Goal: Task Accomplishment & Management: Manage account settings

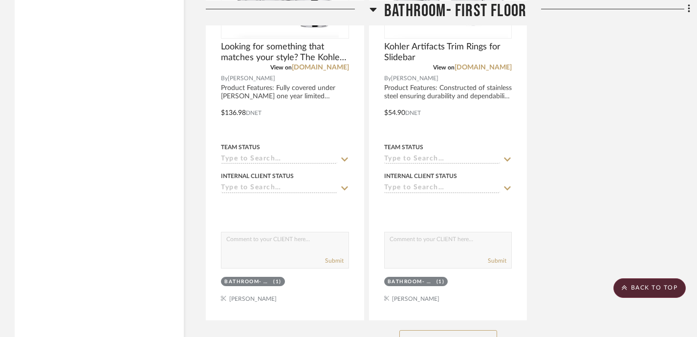
scroll to position [1416, 0]
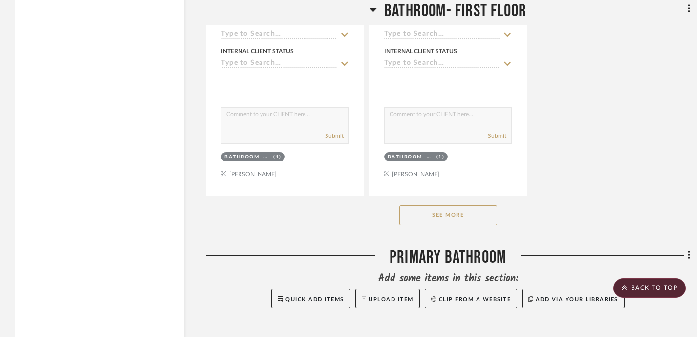
click at [455, 205] on button "See More" at bounding box center [448, 215] width 98 height 20
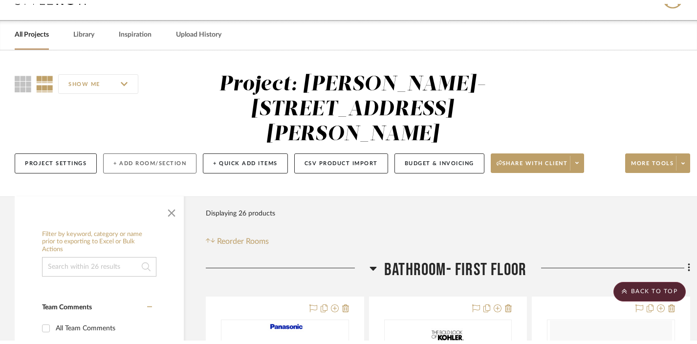
scroll to position [0, 0]
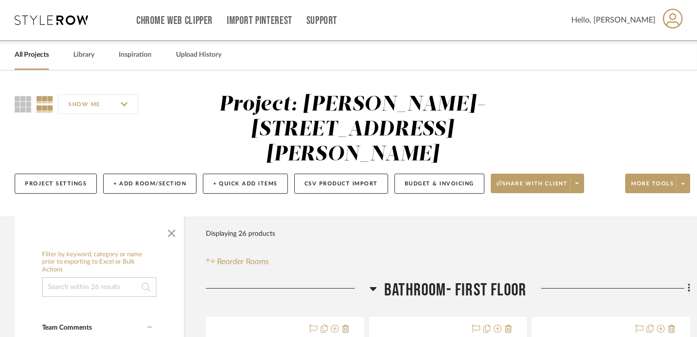
click at [29, 57] on link "All Projects" at bounding box center [32, 54] width 34 height 13
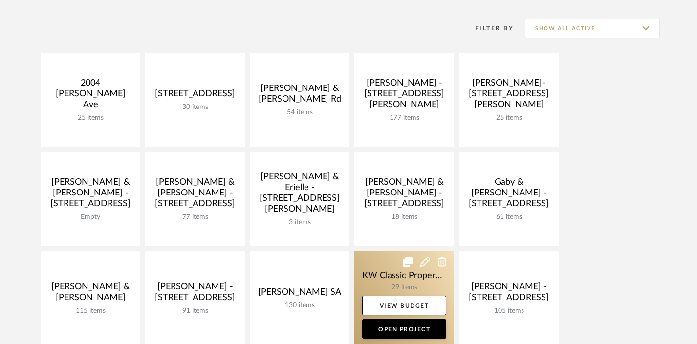
scroll to position [190, 0]
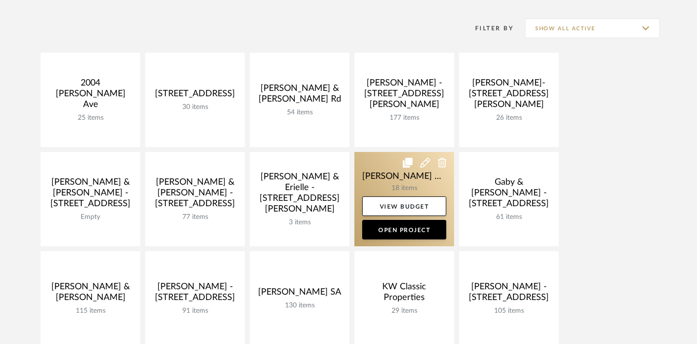
click at [387, 176] on link at bounding box center [404, 199] width 100 height 94
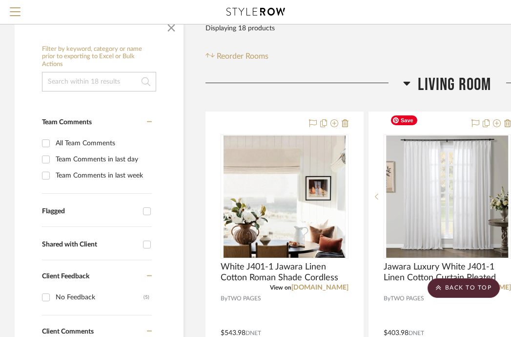
scroll to position [75, 0]
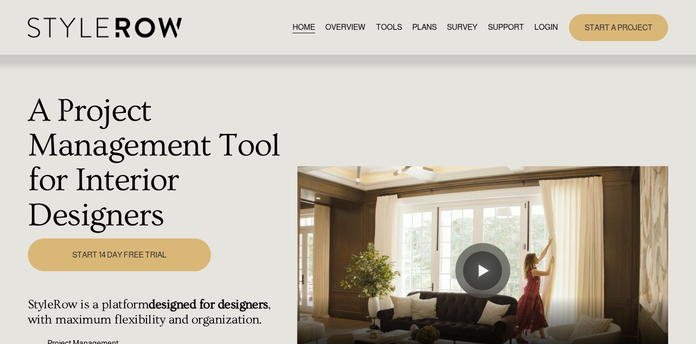
click at [546, 24] on link "LOGIN" at bounding box center [545, 27] width 23 height 13
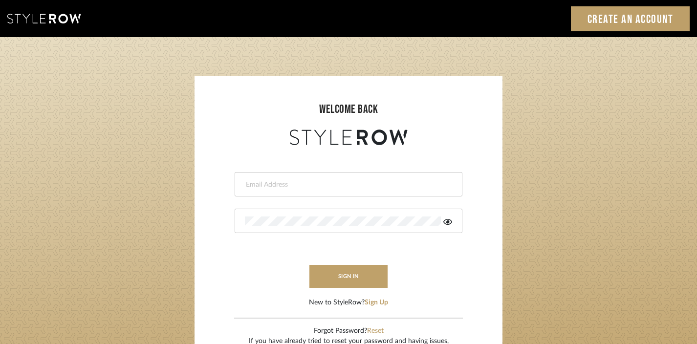
click at [303, 185] on input "email" at bounding box center [347, 185] width 205 height 10
type input "keith@sbhomestagingdesign.com"
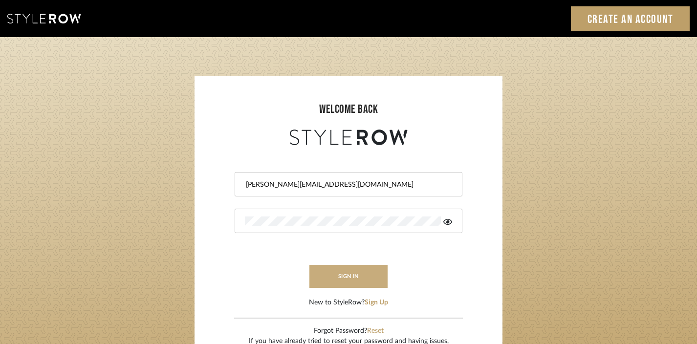
click at [354, 276] on button "sign in" at bounding box center [348, 276] width 78 height 23
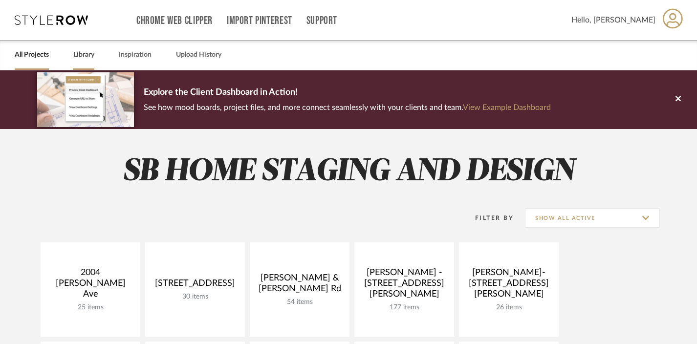
click at [87, 54] on link "Library" at bounding box center [83, 54] width 21 height 13
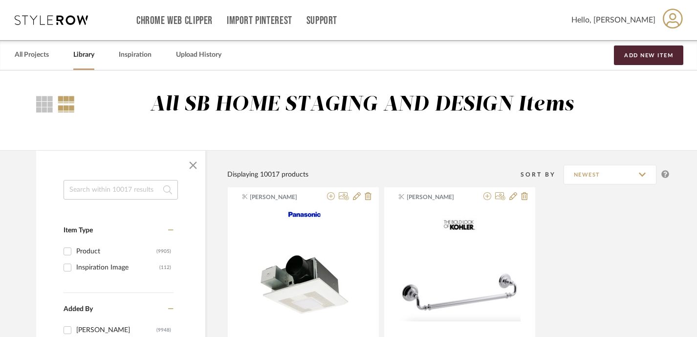
click at [104, 185] on input at bounding box center [121, 190] width 114 height 20
click at [124, 194] on input at bounding box center [121, 190] width 114 height 20
click at [120, 192] on input at bounding box center [121, 190] width 114 height 20
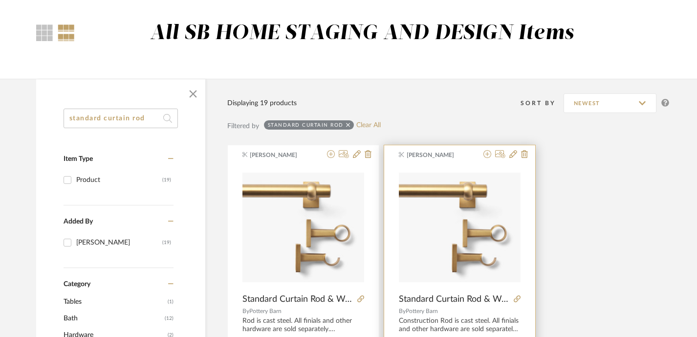
scroll to position [184, 0]
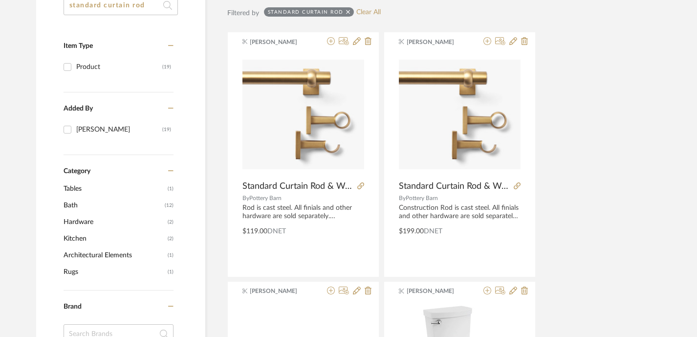
type input "standard curtain rod"
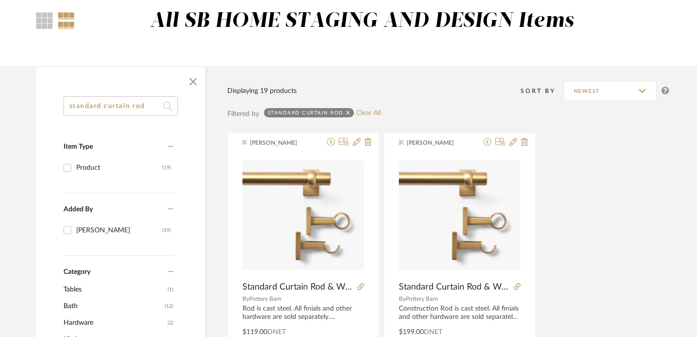
scroll to position [0, 0]
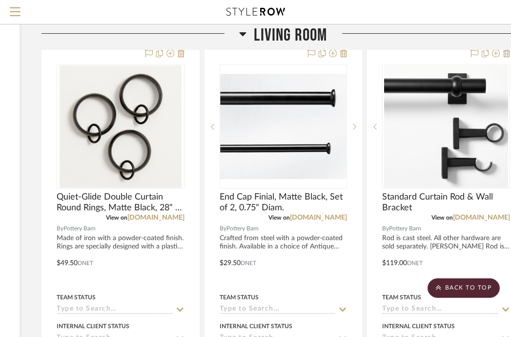
scroll to position [229, 192]
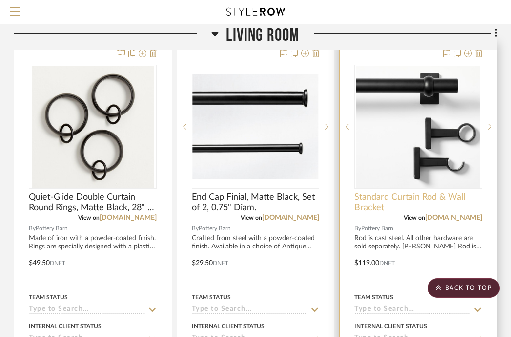
click at [387, 191] on span "Standard Curtain Rod & Wall Bracket" at bounding box center [419, 201] width 128 height 21
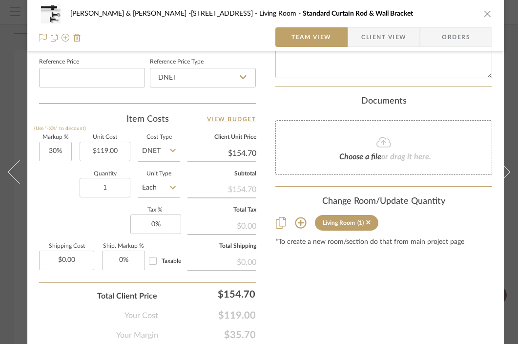
scroll to position [545, 0]
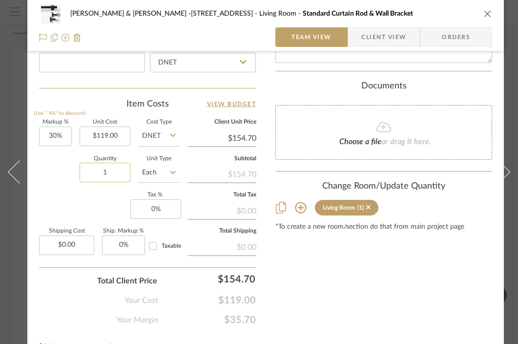
click at [98, 167] on input "1" at bounding box center [105, 173] width 51 height 20
drag, startPoint x: 99, startPoint y: 170, endPoint x: 129, endPoint y: 170, distance: 29.8
click at [129, 170] on input "1" at bounding box center [105, 173] width 51 height 20
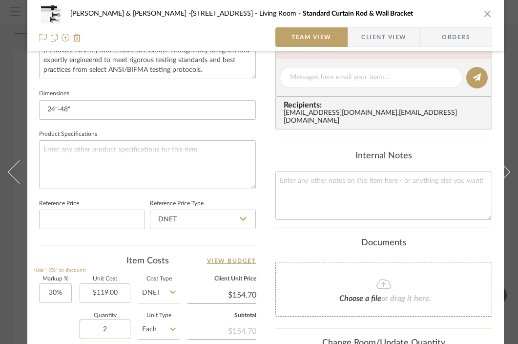
scroll to position [388, 0]
type input "2"
click at [83, 111] on input "24"-48"" at bounding box center [147, 110] width 217 height 20
click at [487, 13] on icon "close" at bounding box center [488, 14] width 8 height 8
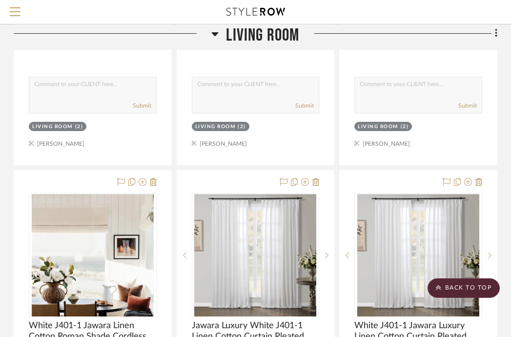
scroll to position [535, 192]
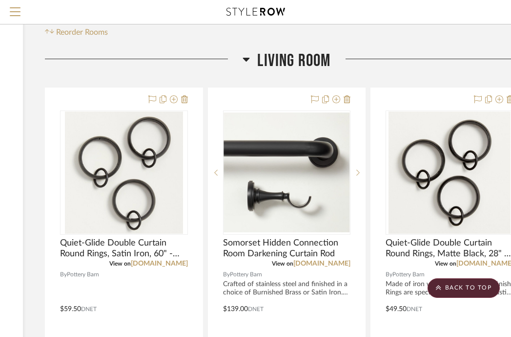
scroll to position [183, 192]
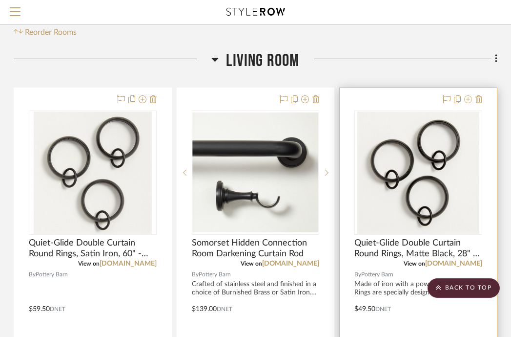
click at [468, 95] on icon at bounding box center [469, 99] width 8 height 8
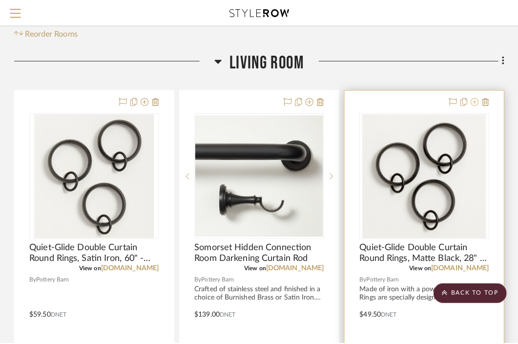
scroll to position [0, 0]
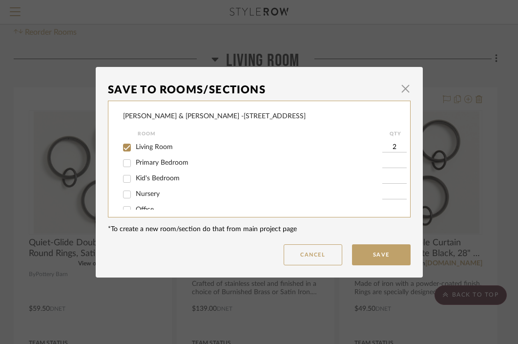
click at [125, 166] on input "Primary Bedroom" at bounding box center [127, 163] width 16 height 16
checkbox input "true"
type input "1"
click at [376, 259] on button "Save" at bounding box center [381, 254] width 59 height 21
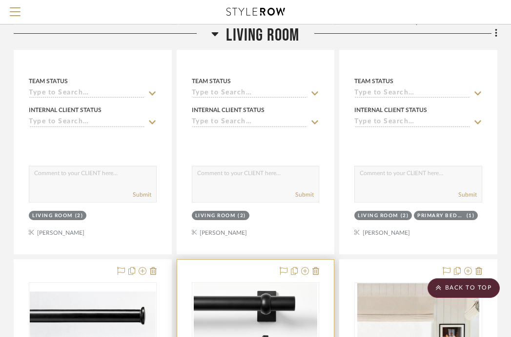
scroll to position [491, 192]
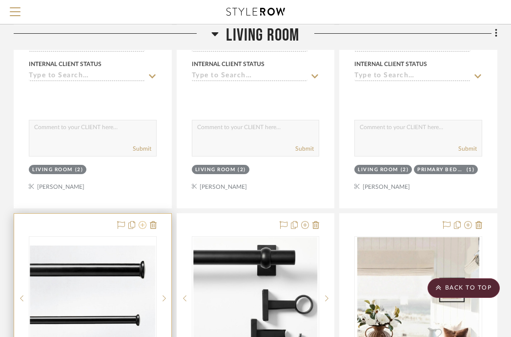
click at [144, 221] on icon at bounding box center [143, 225] width 8 height 8
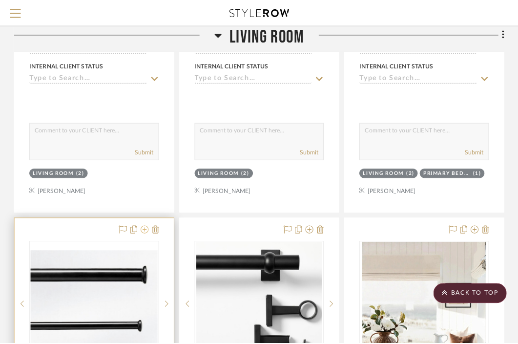
scroll to position [0, 0]
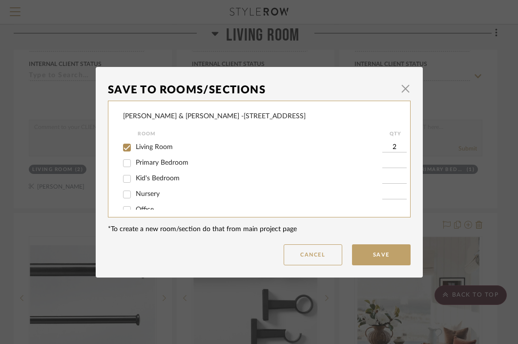
click at [127, 162] on input "Primary Bedroom" at bounding box center [127, 163] width 16 height 16
checkbox input "true"
type input "1"
click at [366, 255] on button "Save" at bounding box center [381, 254] width 59 height 21
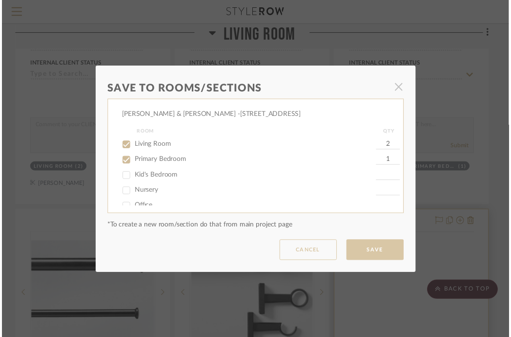
scroll to position [491, 192]
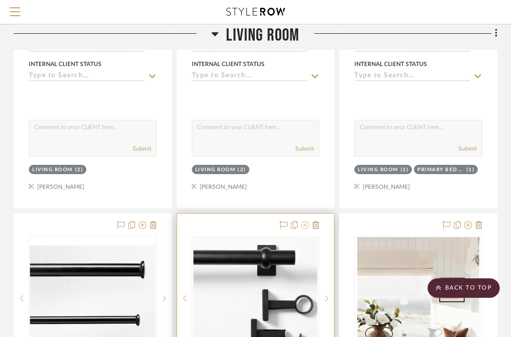
click at [305, 221] on icon at bounding box center [305, 225] width 8 height 8
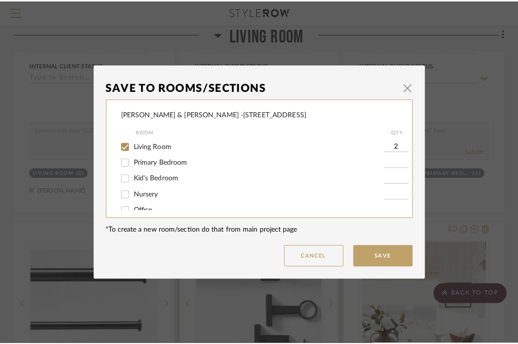
scroll to position [0, 0]
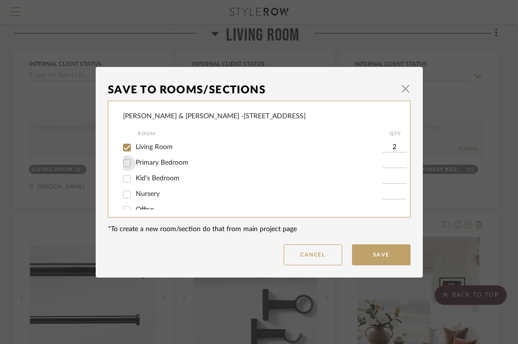
click at [125, 164] on input "Primary Bedroom" at bounding box center [127, 163] width 16 height 16
checkbox input "true"
type input "1"
click at [376, 255] on button "Save" at bounding box center [381, 254] width 59 height 21
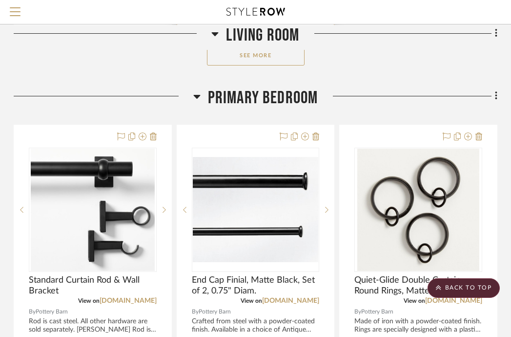
scroll to position [1530, 192]
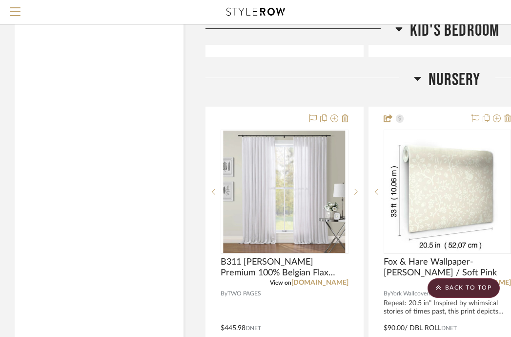
scroll to position [3293, 0]
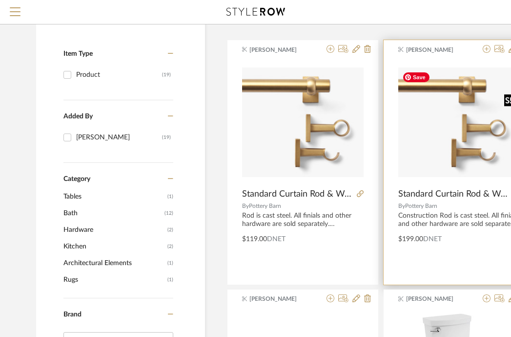
scroll to position [133, 0]
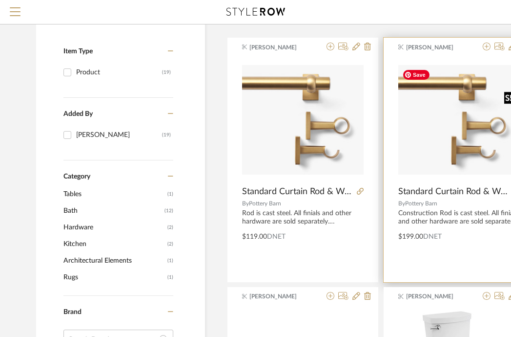
click at [454, 133] on img "0" at bounding box center [460, 119] width 122 height 109
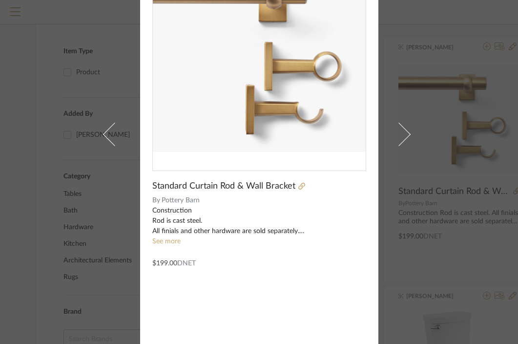
scroll to position [77, 0]
click at [170, 244] on link "See more" at bounding box center [166, 240] width 28 height 7
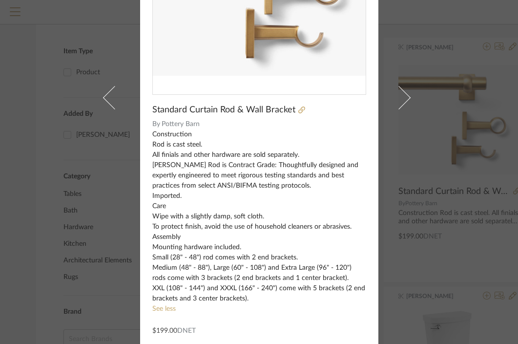
scroll to position [152, 0]
click at [468, 62] on div "Keith Benham × Standard Curtain Rod & Wall Bracket By Pottery Barn Construction…" at bounding box center [259, 172] width 518 height 344
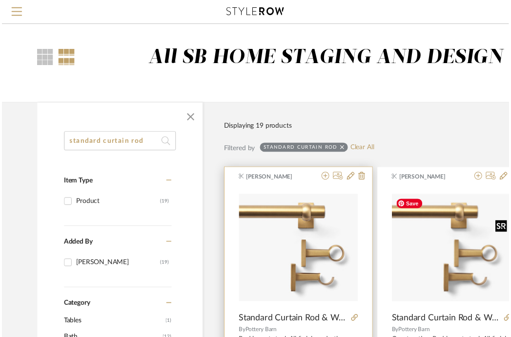
scroll to position [133, 0]
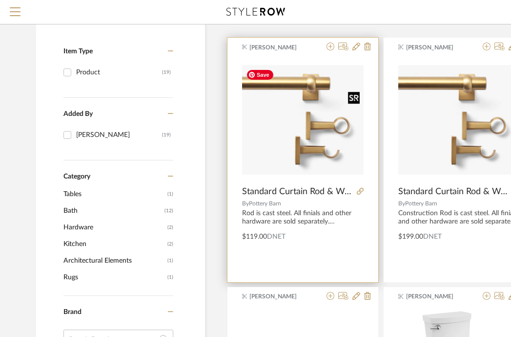
click at [320, 142] on img "0" at bounding box center [303, 119] width 122 height 109
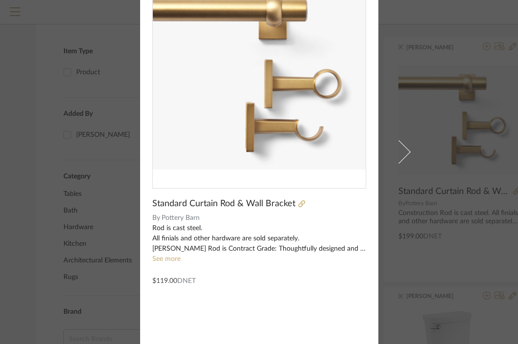
scroll to position [77, 0]
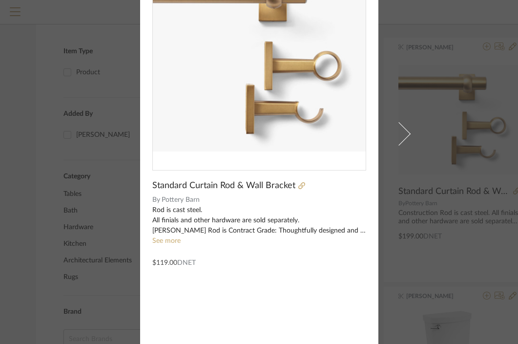
click at [162, 241] on link "See more" at bounding box center [166, 240] width 28 height 7
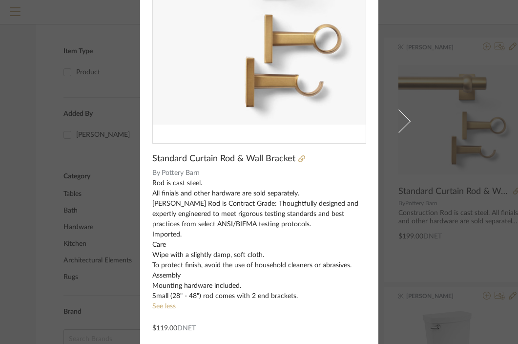
scroll to position [105, 0]
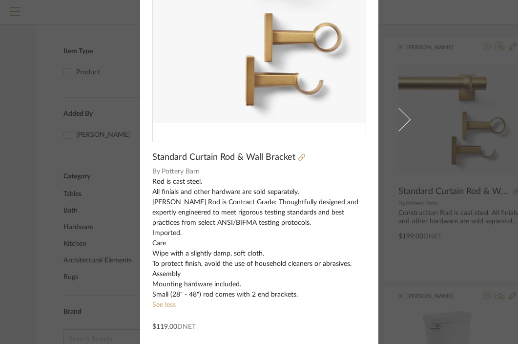
click at [435, 29] on div "Keith Benham × Standard Curtain Rod & Wall Bracket By Pottery Barn Rod is cast …" at bounding box center [259, 172] width 518 height 344
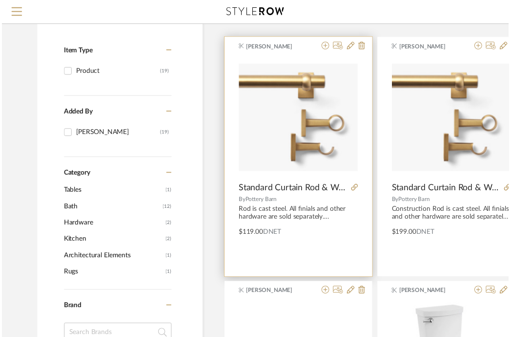
scroll to position [133, 0]
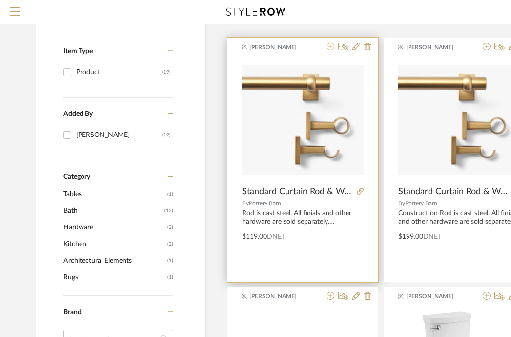
click at [330, 48] on icon at bounding box center [331, 46] width 8 height 8
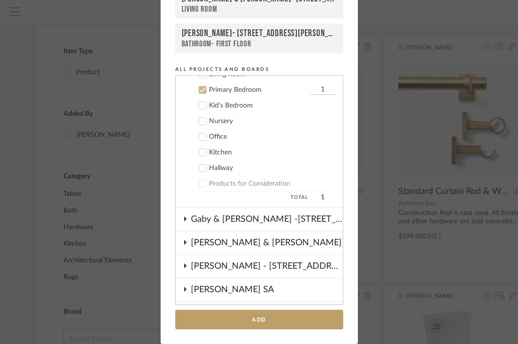
scroll to position [243, 0]
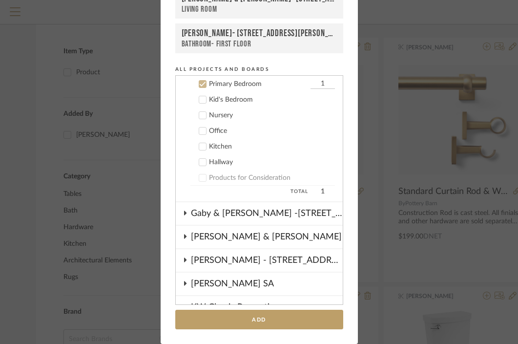
click at [201, 85] on icon at bounding box center [202, 84] width 7 height 7
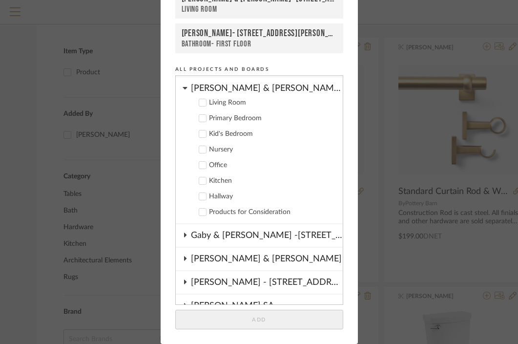
scroll to position [208, 0]
click at [202, 151] on icon at bounding box center [202, 150] width 7 height 7
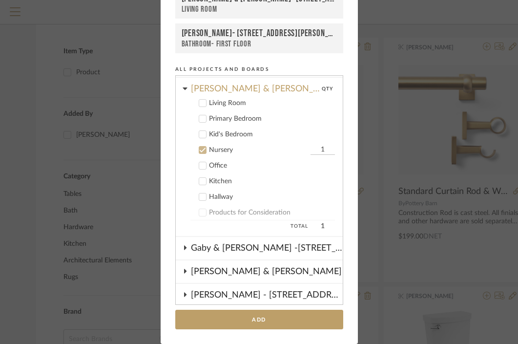
click at [339, 150] on cdk-tree "Projects 2004 Leonard Ave 4 Lyonsgate Road Brendan & Sarah - Leeds Rd Christina…" at bounding box center [259, 190] width 168 height 230
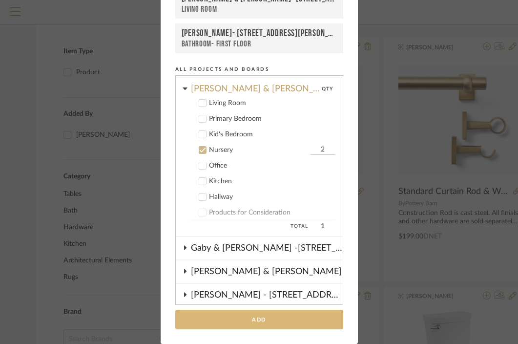
type input "2"
click at [285, 319] on button "Add" at bounding box center [259, 320] width 168 height 20
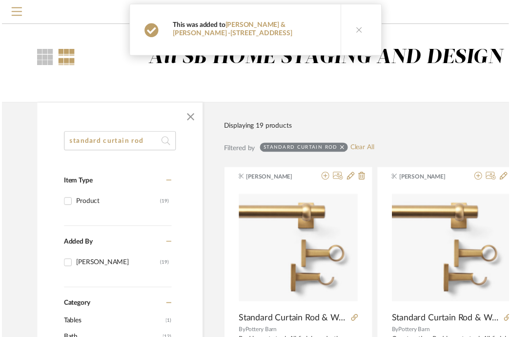
scroll to position [133, 0]
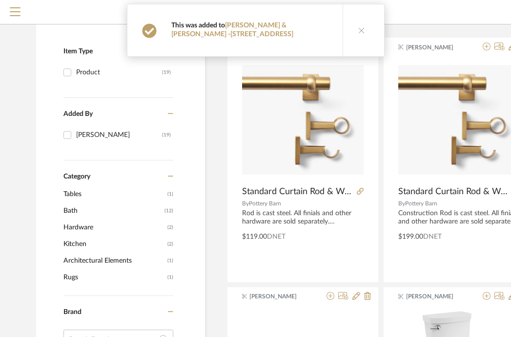
click at [359, 27] on icon at bounding box center [362, 30] width 7 height 7
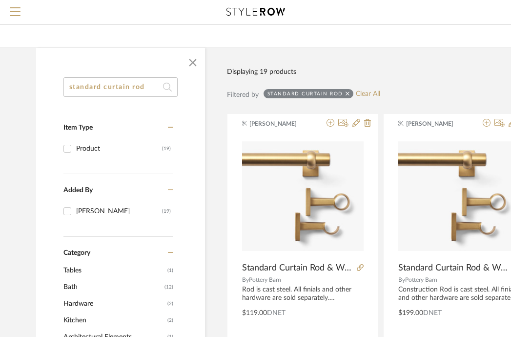
scroll to position [0, 0]
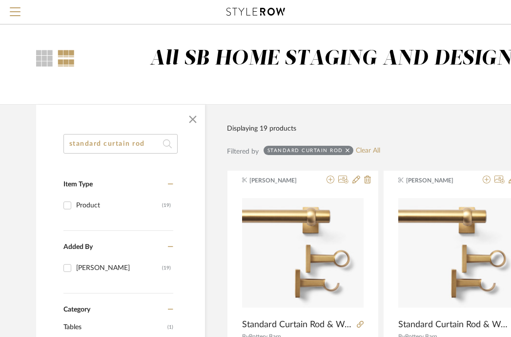
drag, startPoint x: 146, startPoint y: 146, endPoint x: 62, endPoint y: 144, distance: 83.6
paste input "Quiet-Glide Double Curtain Round Rings"
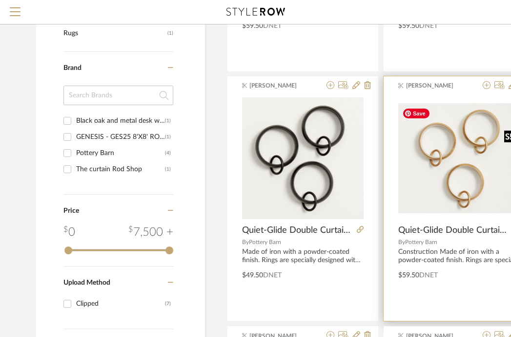
click at [457, 182] on img "0" at bounding box center [460, 157] width 122 height 109
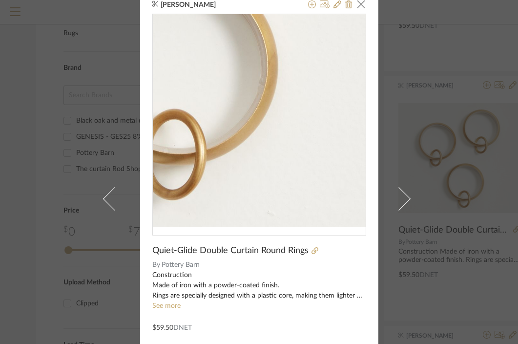
scroll to position [14, 0]
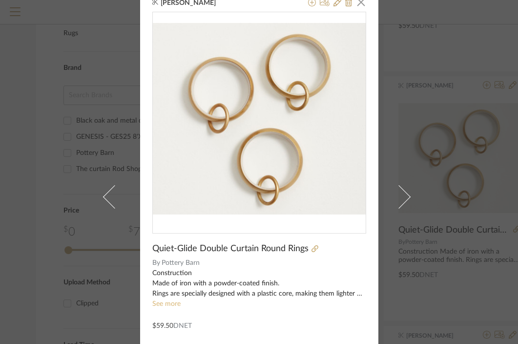
click at [164, 304] on link "See more" at bounding box center [166, 303] width 28 height 7
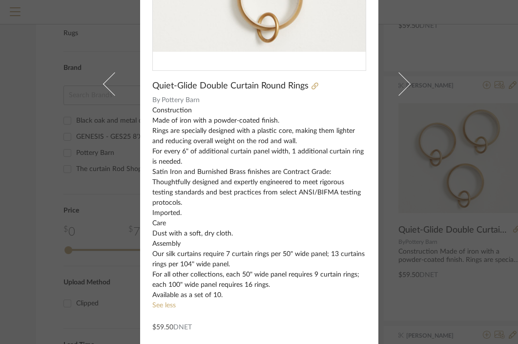
scroll to position [177, 0]
click at [431, 46] on div "Keith Benham × Quiet-Glide Double Curtain Round Rings By Pottery Barn Construct…" at bounding box center [259, 172] width 518 height 344
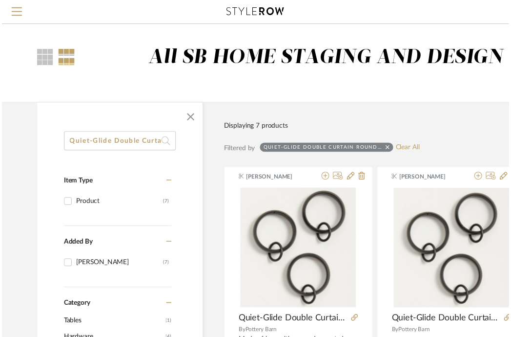
scroll to position [343, 0]
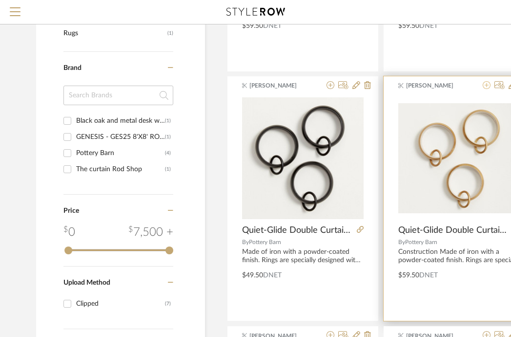
click at [489, 85] on icon at bounding box center [487, 85] width 8 height 8
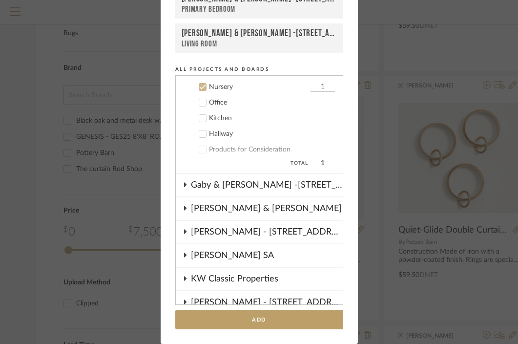
scroll to position [274, 0]
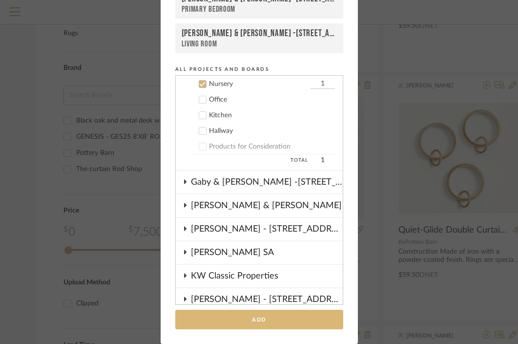
click at [255, 321] on button "Add" at bounding box center [259, 320] width 168 height 20
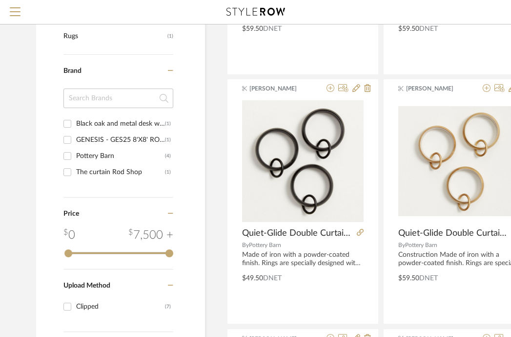
scroll to position [4, 0]
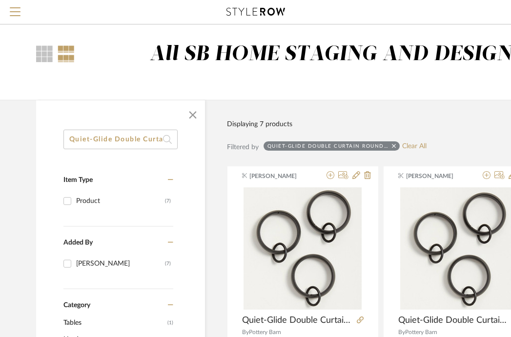
click at [95, 141] on input "Quiet-Glide Double Curtain Round Rings" at bounding box center [121, 139] width 114 height 20
drag, startPoint x: 69, startPoint y: 137, endPoint x: 227, endPoint y: 136, distance: 157.8
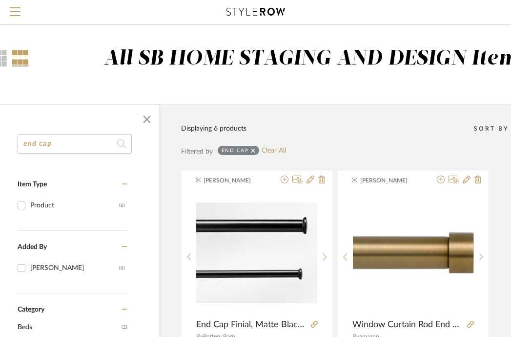
scroll to position [0, 4]
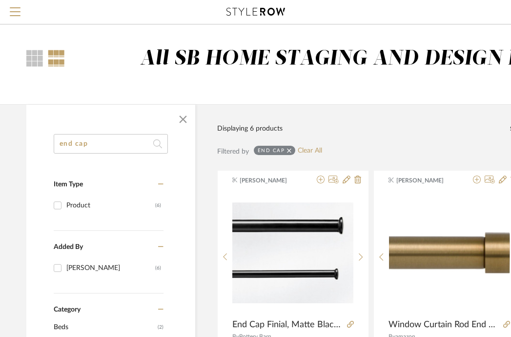
drag, startPoint x: 46, startPoint y: 144, endPoint x: 0, endPoint y: 142, distance: 46.0
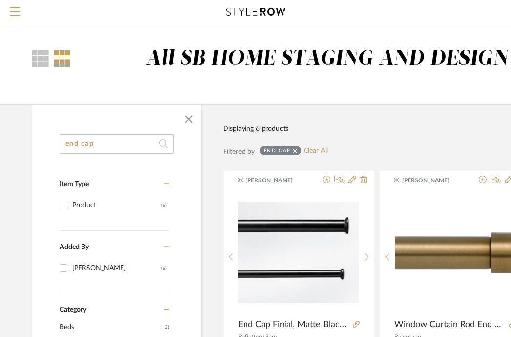
paste input "Somorset Curtain Rod"
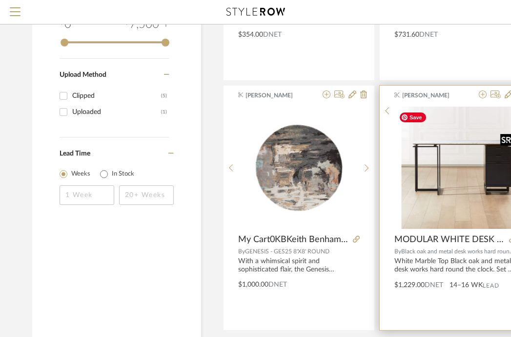
scroll to position [642, 4]
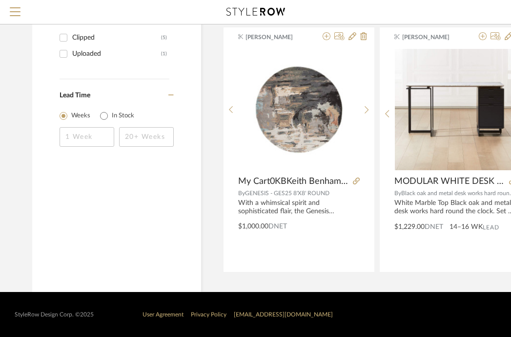
type input "Somorset Curtain Rod"
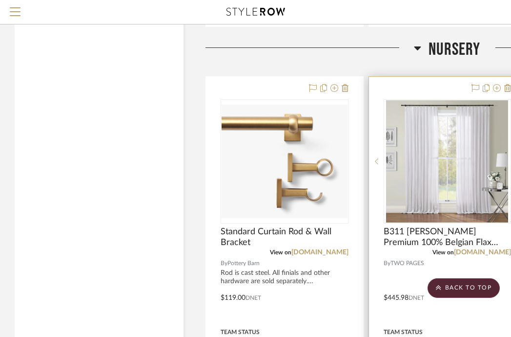
scroll to position [3458, 0]
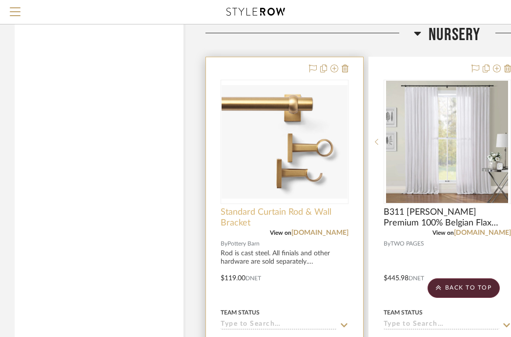
click at [284, 207] on span "Standard Curtain Rod & Wall Bracket" at bounding box center [285, 217] width 128 height 21
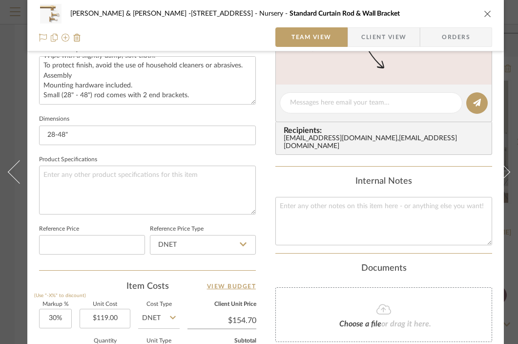
scroll to position [443, 0]
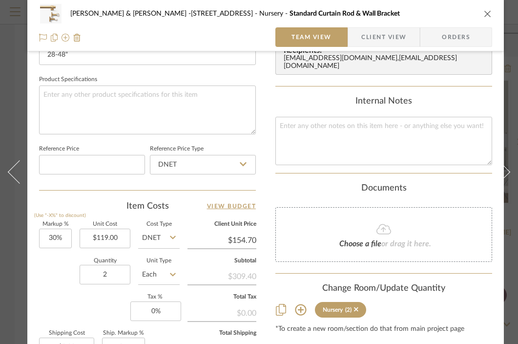
click at [487, 13] on icon "close" at bounding box center [488, 14] width 8 height 8
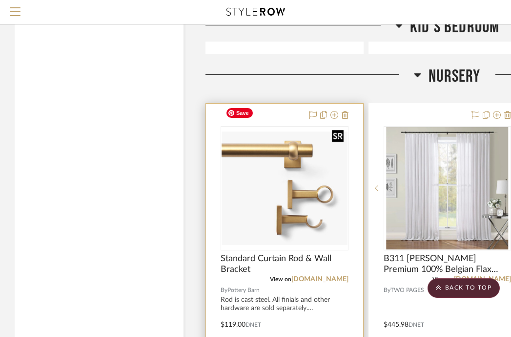
scroll to position [3422, 0]
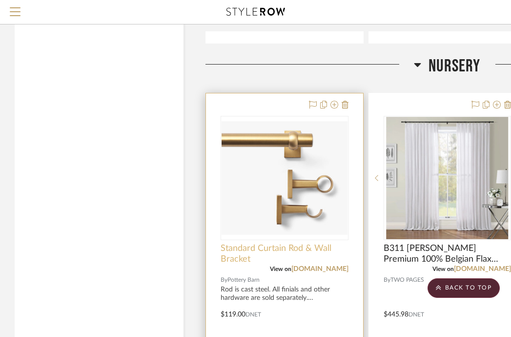
click at [274, 243] on span "Standard Curtain Rod & Wall Bracket" at bounding box center [285, 253] width 128 height 21
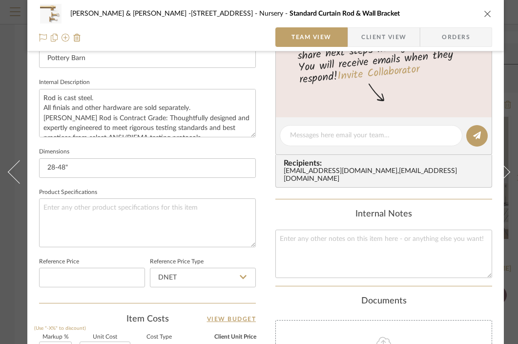
scroll to position [0, 0]
click at [485, 15] on icon "close" at bounding box center [488, 14] width 8 height 8
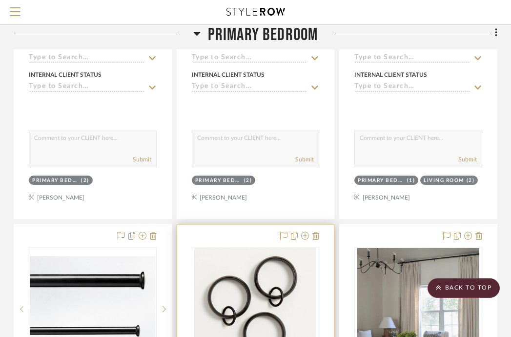
scroll to position [1794, 192]
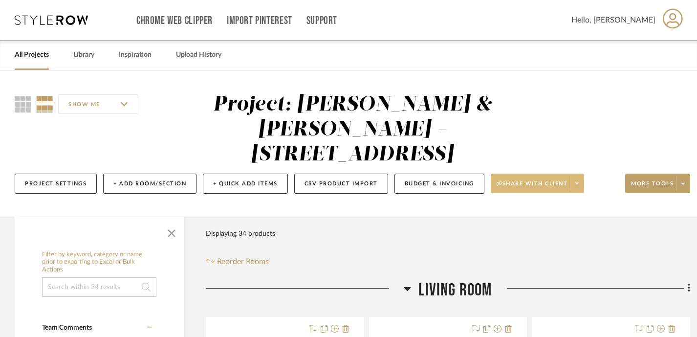
click at [518, 180] on icon at bounding box center [576, 182] width 3 height 5
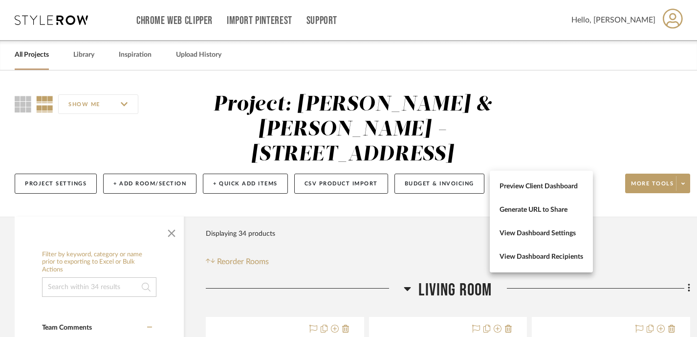
click at [518, 159] on div at bounding box center [348, 168] width 697 height 337
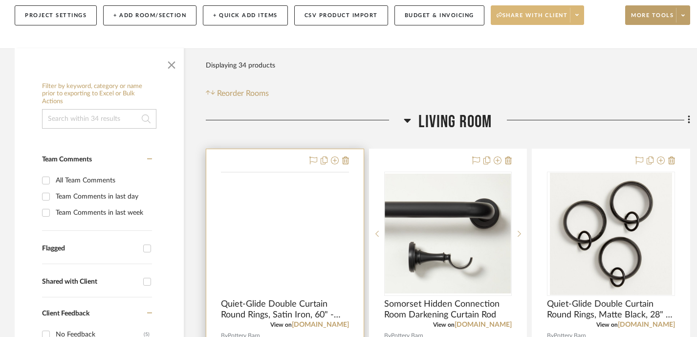
scroll to position [168, 0]
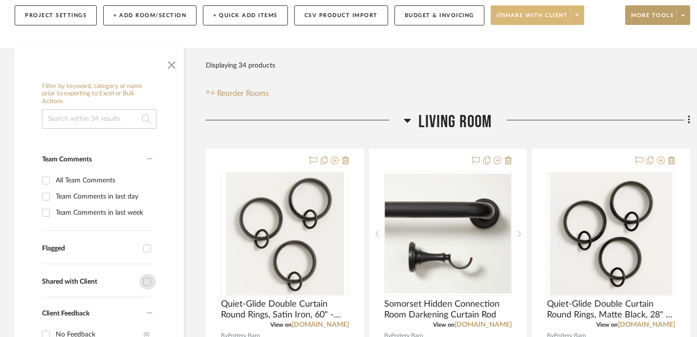
click at [147, 274] on input "Shared with Client" at bounding box center [147, 282] width 16 height 16
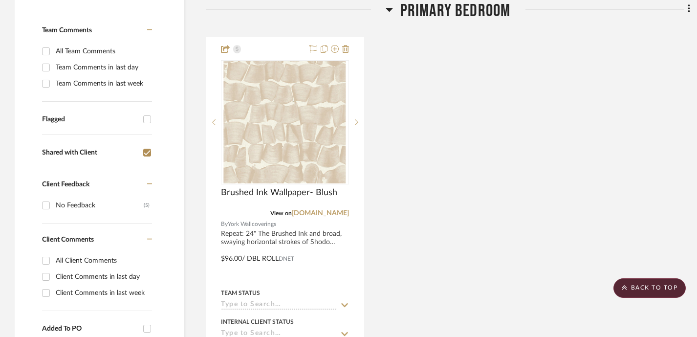
scroll to position [195, 0]
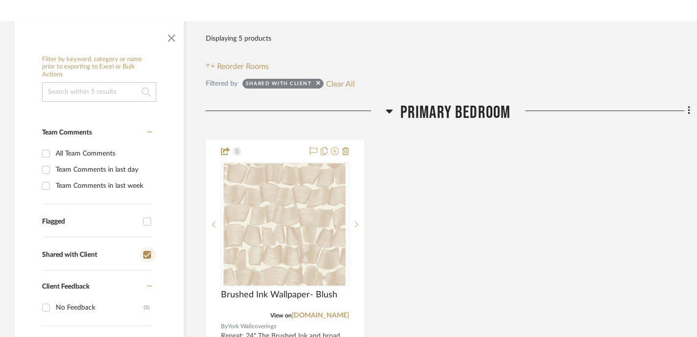
click at [148, 247] on input "Shared with Client" at bounding box center [147, 255] width 16 height 16
checkbox input "false"
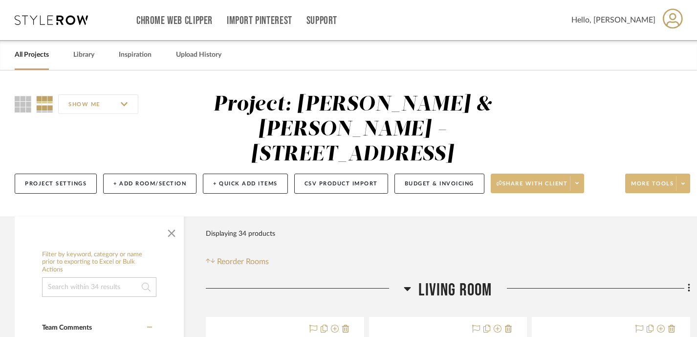
click at [518, 176] on span at bounding box center [683, 183] width 14 height 15
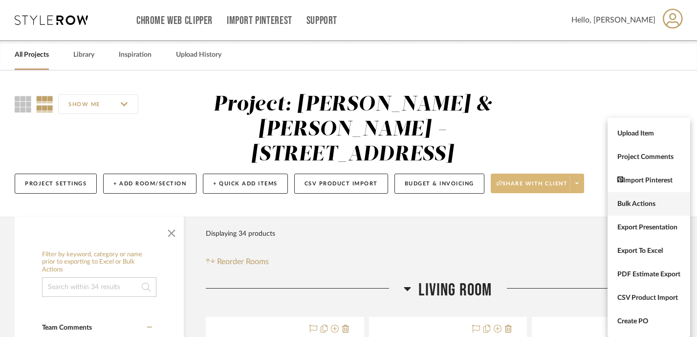
click at [518, 197] on button "Bulk Actions" at bounding box center [648, 203] width 83 height 23
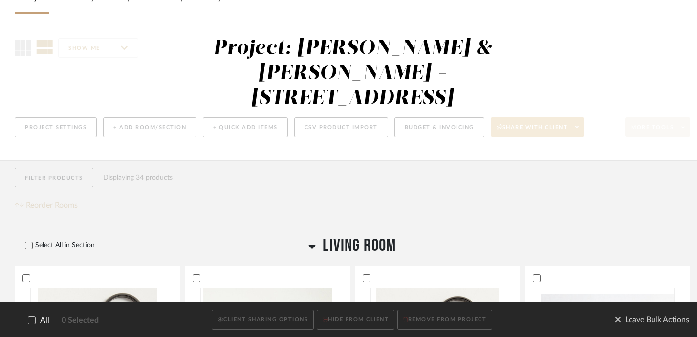
scroll to position [99, 0]
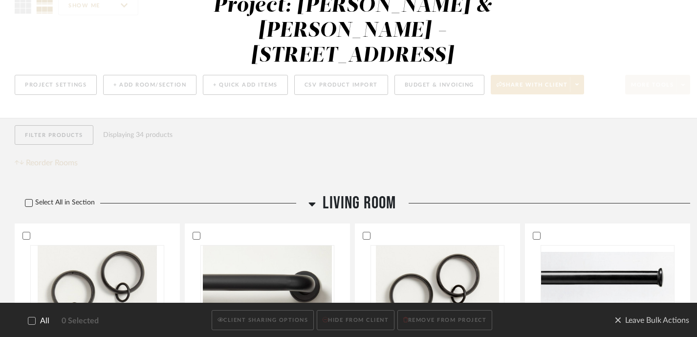
click at [28, 199] on icon at bounding box center [28, 202] width 7 height 7
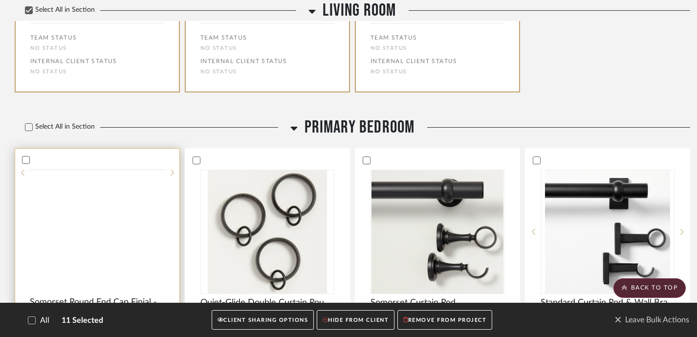
scroll to position [1162, 0]
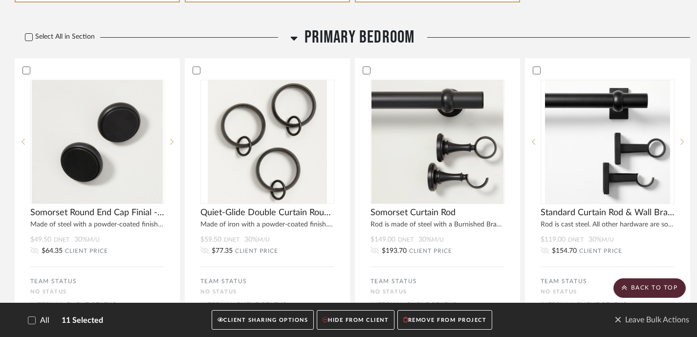
click at [29, 34] on icon at bounding box center [28, 37] width 7 height 7
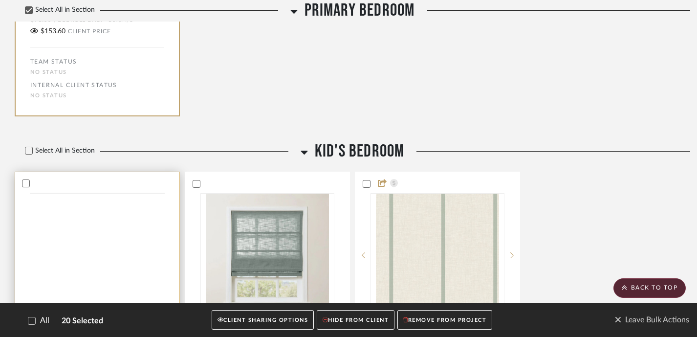
scroll to position [2004, 0]
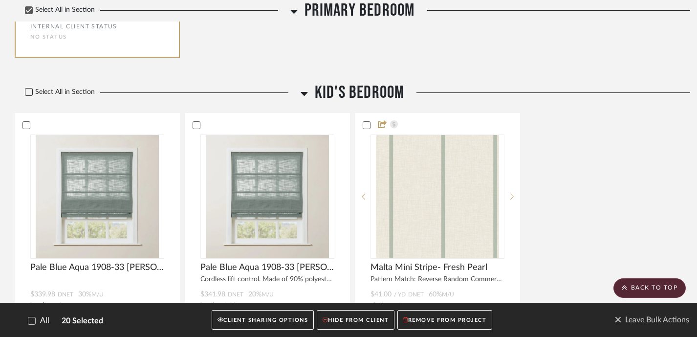
click at [27, 89] on icon at bounding box center [29, 91] width 6 height 5
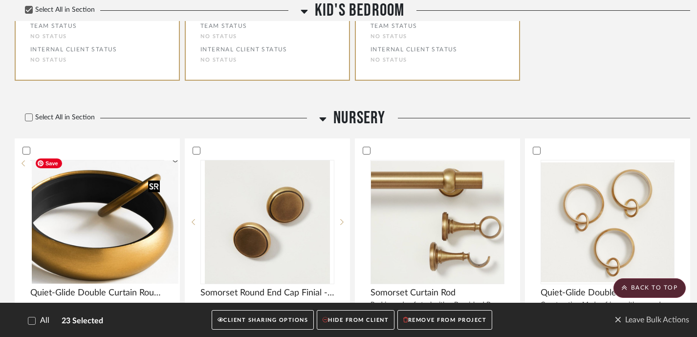
scroll to position [2333, 0]
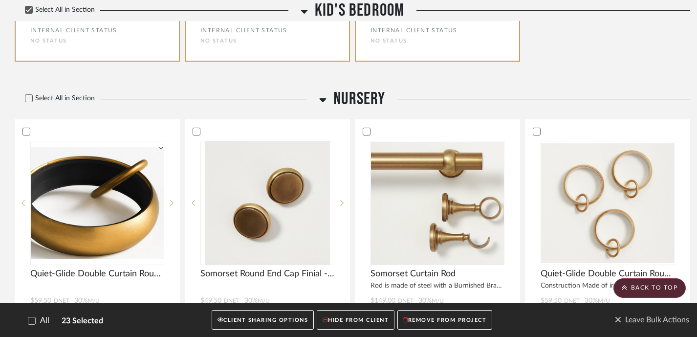
drag, startPoint x: 27, startPoint y: 84, endPoint x: 37, endPoint y: 95, distance: 14.5
click at [27, 95] on icon at bounding box center [28, 98] width 7 height 7
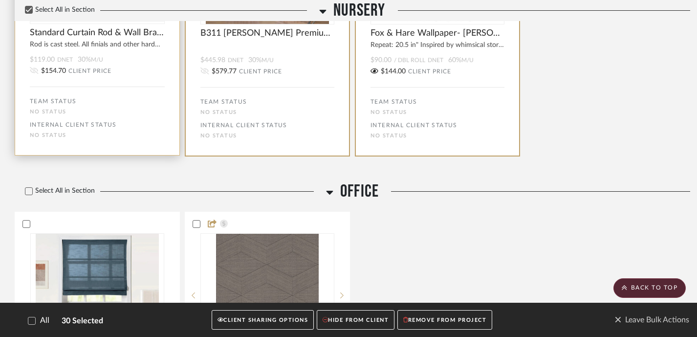
scroll to position [2928, 0]
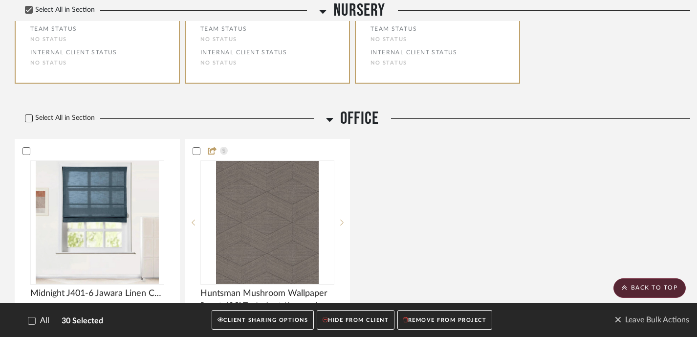
click at [29, 115] on icon at bounding box center [28, 118] width 7 height 7
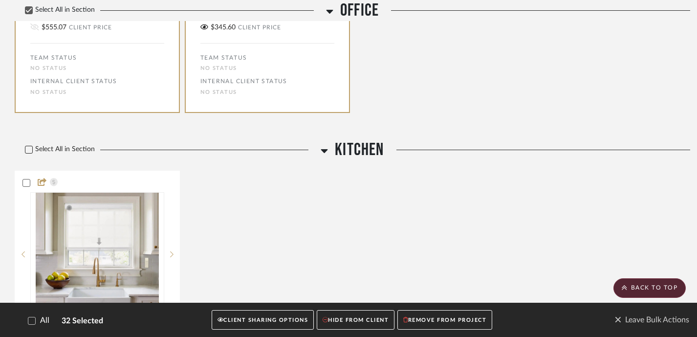
scroll to position [3252, 0]
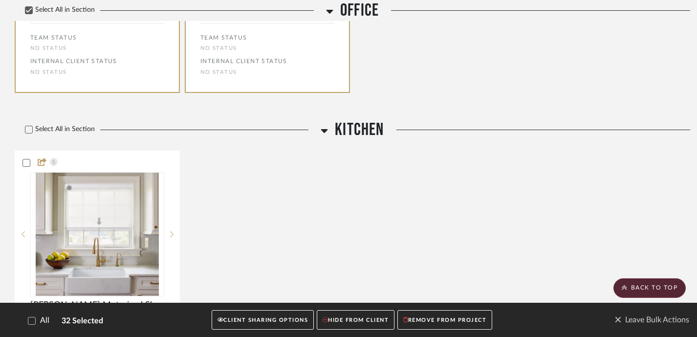
drag, startPoint x: 32, startPoint y: 119, endPoint x: 64, endPoint y: 129, distance: 34.3
click at [32, 126] on icon at bounding box center [28, 129] width 7 height 7
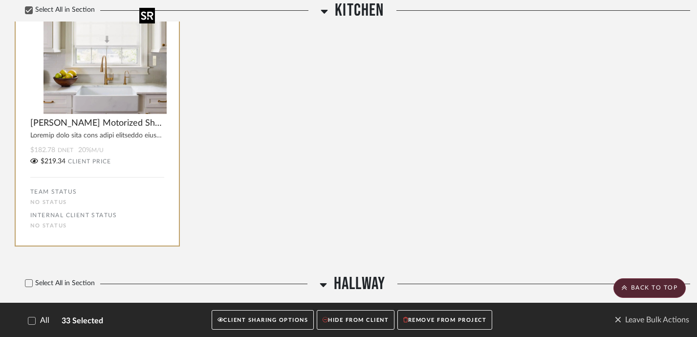
scroll to position [3564, 0]
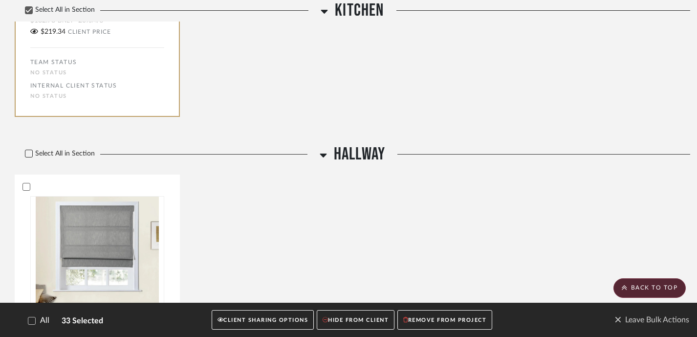
click at [32, 150] on icon at bounding box center [28, 153] width 7 height 7
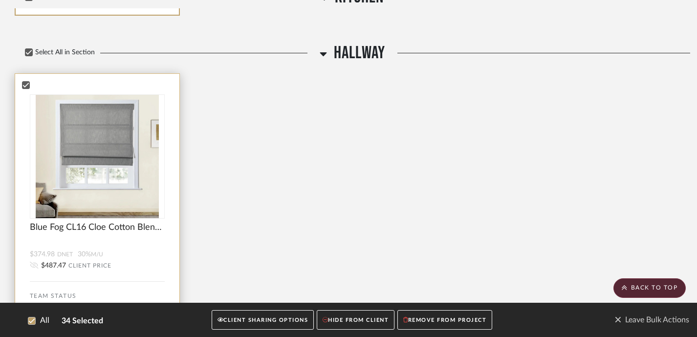
scroll to position [3738, 0]
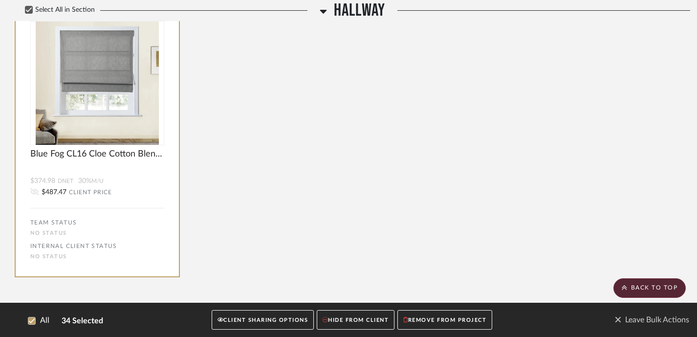
click at [250, 322] on button "CLIENT SHARING OPTIONS" at bounding box center [263, 320] width 102 height 20
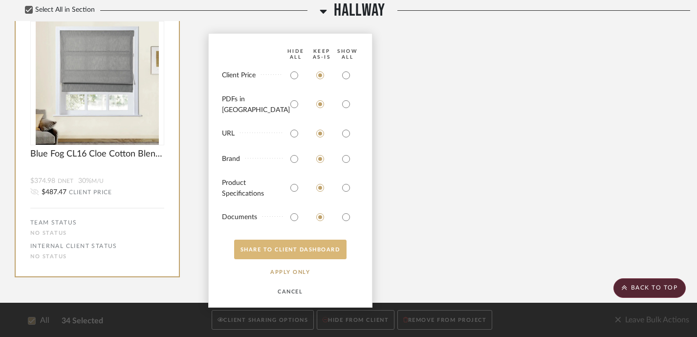
click at [320, 252] on button "SHARE TO CLIENT Dashboard" at bounding box center [290, 249] width 112 height 20
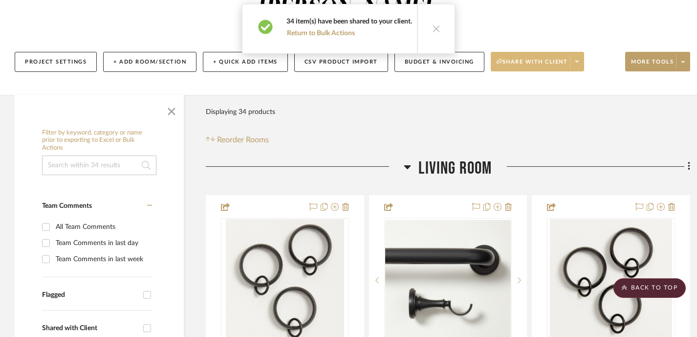
scroll to position [0, 0]
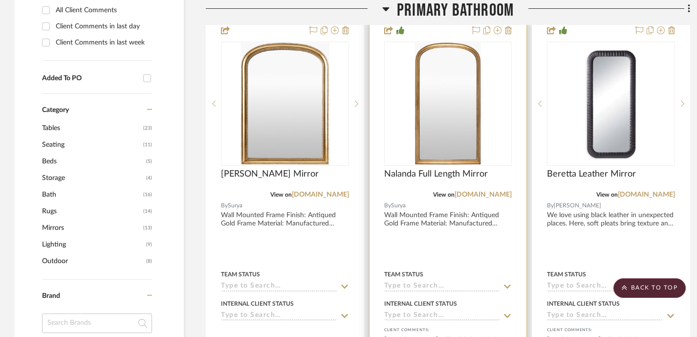
scroll to position [530, 0]
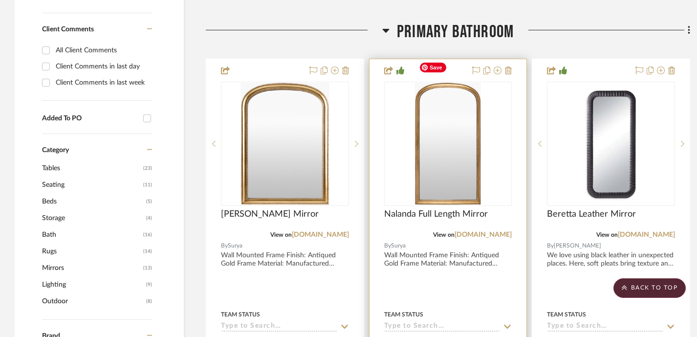
click at [469, 105] on img "0" at bounding box center [448, 144] width 66 height 122
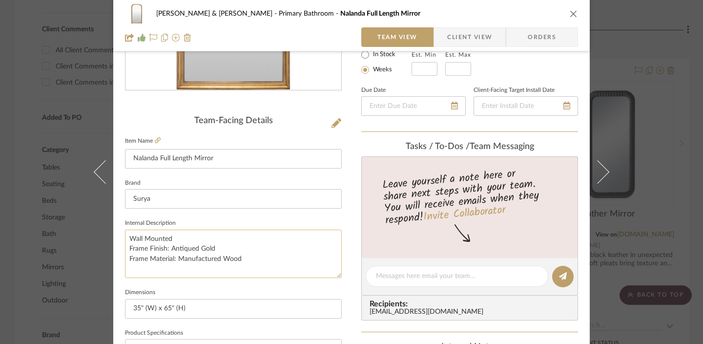
scroll to position [189, 0]
click at [666, 64] on div "[PERSON_NAME] & [PERSON_NAME] Primary Bathroom Nalanda Full Length Mirror Team …" at bounding box center [351, 172] width 703 height 344
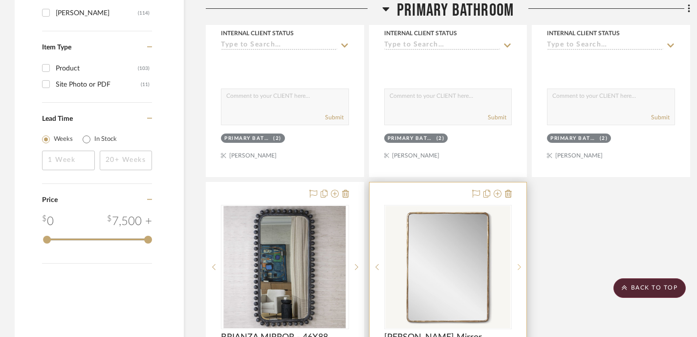
scroll to position [1274, 0]
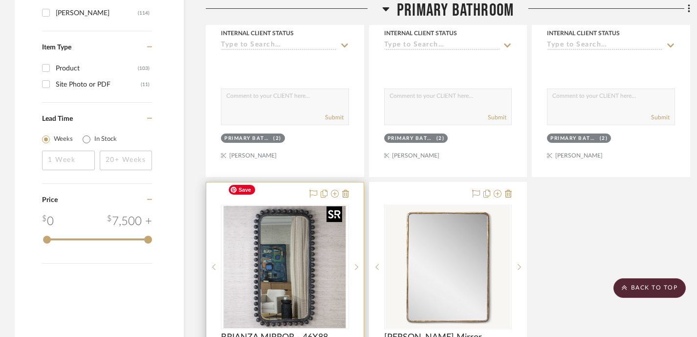
click at [308, 280] on img "0" at bounding box center [285, 267] width 122 height 122
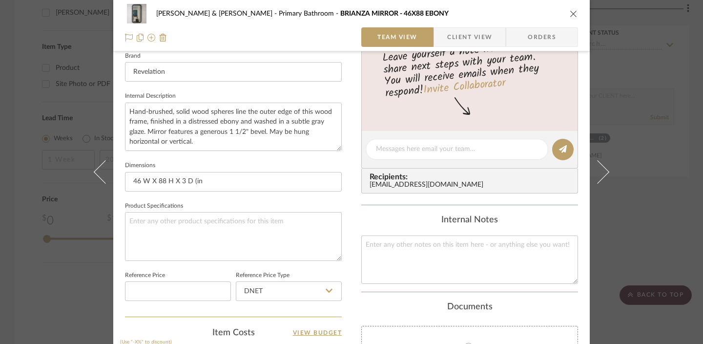
scroll to position [347, 0]
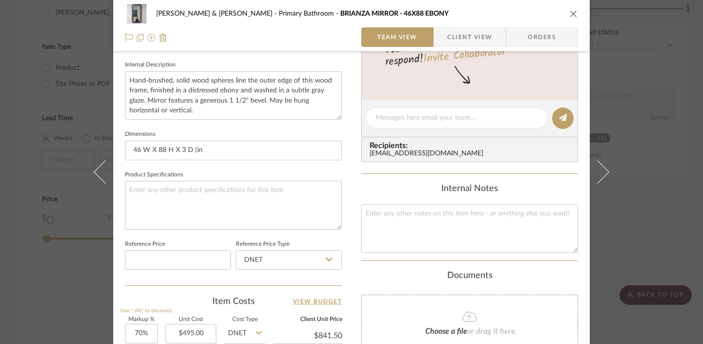
click at [571, 15] on icon "close" at bounding box center [574, 14] width 8 height 8
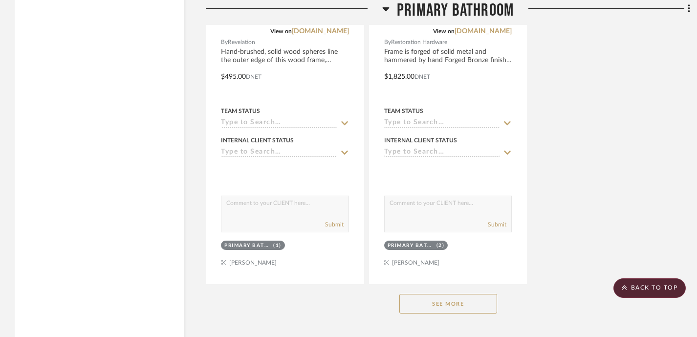
scroll to position [1717, 0]
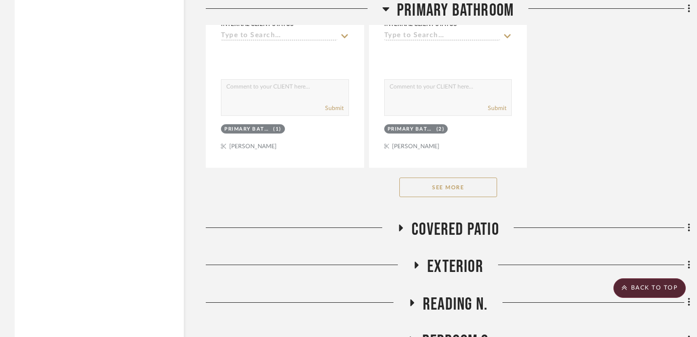
click at [477, 177] on button "See More" at bounding box center [448, 187] width 98 height 20
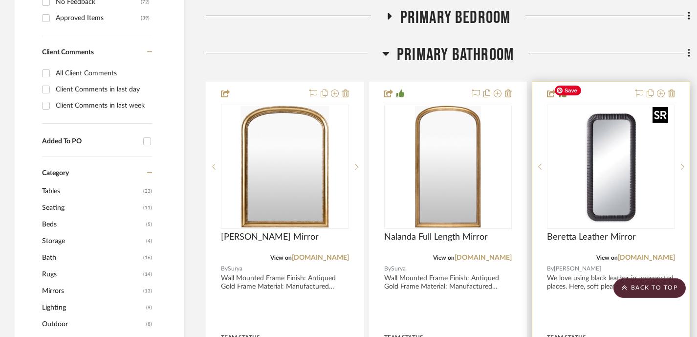
scroll to position [528, 0]
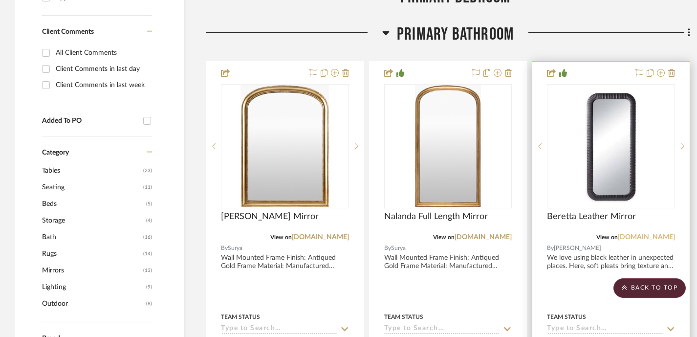
click at [646, 233] on link "reginaandrew.com" at bounding box center [645, 236] width 57 height 7
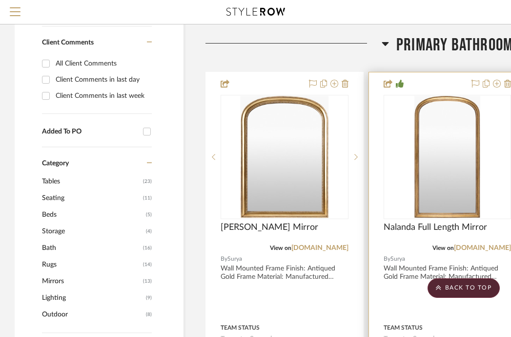
scroll to position [460, 0]
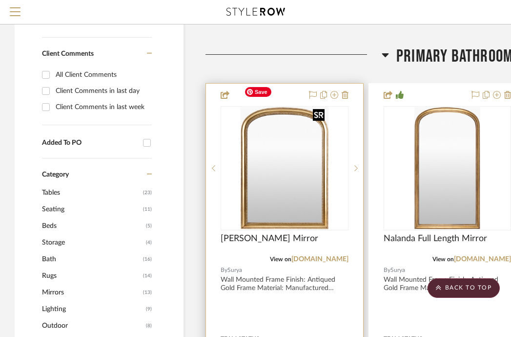
click at [327, 110] on img "0" at bounding box center [284, 168] width 88 height 122
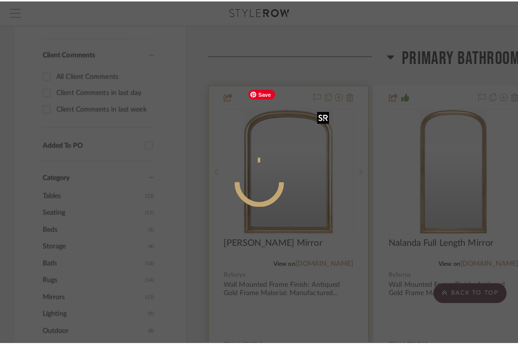
scroll to position [0, 0]
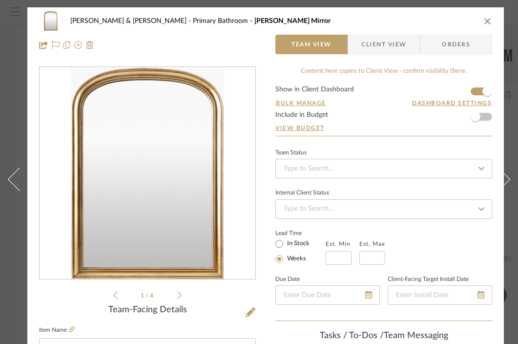
click at [483, 23] on div "JARED & CARLY Primary Bathroom Nalanda Mantel Mirror" at bounding box center [265, 21] width 453 height 20
click at [486, 22] on icon "close" at bounding box center [488, 21] width 8 height 8
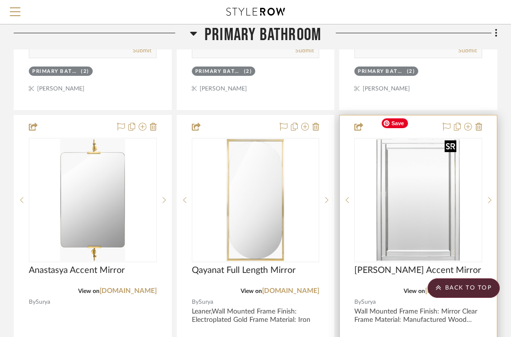
scroll to position [861, 192]
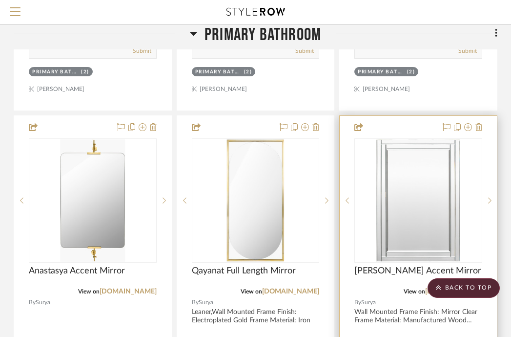
click at [415, 116] on div at bounding box center [418, 329] width 157 height 427
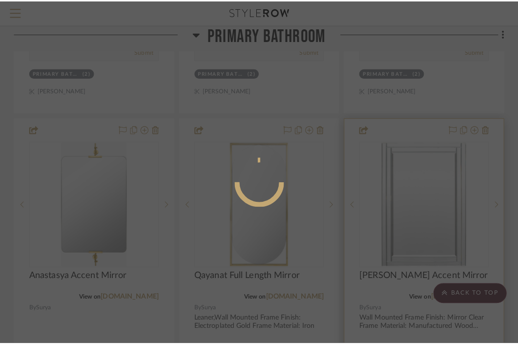
scroll to position [0, 0]
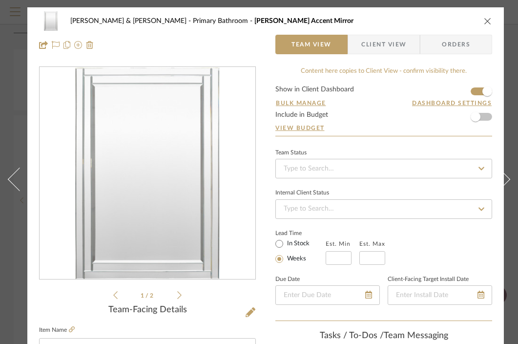
click at [488, 22] on icon "close" at bounding box center [488, 21] width 8 height 8
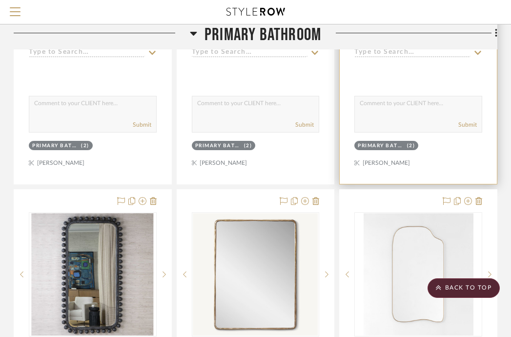
scroll to position [1228, 192]
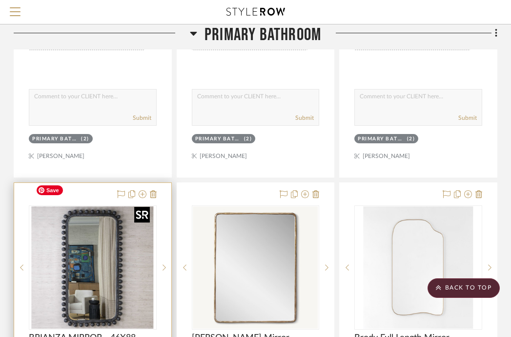
click at [123, 206] on img "0" at bounding box center [93, 267] width 122 height 122
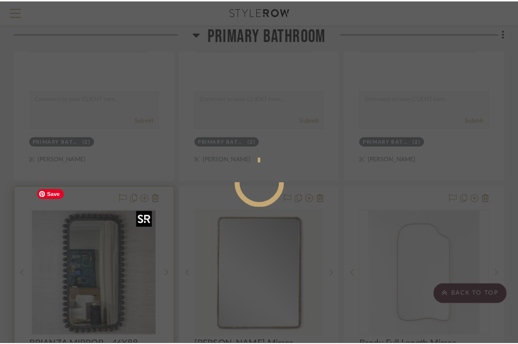
scroll to position [0, 0]
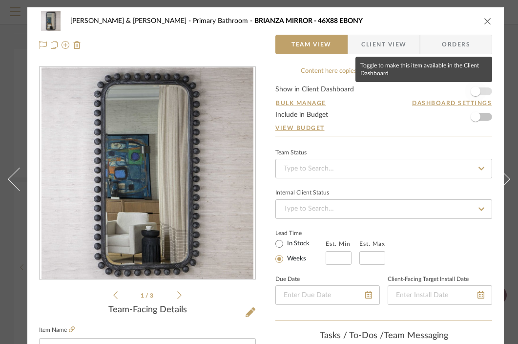
click at [476, 92] on span "button" at bounding box center [476, 91] width 10 height 10
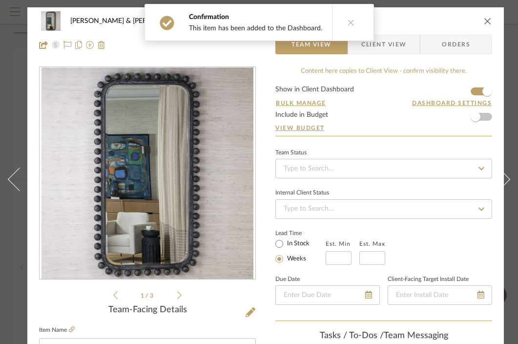
click at [489, 21] on icon "close" at bounding box center [488, 21] width 8 height 8
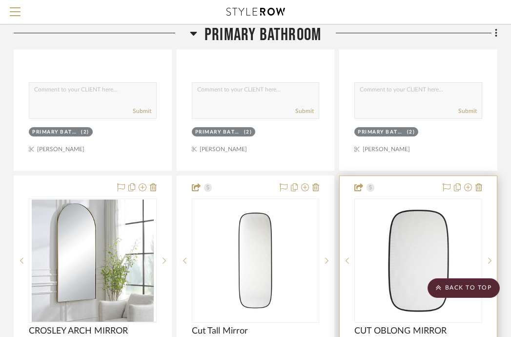
scroll to position [1666, 192]
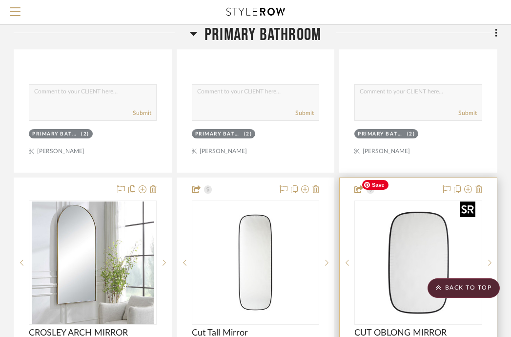
click at [438, 201] on img "0" at bounding box center [419, 262] width 122 height 122
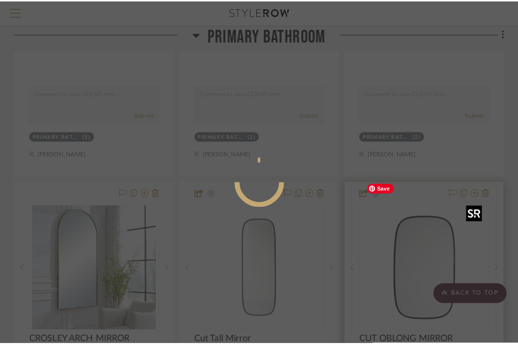
scroll to position [0, 0]
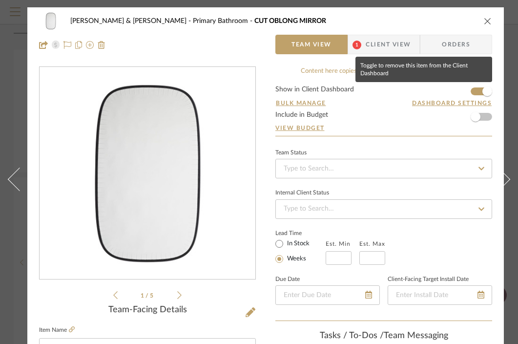
click at [491, 93] on button at bounding box center [504, 179] width 27 height 344
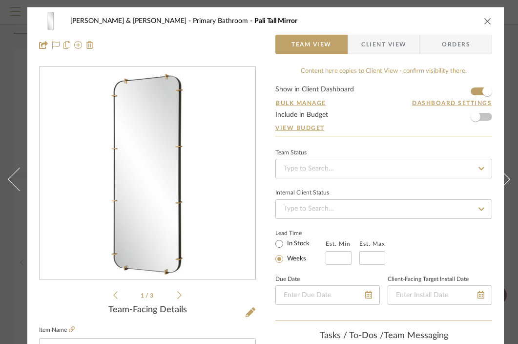
click at [487, 22] on icon "close" at bounding box center [488, 21] width 8 height 8
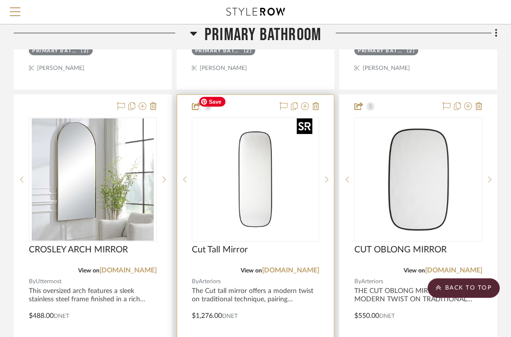
scroll to position [1706, 192]
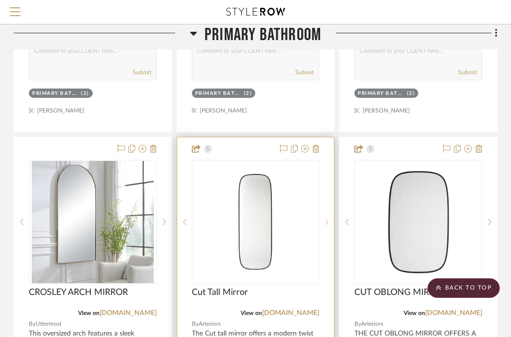
click at [321, 160] on div at bounding box center [326, 222] width 15 height 124
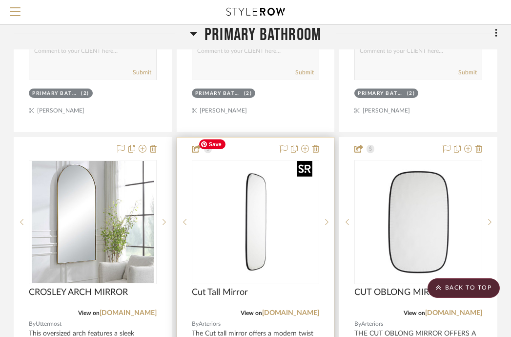
click at [303, 161] on img "1" at bounding box center [255, 222] width 122 height 122
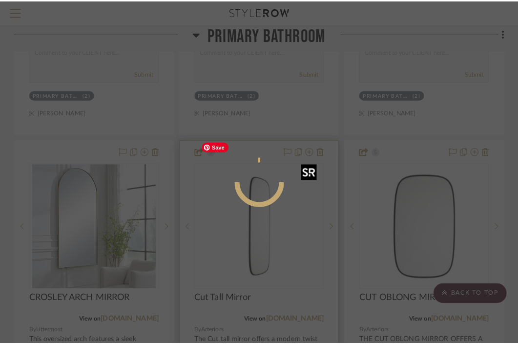
scroll to position [0, 0]
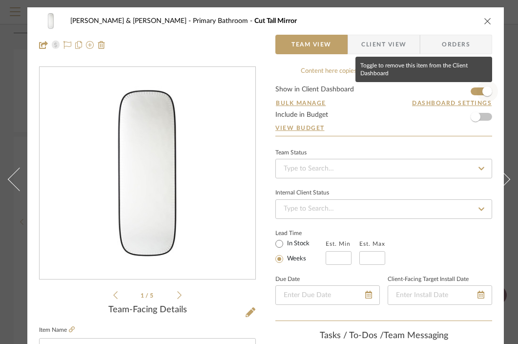
click at [482, 91] on span "button" at bounding box center [487, 91] width 21 height 21
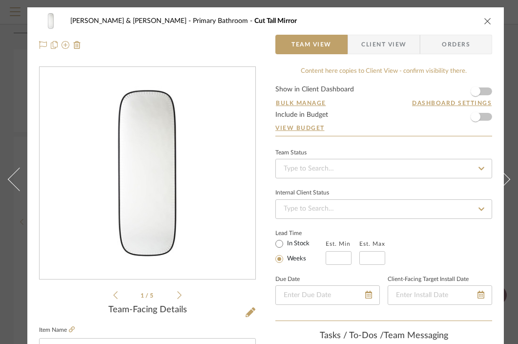
click at [487, 22] on icon "close" at bounding box center [488, 21] width 8 height 8
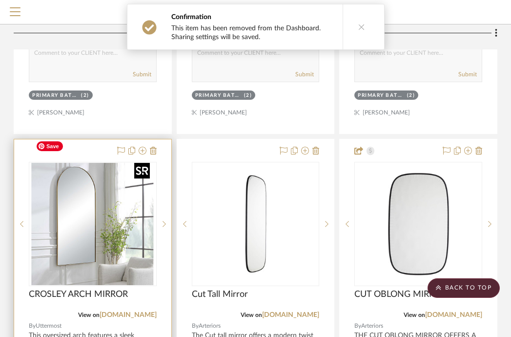
scroll to position [1691, 192]
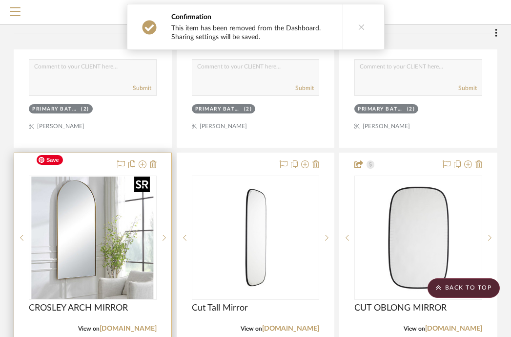
click at [105, 176] on img "0" at bounding box center [93, 237] width 122 height 122
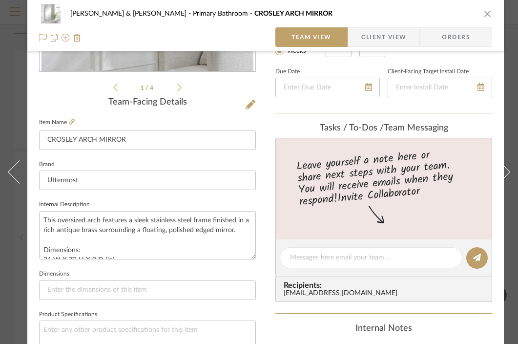
scroll to position [210, 0]
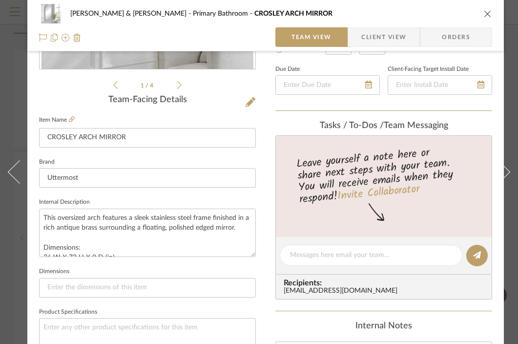
click at [490, 14] on icon "close" at bounding box center [488, 14] width 8 height 8
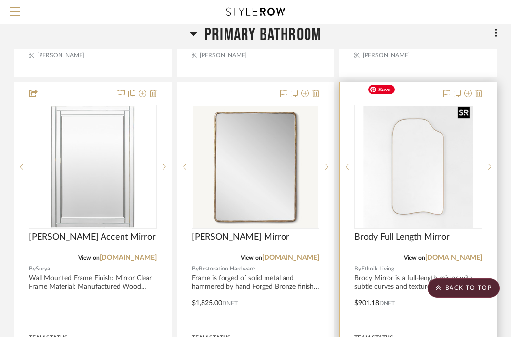
scroll to position [1321, 192]
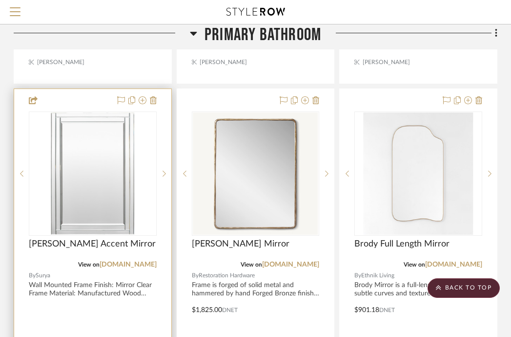
click at [149, 114] on div "0" at bounding box center [92, 173] width 127 height 123
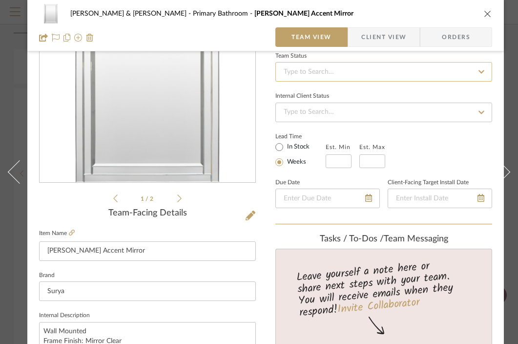
scroll to position [0, 0]
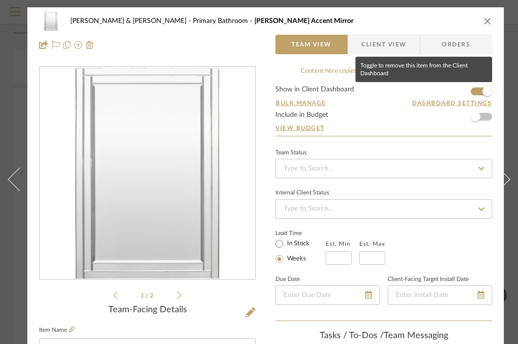
drag, startPoint x: 484, startPoint y: 91, endPoint x: 475, endPoint y: 96, distance: 9.9
click at [483, 91] on span "button" at bounding box center [488, 91] width 10 height 10
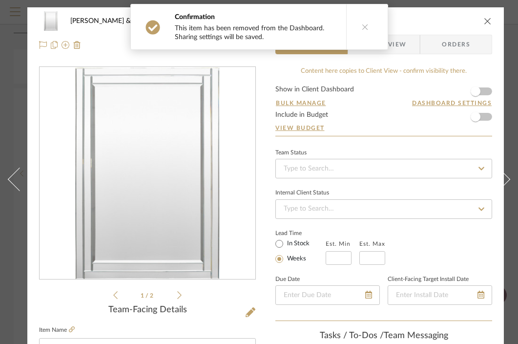
click at [489, 19] on icon "close" at bounding box center [488, 21] width 8 height 8
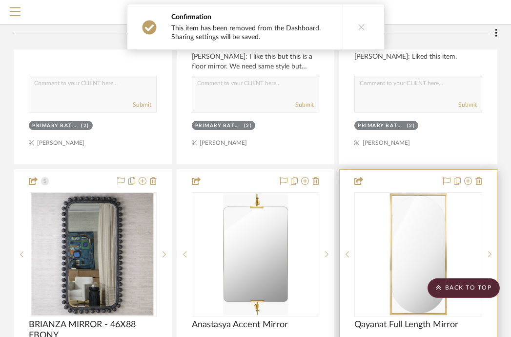
scroll to position [860, 192]
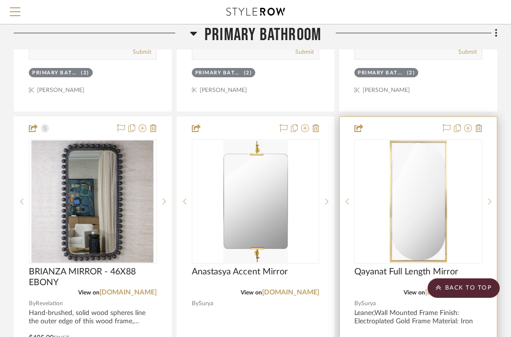
click at [469, 140] on div "0" at bounding box center [418, 201] width 127 height 123
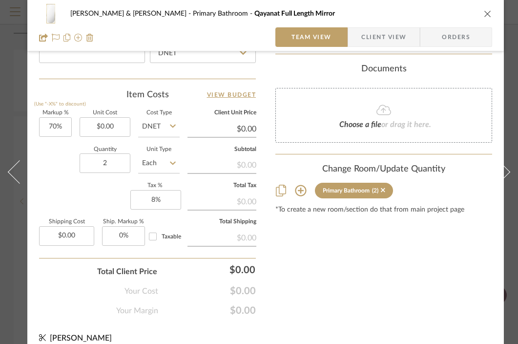
scroll to position [571, 0]
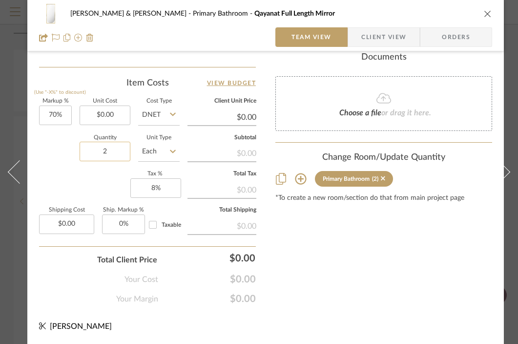
drag, startPoint x: 108, startPoint y: 146, endPoint x: 101, endPoint y: 144, distance: 8.0
click at [101, 144] on input "2" at bounding box center [105, 152] width 51 height 20
drag, startPoint x: 105, startPoint y: 145, endPoint x: 110, endPoint y: 147, distance: 5.1
click at [110, 147] on input "2" at bounding box center [105, 152] width 51 height 20
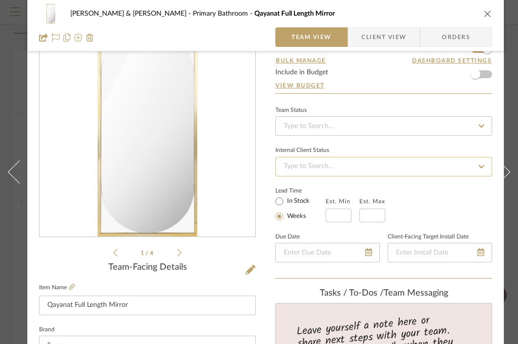
scroll to position [0, 0]
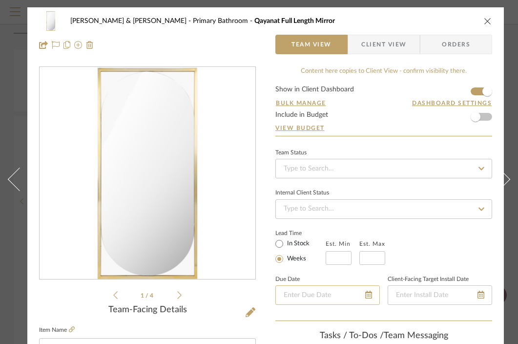
type input "1"
click at [489, 23] on icon "close" at bounding box center [488, 21] width 8 height 8
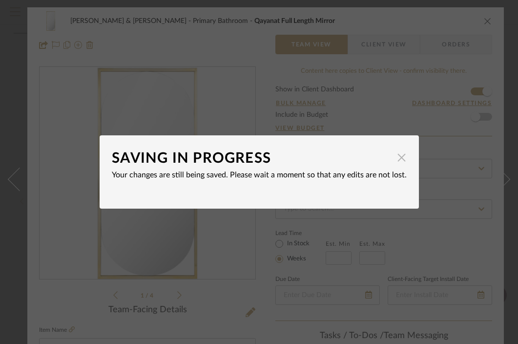
click at [397, 159] on span "button" at bounding box center [402, 158] width 20 height 20
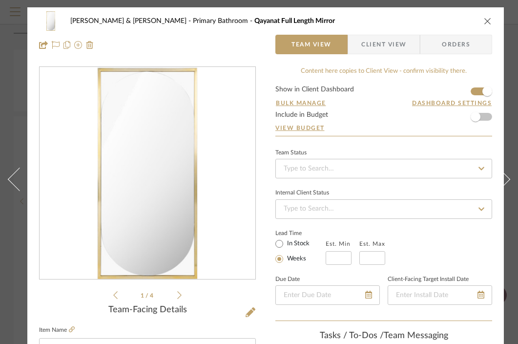
click at [486, 21] on icon "close" at bounding box center [488, 21] width 8 height 8
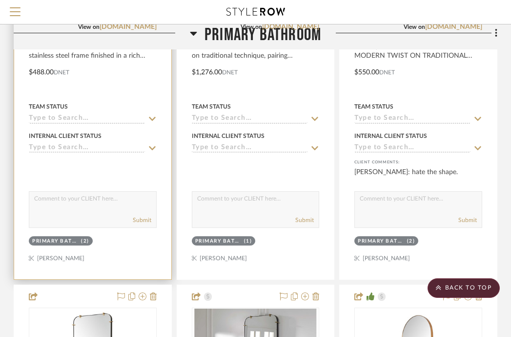
scroll to position [1992, 192]
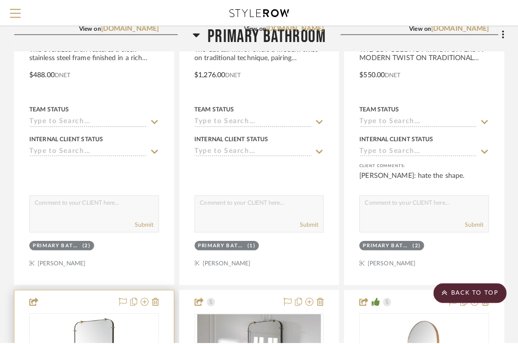
scroll to position [0, 0]
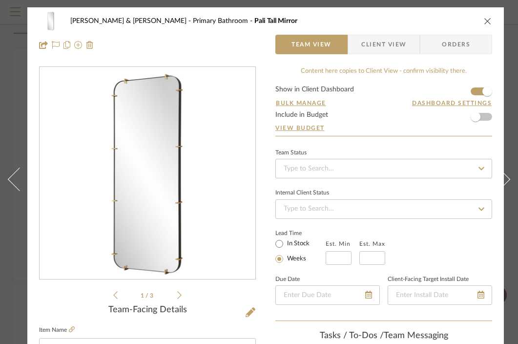
click at [487, 21] on icon "close" at bounding box center [488, 21] width 8 height 8
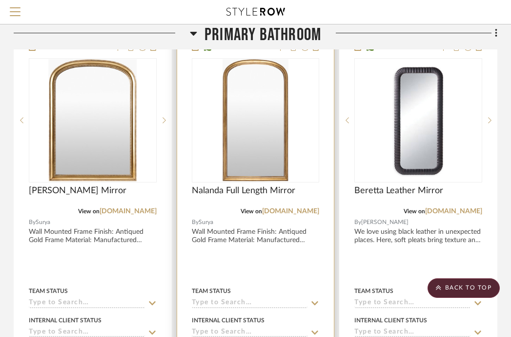
scroll to position [459, 192]
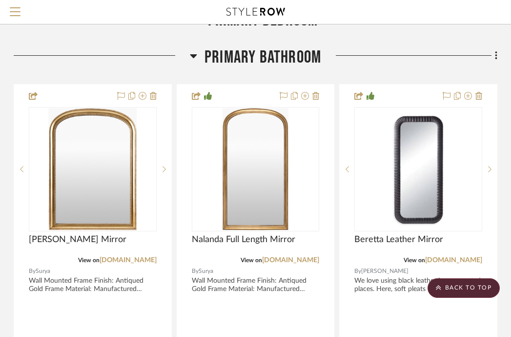
drag, startPoint x: 251, startPoint y: 91, endPoint x: 516, endPoint y: 23, distance: 273.9
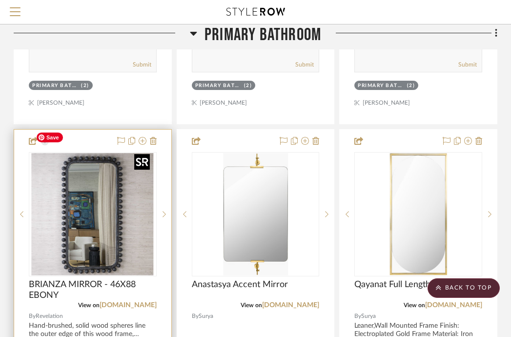
click at [96, 212] on img "0" at bounding box center [93, 214] width 122 height 122
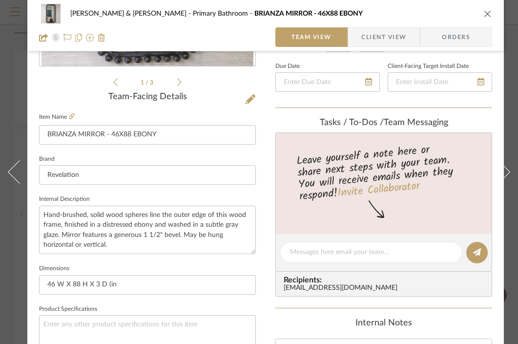
scroll to position [213, 0]
click at [487, 14] on icon "close" at bounding box center [488, 14] width 8 height 8
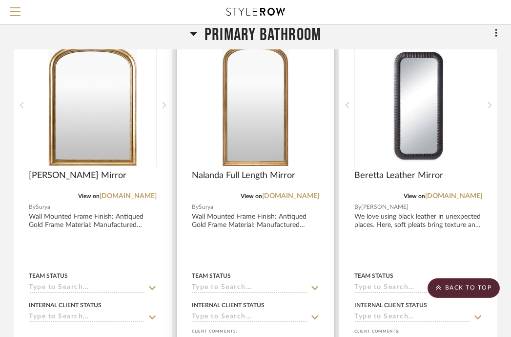
scroll to position [304, 192]
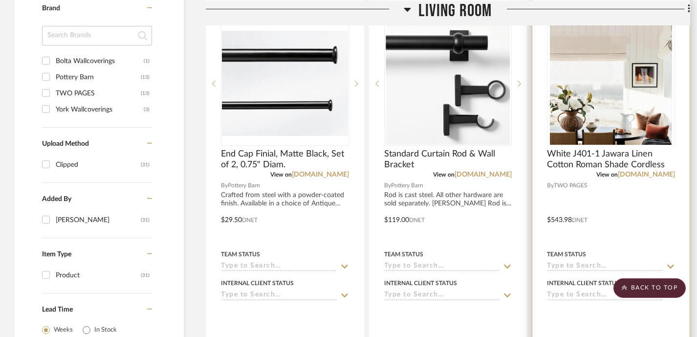
scroll to position [736, 0]
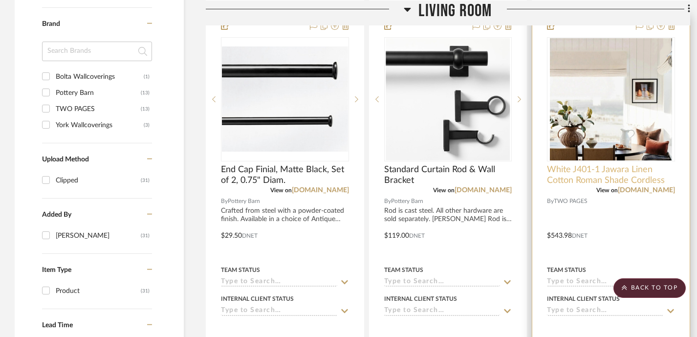
click at [613, 164] on span "White J401-1 Jawara Linen Cotton Roman Shade Cordless" at bounding box center [611, 174] width 128 height 21
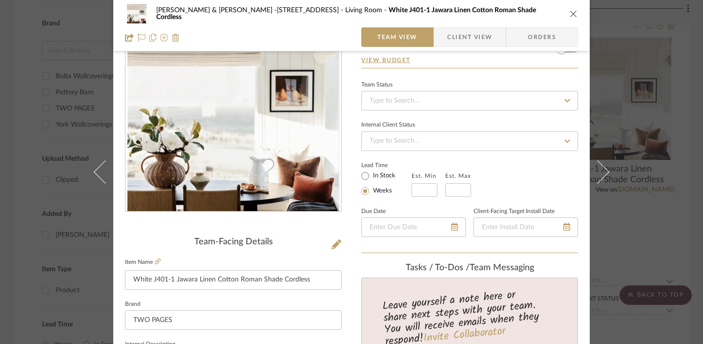
scroll to position [85, 0]
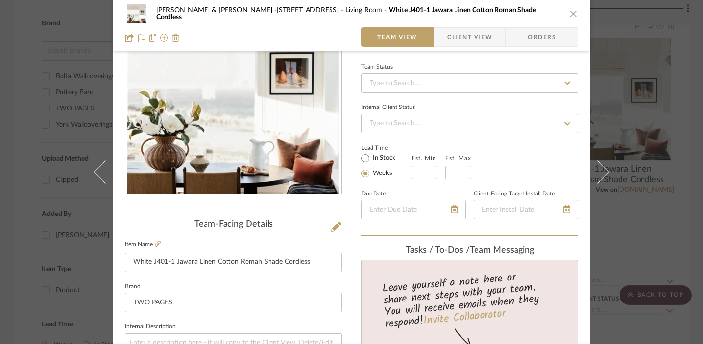
click at [570, 13] on icon "close" at bounding box center [574, 14] width 8 height 8
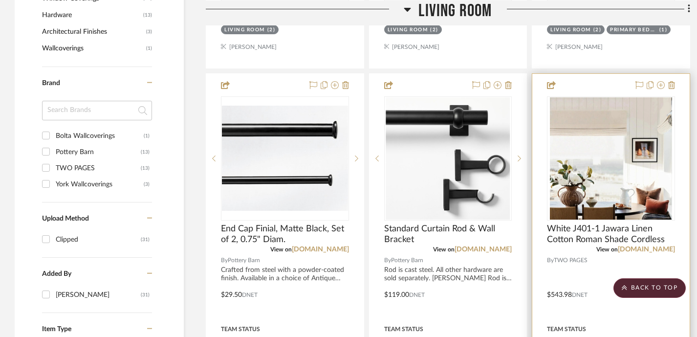
scroll to position [658, 0]
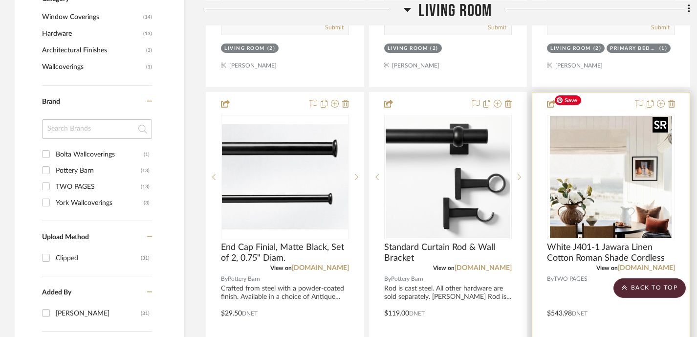
click at [611, 135] on img "0" at bounding box center [611, 177] width 122 height 122
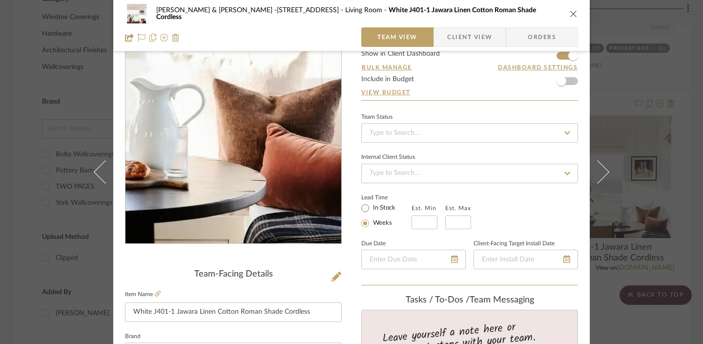
scroll to position [82, 0]
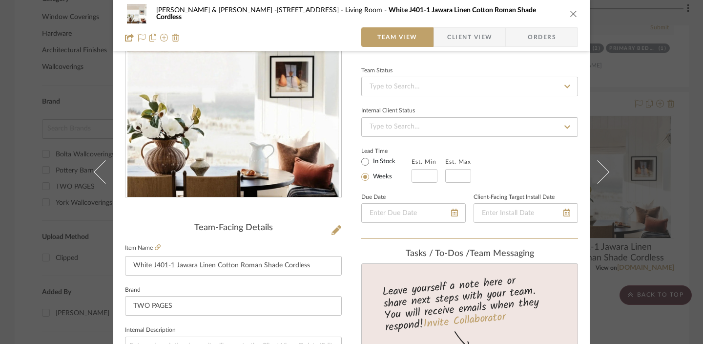
click at [332, 232] on icon at bounding box center [337, 230] width 10 height 10
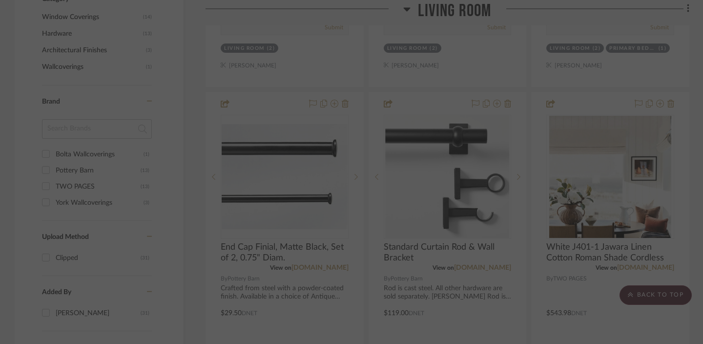
scroll to position [0, 0]
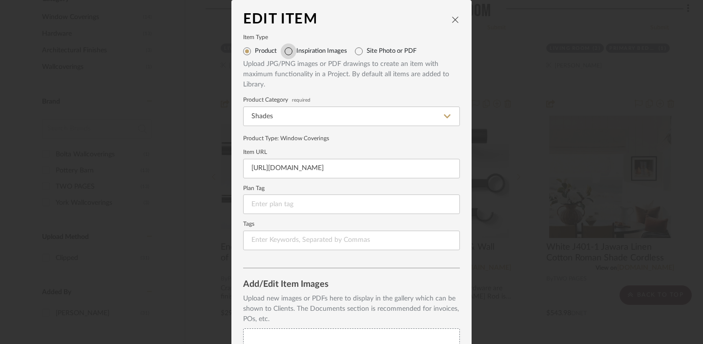
click at [286, 54] on input "Inspiration Images" at bounding box center [289, 51] width 16 height 16
radio input "true"
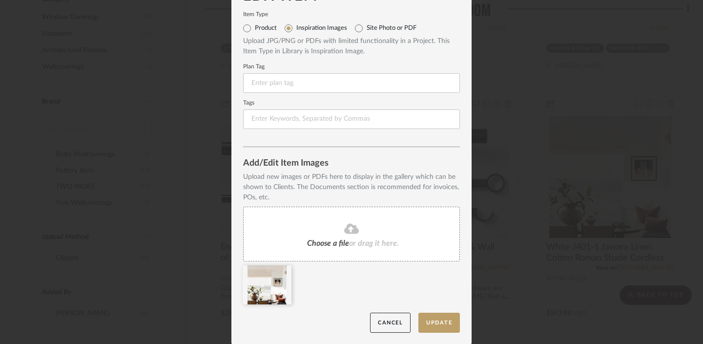
scroll to position [23, 0]
click at [337, 272] on icon at bounding box center [340, 271] width 7 height 8
click at [436, 324] on button "Update" at bounding box center [440, 322] width 42 height 20
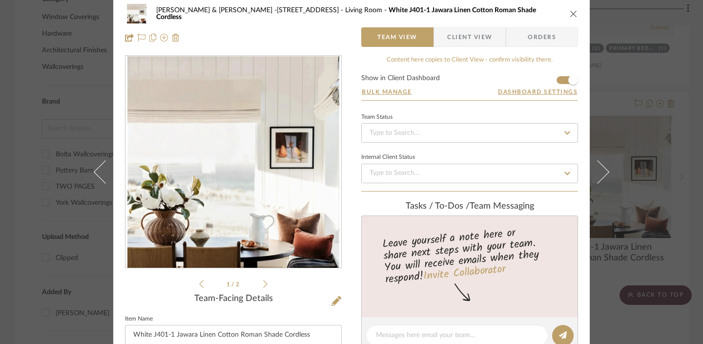
scroll to position [0, 0]
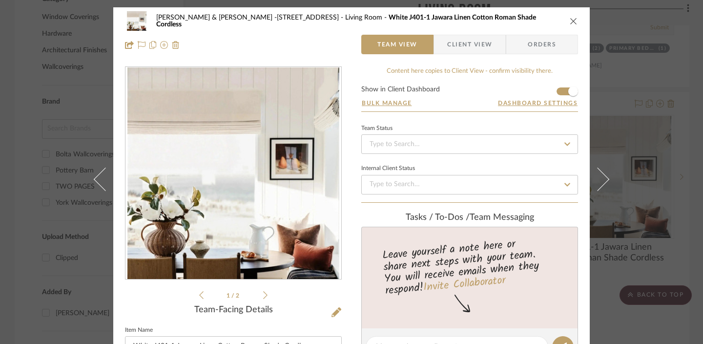
click at [263, 296] on icon at bounding box center [265, 295] width 4 height 8
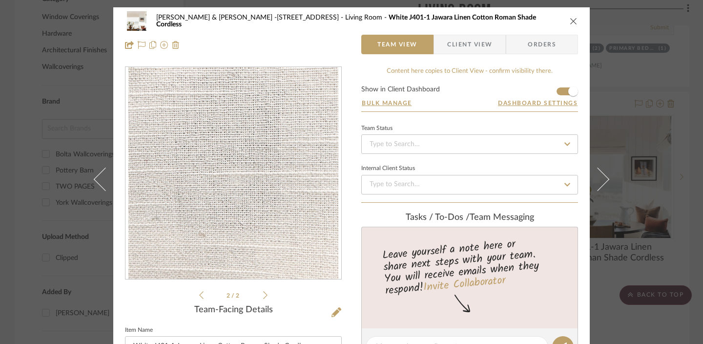
click at [572, 18] on icon "close" at bounding box center [574, 21] width 8 height 8
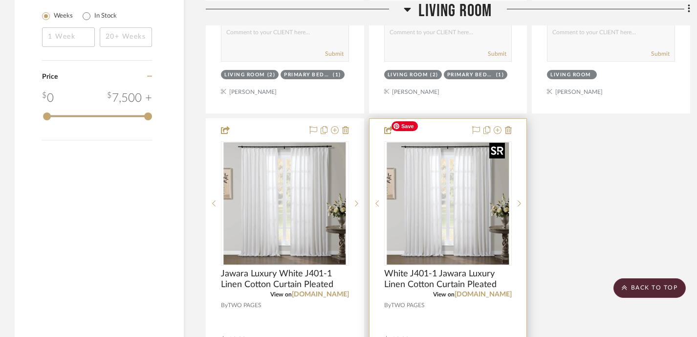
scroll to position [1072, 0]
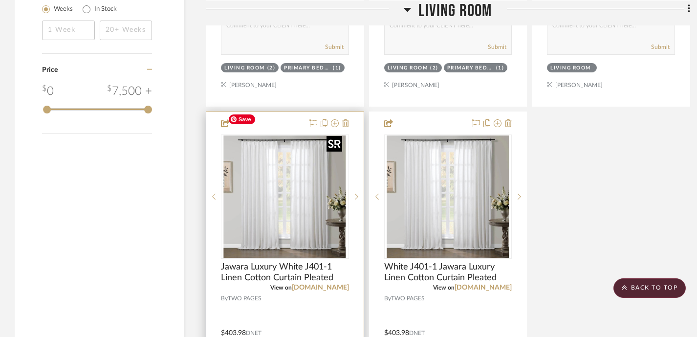
click at [284, 191] on img "0" at bounding box center [285, 196] width 122 height 122
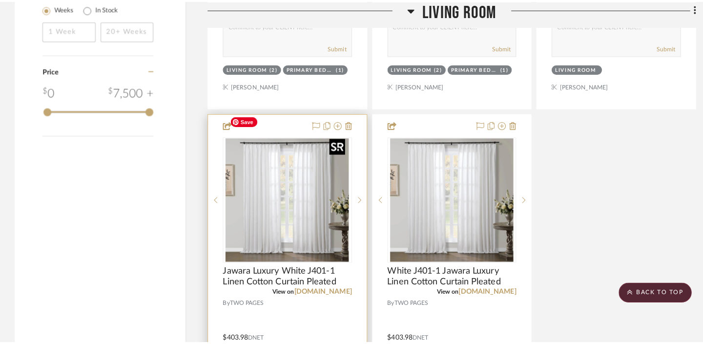
scroll to position [0, 0]
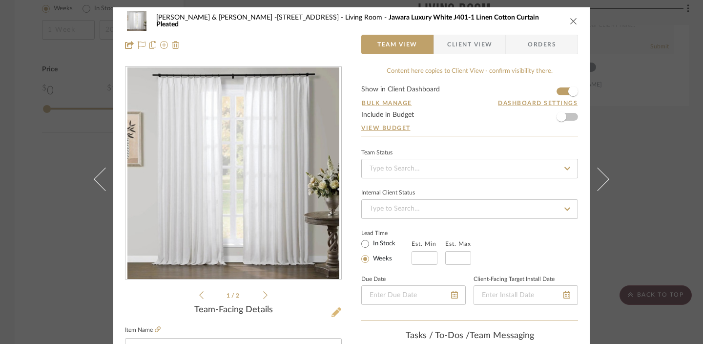
click at [332, 314] on icon at bounding box center [337, 312] width 10 height 10
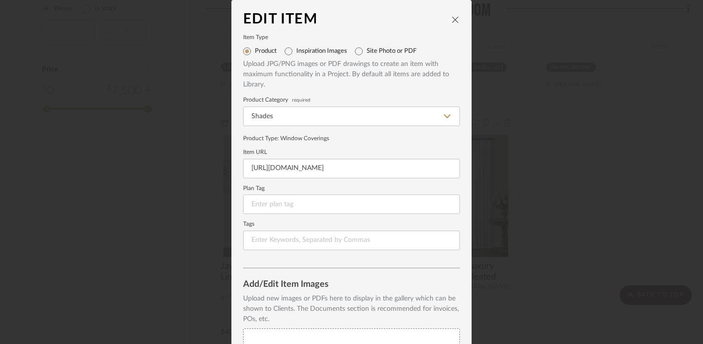
drag, startPoint x: 450, startPoint y: 18, endPoint x: 446, endPoint y: 25, distance: 8.5
click at [452, 18] on icon "close" at bounding box center [456, 20] width 8 height 8
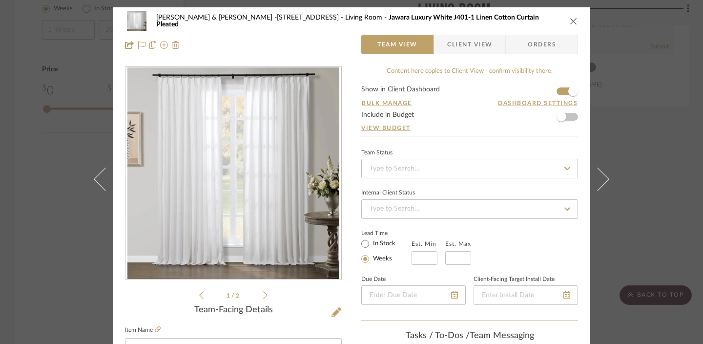
click at [263, 296] on icon at bounding box center [265, 295] width 4 height 8
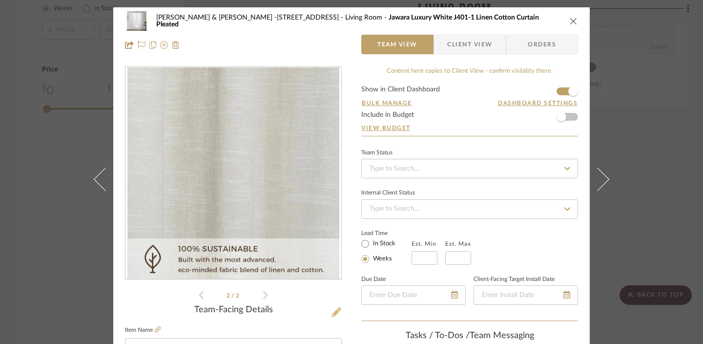
click at [333, 312] on icon at bounding box center [337, 312] width 10 height 10
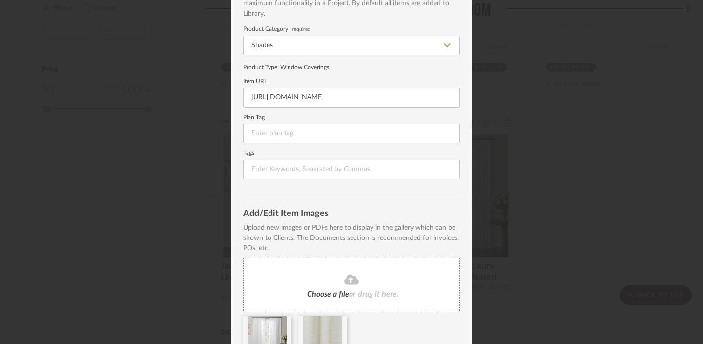
scroll to position [122, 0]
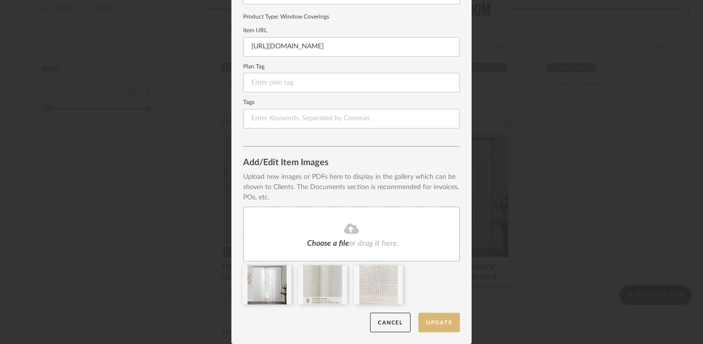
click at [424, 320] on button "Update" at bounding box center [440, 323] width 42 height 20
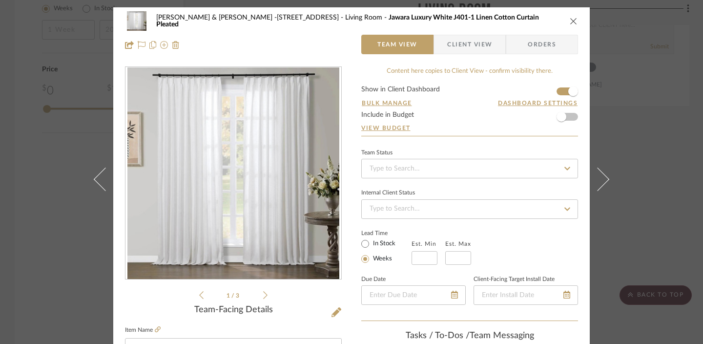
click at [572, 17] on icon "close" at bounding box center [574, 21] width 8 height 8
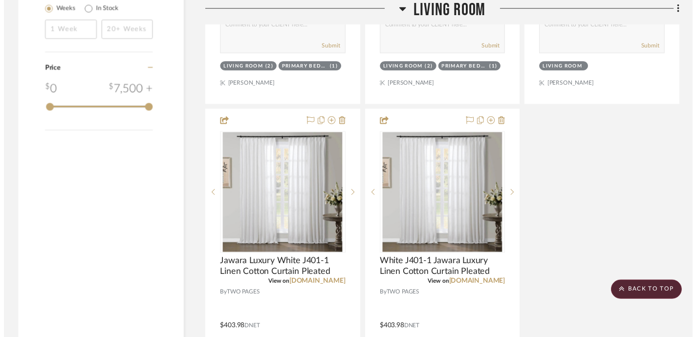
scroll to position [1072, 0]
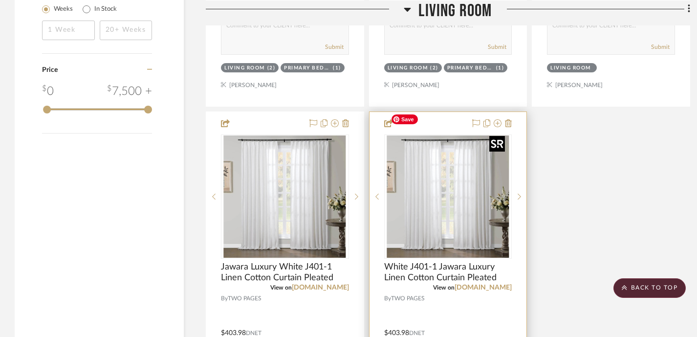
click at [452, 208] on img "0" at bounding box center [447, 196] width 122 height 122
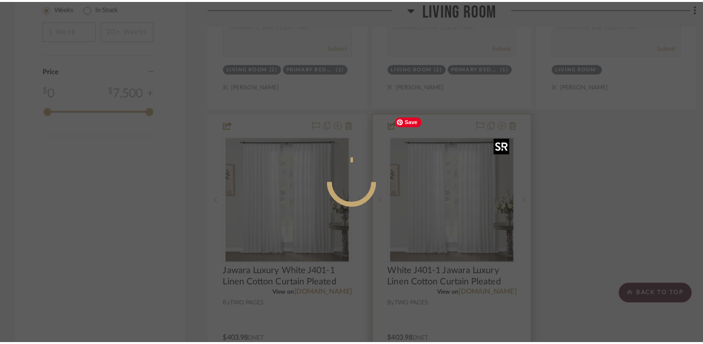
scroll to position [0, 0]
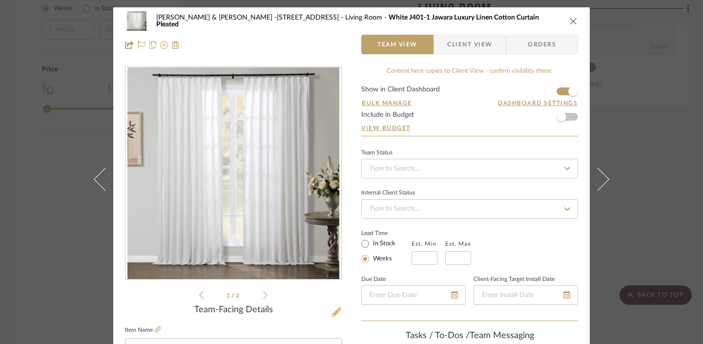
click at [332, 310] on icon at bounding box center [337, 312] width 10 height 10
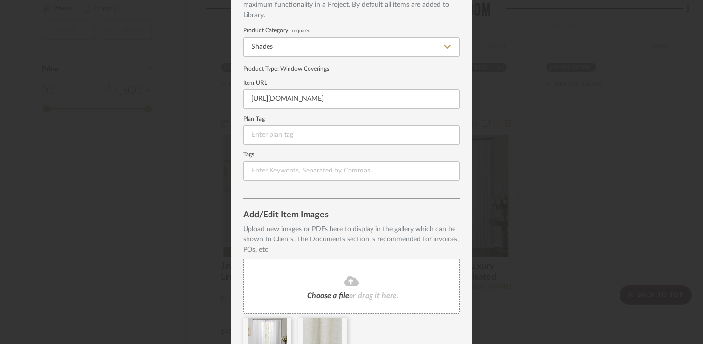
scroll to position [71, 0]
click at [508, 250] on div "Edit Item Item Type Product Inspiration Images Site Photo or PDF Upload JPG/PNG…" at bounding box center [351, 172] width 703 height 344
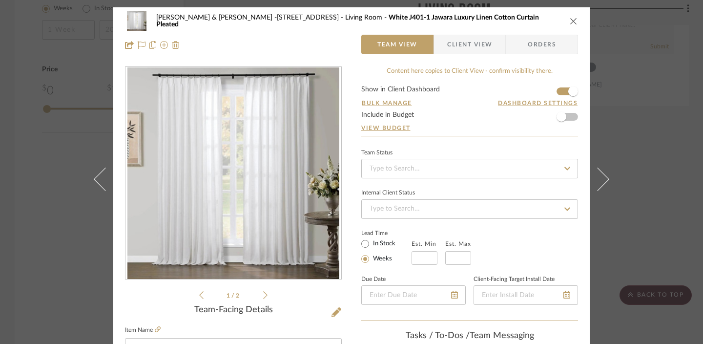
click at [572, 23] on icon "close" at bounding box center [574, 21] width 8 height 8
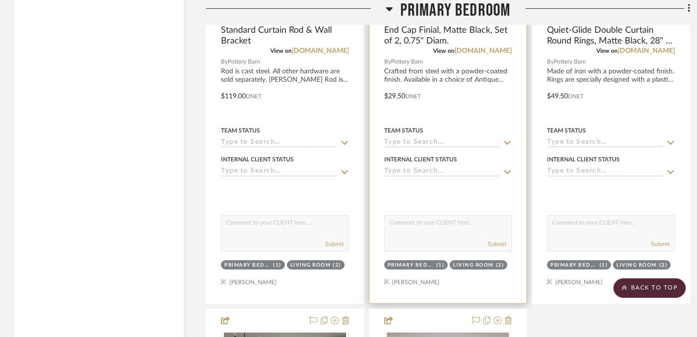
scroll to position [2338, 0]
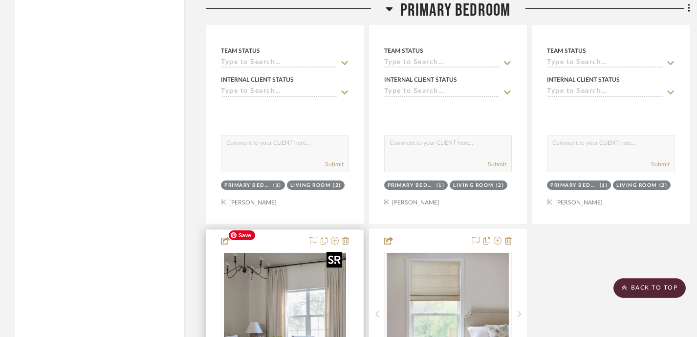
click at [308, 297] on img "0" at bounding box center [285, 314] width 122 height 122
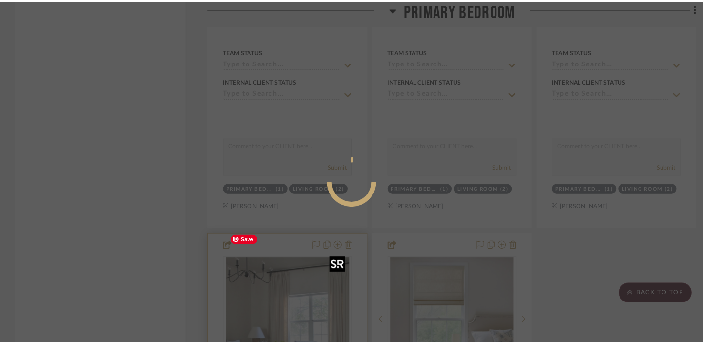
scroll to position [0, 0]
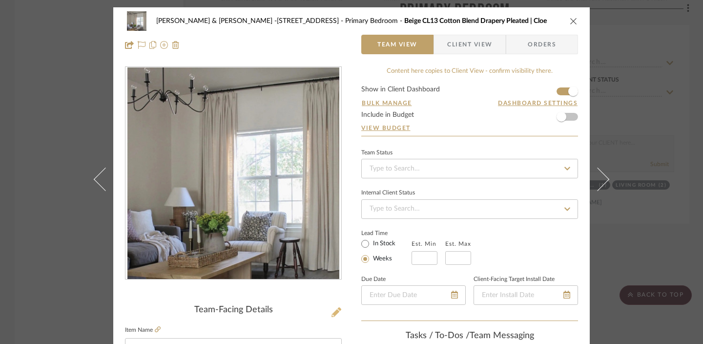
click at [332, 310] on icon at bounding box center [337, 312] width 10 height 10
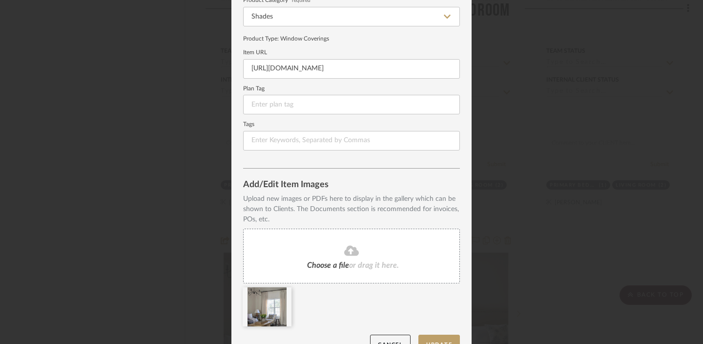
scroll to position [122, 0]
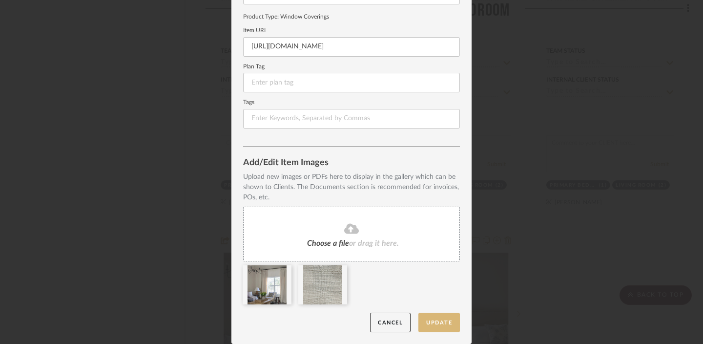
click at [436, 324] on button "Update" at bounding box center [440, 323] width 42 height 20
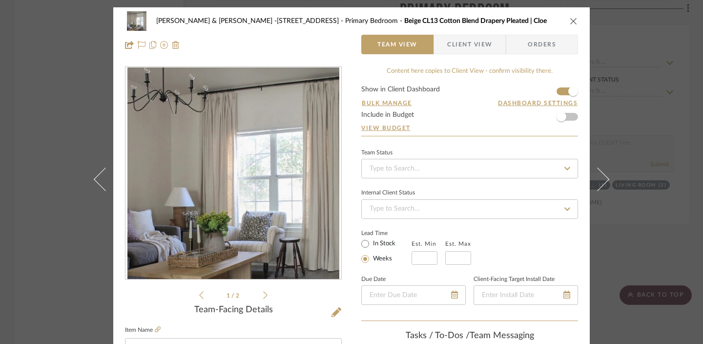
click at [572, 20] on icon "close" at bounding box center [574, 21] width 8 height 8
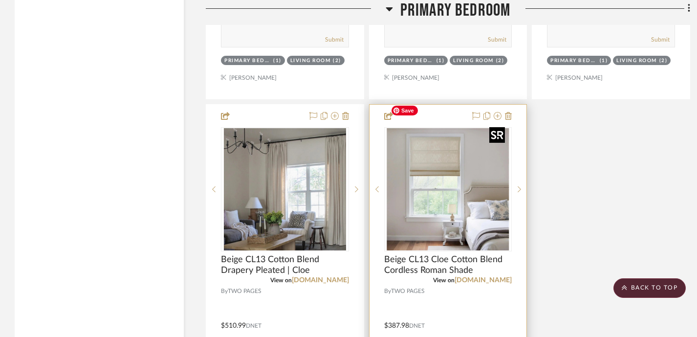
scroll to position [2462, 0]
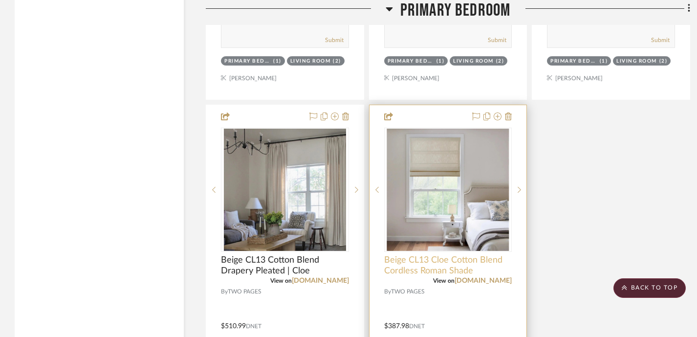
click at [481, 255] on span "Beige CL13 Cloe Cotton Blend Cordless Roman Shade" at bounding box center [448, 265] width 128 height 21
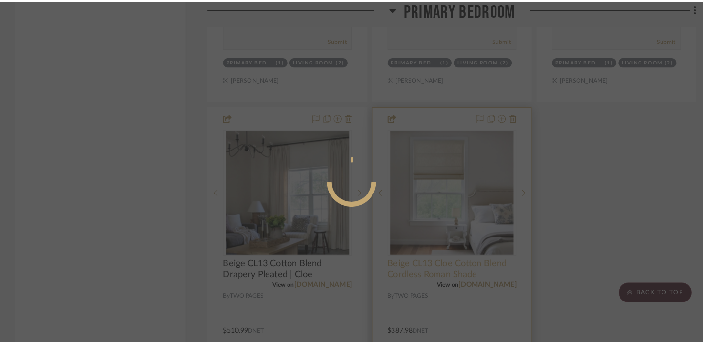
scroll to position [0, 0]
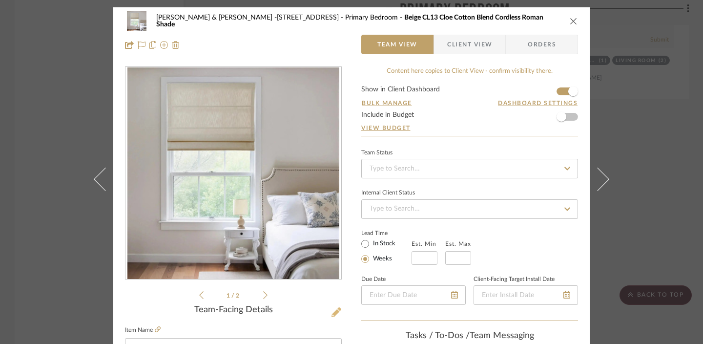
click at [332, 315] on icon at bounding box center [337, 312] width 10 height 10
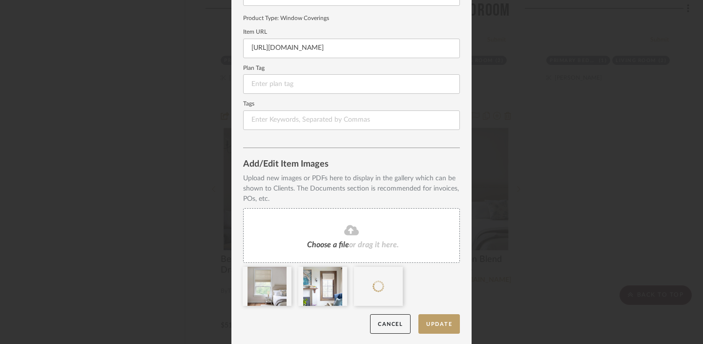
scroll to position [122, 0]
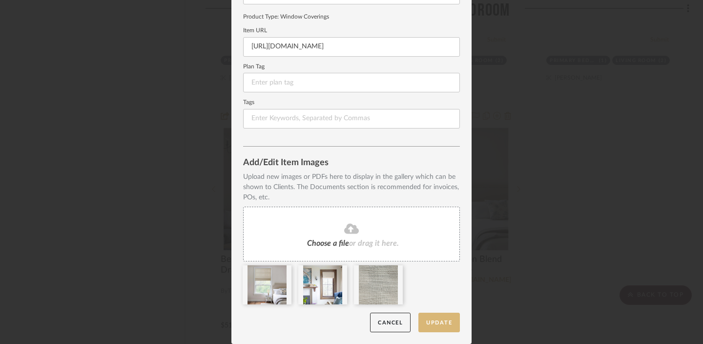
click at [442, 327] on button "Update" at bounding box center [440, 323] width 42 height 20
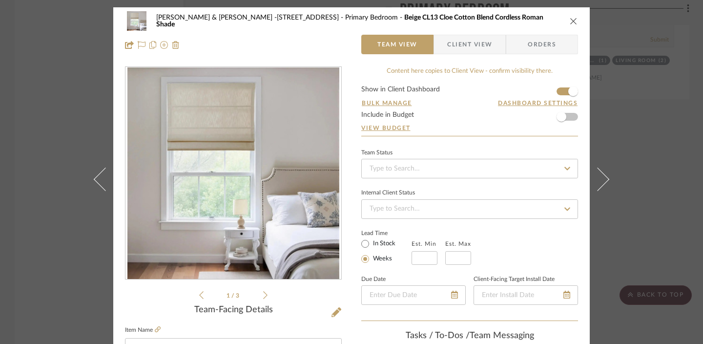
click at [574, 18] on button "close" at bounding box center [574, 21] width 9 height 9
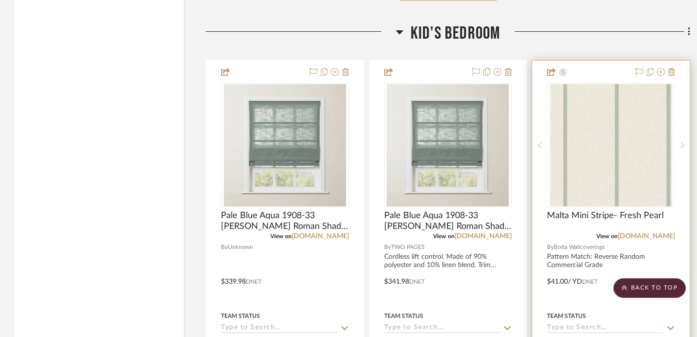
scroll to position [3024, 0]
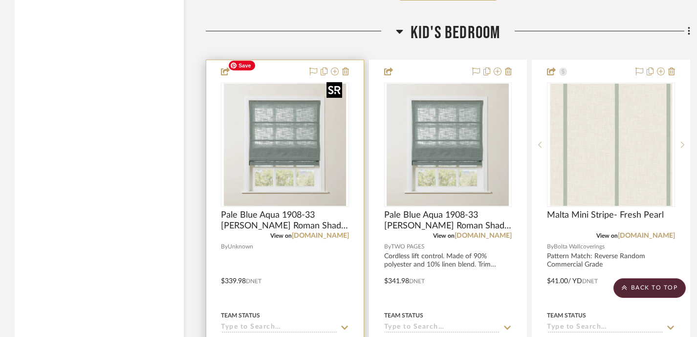
click at [298, 134] on img "0" at bounding box center [285, 145] width 122 height 122
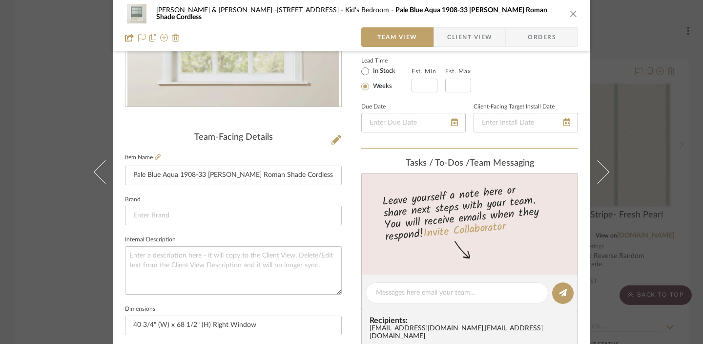
scroll to position [199, 0]
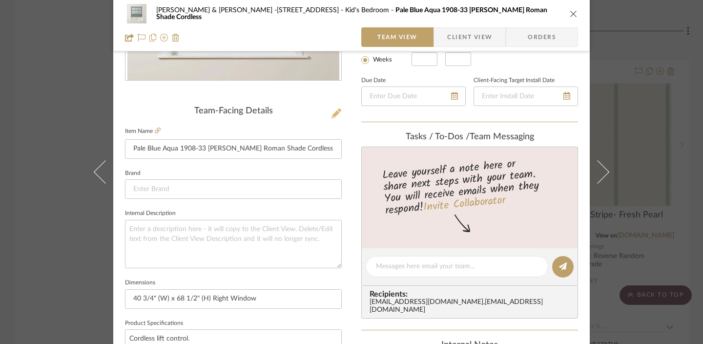
click at [335, 110] on icon at bounding box center [337, 113] width 10 height 10
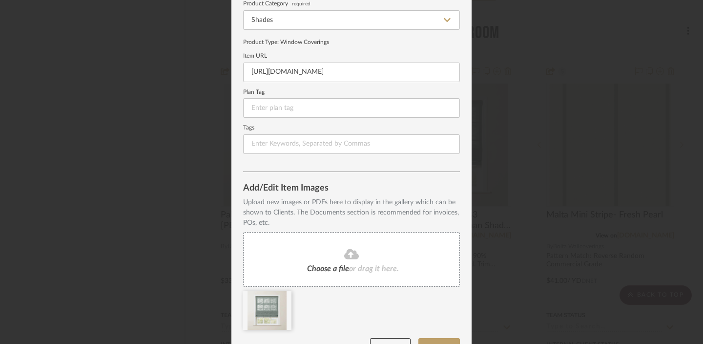
scroll to position [122, 0]
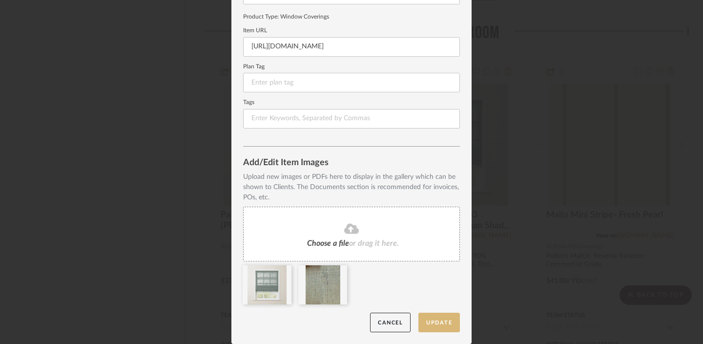
click at [435, 320] on button "Update" at bounding box center [440, 323] width 42 height 20
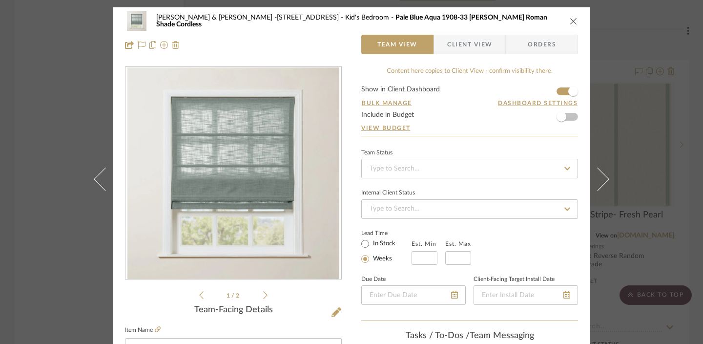
click at [259, 297] on li "1 / 2" at bounding box center [234, 295] width 60 height 12
click at [263, 295] on icon at bounding box center [265, 295] width 4 height 9
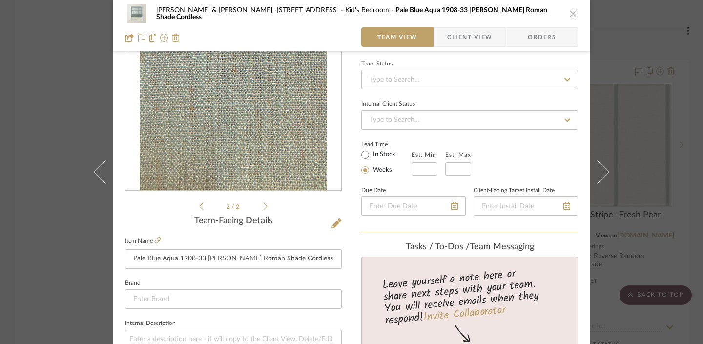
scroll to position [97, 0]
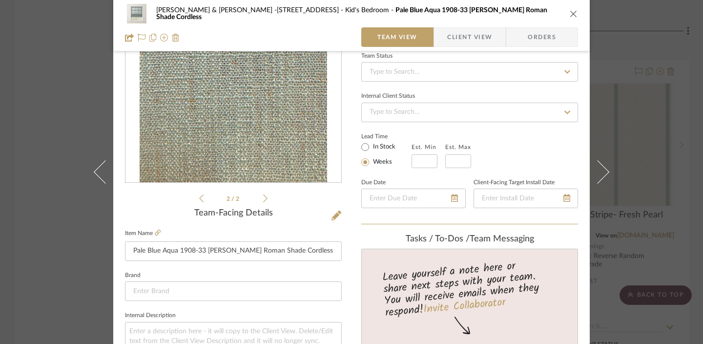
click at [572, 14] on icon "close" at bounding box center [574, 14] width 8 height 8
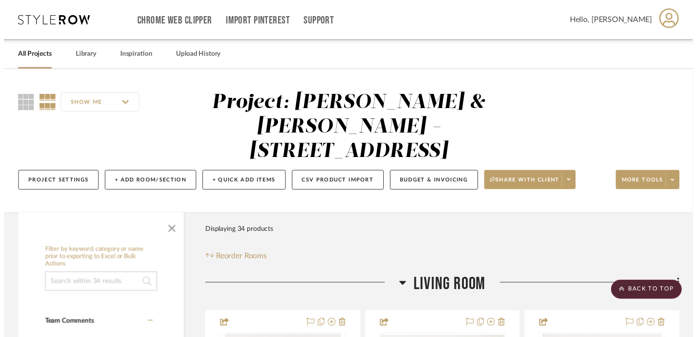
scroll to position [3024, 0]
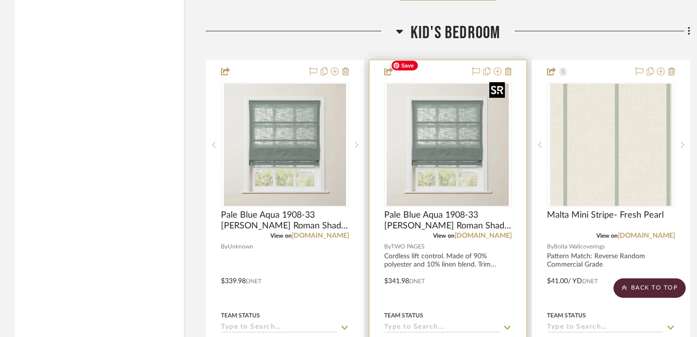
click at [463, 144] on img "0" at bounding box center [447, 145] width 122 height 122
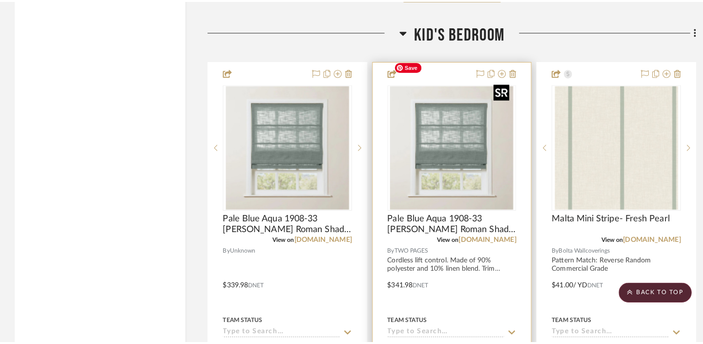
scroll to position [0, 0]
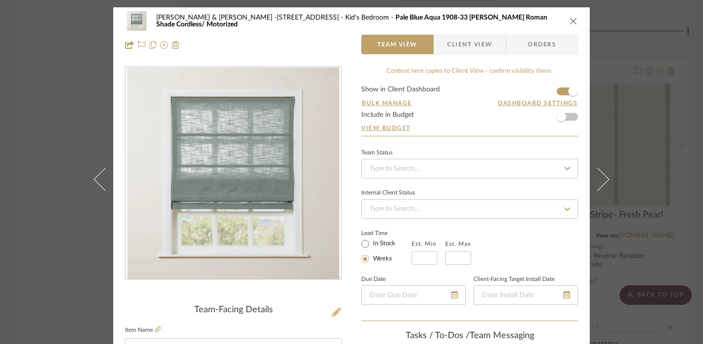
click at [332, 311] on icon at bounding box center [337, 312] width 10 height 10
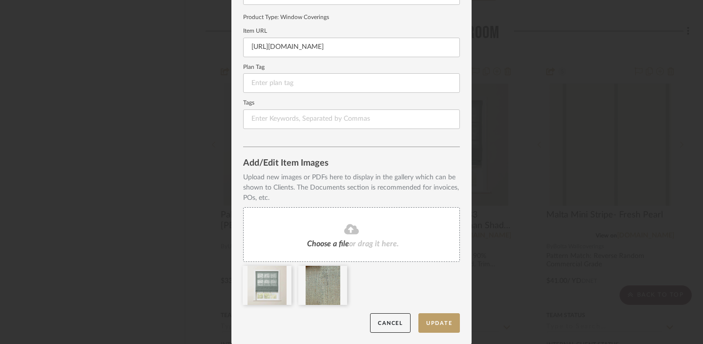
scroll to position [122, 0]
click at [436, 323] on button "Update" at bounding box center [440, 323] width 42 height 20
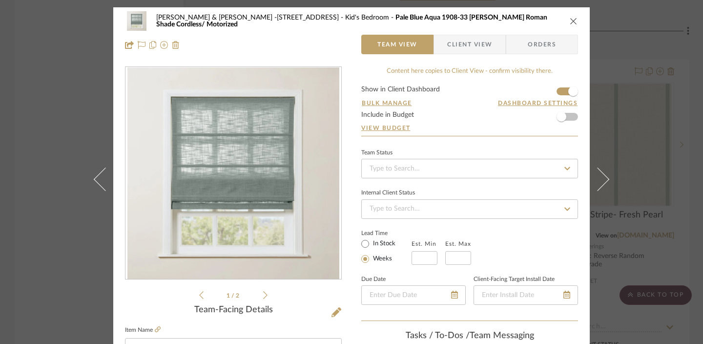
click at [571, 21] on icon "close" at bounding box center [574, 21] width 8 height 8
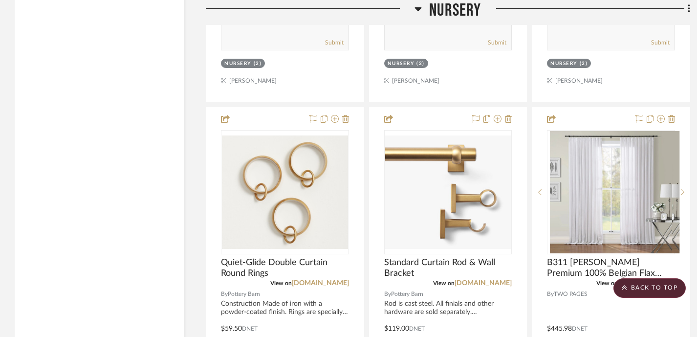
scroll to position [3893, 0]
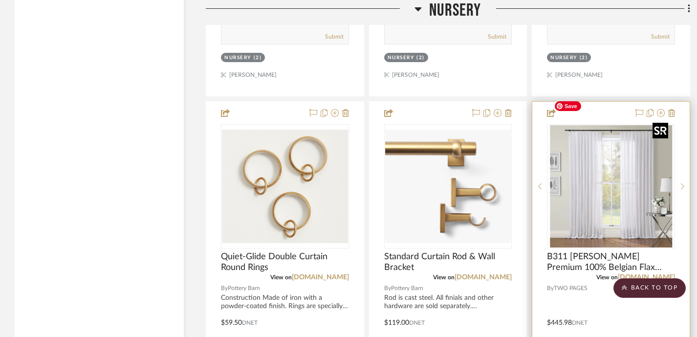
click at [636, 148] on img "0" at bounding box center [611, 186] width 122 height 122
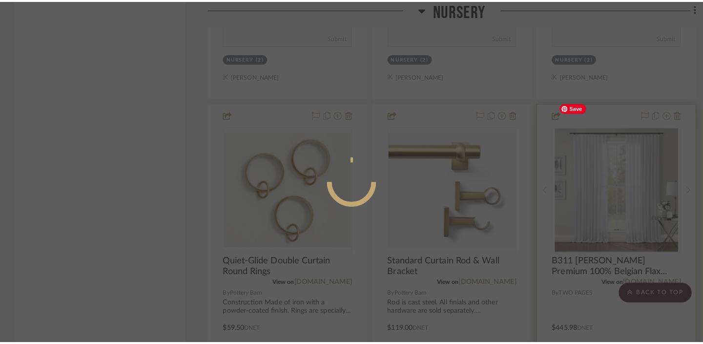
scroll to position [0, 0]
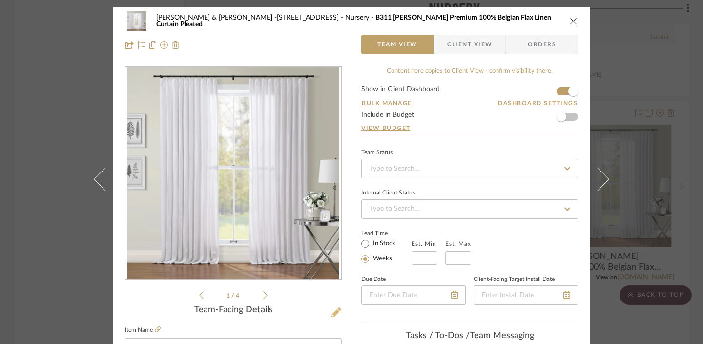
click at [334, 311] on icon at bounding box center [337, 312] width 10 height 10
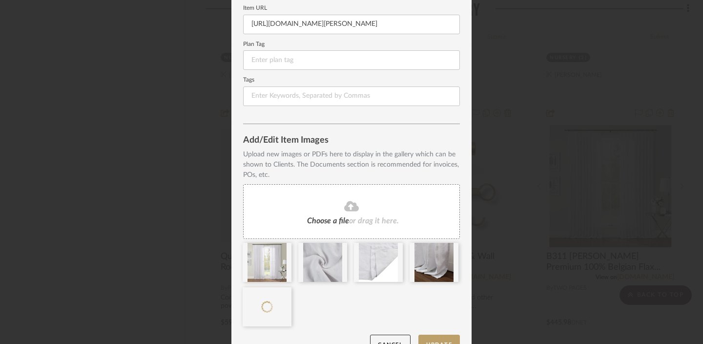
scroll to position [166, 0]
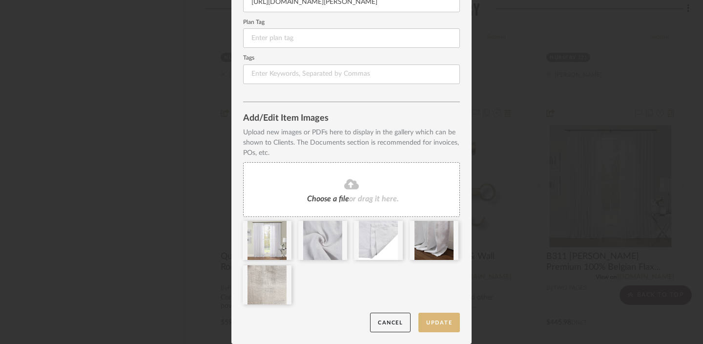
click at [440, 322] on button "Update" at bounding box center [440, 323] width 42 height 20
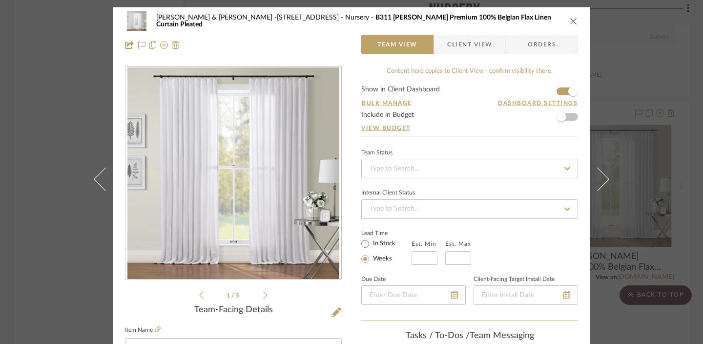
click at [571, 19] on icon "close" at bounding box center [574, 21] width 8 height 8
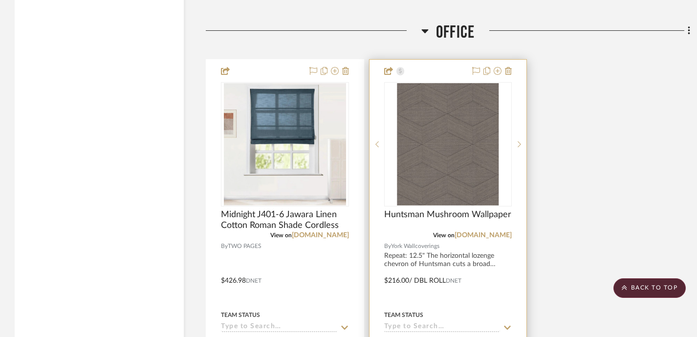
scroll to position [4894, 0]
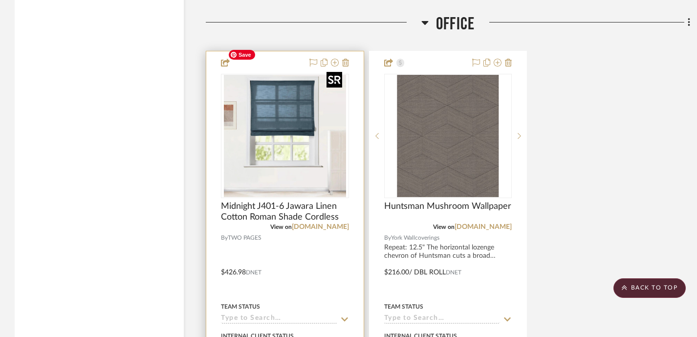
click at [305, 127] on img "0" at bounding box center [285, 136] width 122 height 122
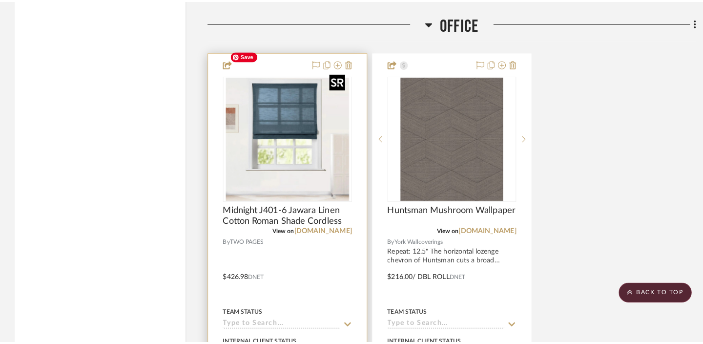
scroll to position [0, 0]
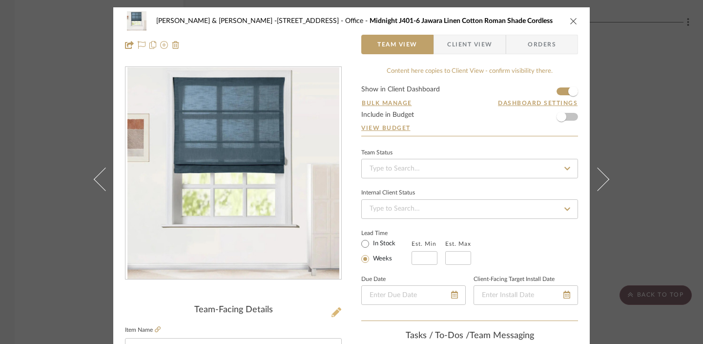
click at [332, 312] on icon at bounding box center [337, 312] width 10 height 10
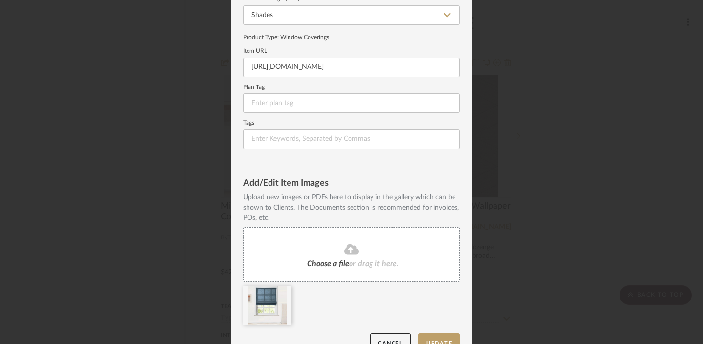
scroll to position [122, 0]
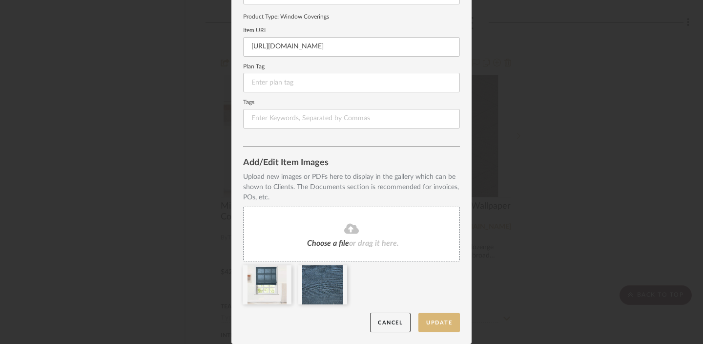
click at [446, 320] on button "Update" at bounding box center [440, 323] width 42 height 20
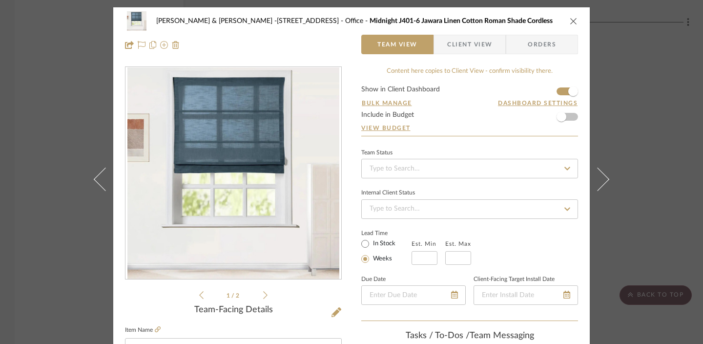
click at [571, 20] on icon "close" at bounding box center [574, 21] width 8 height 8
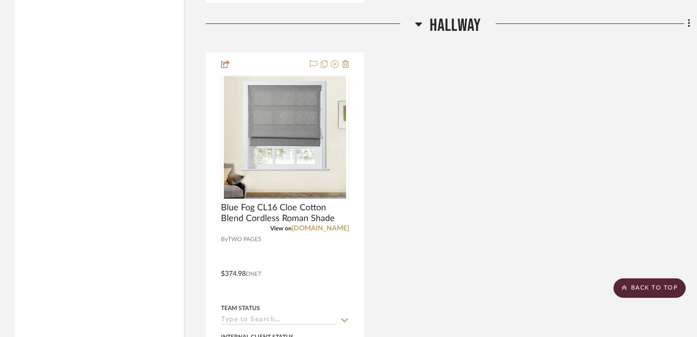
scroll to position [5782, 0]
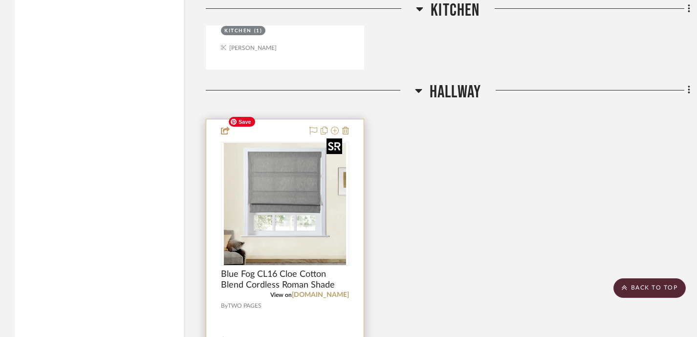
click at [310, 194] on img "0" at bounding box center [285, 204] width 122 height 122
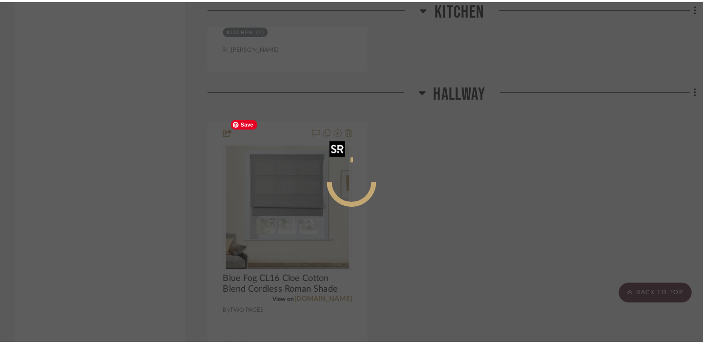
scroll to position [0, 0]
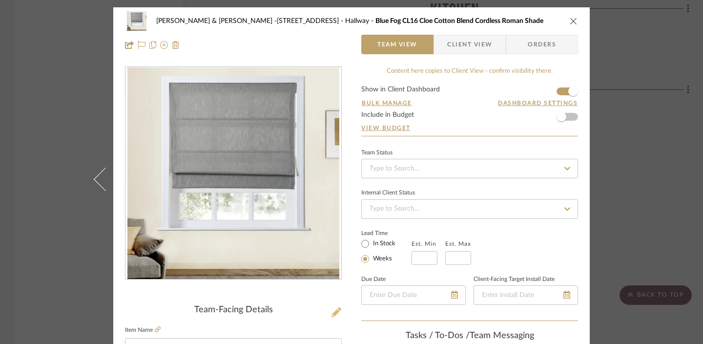
click at [332, 313] on icon at bounding box center [337, 312] width 10 height 10
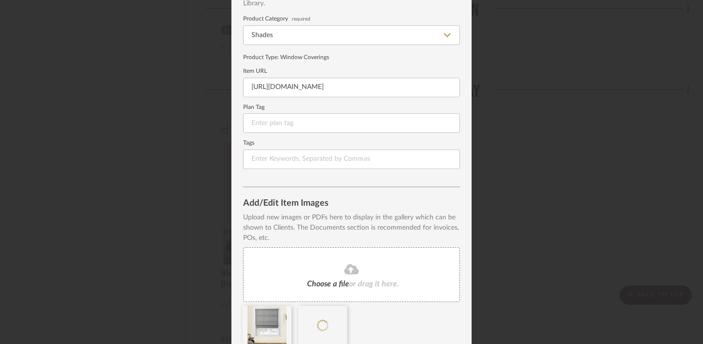
scroll to position [122, 0]
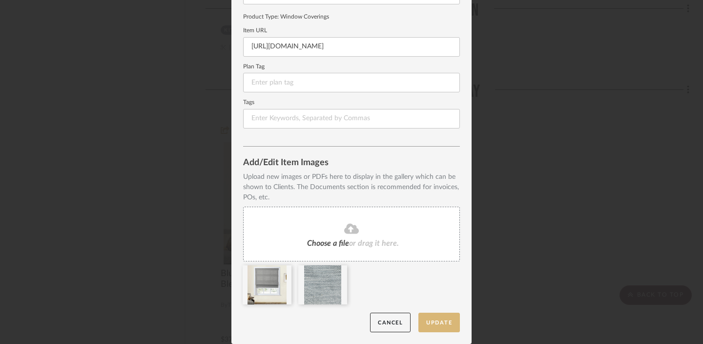
click at [419, 326] on button "Update" at bounding box center [440, 323] width 42 height 20
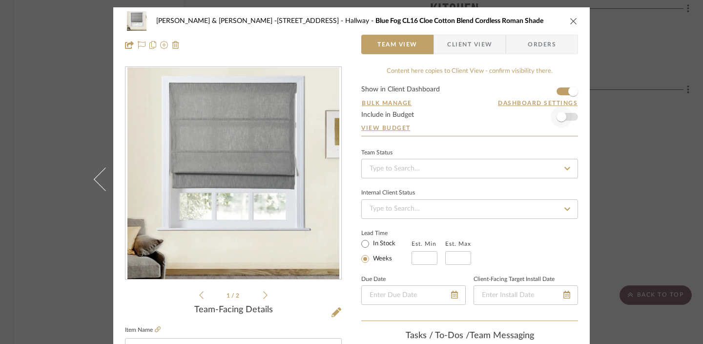
scroll to position [14, 0]
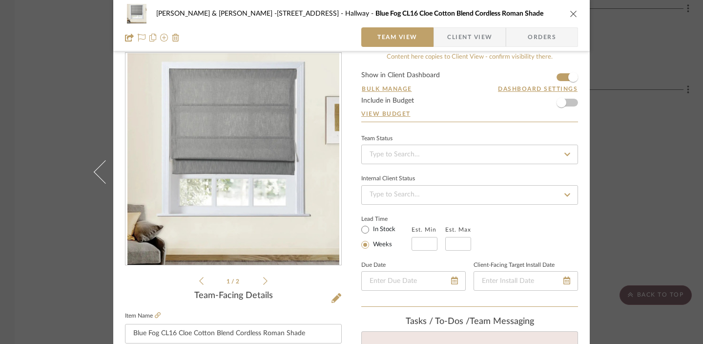
click at [565, 12] on div "Erin & Jeff -1346 Lincoln Rd Hallway Blue Fog CL16 Cloe Cotton Blend Cordless R…" at bounding box center [351, 14] width 453 height 20
drag, startPoint x: 567, startPoint y: 14, endPoint x: 560, endPoint y: 15, distance: 6.9
click at [570, 14] on icon "close" at bounding box center [574, 14] width 8 height 8
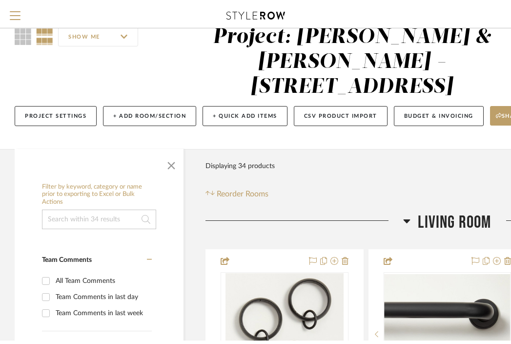
scroll to position [0, 0]
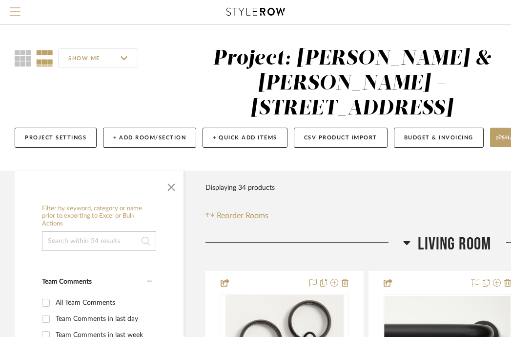
click at [18, 15] on span "Menu" at bounding box center [15, 14] width 11 height 15
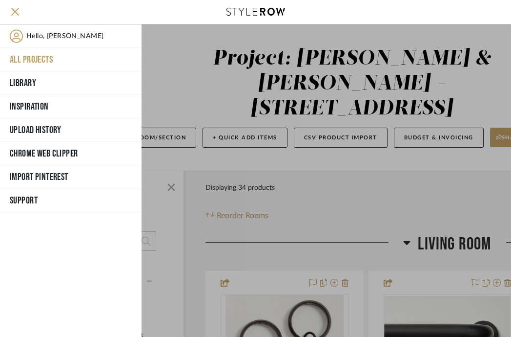
click at [33, 54] on button "All Projects" at bounding box center [71, 59] width 142 height 23
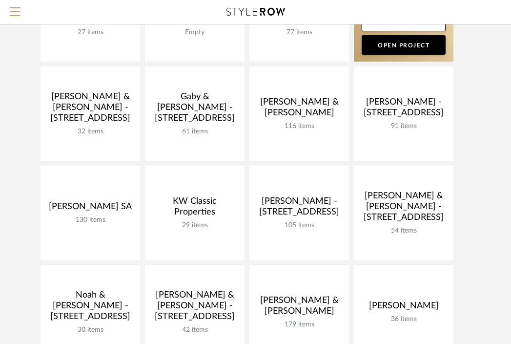
scroll to position [281, 0]
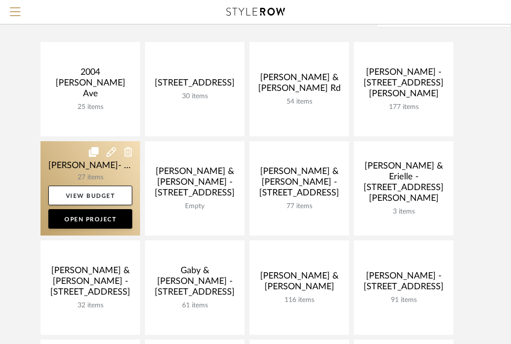
click at [106, 163] on link at bounding box center [91, 188] width 100 height 94
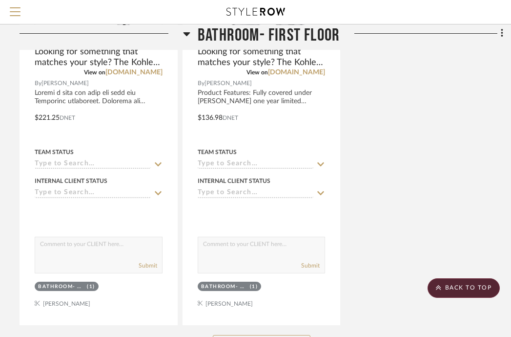
scroll to position [1352, 186]
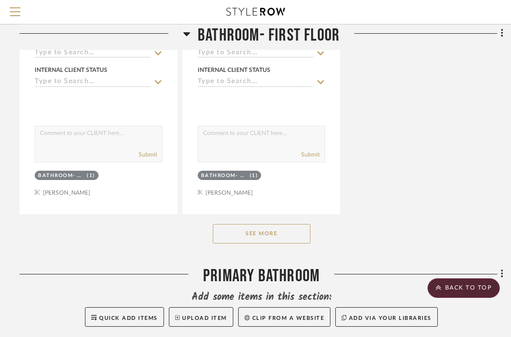
click at [271, 224] on button "See More" at bounding box center [262, 234] width 98 height 20
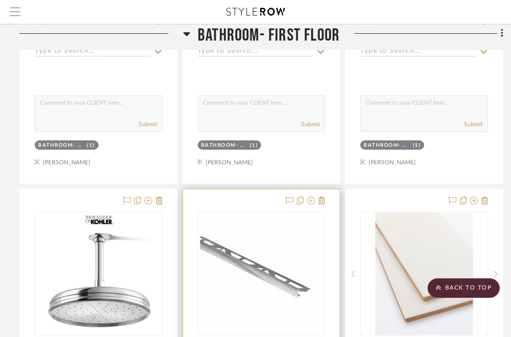
scroll to position [2302, 186]
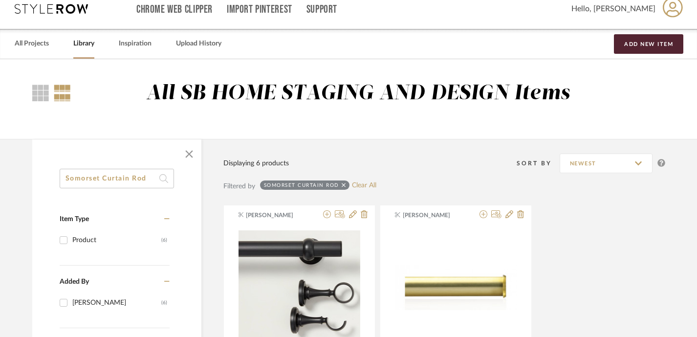
scroll to position [0, 4]
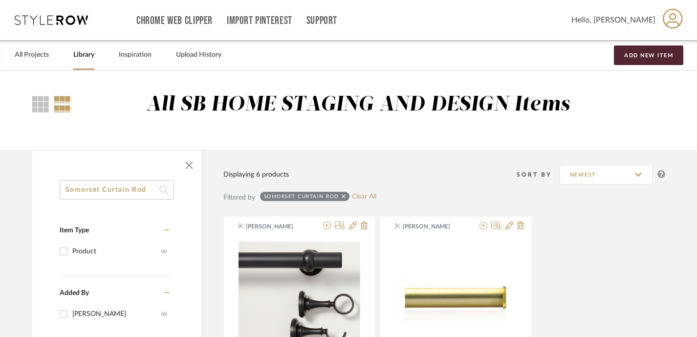
drag, startPoint x: 147, startPoint y: 190, endPoint x: 45, endPoint y: 181, distance: 101.9
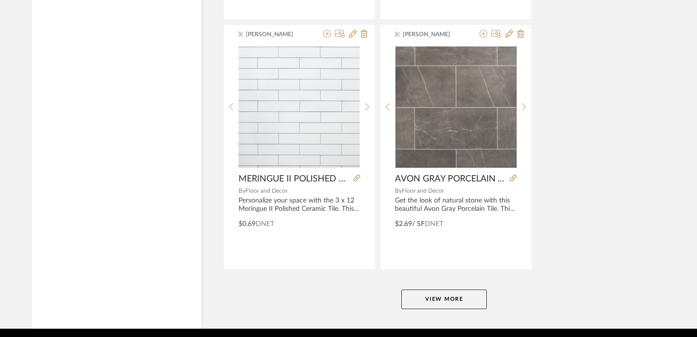
scroll to position [4475, 4]
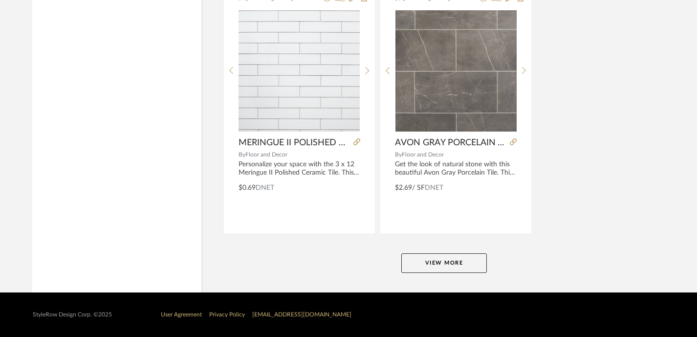
click at [458, 259] on button "View More" at bounding box center [443, 263] width 85 height 20
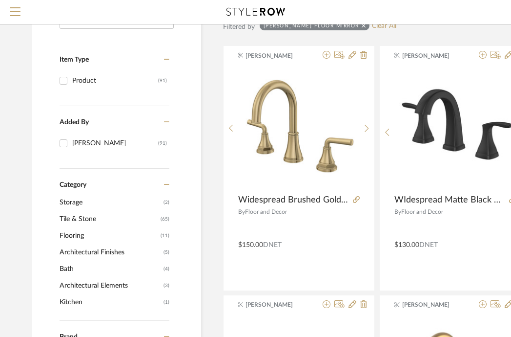
scroll to position [0, 4]
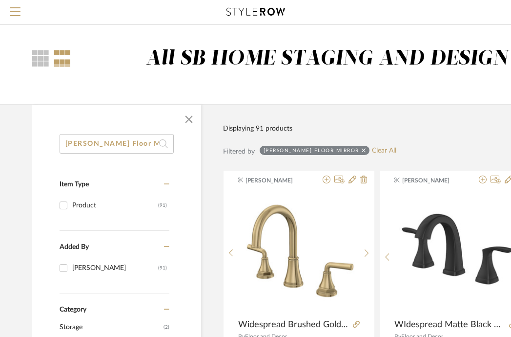
drag, startPoint x: 142, startPoint y: 145, endPoint x: 52, endPoint y: 139, distance: 90.1
paste input "[GEOGRAPHIC_DATA]"
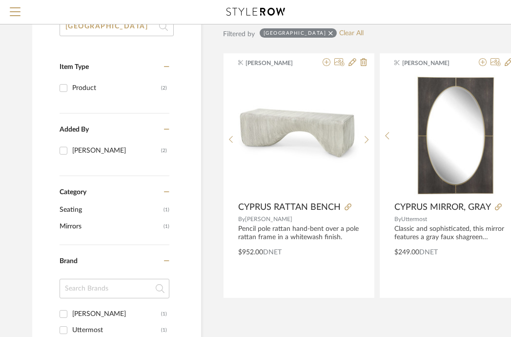
scroll to position [0, 4]
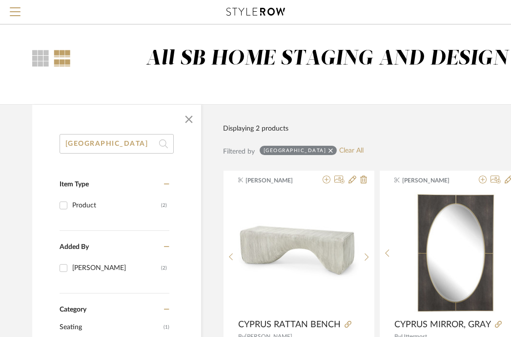
drag, startPoint x: 106, startPoint y: 144, endPoint x: 48, endPoint y: 135, distance: 58.8
paste input "Holland Polyresin Frame Mirror"
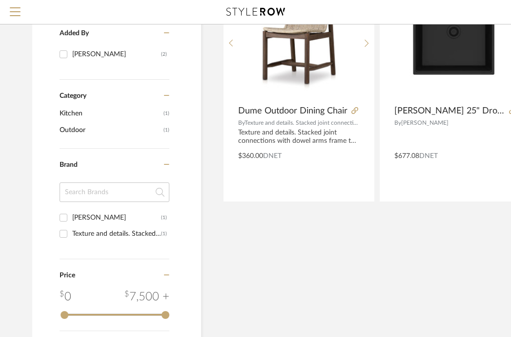
scroll to position [74, 4]
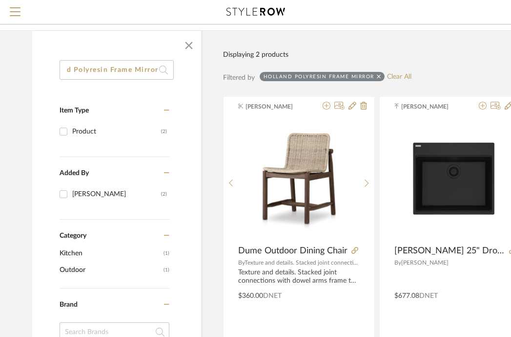
type input "Holland Polyresin Frame Mirror"
drag, startPoint x: 78, startPoint y: 69, endPoint x: 248, endPoint y: 77, distance: 170.2
click at [248, 77] on div "Holland Polyresin Frame Mirror Item Type Product (2) Added By Keith Benham (2) …" at bounding box center [348, 336] width 661 height 612
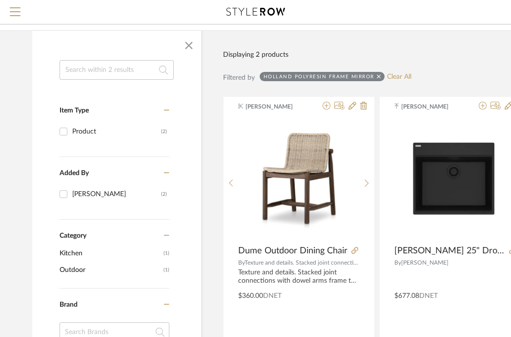
paste input "Aubrey Acacia Wood Frame Mirror"
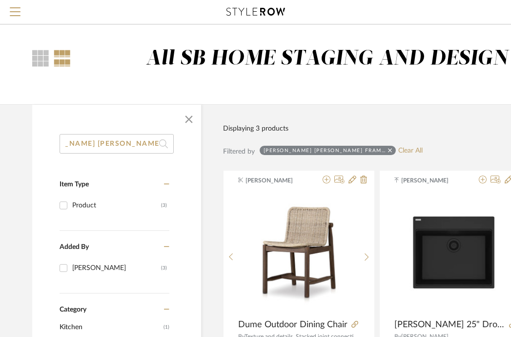
scroll to position [0, 35]
drag, startPoint x: 106, startPoint y: 144, endPoint x: 210, endPoint y: 145, distance: 103.1
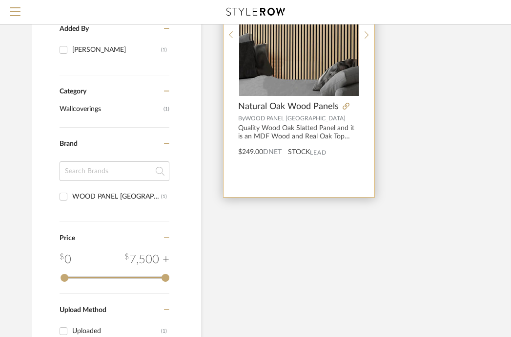
scroll to position [345, 4]
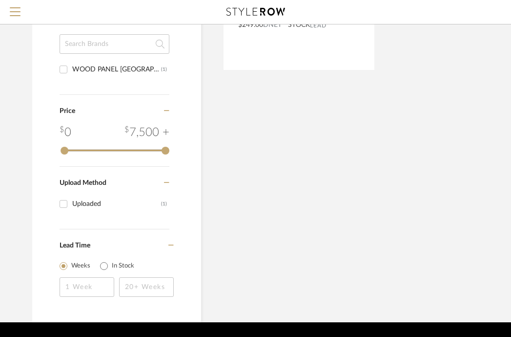
type input "Aubrey Acacia Wood"
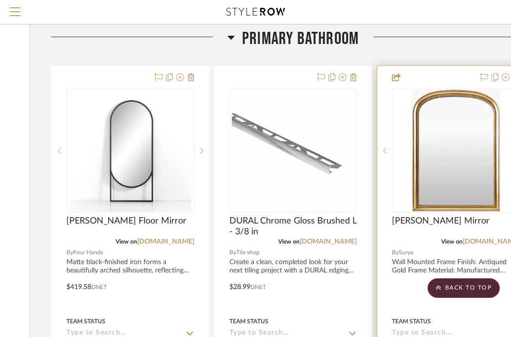
scroll to position [478, 154]
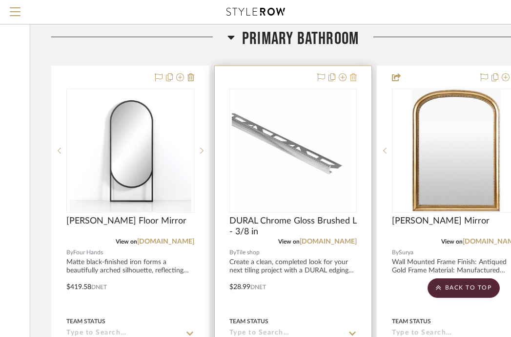
click at [350, 73] on icon at bounding box center [353, 77] width 7 height 8
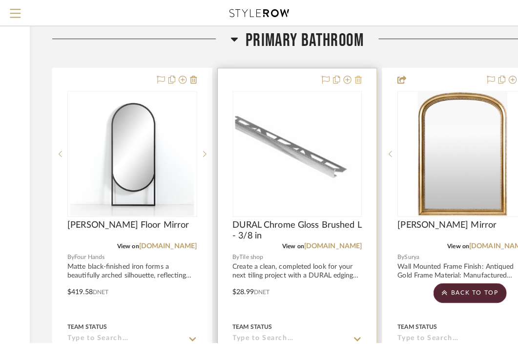
scroll to position [0, 0]
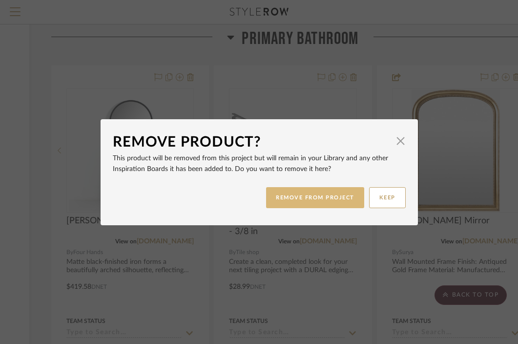
click at [318, 198] on button "REMOVE FROM PROJECT" at bounding box center [315, 197] width 98 height 21
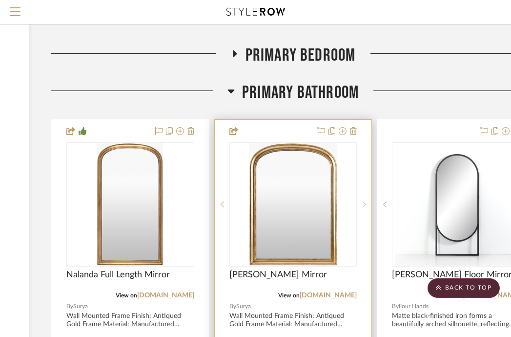
scroll to position [435, 154]
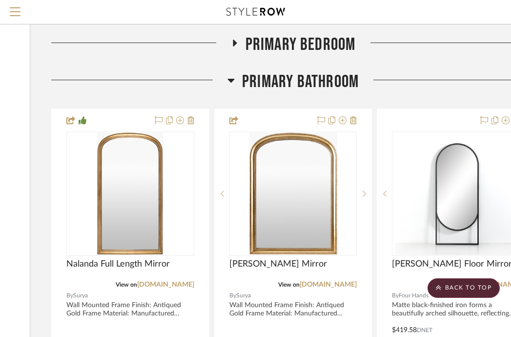
drag, startPoint x: 119, startPoint y: 53, endPoint x: 516, endPoint y: 35, distance: 397.6
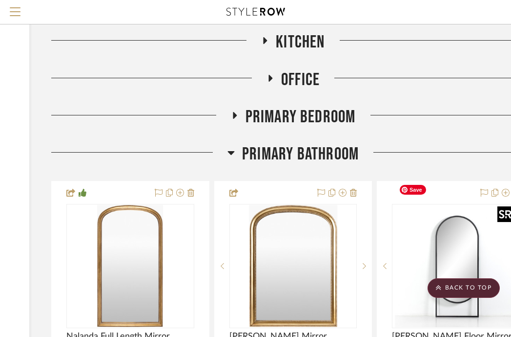
scroll to position [252, 154]
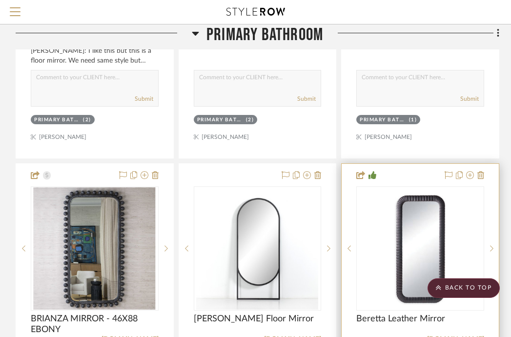
scroll to position [814, 190]
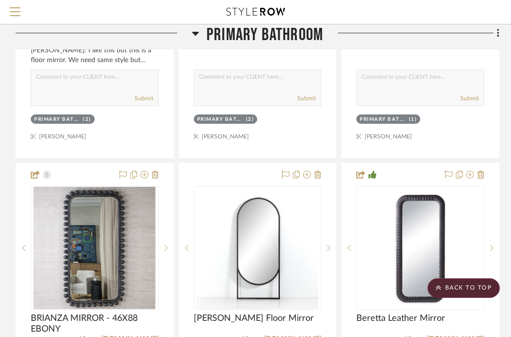
drag, startPoint x: 62, startPoint y: 147, endPoint x: 509, endPoint y: 5, distance: 469.2
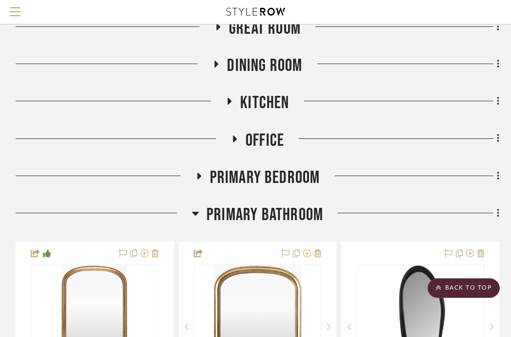
scroll to position [250, 190]
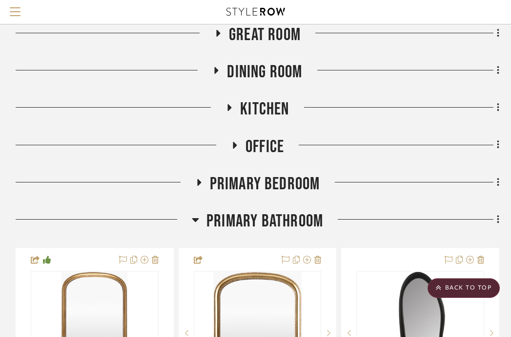
scroll to position [238, 190]
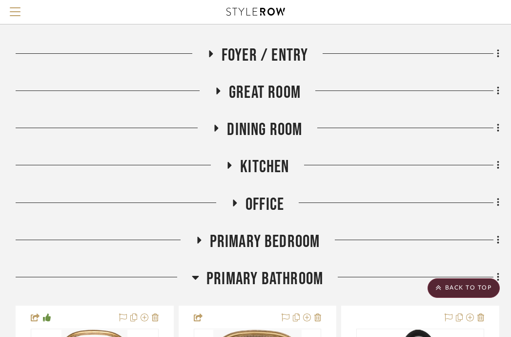
click at [197, 236] on icon at bounding box center [199, 239] width 12 height 7
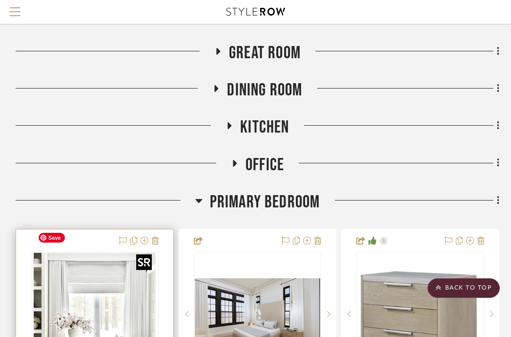
scroll to position [369, 190]
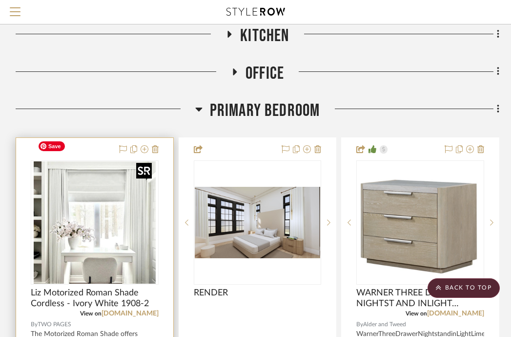
click at [118, 191] on img "0" at bounding box center [95, 222] width 122 height 122
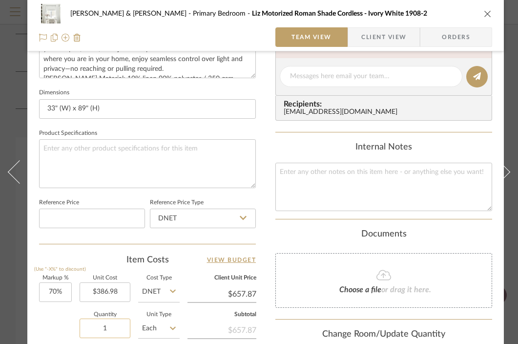
scroll to position [405, 0]
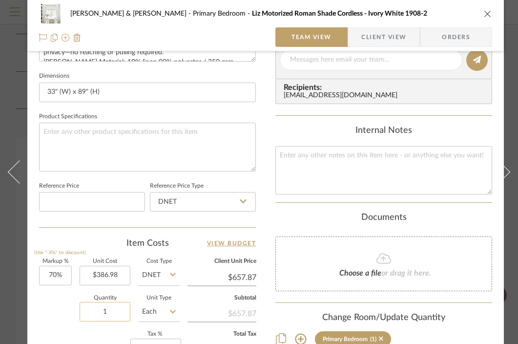
drag, startPoint x: 109, startPoint y: 311, endPoint x: 99, endPoint y: 309, distance: 9.9
click at [99, 309] on input "1" at bounding box center [105, 312] width 51 height 20
drag, startPoint x: 100, startPoint y: 310, endPoint x: 115, endPoint y: 313, distance: 15.3
click at [115, 313] on input "1" at bounding box center [105, 312] width 51 height 20
type input "2"
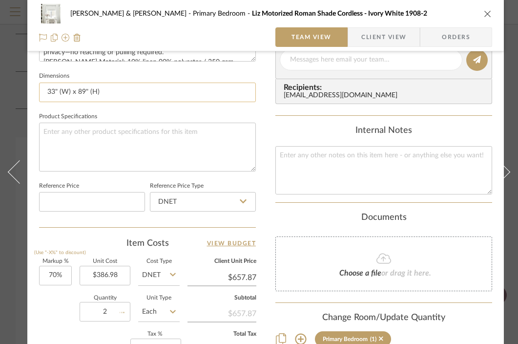
click at [113, 96] on input "33" (W) x 89" (H)" at bounding box center [147, 93] width 217 height 20
type input "$197.36"
click at [488, 12] on icon "close" at bounding box center [488, 14] width 8 height 8
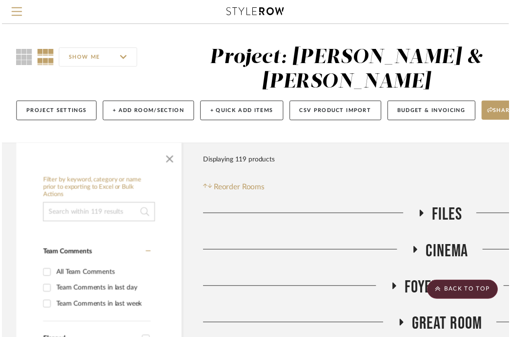
scroll to position [369, 190]
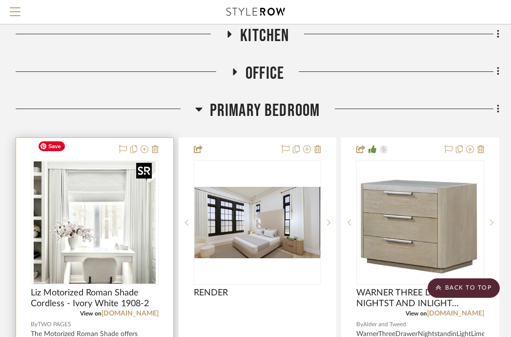
click at [119, 210] on img "0" at bounding box center [95, 222] width 122 height 122
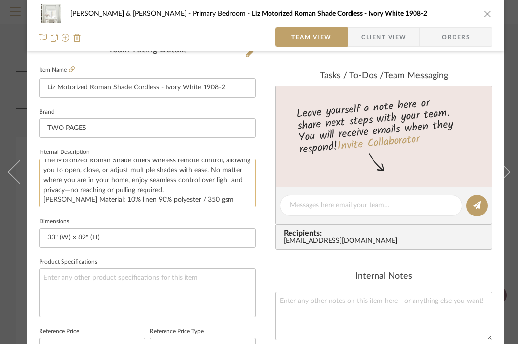
scroll to position [10, 0]
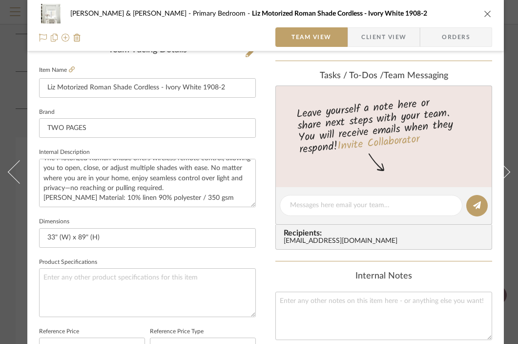
click at [488, 17] on icon "close" at bounding box center [488, 14] width 8 height 8
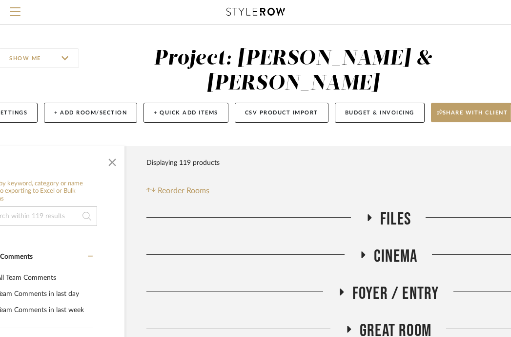
scroll to position [0, 47]
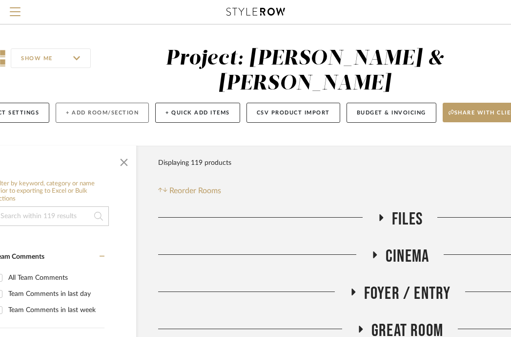
click at [100, 103] on button "+ Add Room/Section" at bounding box center [102, 113] width 93 height 20
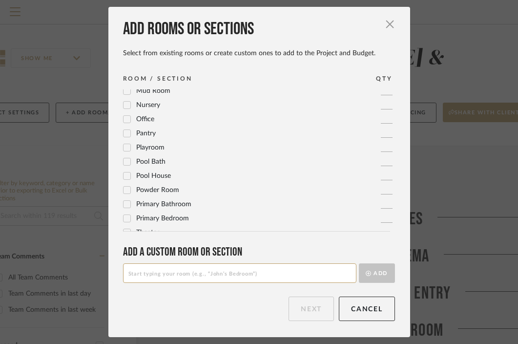
scroll to position [326, 0]
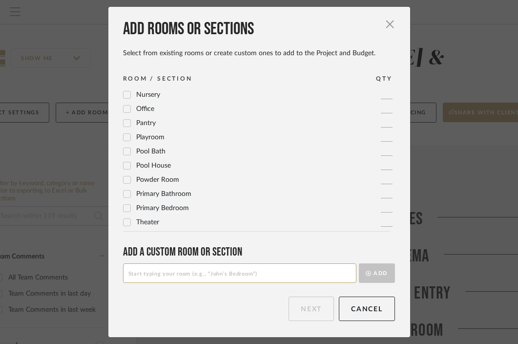
click at [140, 271] on input at bounding box center [239, 273] width 233 height 20
type input "C"
type input "M"
type input "Primary Closet"
click at [378, 272] on button "Add" at bounding box center [377, 273] width 36 height 20
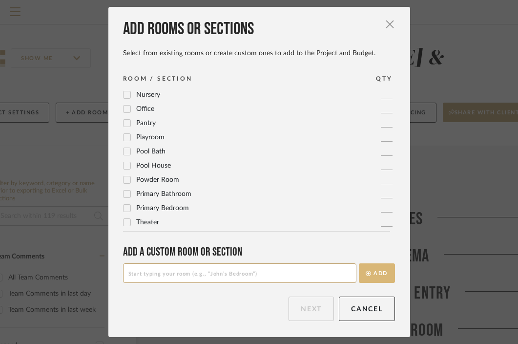
scroll to position [0, 0]
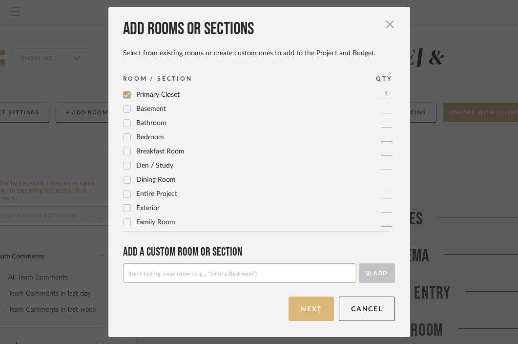
click at [307, 313] on button "Next" at bounding box center [311, 309] width 45 height 24
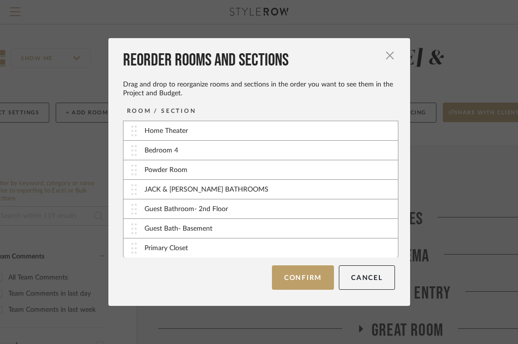
scroll to position [274, 0]
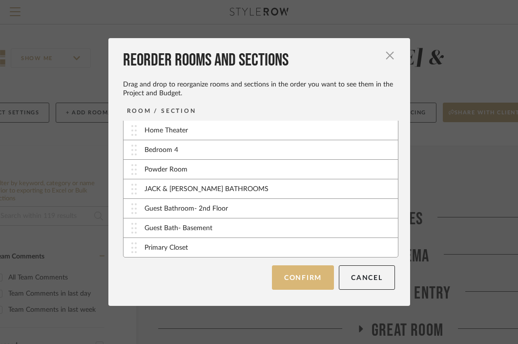
click at [315, 276] on button "Confirm" at bounding box center [303, 277] width 62 height 24
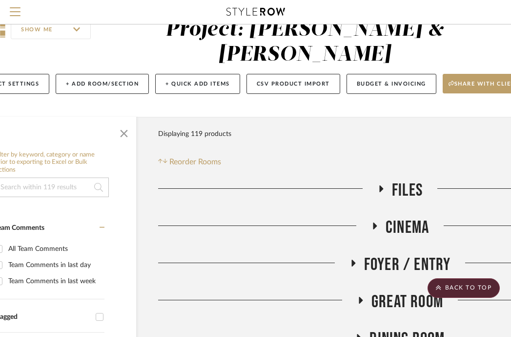
scroll to position [0, 47]
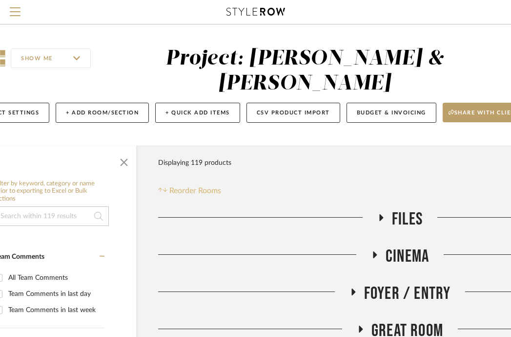
click at [200, 185] on span "Reorder Rooms" at bounding box center [196, 191] width 52 height 12
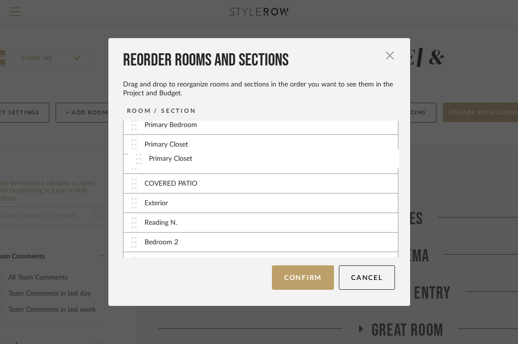
scroll to position [138, 0]
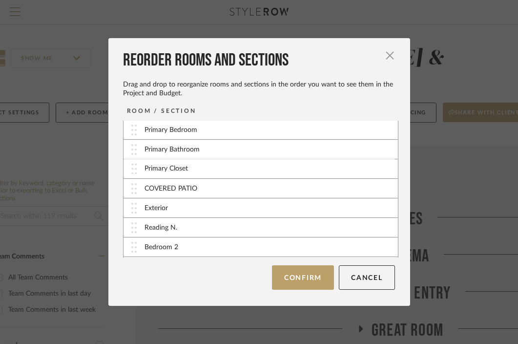
drag, startPoint x: 129, startPoint y: 247, endPoint x: 132, endPoint y: 168, distance: 79.2
click at [312, 275] on button "Confirm" at bounding box center [303, 277] width 62 height 24
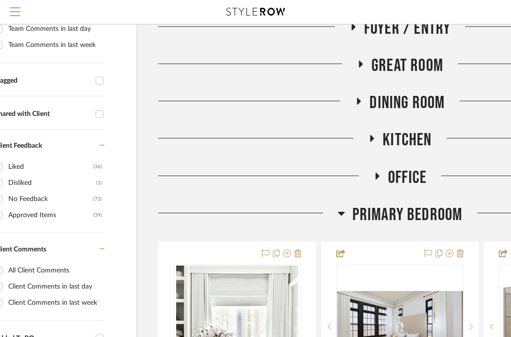
scroll to position [384, 47]
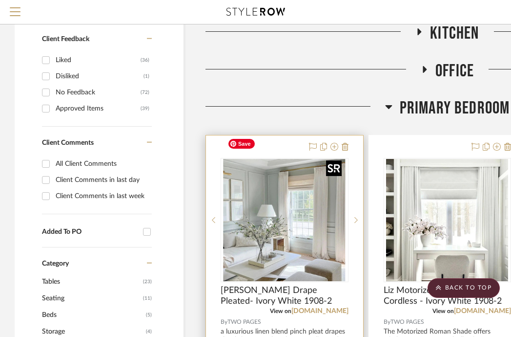
scroll to position [365, 0]
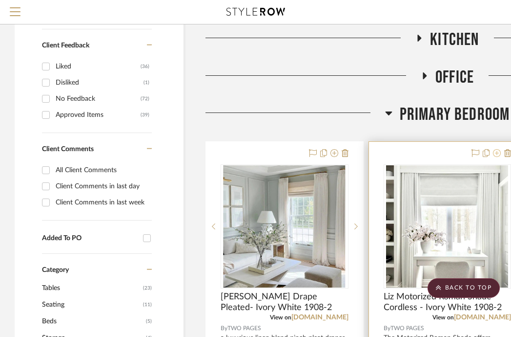
click at [497, 149] on icon at bounding box center [497, 153] width 8 height 8
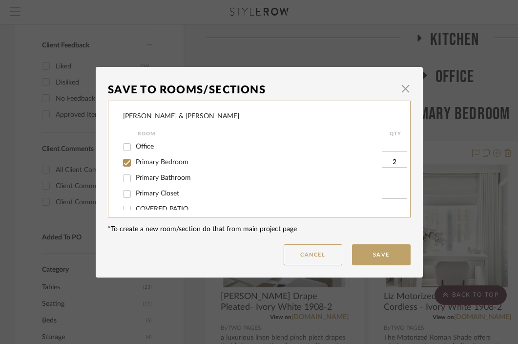
scroll to position [95, 0]
click at [403, 92] on span "button" at bounding box center [406, 89] width 20 height 20
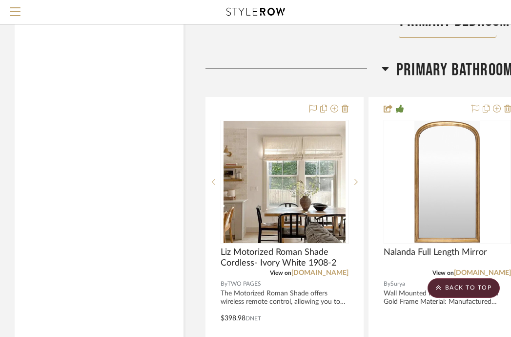
scroll to position [1795, 0]
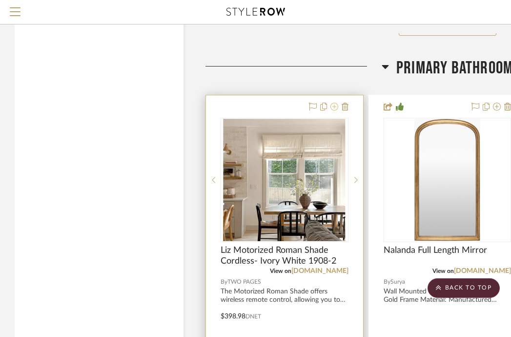
click at [333, 103] on icon at bounding box center [335, 107] width 8 height 8
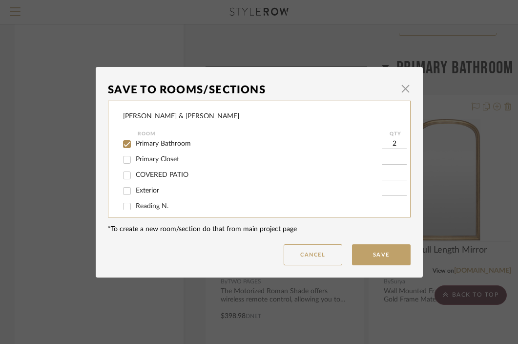
scroll to position [128, 0]
click at [123, 165] on input "Primary Closet" at bounding box center [127, 160] width 16 height 16
checkbox input "true"
type input "1"
click at [376, 256] on button "Save" at bounding box center [381, 254] width 59 height 21
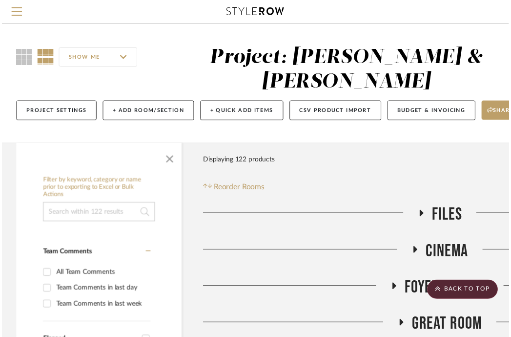
scroll to position [1795, 0]
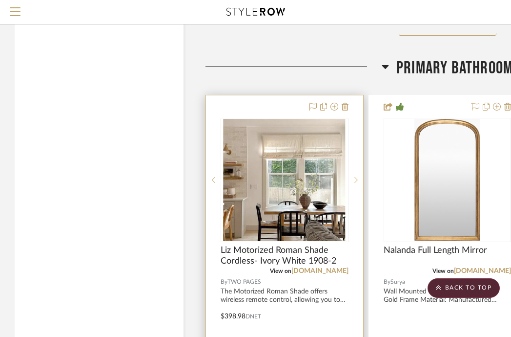
click at [356, 176] on icon at bounding box center [356, 179] width 3 height 7
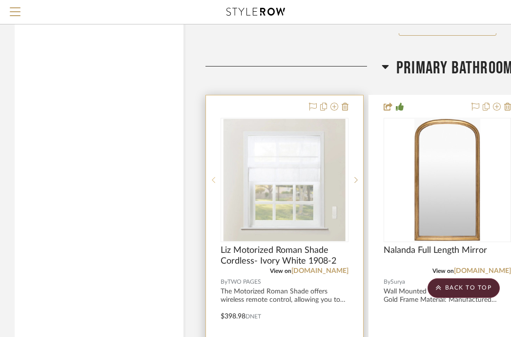
click at [211, 176] on sr-prev-btn at bounding box center [213, 179] width 15 height 7
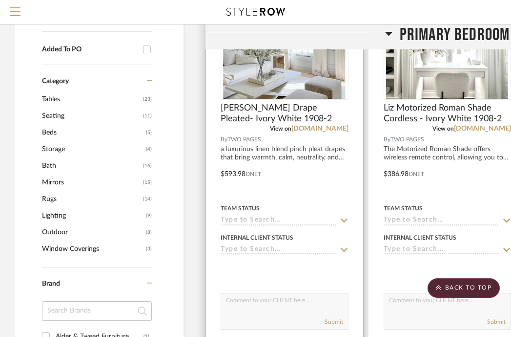
scroll to position [553, 0]
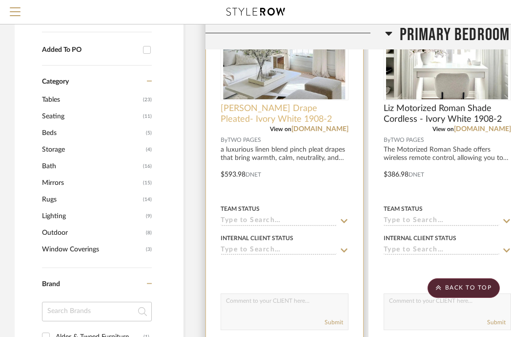
click at [300, 103] on span "[PERSON_NAME] Drape Pleated- Ivory White 1908-2" at bounding box center [285, 113] width 128 height 21
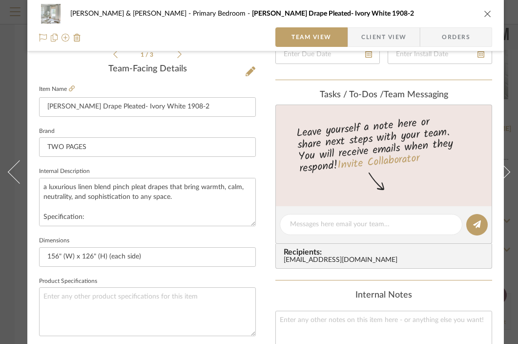
scroll to position [334, 0]
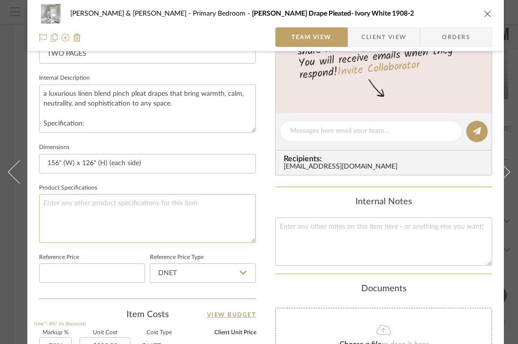
click at [95, 203] on textarea at bounding box center [147, 218] width 217 height 48
type textarea "Pinch Pleat Privacy lining Body Memory"
click at [93, 111] on textarea "a luxurious linen blend pinch pleat drapes that bring warmth, calm, neutrality,…" at bounding box center [147, 109] width 217 height 48
click at [490, 13] on icon "close" at bounding box center [488, 14] width 8 height 8
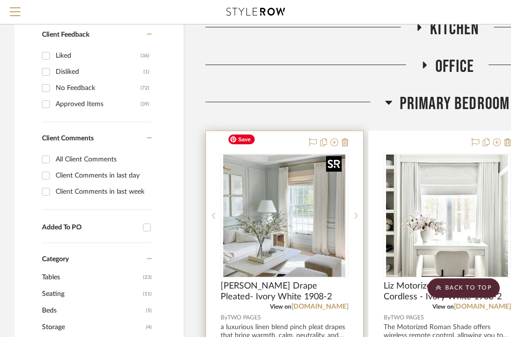
scroll to position [416, 0]
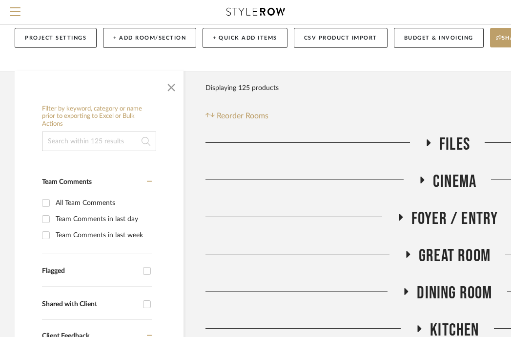
scroll to position [85, 0]
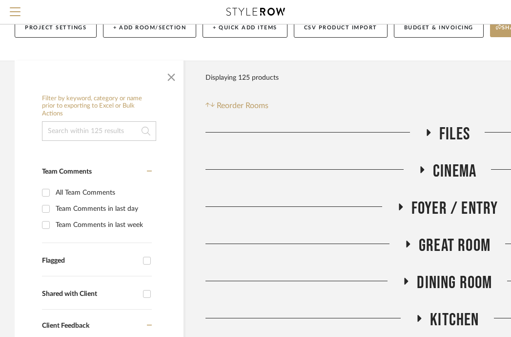
drag, startPoint x: 407, startPoint y: 218, endPoint x: 407, endPoint y: 226, distance: 8.3
click at [407, 240] on icon at bounding box center [409, 243] width 4 height 7
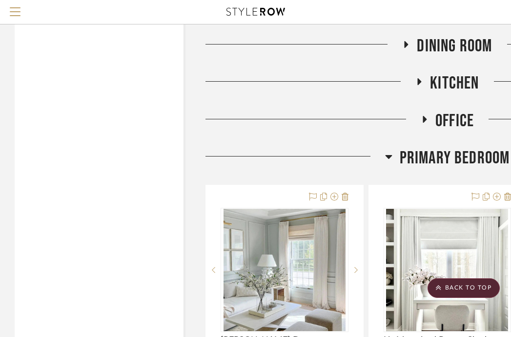
scroll to position [1551, 0]
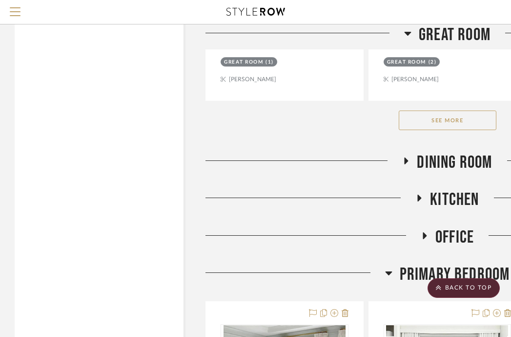
click at [406, 157] on icon at bounding box center [407, 160] width 4 height 7
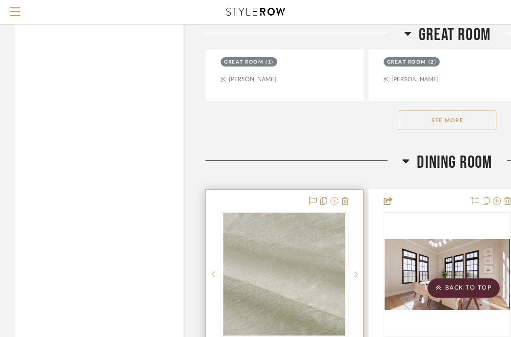
click at [334, 197] on icon at bounding box center [335, 201] width 8 height 8
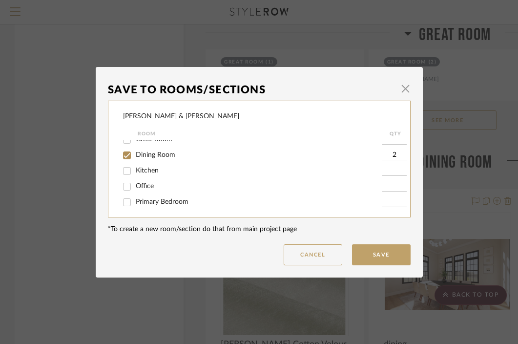
scroll to position [42, 0]
click at [315, 258] on button "Cancel" at bounding box center [313, 254] width 59 height 21
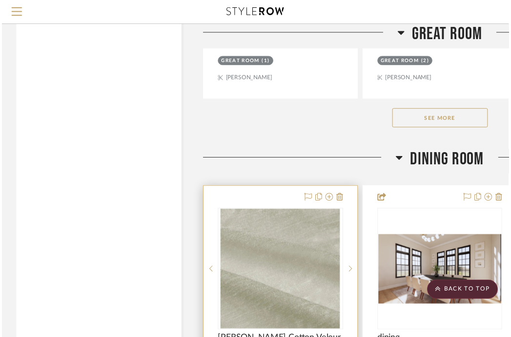
scroll to position [1551, 0]
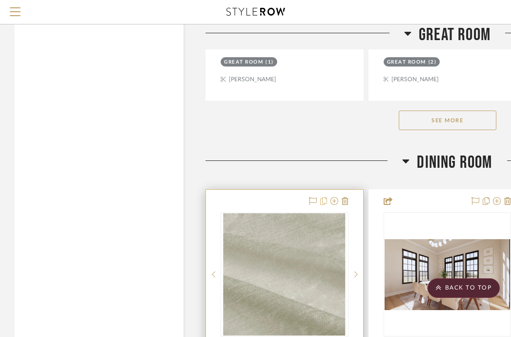
click at [323, 197] on icon at bounding box center [323, 201] width 7 height 8
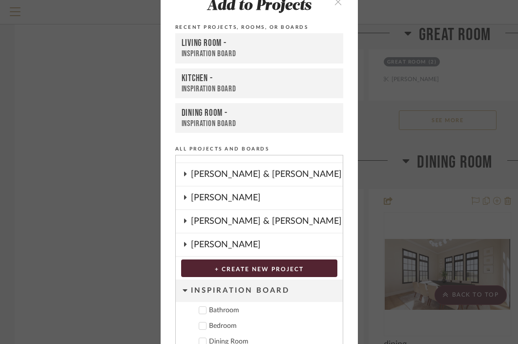
scroll to position [97, 0]
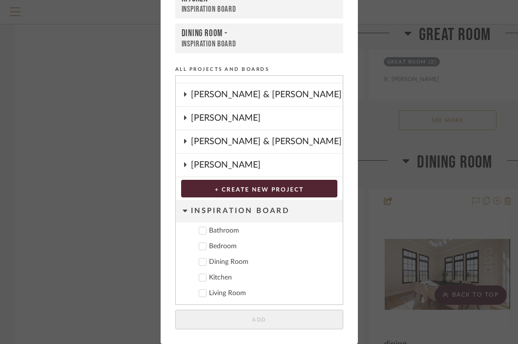
click at [386, 72] on div "Add to Projects Recent Projects, Rooms, or Boards Living Room - Inspiration Boa…" at bounding box center [259, 172] width 518 height 344
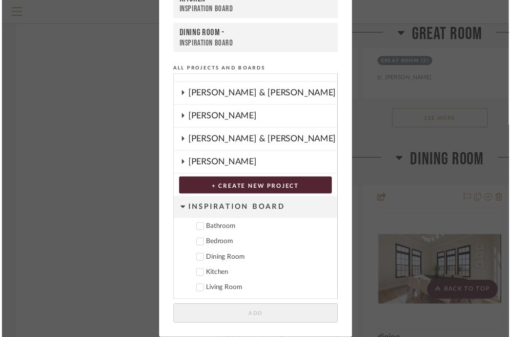
scroll to position [1551, 0]
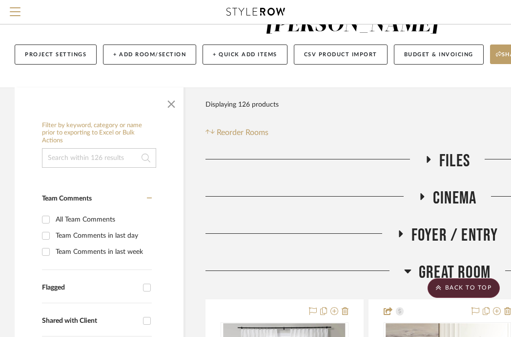
scroll to position [56, 0]
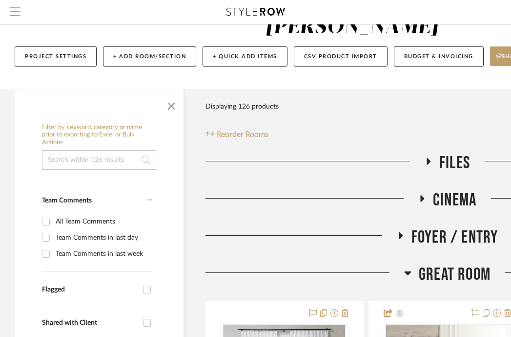
click at [406, 271] on icon at bounding box center [408, 273] width 7 height 4
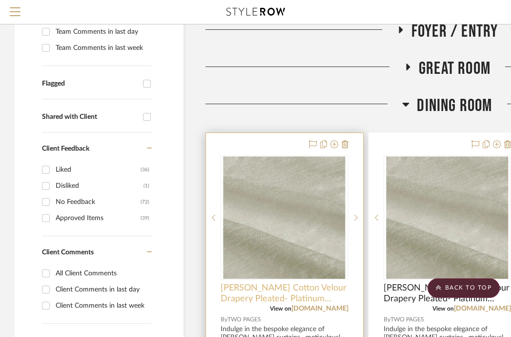
scroll to position [298, 0]
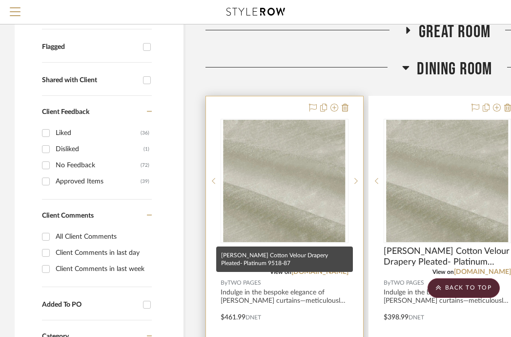
click at [278, 246] on span "[PERSON_NAME] Cotton Velour Drapery Pleated- Platinum 9518-87" at bounding box center [285, 256] width 128 height 21
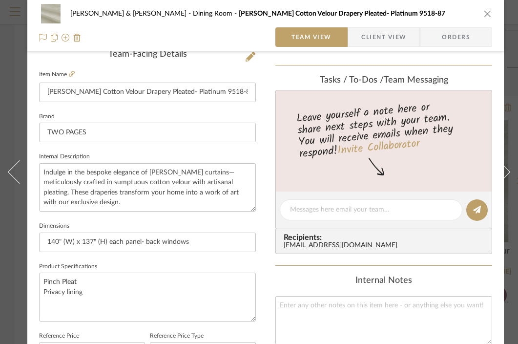
scroll to position [256, 0]
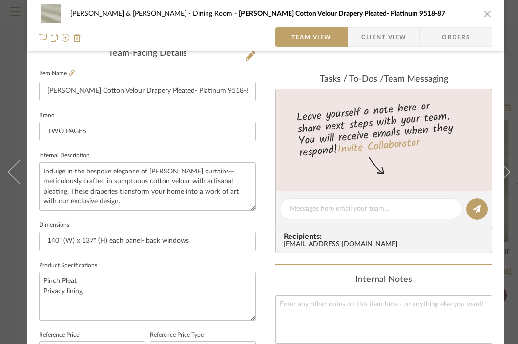
click at [488, 13] on icon "close" at bounding box center [488, 14] width 8 height 8
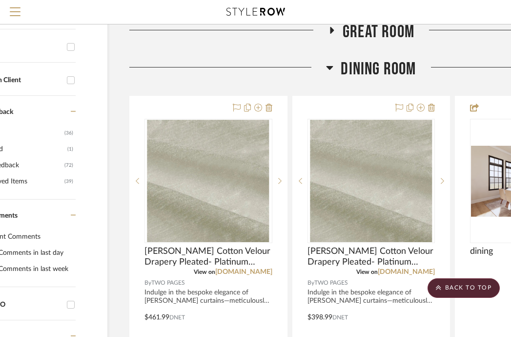
scroll to position [298, 114]
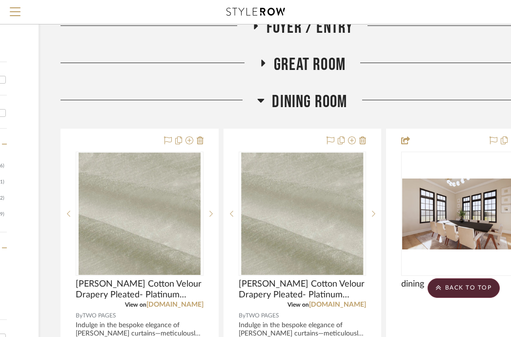
scroll to position [266, 147]
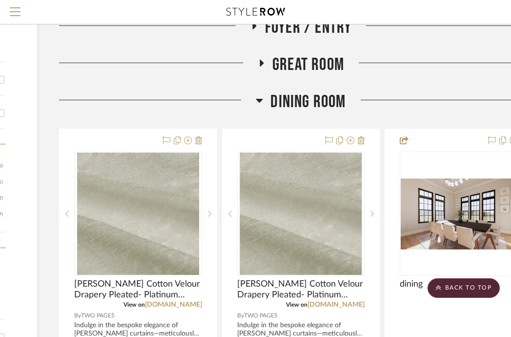
click at [262, 60] on icon at bounding box center [262, 63] width 4 height 7
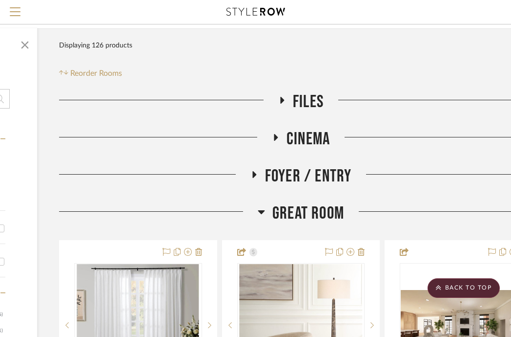
scroll to position [116, 147]
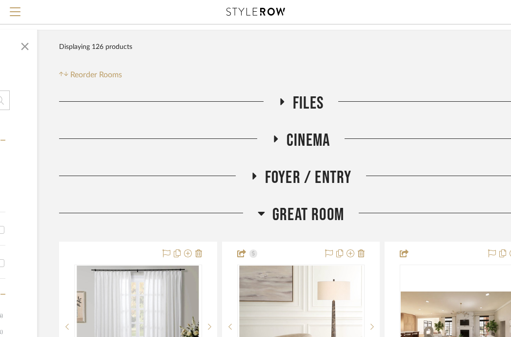
click at [253, 172] on icon at bounding box center [255, 175] width 4 height 7
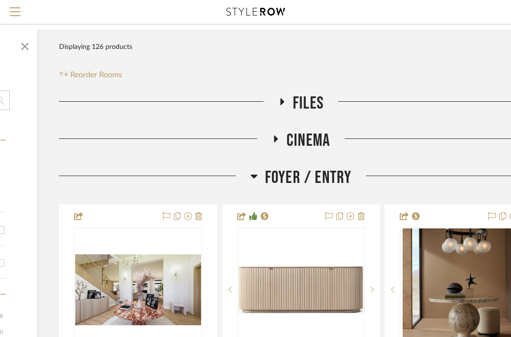
drag, startPoint x: 255, startPoint y: 149, endPoint x: 256, endPoint y: 154, distance: 5.1
click at [255, 170] on icon at bounding box center [254, 176] width 7 height 12
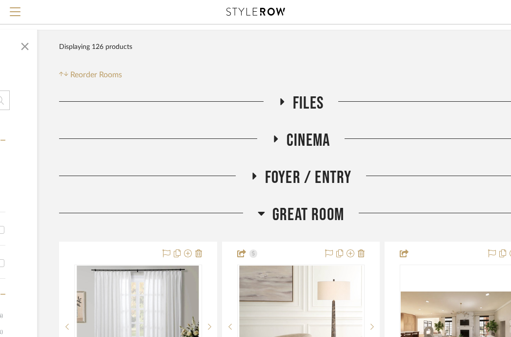
click at [261, 212] on icon at bounding box center [261, 214] width 7 height 4
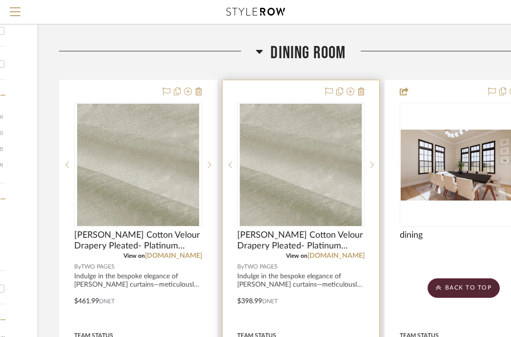
scroll to position [355, 147]
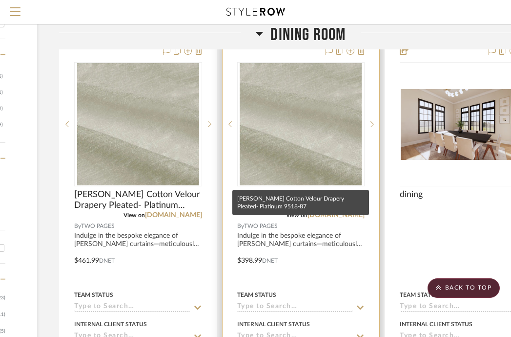
click at [275, 189] on span "[PERSON_NAME] Cotton Velour Drapery Pleated- Platinum 9518-87" at bounding box center [301, 199] width 128 height 21
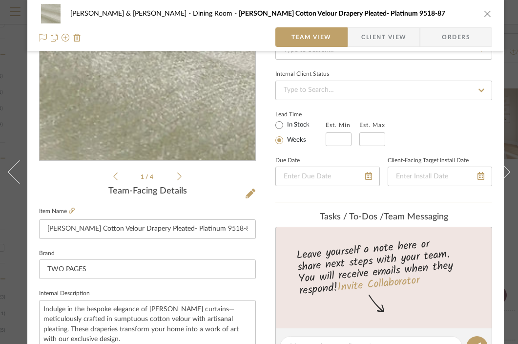
scroll to position [189, 0]
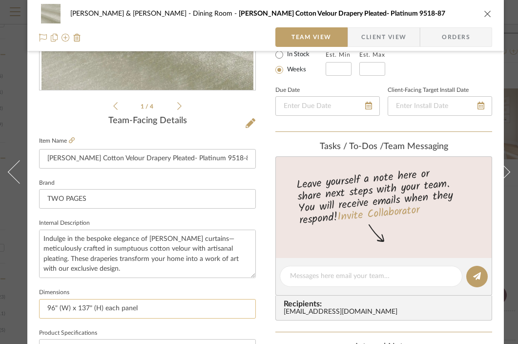
click at [158, 306] on input "96" (W) x 137" (H) each panel" at bounding box center [147, 309] width 217 height 20
type input "96" (W) x 137" (H) each panel- side window"
click at [105, 199] on input "TWO PAGES" at bounding box center [147, 199] width 217 height 20
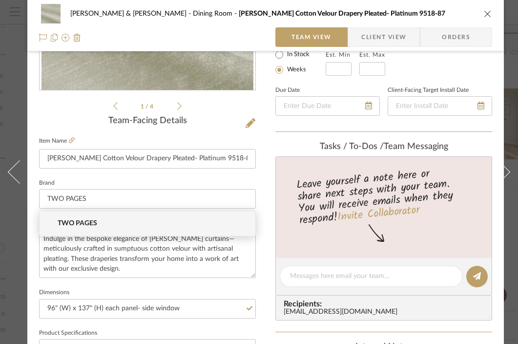
click at [483, 13] on div "JARED & CARLY Dining Room Veda Luster Cotton Velour Drapery Pleated- Platinum 9…" at bounding box center [265, 14] width 453 height 20
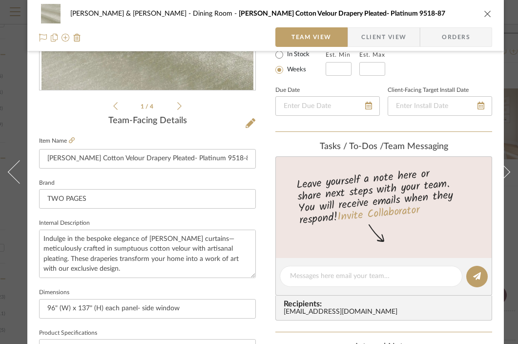
click at [488, 13] on icon "close" at bounding box center [488, 14] width 8 height 8
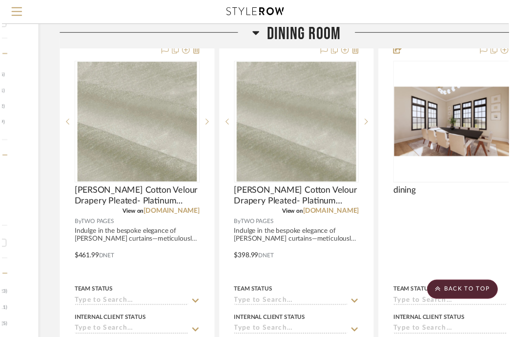
scroll to position [355, 147]
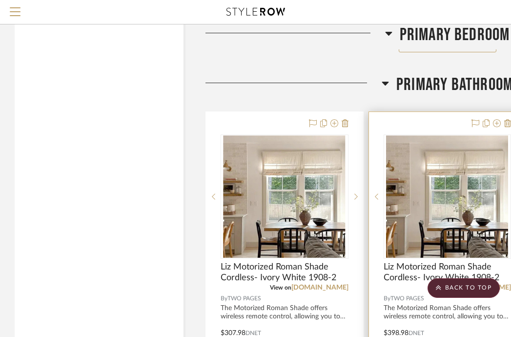
scroll to position [3125, 0]
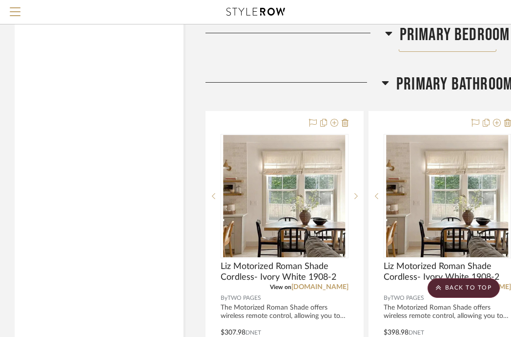
click at [384, 81] on icon at bounding box center [385, 83] width 7 height 4
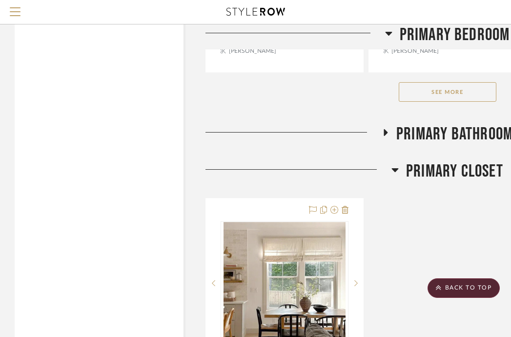
scroll to position [3051, 0]
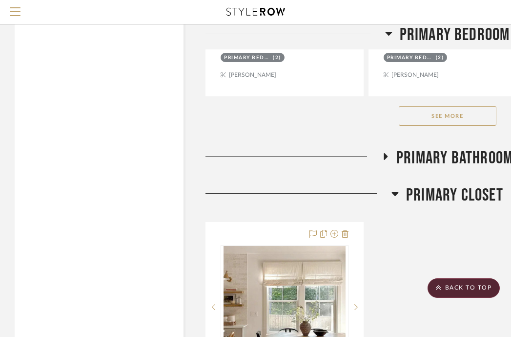
click at [398, 192] on icon at bounding box center [395, 194] width 7 height 4
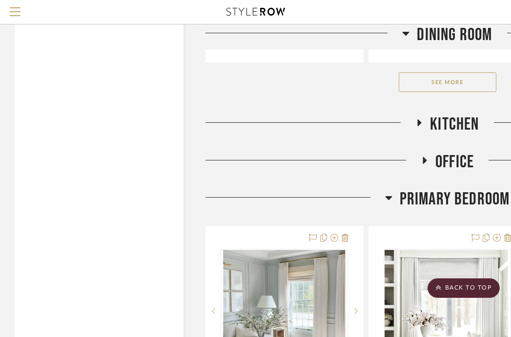
scroll to position [1621, 0]
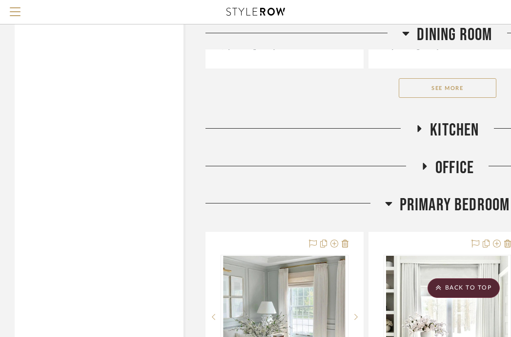
click at [391, 197] on icon at bounding box center [388, 203] width 7 height 12
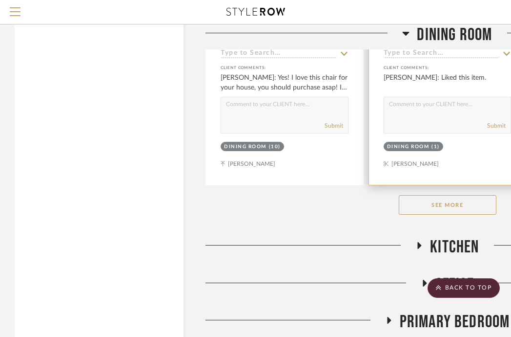
scroll to position [1489, 0]
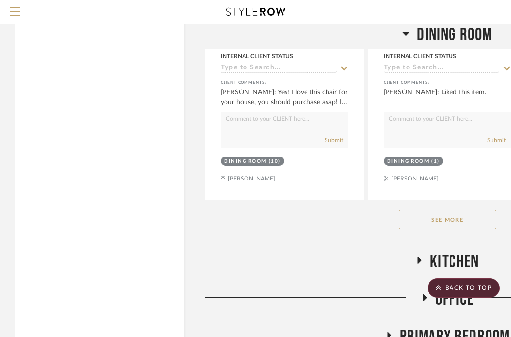
click at [421, 294] on icon at bounding box center [425, 297] width 12 height 7
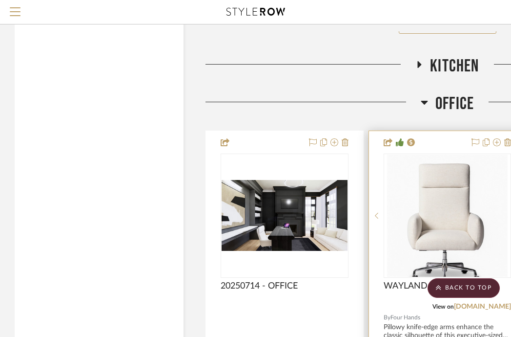
scroll to position [1685, 0]
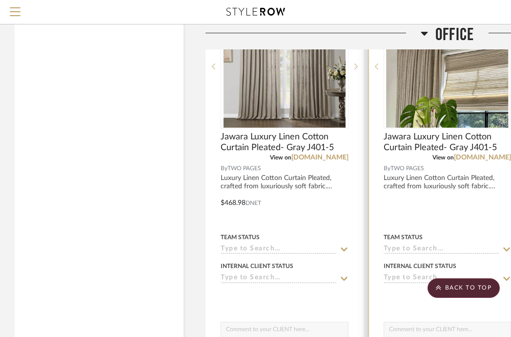
scroll to position [1626, 0]
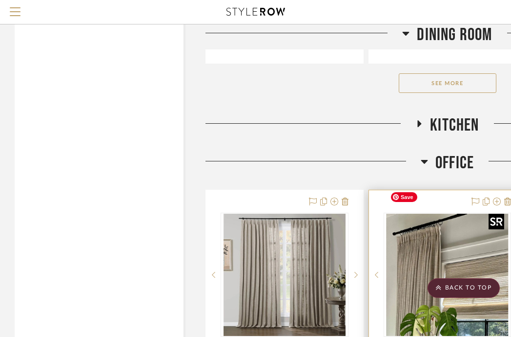
click at [428, 230] on img "0" at bounding box center [447, 274] width 122 height 122
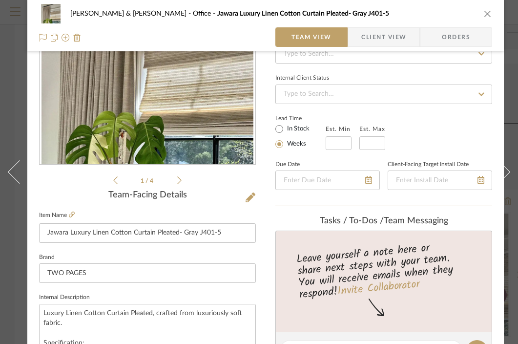
scroll to position [27, 0]
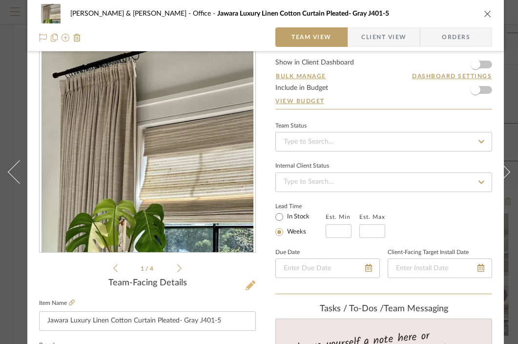
click at [249, 283] on icon at bounding box center [251, 285] width 10 height 10
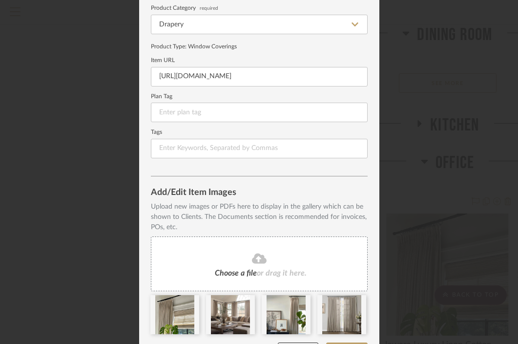
scroll to position [122, 0]
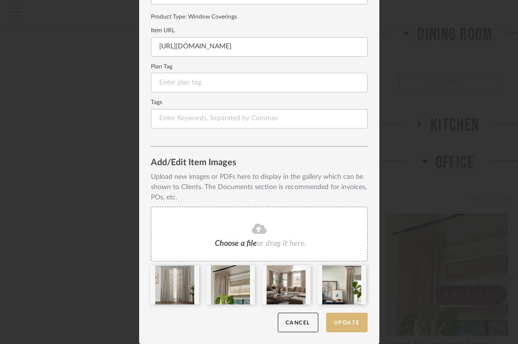
click at [340, 324] on button "Update" at bounding box center [347, 323] width 42 height 20
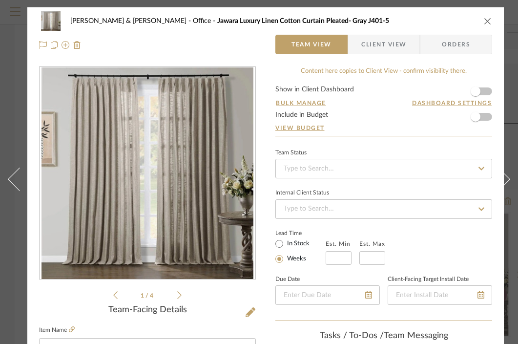
click at [487, 22] on icon "close" at bounding box center [488, 21] width 8 height 8
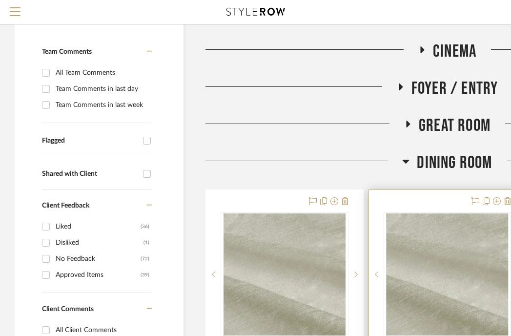
scroll to position [277, 0]
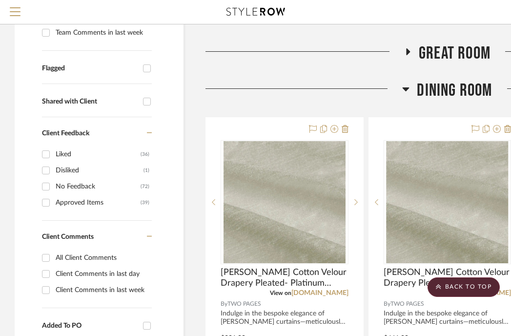
click at [404, 87] on icon at bounding box center [406, 89] width 7 height 4
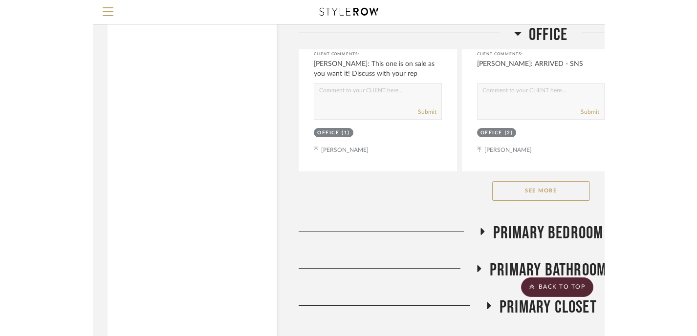
scroll to position [1732, 0]
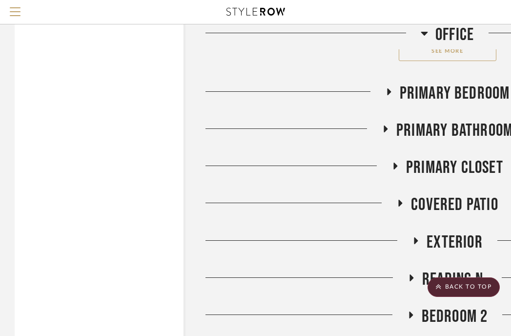
click at [384, 126] on icon at bounding box center [386, 129] width 4 height 7
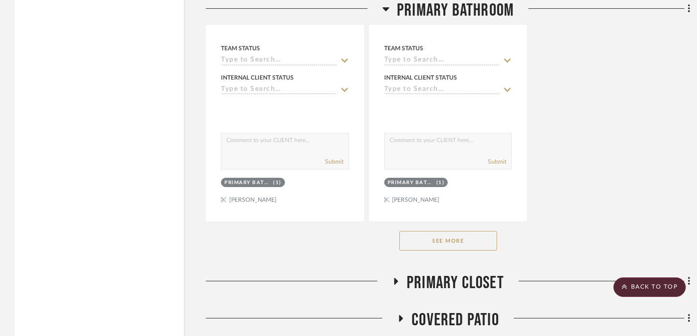
scroll to position [3043, 0]
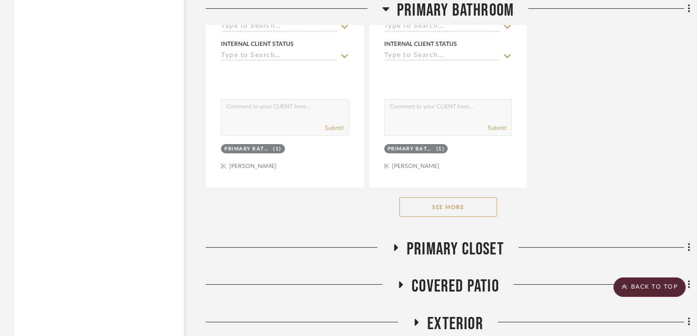
click at [450, 197] on button "See More" at bounding box center [448, 207] width 98 height 20
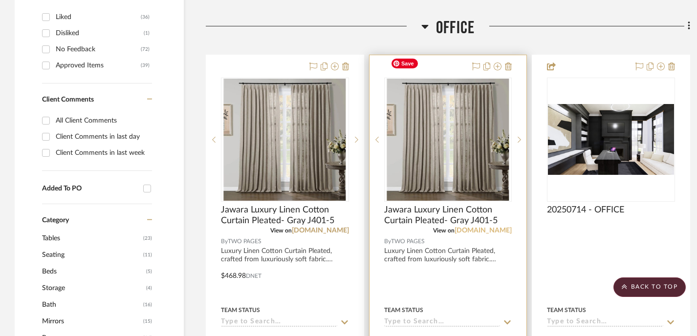
scroll to position [462, 0]
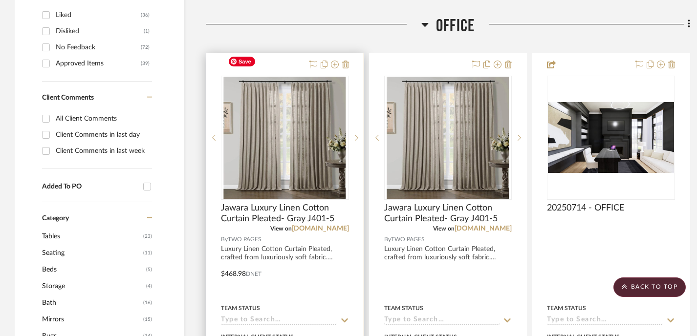
click at [326, 97] on img "0" at bounding box center [285, 138] width 122 height 122
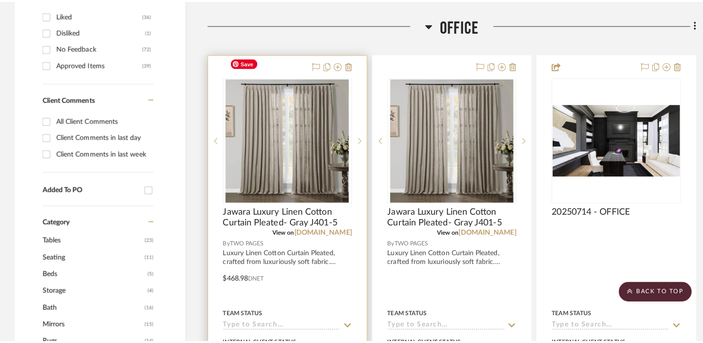
scroll to position [0, 0]
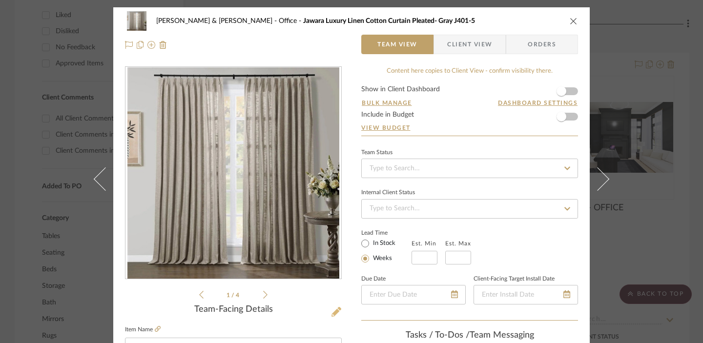
click at [334, 313] on icon at bounding box center [337, 312] width 10 height 10
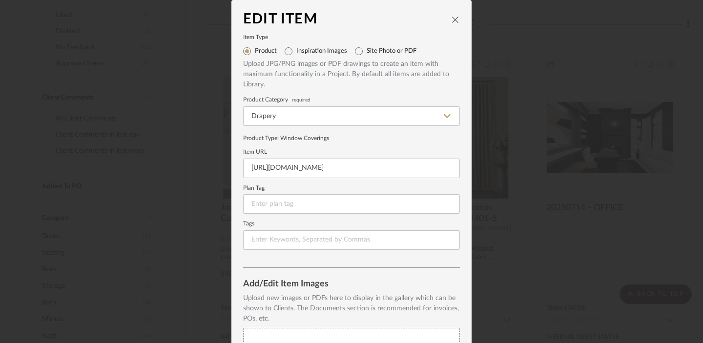
click at [452, 16] on icon "close" at bounding box center [456, 20] width 8 height 8
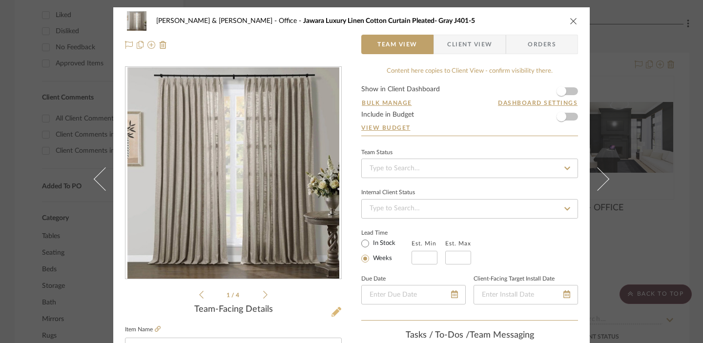
click at [335, 313] on icon at bounding box center [337, 312] width 10 height 10
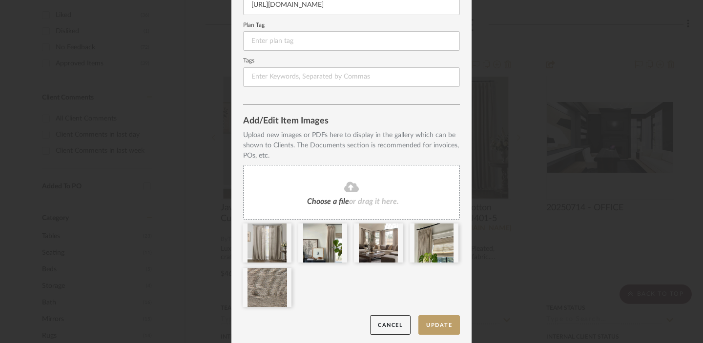
scroll to position [167, 0]
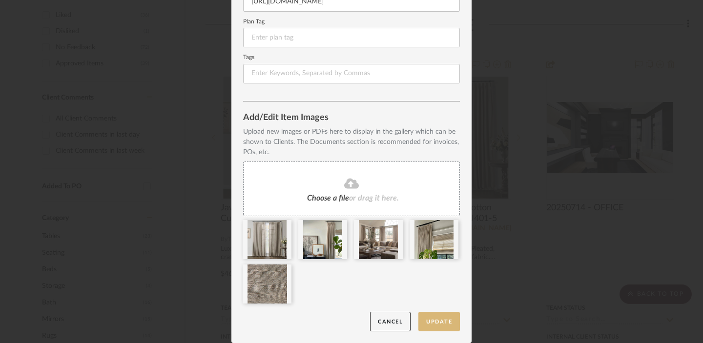
click at [439, 325] on button "Update" at bounding box center [440, 322] width 42 height 20
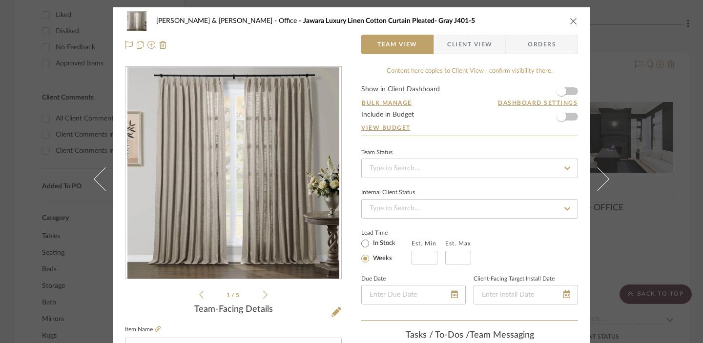
click at [518, 23] on icon "close" at bounding box center [574, 21] width 8 height 8
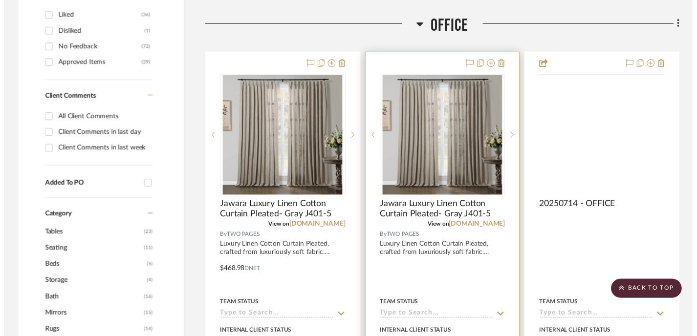
scroll to position [462, 0]
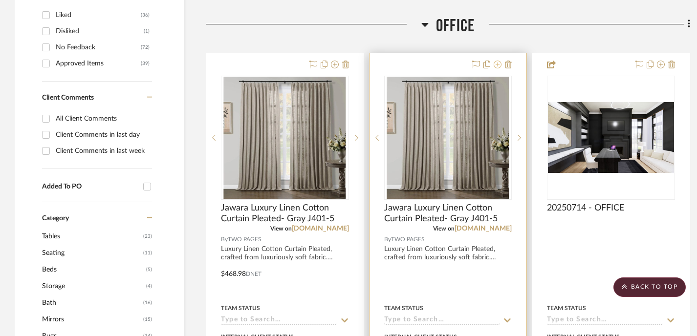
click at [498, 61] on icon at bounding box center [497, 65] width 8 height 8
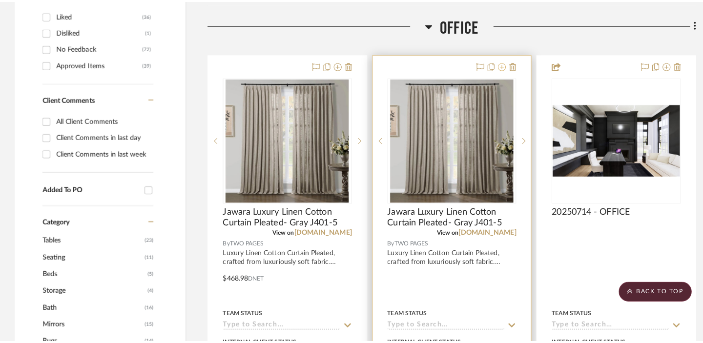
scroll to position [0, 0]
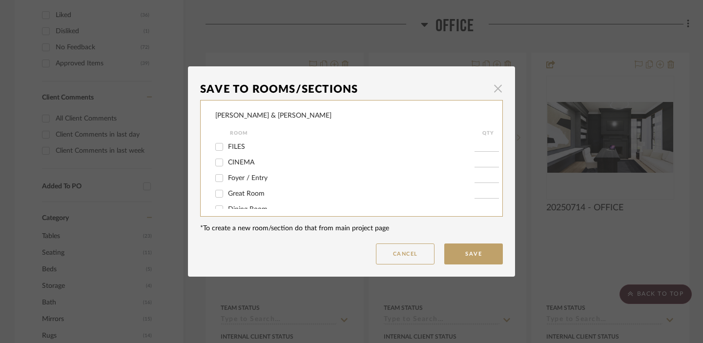
click at [493, 85] on span "button" at bounding box center [498, 89] width 20 height 20
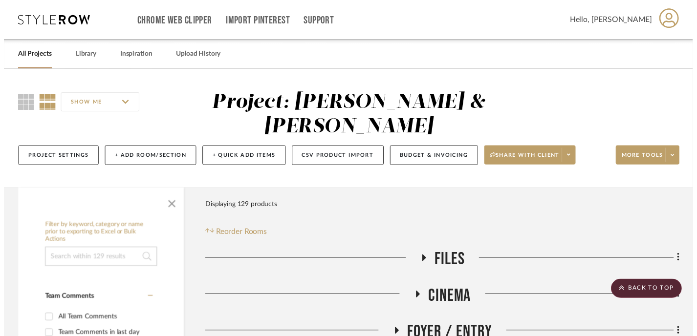
scroll to position [462, 0]
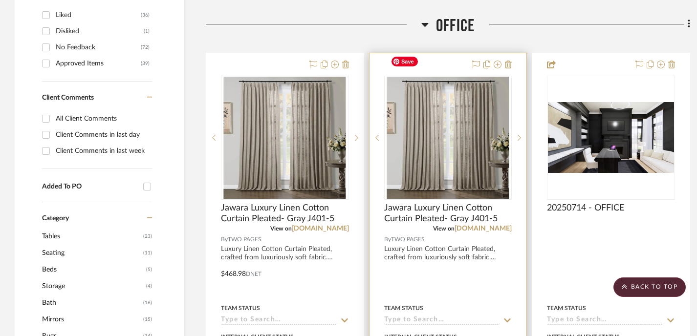
click at [490, 118] on img "0" at bounding box center [447, 138] width 122 height 122
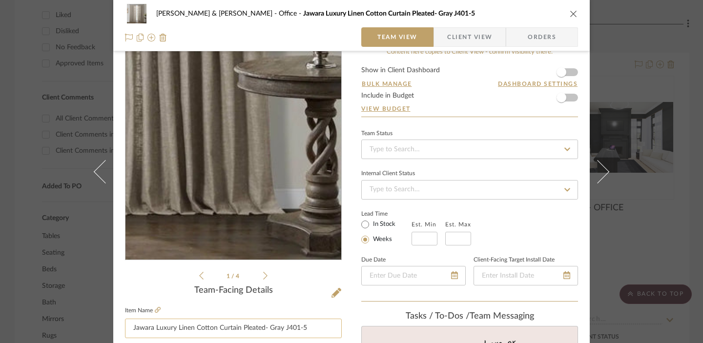
scroll to position [61, 0]
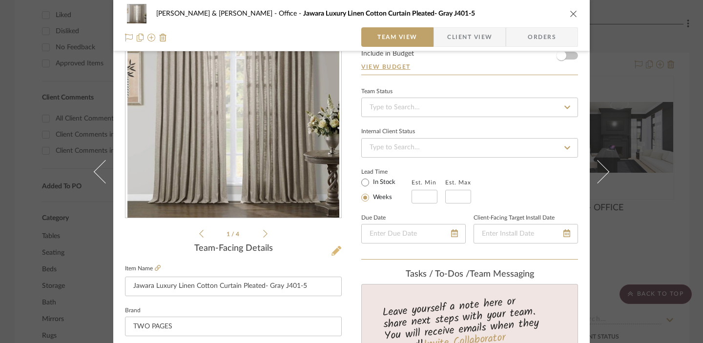
click at [332, 250] on icon at bounding box center [337, 251] width 10 height 10
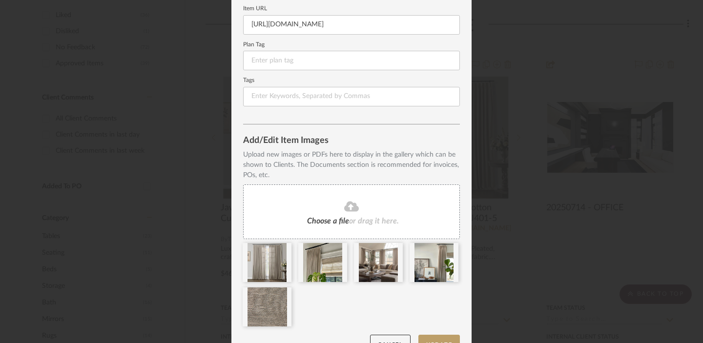
scroll to position [167, 0]
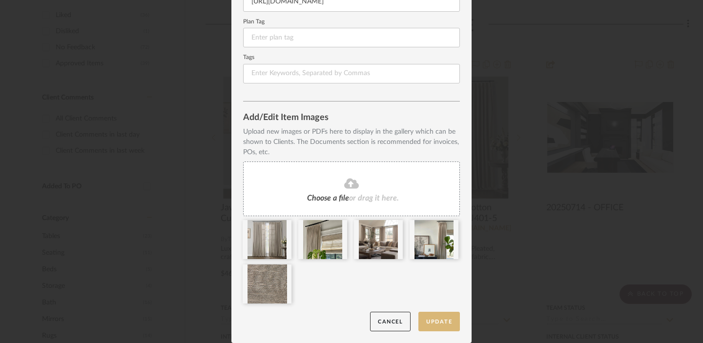
click at [434, 323] on button "Update" at bounding box center [440, 322] width 42 height 20
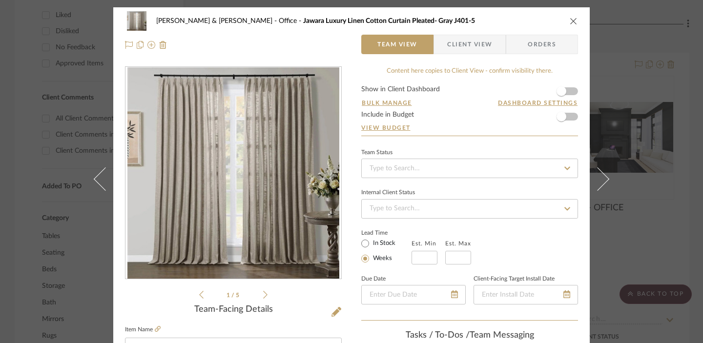
click at [518, 17] on div "JARED & CARLY Office Jawara Luxury Linen Cotton Curtain Pleated- Gray J401-5" at bounding box center [351, 21] width 453 height 20
click at [518, 21] on icon "close" at bounding box center [574, 21] width 8 height 8
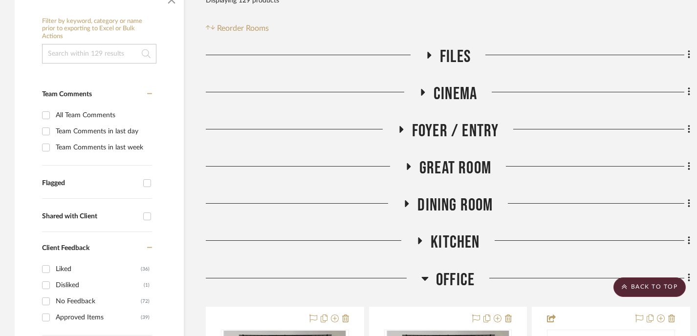
scroll to position [158, 0]
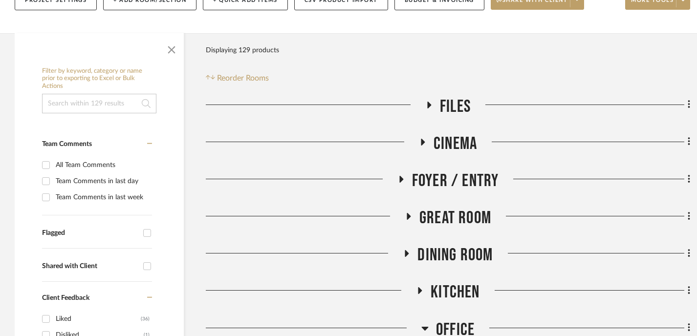
click at [408, 213] on icon at bounding box center [409, 216] width 12 height 7
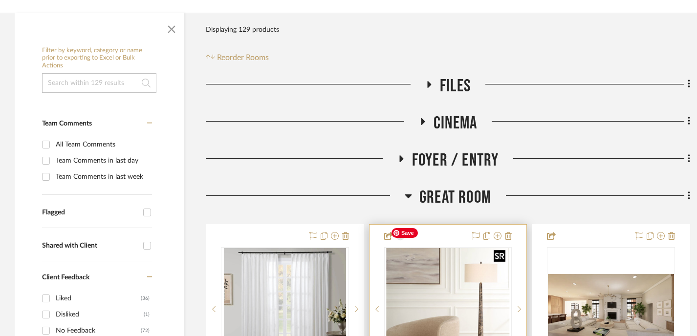
scroll to position [231, 0]
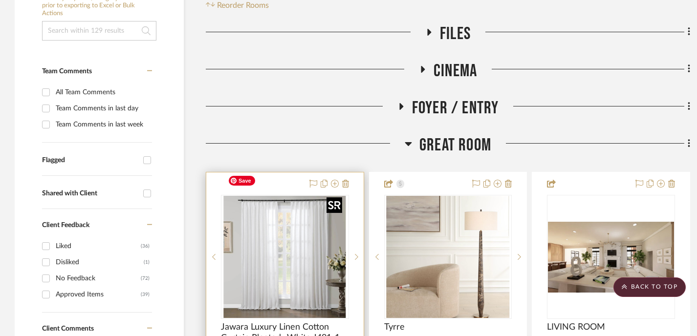
click at [332, 221] on img "0" at bounding box center [285, 257] width 122 height 122
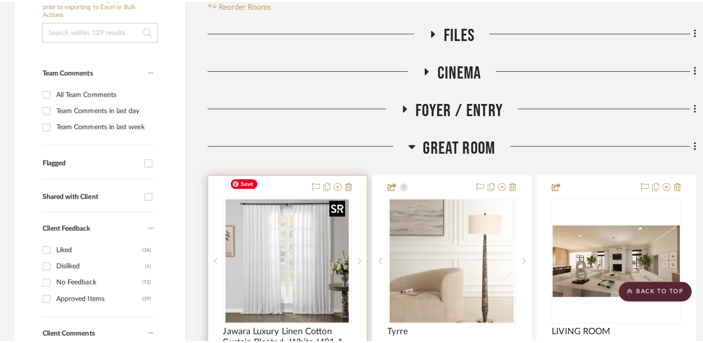
scroll to position [0, 0]
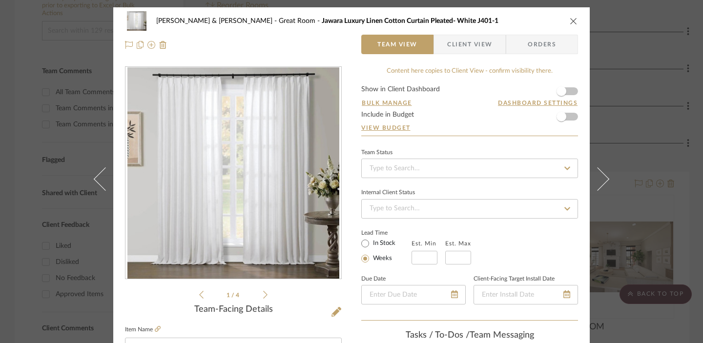
click at [263, 295] on icon at bounding box center [265, 295] width 4 height 9
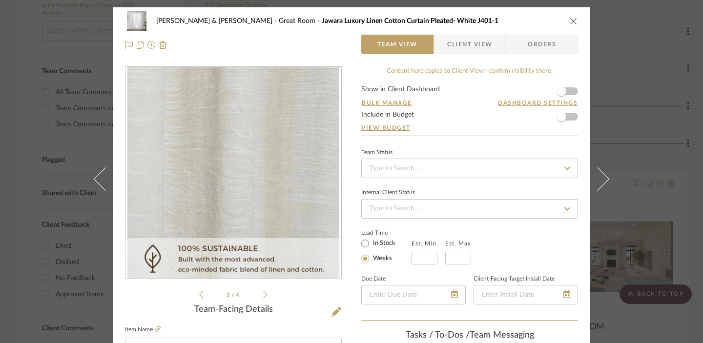
click at [263, 295] on icon at bounding box center [265, 295] width 4 height 9
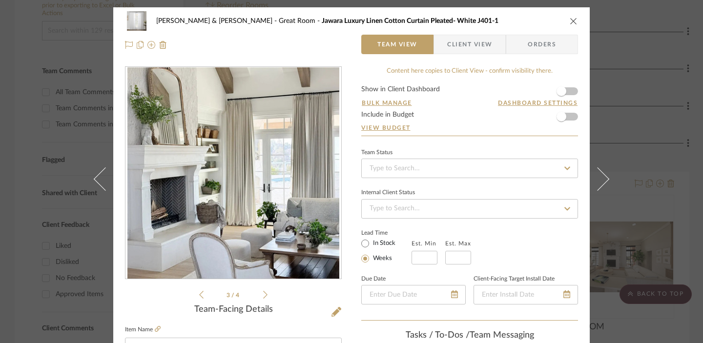
click at [263, 295] on icon at bounding box center [265, 295] width 4 height 9
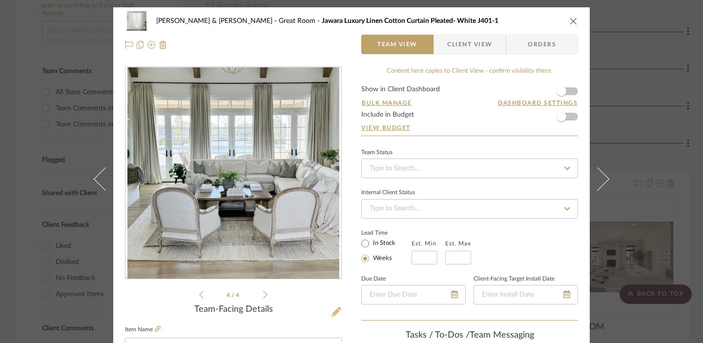
click at [332, 309] on icon at bounding box center [337, 312] width 10 height 10
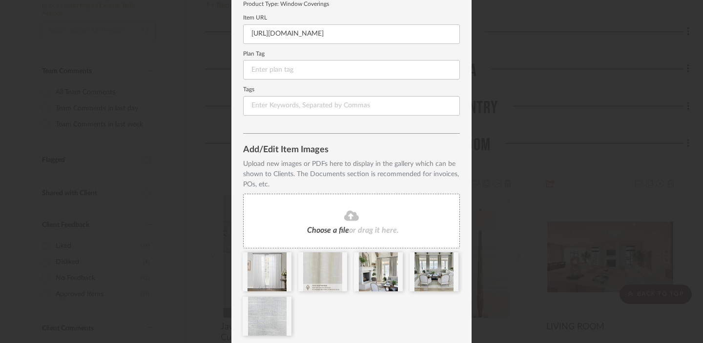
scroll to position [167, 0]
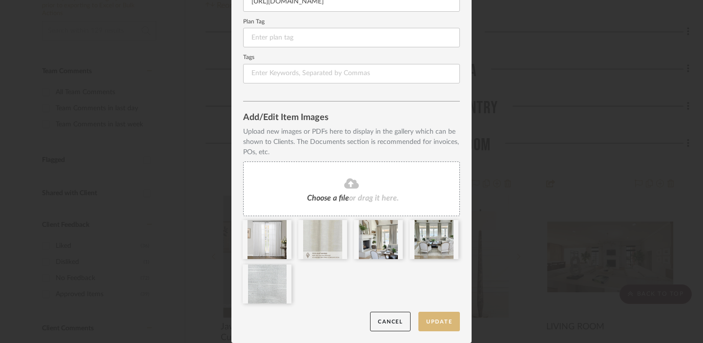
click at [429, 324] on button "Update" at bounding box center [440, 322] width 42 height 20
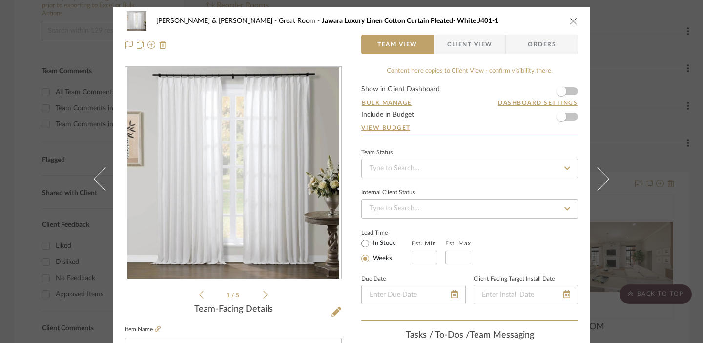
click at [518, 22] on icon "close" at bounding box center [574, 21] width 8 height 8
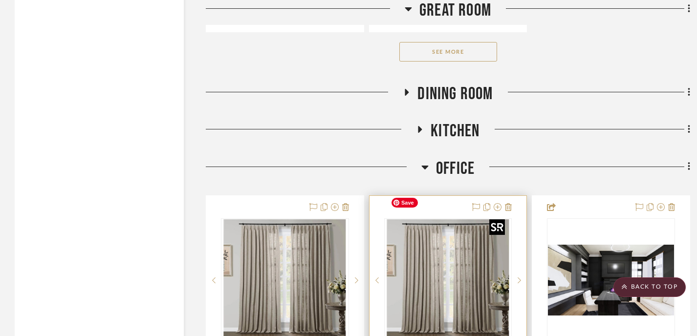
scroll to position [1625, 0]
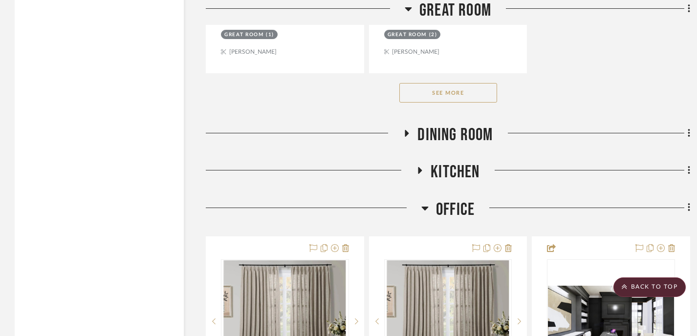
click at [406, 130] on icon at bounding box center [407, 133] width 4 height 7
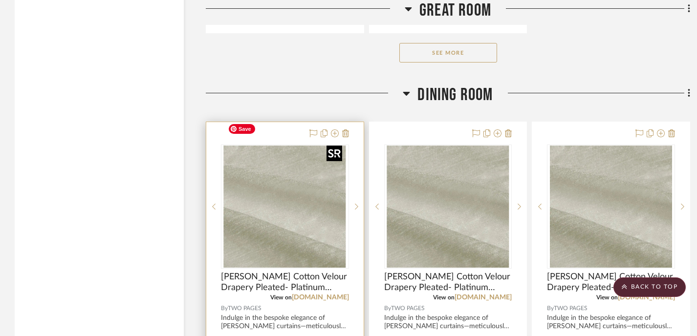
scroll to position [1665, 0]
click at [307, 178] on img "0" at bounding box center [285, 206] width 122 height 122
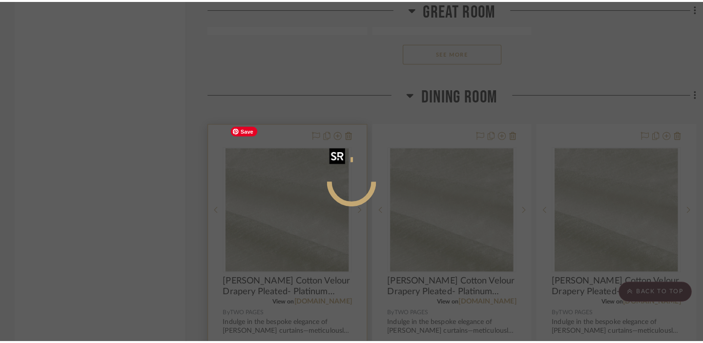
scroll to position [0, 0]
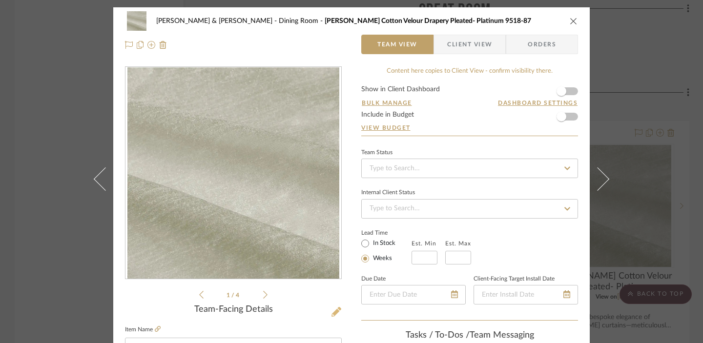
click at [335, 315] on icon at bounding box center [337, 312] width 10 height 10
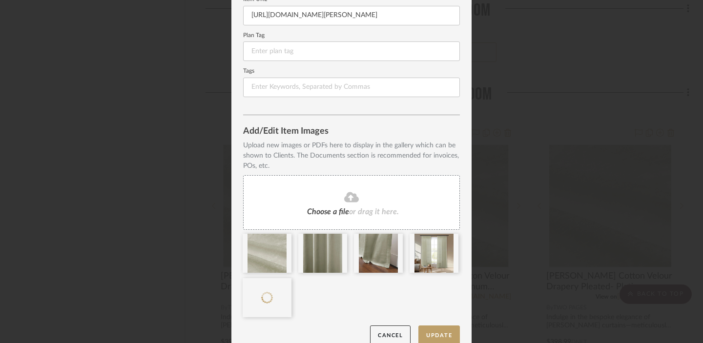
scroll to position [167, 0]
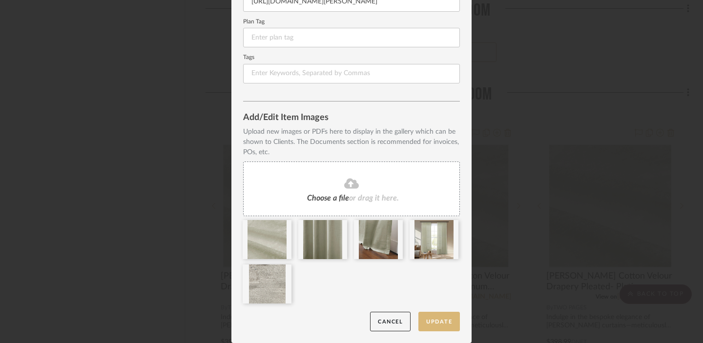
click at [436, 325] on button "Update" at bounding box center [440, 322] width 42 height 20
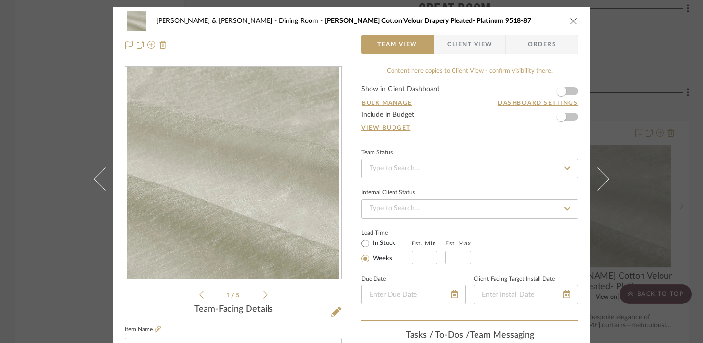
click at [518, 22] on icon "close" at bounding box center [574, 21] width 8 height 8
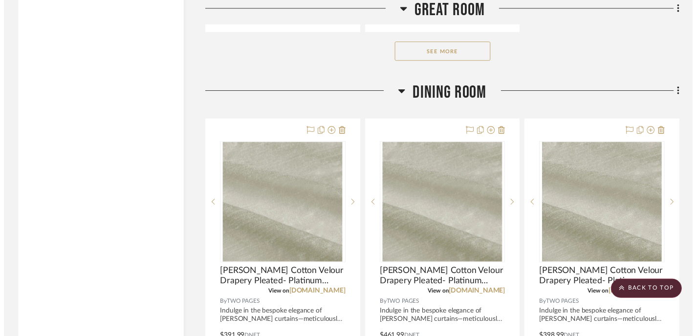
scroll to position [1665, 0]
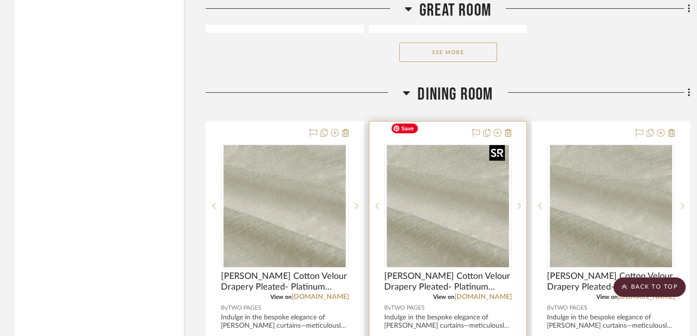
click at [489, 222] on img "0" at bounding box center [447, 206] width 122 height 122
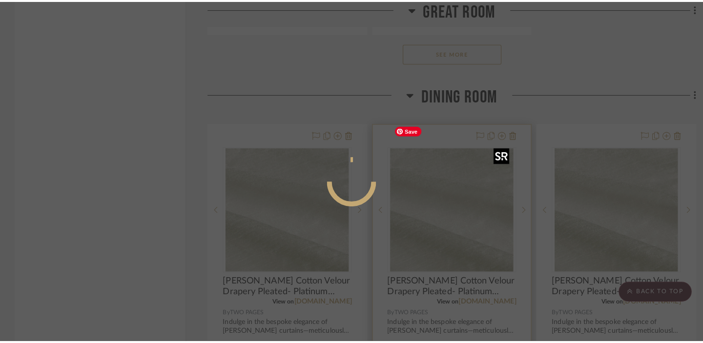
scroll to position [0, 0]
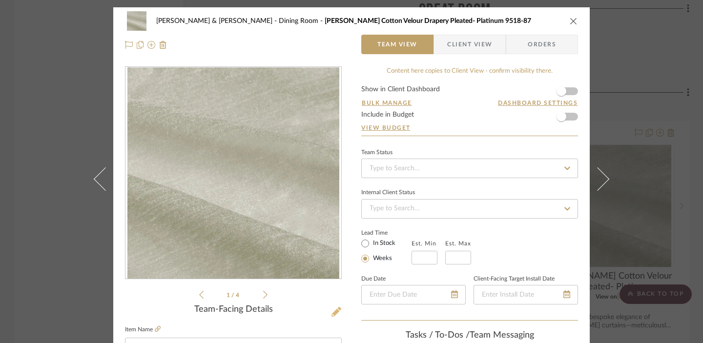
click at [332, 309] on icon at bounding box center [337, 312] width 10 height 10
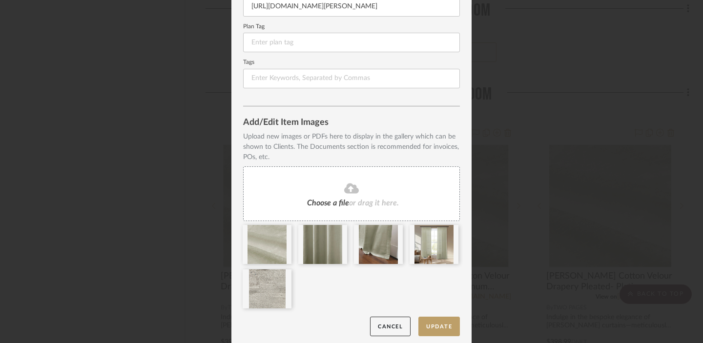
scroll to position [167, 0]
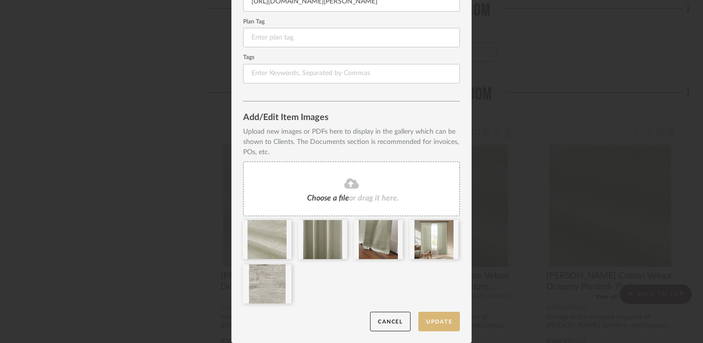
click at [439, 321] on button "Update" at bounding box center [440, 322] width 42 height 20
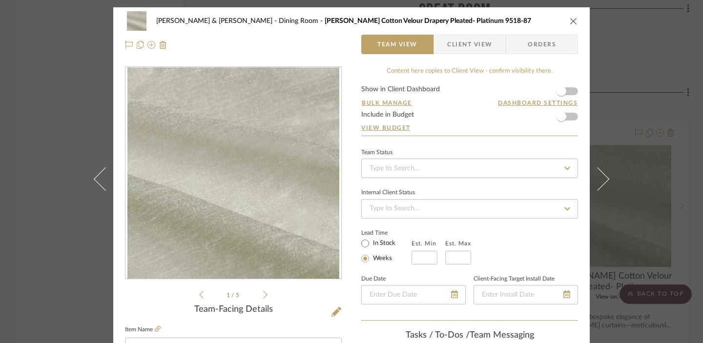
click at [518, 24] on icon "close" at bounding box center [574, 21] width 8 height 8
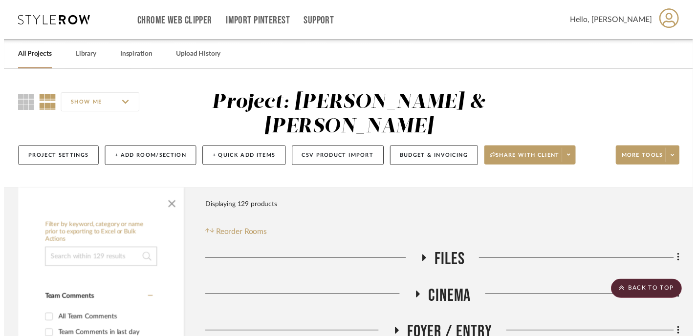
scroll to position [1665, 0]
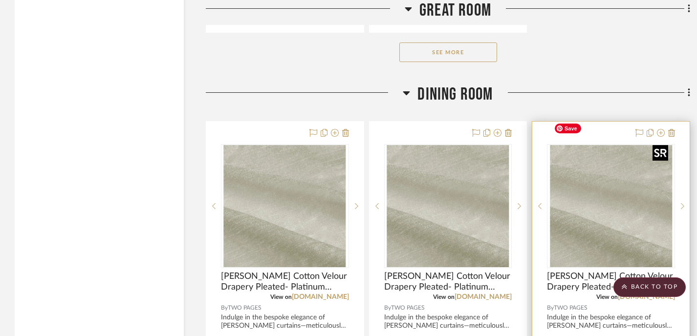
click at [518, 212] on img "0" at bounding box center [611, 206] width 122 height 122
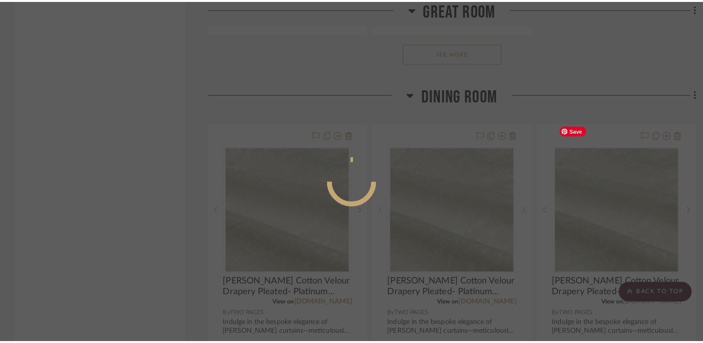
scroll to position [0, 0]
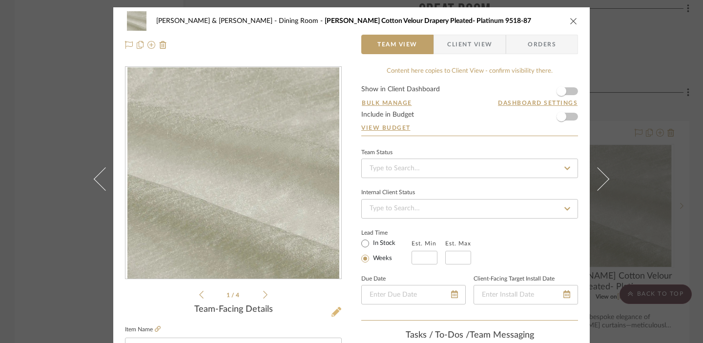
click at [333, 312] on icon at bounding box center [337, 312] width 10 height 10
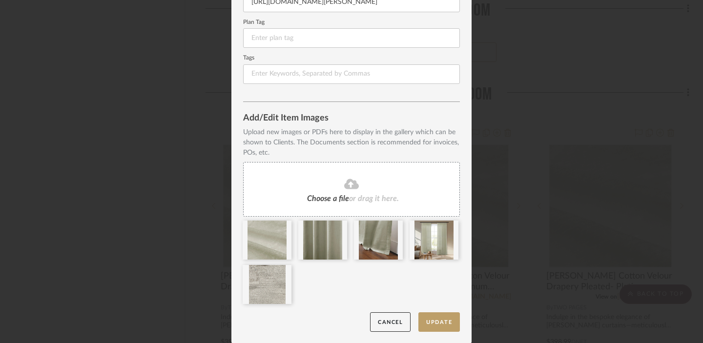
scroll to position [167, 0]
click at [427, 321] on button "Update" at bounding box center [440, 322] width 42 height 20
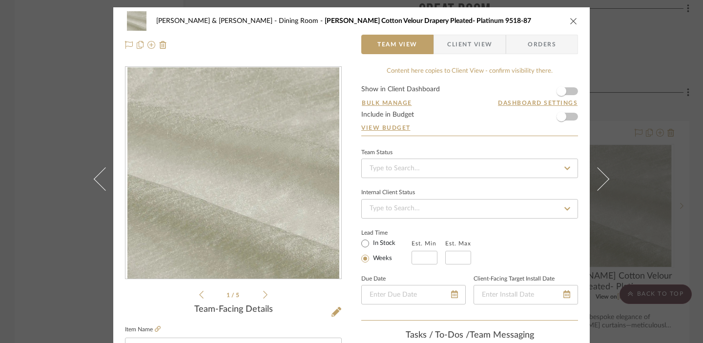
click at [518, 22] on icon "close" at bounding box center [574, 21] width 8 height 8
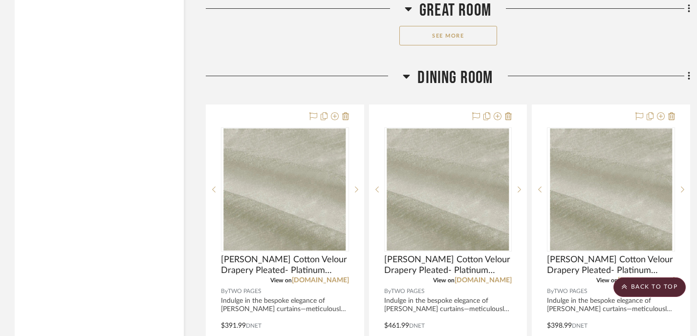
scroll to position [1683, 0]
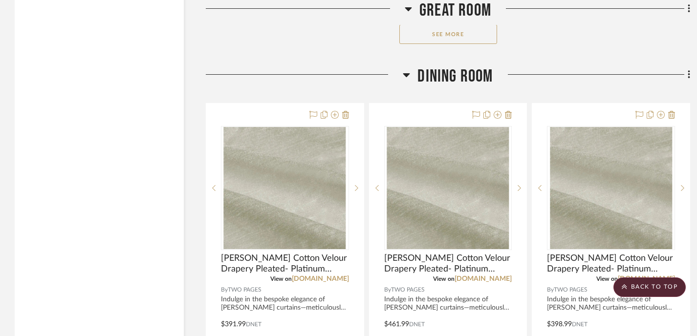
click at [409, 69] on icon at bounding box center [406, 75] width 7 height 12
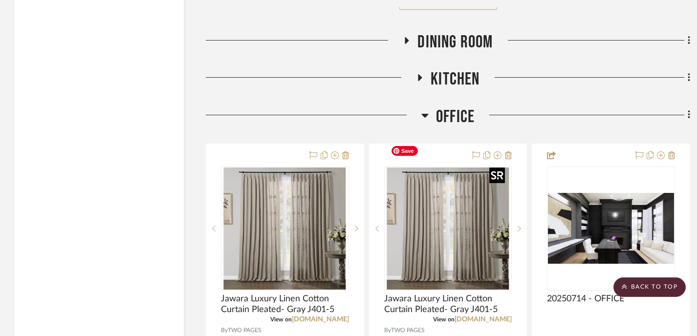
scroll to position [1717, 0]
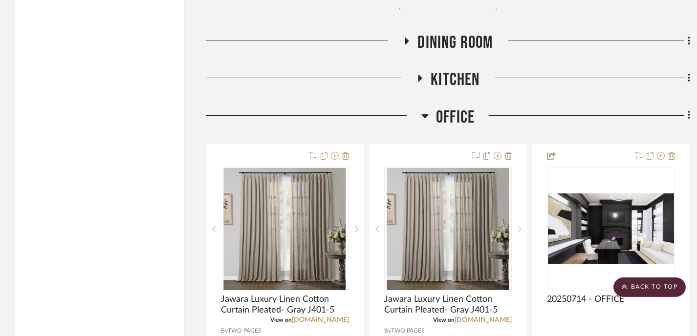
drag, startPoint x: 423, startPoint y: 89, endPoint x: 424, endPoint y: 95, distance: 5.5
click at [423, 114] on icon at bounding box center [424, 116] width 7 height 4
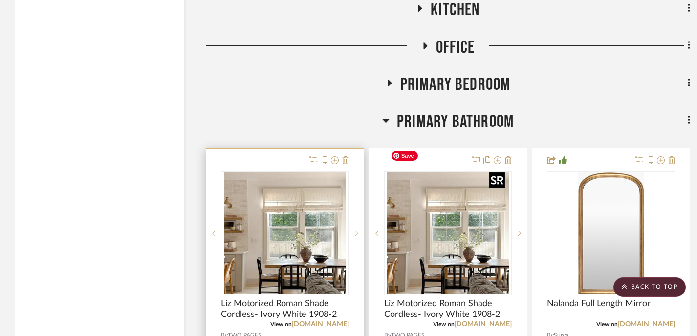
scroll to position [1790, 0]
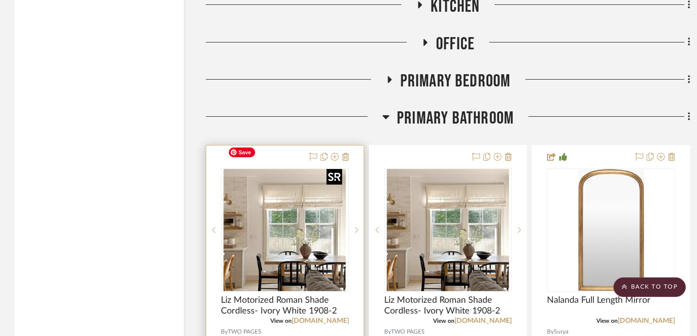
click at [318, 237] on img "0" at bounding box center [285, 230] width 122 height 122
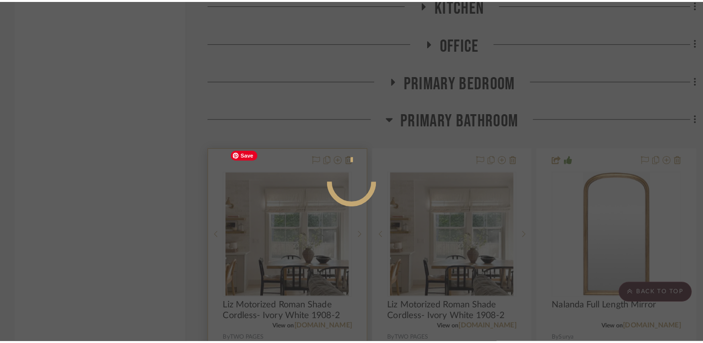
scroll to position [0, 0]
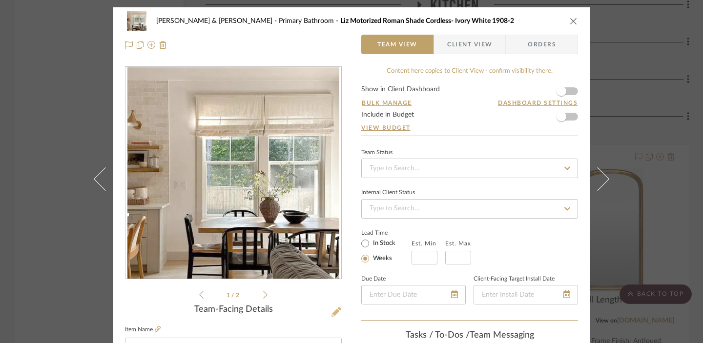
click at [333, 311] on icon at bounding box center [337, 312] width 10 height 10
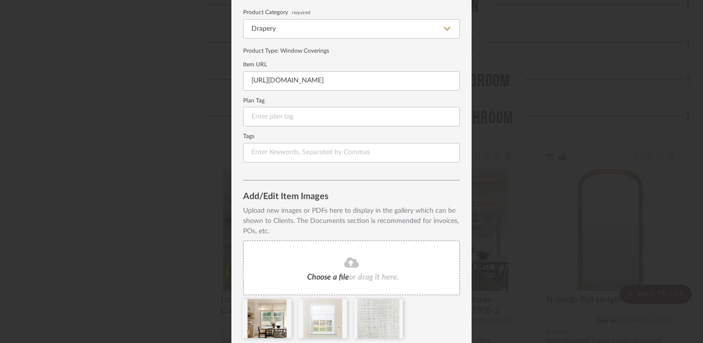
scroll to position [122, 0]
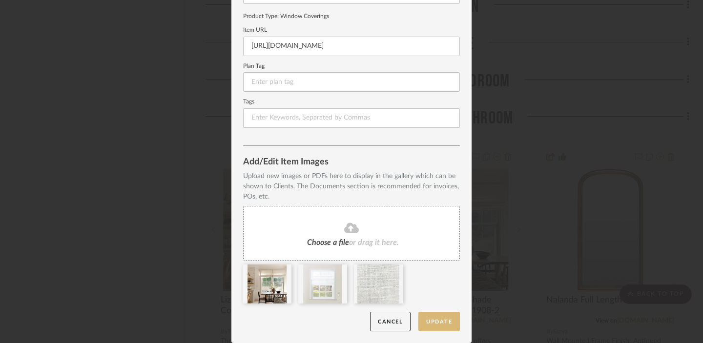
click at [440, 322] on button "Update" at bounding box center [440, 322] width 42 height 20
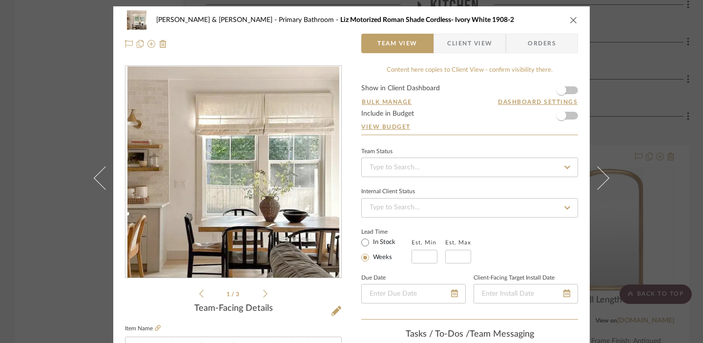
scroll to position [2, 0]
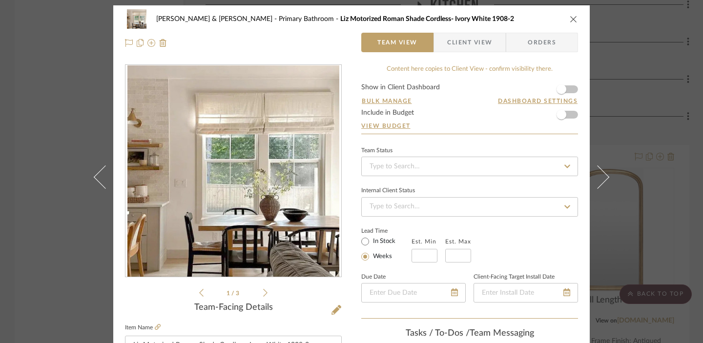
click at [518, 20] on icon "close" at bounding box center [574, 19] width 8 height 8
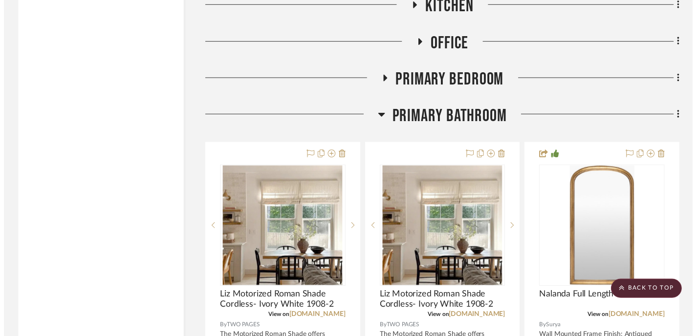
scroll to position [1790, 0]
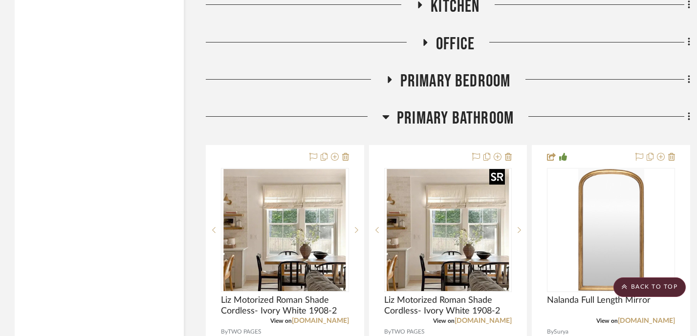
click at [490, 184] on div at bounding box center [497, 177] width 16 height 16
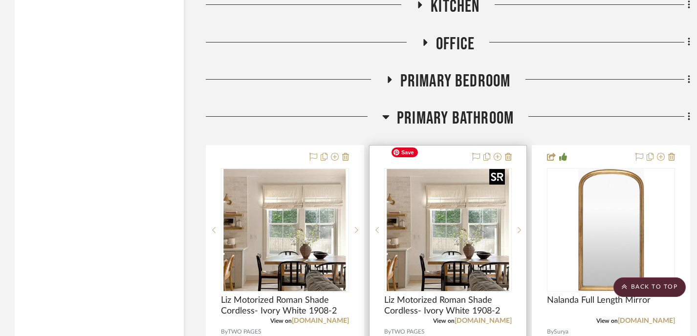
click at [457, 240] on img "0" at bounding box center [447, 230] width 122 height 122
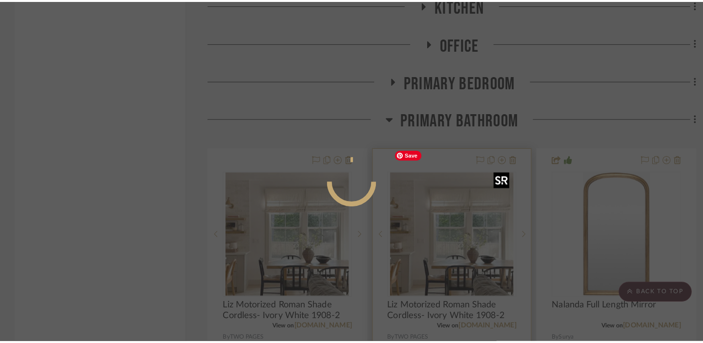
scroll to position [0, 0]
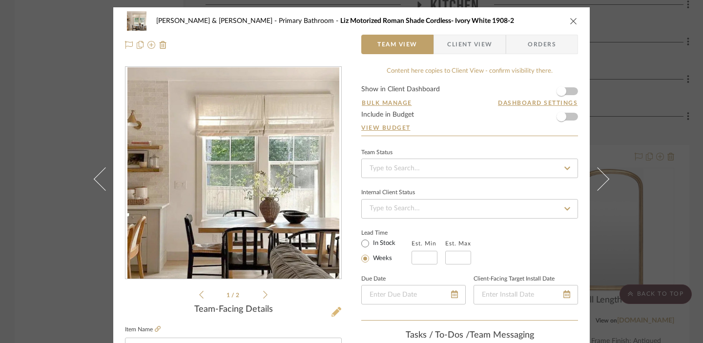
click at [334, 314] on icon at bounding box center [337, 312] width 10 height 10
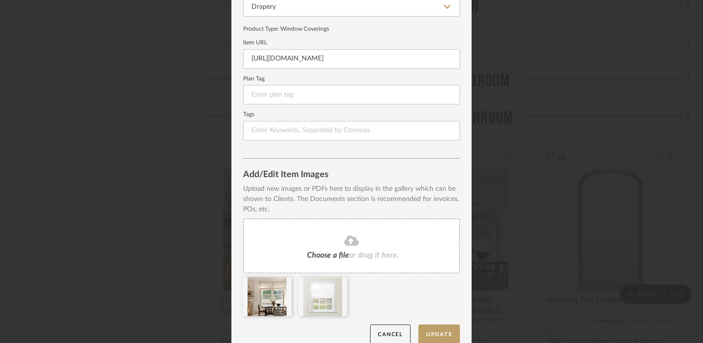
scroll to position [122, 0]
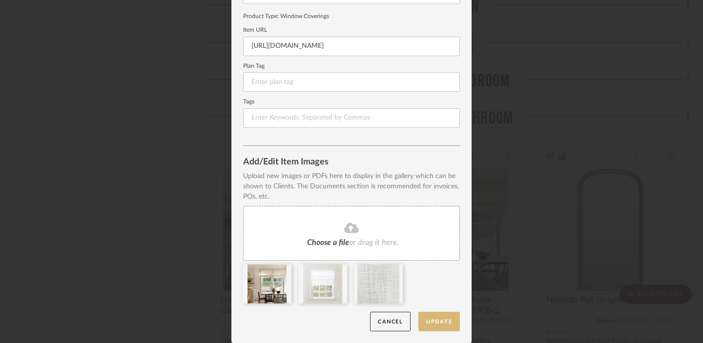
click at [441, 322] on button "Update" at bounding box center [440, 322] width 42 height 20
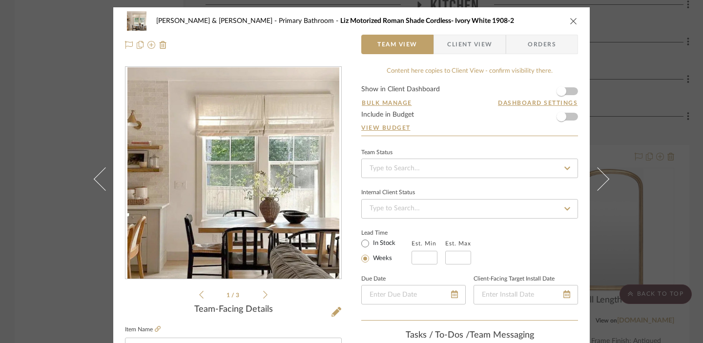
drag, startPoint x: 574, startPoint y: 17, endPoint x: 573, endPoint y: 23, distance: 6.5
click at [518, 17] on icon "close" at bounding box center [574, 21] width 8 height 8
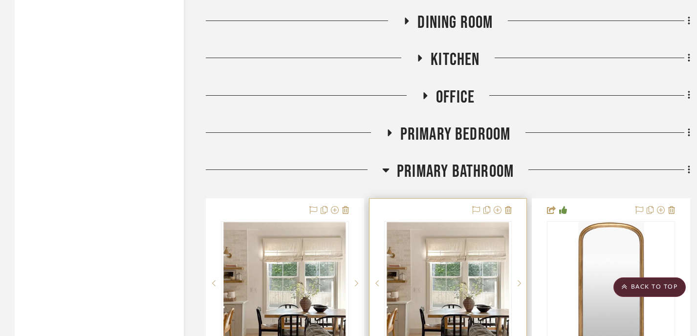
scroll to position [1677, 0]
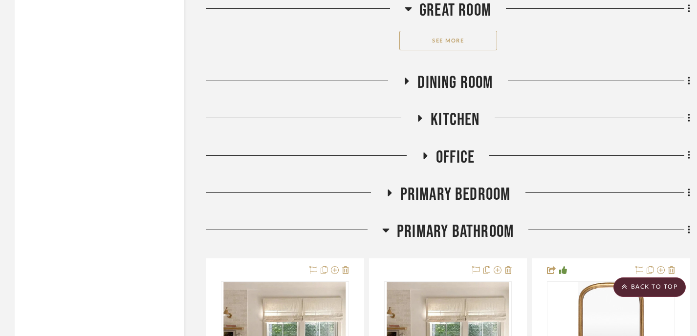
click at [390, 190] on icon at bounding box center [389, 193] width 4 height 7
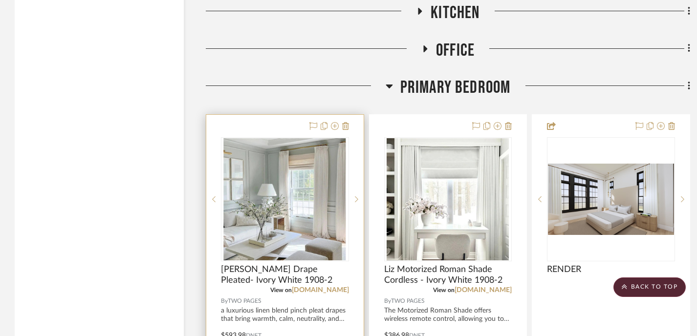
scroll to position [1752, 0]
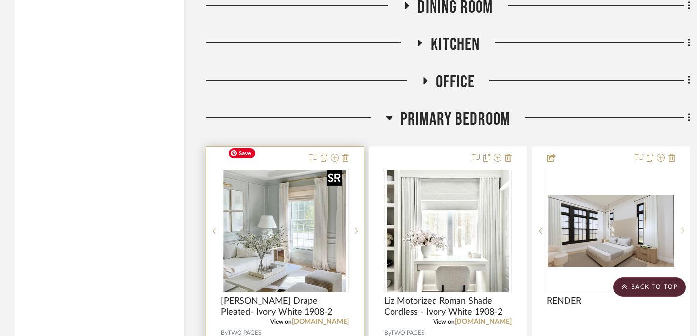
click at [321, 241] on img "0" at bounding box center [285, 231] width 122 height 122
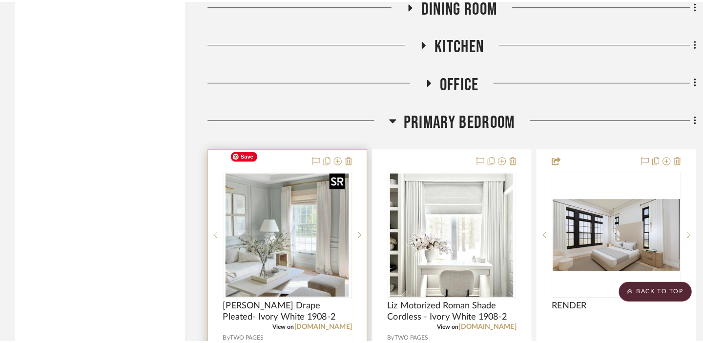
scroll to position [0, 0]
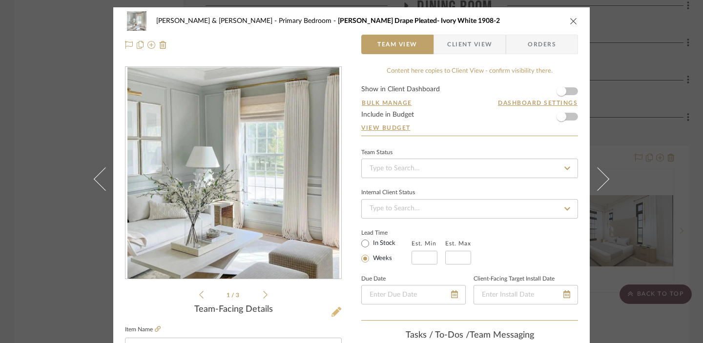
click at [332, 312] on icon at bounding box center [337, 312] width 10 height 10
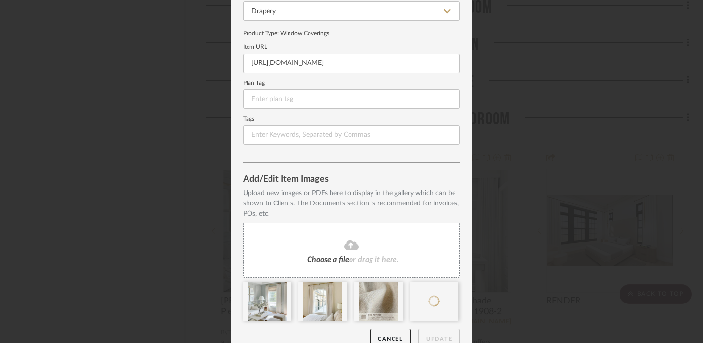
scroll to position [122, 0]
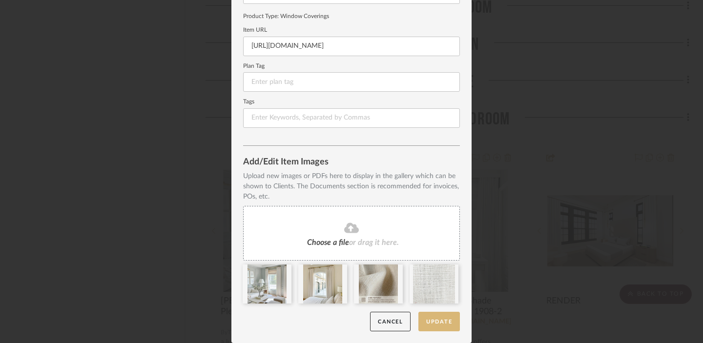
click at [435, 324] on button "Update" at bounding box center [440, 322] width 42 height 20
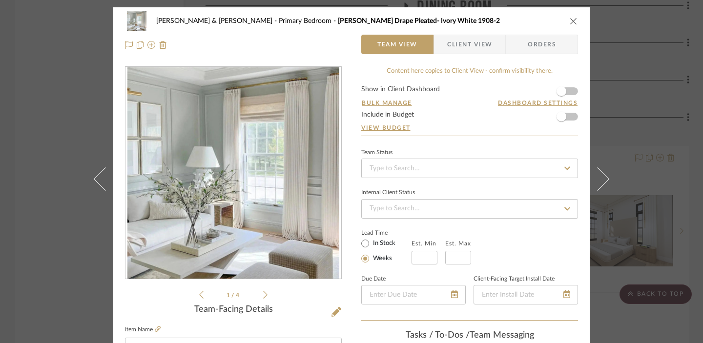
click at [518, 19] on icon "close" at bounding box center [574, 21] width 8 height 8
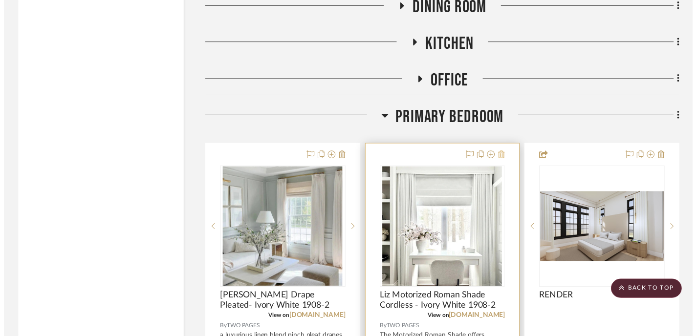
scroll to position [1752, 0]
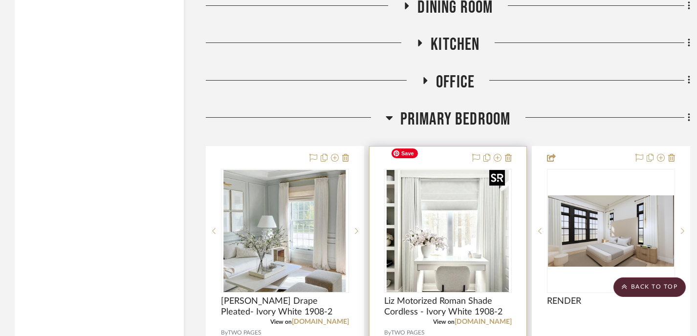
click at [460, 234] on img "0" at bounding box center [447, 231] width 122 height 122
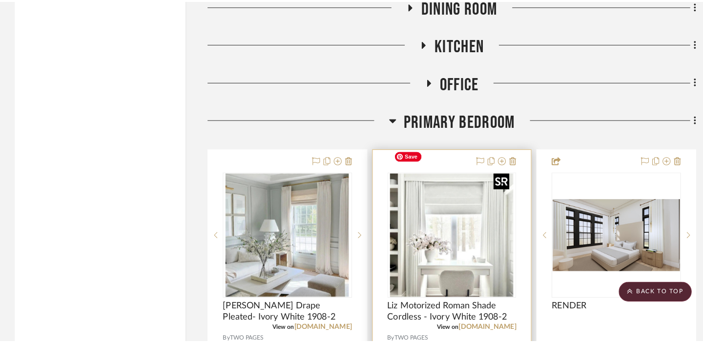
scroll to position [0, 0]
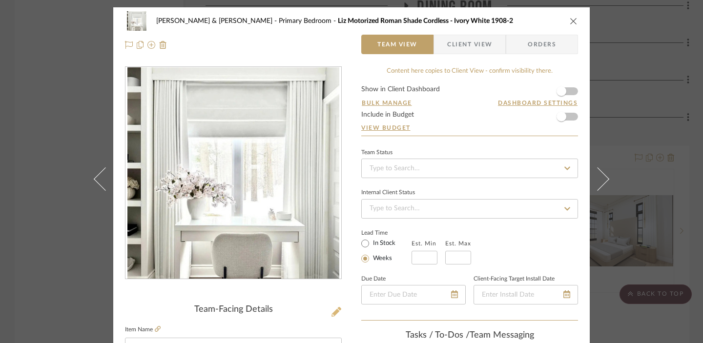
click at [332, 313] on icon at bounding box center [337, 312] width 10 height 10
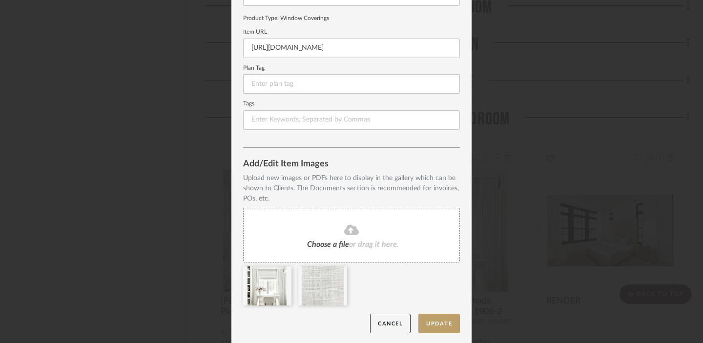
scroll to position [122, 0]
click at [435, 321] on button "Update" at bounding box center [440, 322] width 42 height 20
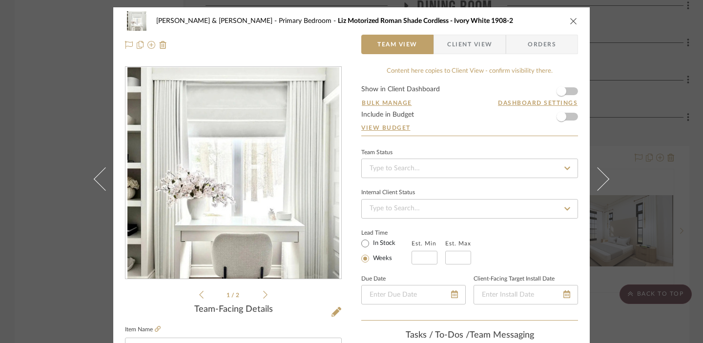
click at [518, 21] on icon "close" at bounding box center [574, 21] width 8 height 8
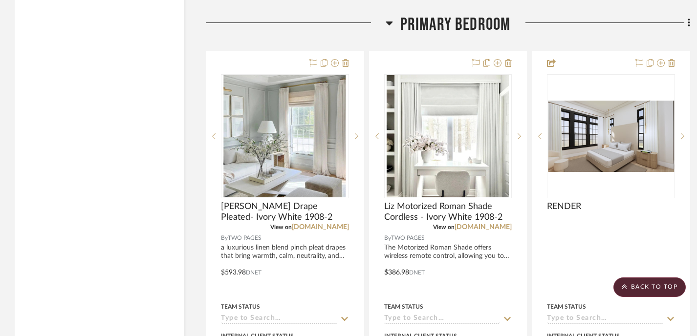
scroll to position [1839, 0]
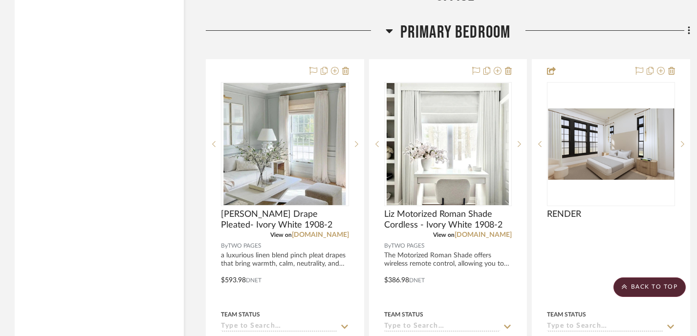
click at [386, 25] on icon at bounding box center [388, 31] width 7 height 12
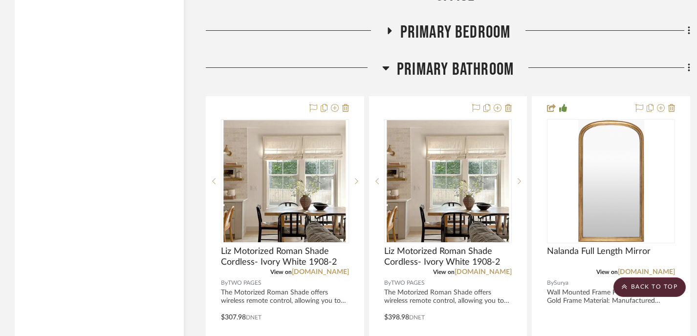
click at [387, 66] on icon at bounding box center [385, 68] width 7 height 4
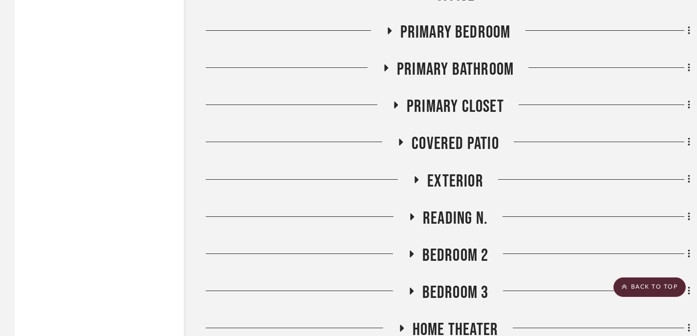
click at [396, 102] on icon at bounding box center [396, 105] width 12 height 7
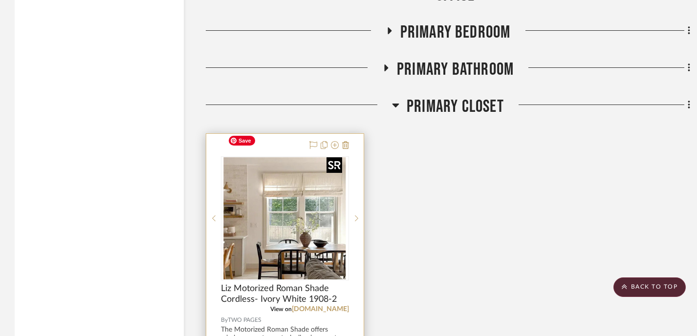
click at [311, 208] on img "0" at bounding box center [285, 218] width 122 height 122
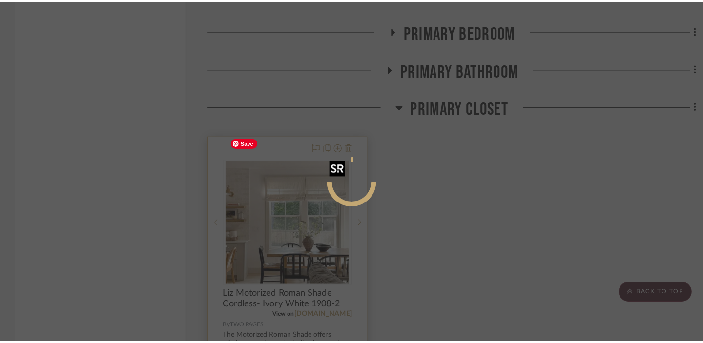
scroll to position [0, 0]
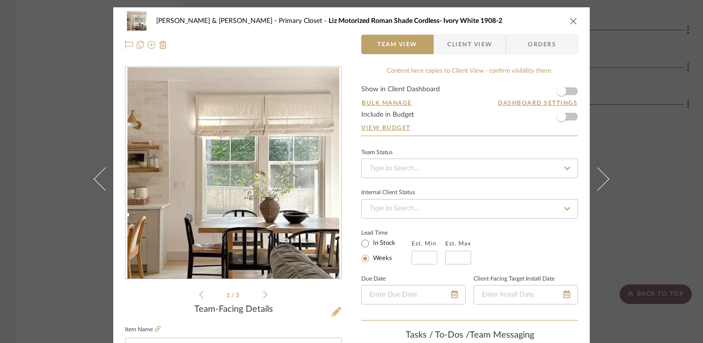
click at [333, 311] on icon at bounding box center [337, 312] width 10 height 10
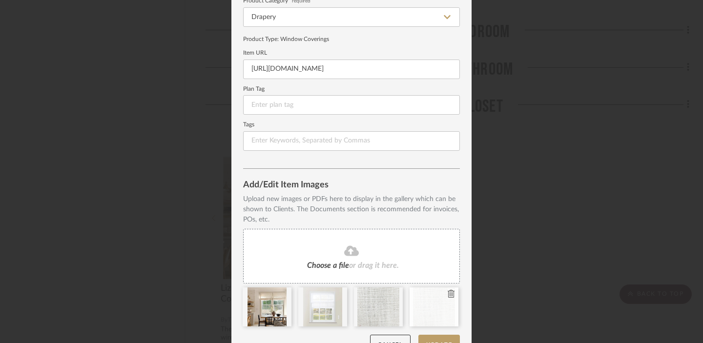
scroll to position [122, 0]
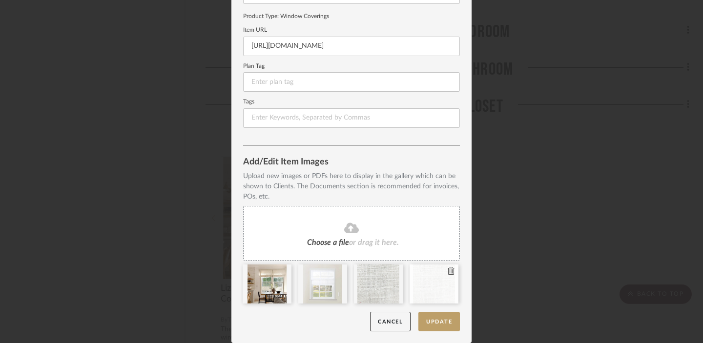
click at [448, 273] on icon at bounding box center [451, 271] width 7 height 8
click at [426, 326] on button "Update" at bounding box center [440, 322] width 42 height 20
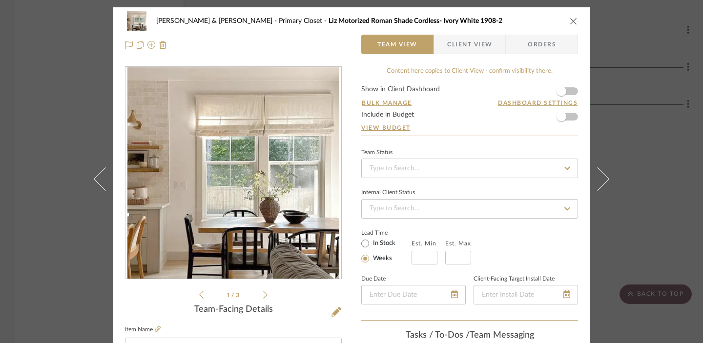
click at [518, 21] on button "close" at bounding box center [574, 21] width 9 height 9
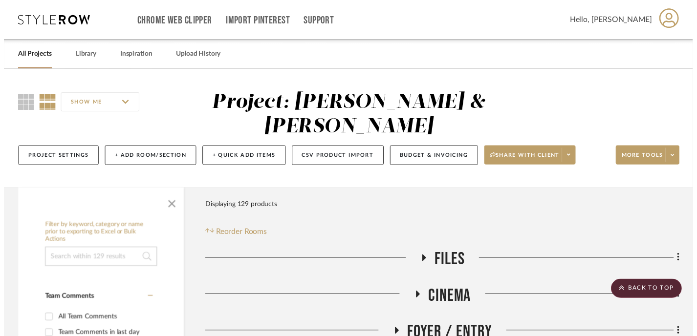
scroll to position [1839, 0]
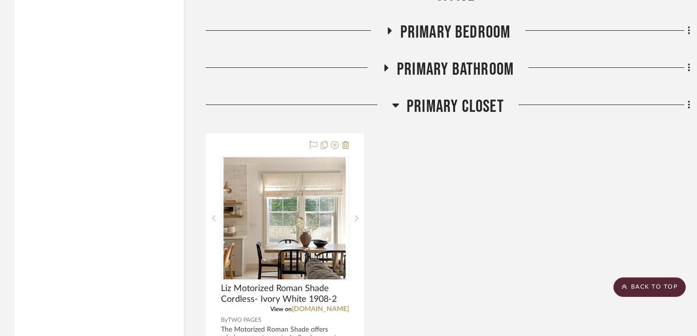
click at [385, 64] on icon at bounding box center [386, 67] width 4 height 7
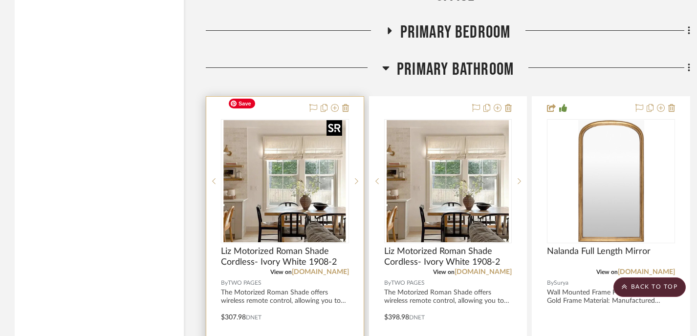
click at [281, 161] on img "0" at bounding box center [285, 181] width 122 height 122
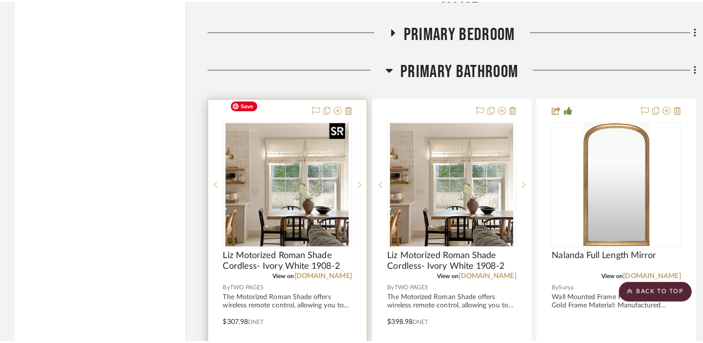
scroll to position [0, 0]
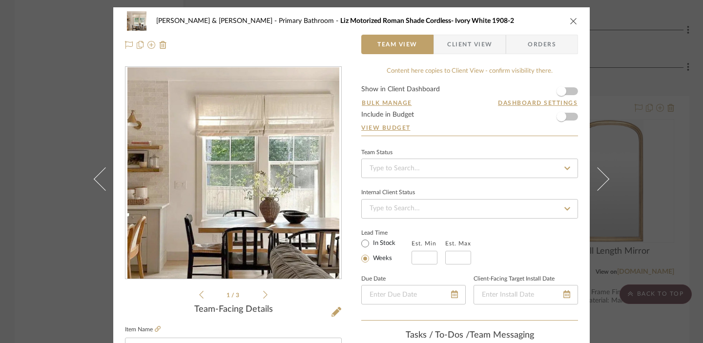
click at [263, 296] on icon at bounding box center [265, 295] width 4 height 9
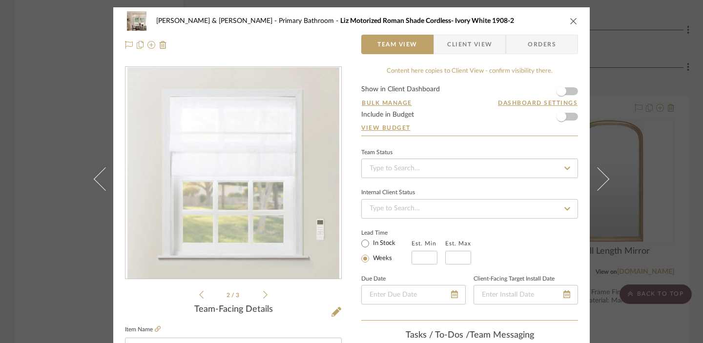
click at [263, 296] on icon at bounding box center [265, 295] width 4 height 9
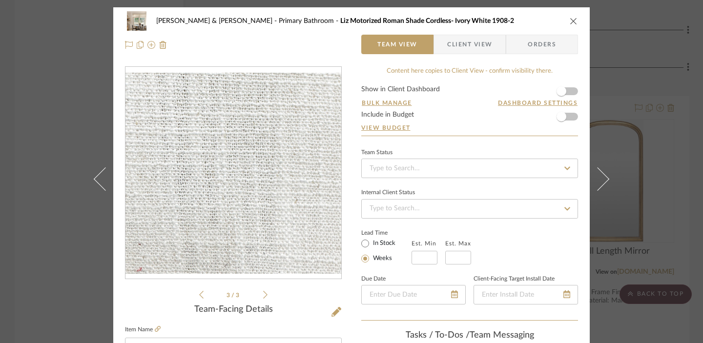
click at [518, 16] on div "JARED & CARLY Primary Bathroom Liz Motorized Roman Shade Cordless- Ivory White …" at bounding box center [351, 21] width 453 height 20
click at [518, 20] on icon "close" at bounding box center [574, 21] width 8 height 8
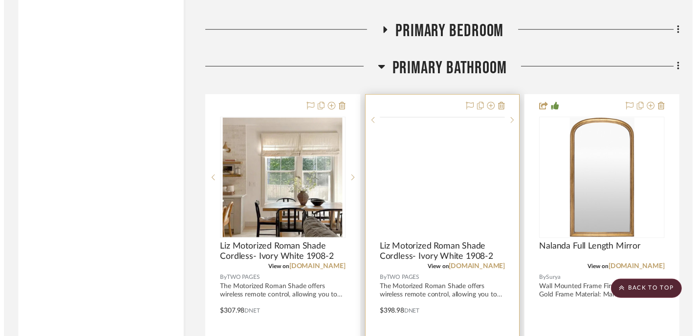
scroll to position [1839, 0]
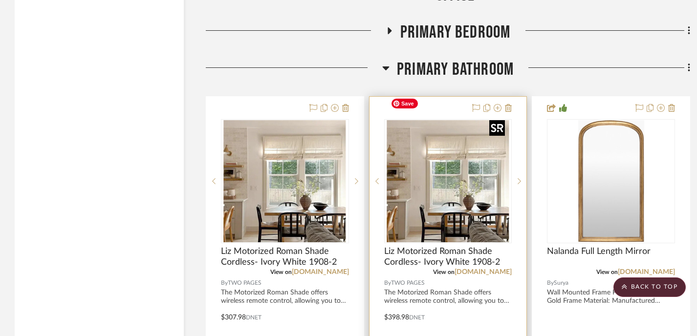
click at [424, 161] on img "0" at bounding box center [447, 181] width 122 height 122
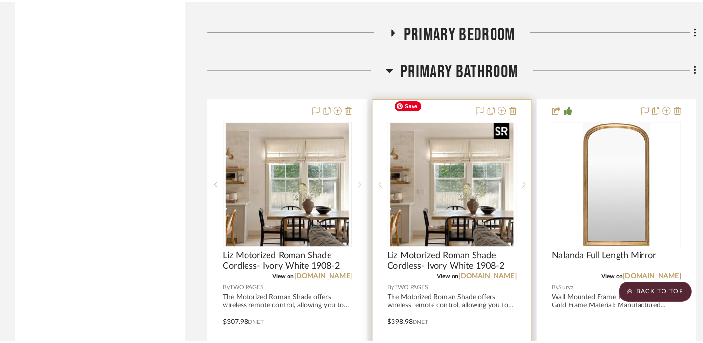
scroll to position [0, 0]
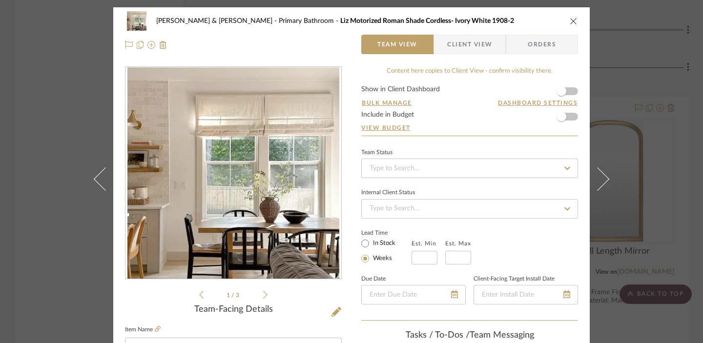
click at [259, 296] on li "1 / 3" at bounding box center [234, 295] width 60 height 12
click at [263, 295] on icon at bounding box center [265, 295] width 4 height 9
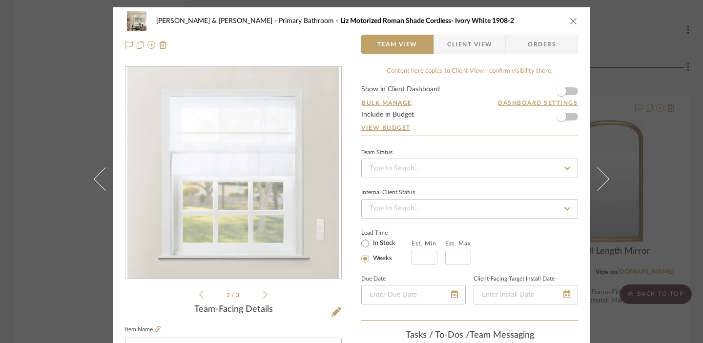
click at [263, 295] on icon at bounding box center [265, 295] width 4 height 9
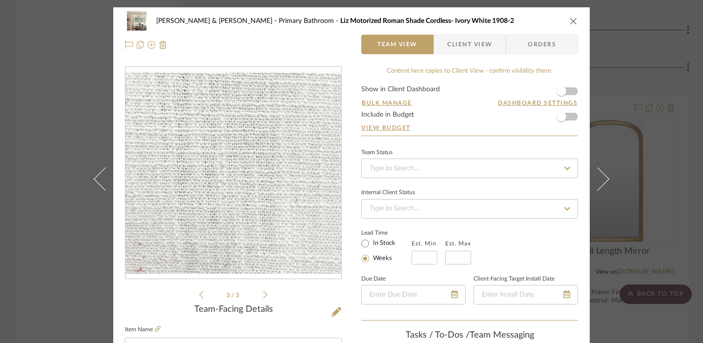
click at [518, 21] on icon "close" at bounding box center [574, 21] width 8 height 8
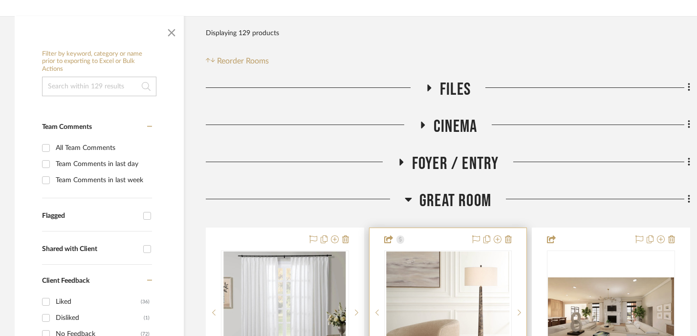
scroll to position [259, 0]
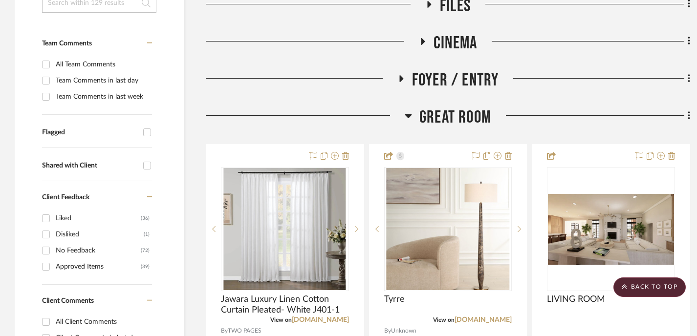
click at [405, 114] on icon at bounding box center [408, 116] width 7 height 4
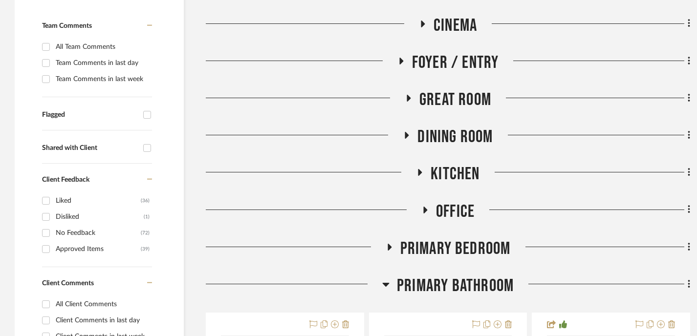
scroll to position [295, 0]
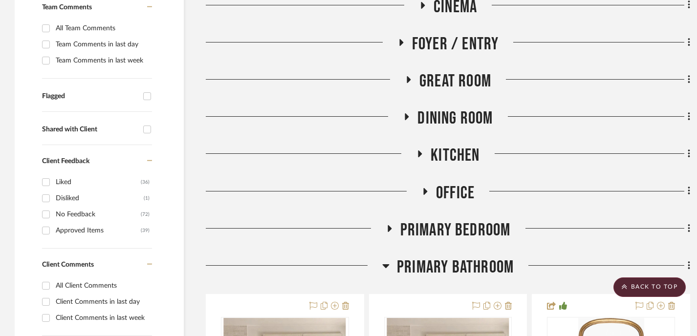
click at [389, 225] on icon at bounding box center [389, 228] width 4 height 7
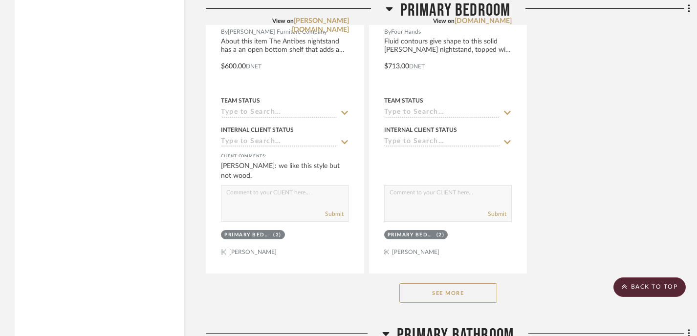
scroll to position [1578, 0]
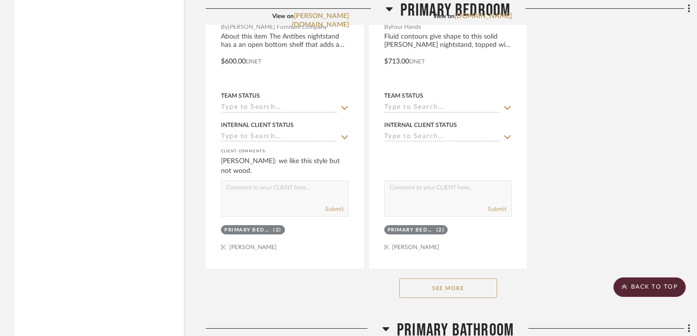
click at [452, 278] on button "See More" at bounding box center [448, 288] width 98 height 20
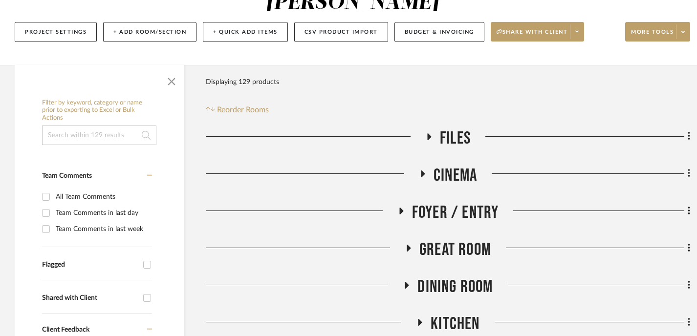
scroll to position [195, 0]
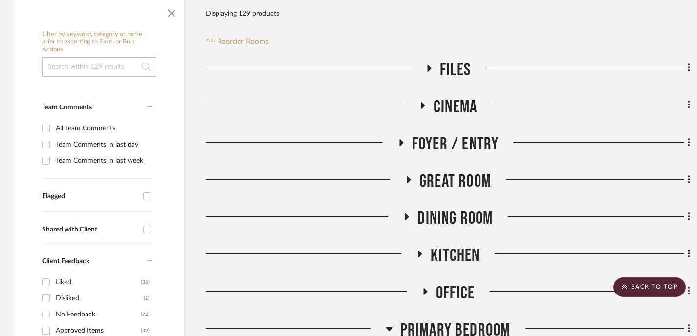
click at [402, 213] on icon at bounding box center [407, 216] width 12 height 7
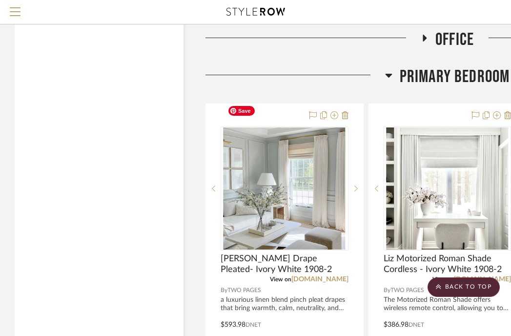
scroll to position [1720, 0]
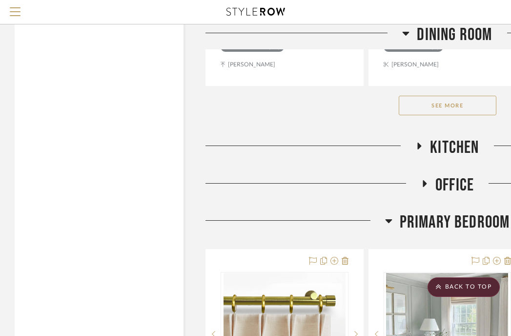
scroll to position [1718, 0]
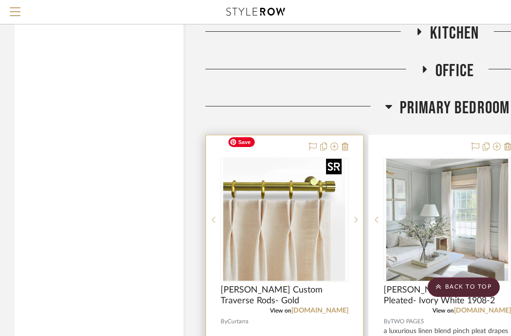
click at [295, 194] on img "0" at bounding box center [285, 220] width 122 height 122
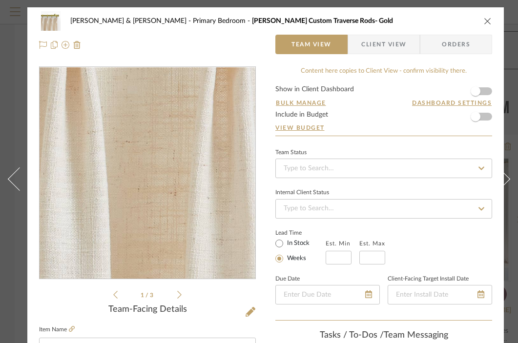
scroll to position [41, 0]
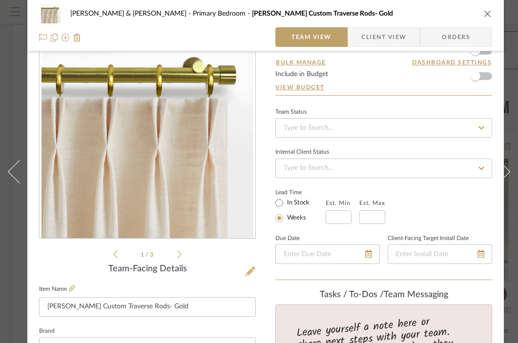
click at [252, 272] on icon at bounding box center [251, 272] width 10 height 10
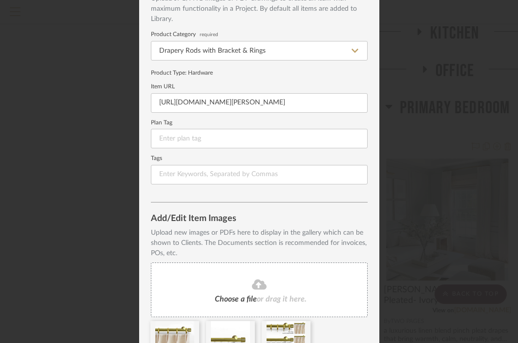
scroll to position [122, 0]
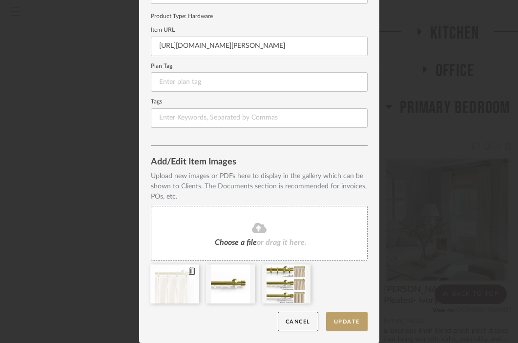
click at [189, 271] on icon at bounding box center [192, 271] width 7 height 8
click at [342, 324] on button "Update" at bounding box center [347, 322] width 42 height 20
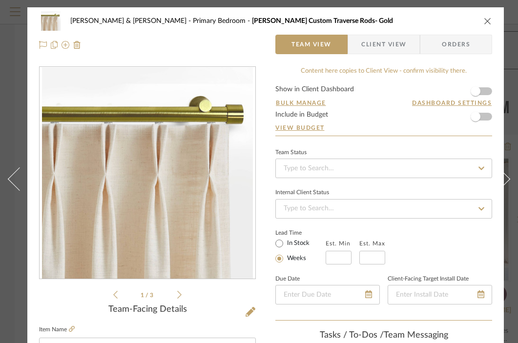
click at [489, 20] on icon "close" at bounding box center [488, 21] width 8 height 8
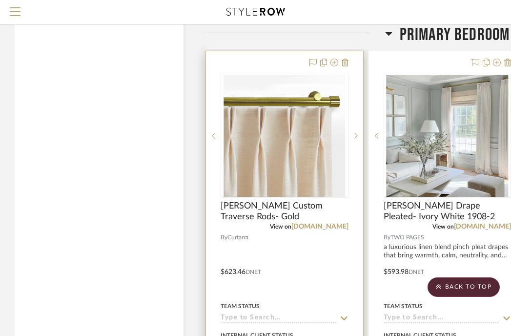
scroll to position [1802, 0]
click at [308, 139] on img "0" at bounding box center [285, 135] width 122 height 122
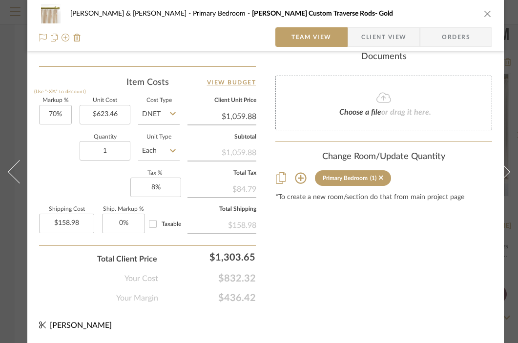
scroll to position [572, 0]
click at [489, 15] on icon "close" at bounding box center [488, 14] width 8 height 8
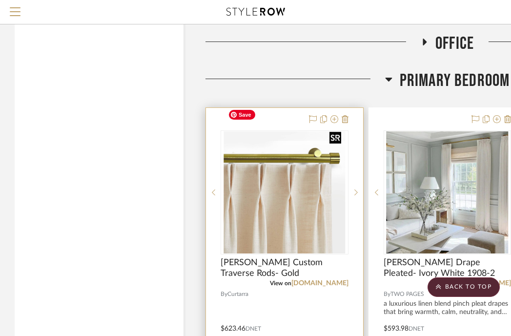
scroll to position [1742, 0]
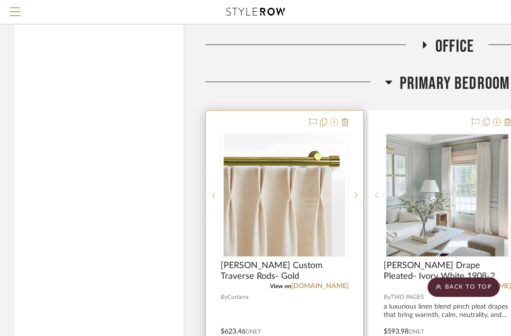
click at [335, 118] on icon at bounding box center [335, 122] width 8 height 8
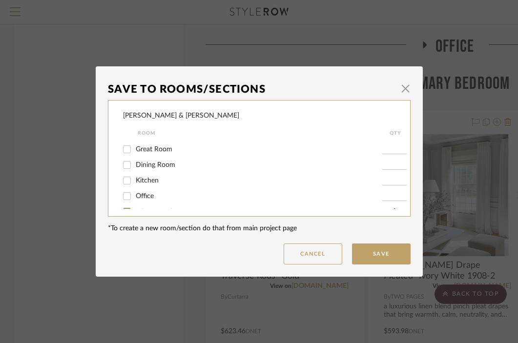
scroll to position [43, 0]
click at [124, 168] on input "Dining Room" at bounding box center [127, 166] width 16 height 16
checkbox input "true"
type input "1"
click at [372, 255] on button "Save" at bounding box center [381, 254] width 59 height 21
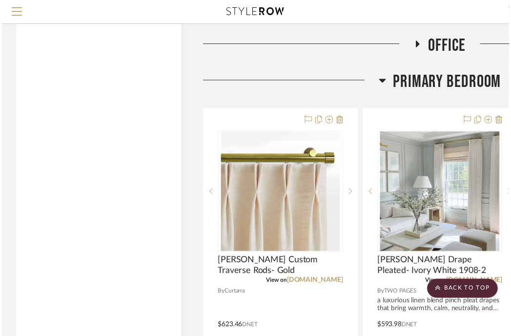
scroll to position [1742, 0]
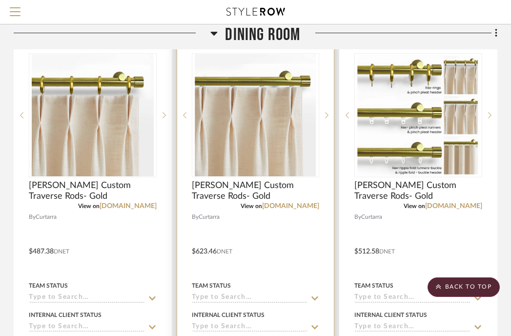
scroll to position [363, 192]
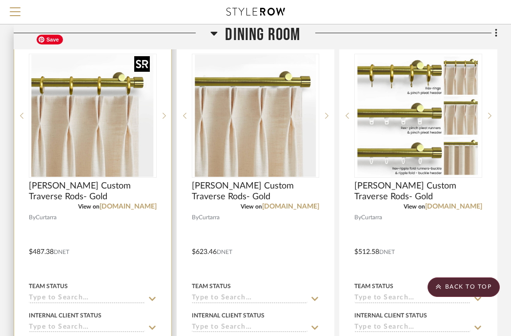
click at [120, 137] on img "0" at bounding box center [93, 116] width 122 height 122
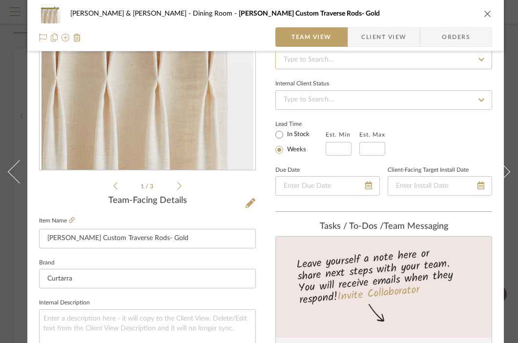
scroll to position [230, 0]
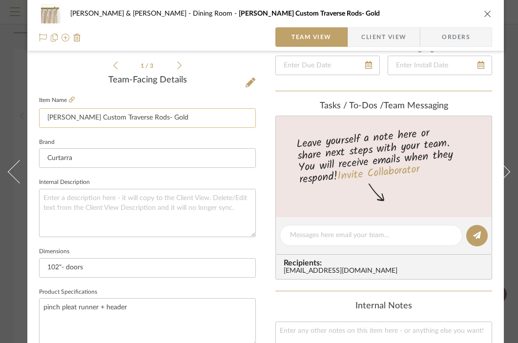
click at [46, 115] on input "[PERSON_NAME] Custom Traverse Rods- Gold" at bounding box center [147, 118] width 217 height 20
click at [149, 119] on input "[PERSON_NAME] Custom Traverse Rods- Gold" at bounding box center [147, 118] width 217 height 20
click at [144, 117] on input "[PERSON_NAME] Custom Traverse Rods- Gold For Doors" at bounding box center [147, 118] width 217 height 20
drag, startPoint x: 173, startPoint y: 116, endPoint x: 149, endPoint y: 118, distance: 24.0
click at [149, 118] on input "[PERSON_NAME] Custom Traverse Rods- Gold- Side For Doors" at bounding box center [147, 118] width 217 height 20
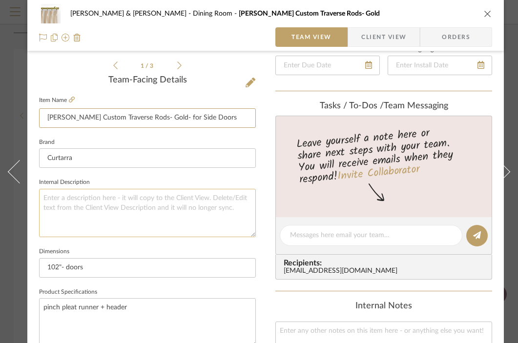
type input "[PERSON_NAME] Custom Traverse Rods- Gold- for Side Doors"
click at [79, 225] on textarea at bounding box center [147, 213] width 217 height 48
click at [86, 269] on input "102"- doors" at bounding box center [147, 268] width 217 height 20
click at [488, 15] on icon "close" at bounding box center [488, 14] width 8 height 8
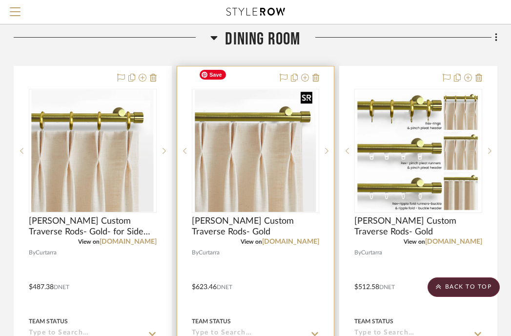
scroll to position [323, 192]
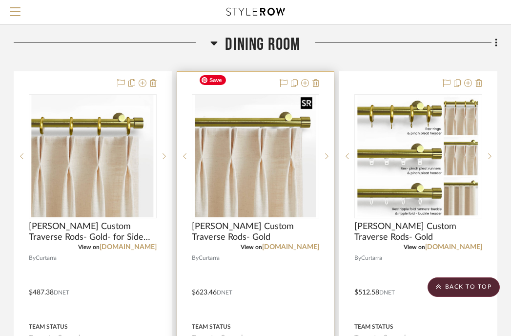
click at [280, 171] on img "0" at bounding box center [256, 156] width 122 height 122
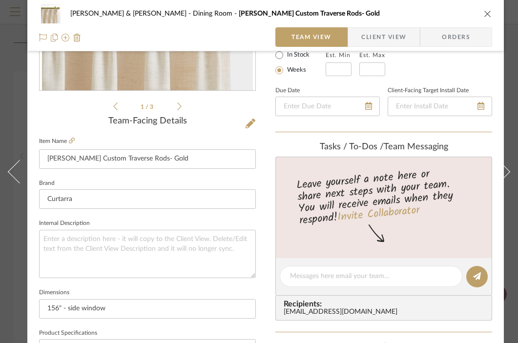
scroll to position [197, 0]
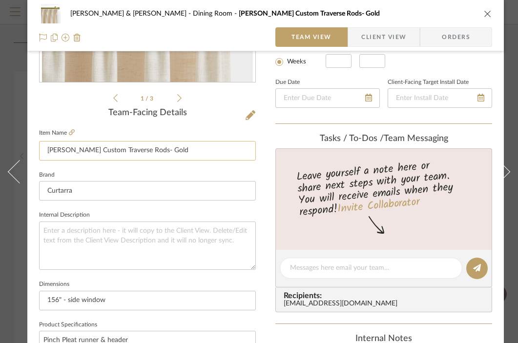
click at [152, 151] on input "[PERSON_NAME] Custom Traverse Rods- Gold" at bounding box center [147, 151] width 217 height 20
click at [488, 15] on icon "close" at bounding box center [488, 14] width 8 height 8
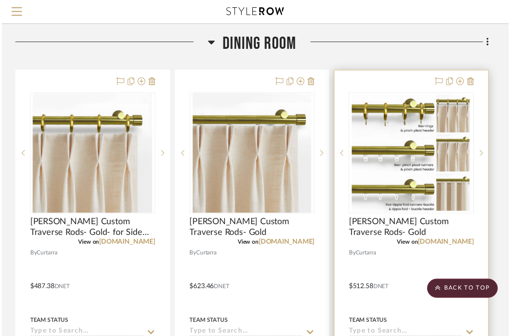
scroll to position [323, 192]
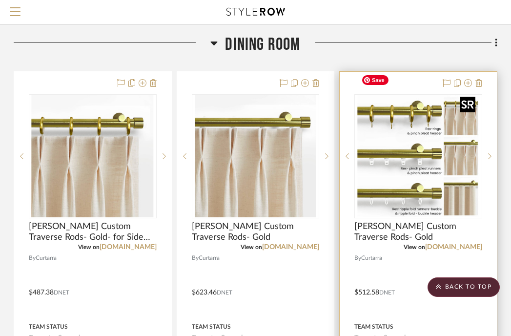
click at [388, 159] on img "0" at bounding box center [419, 156] width 122 height 122
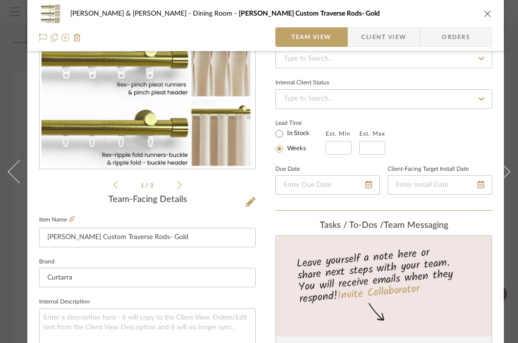
scroll to position [111, 0]
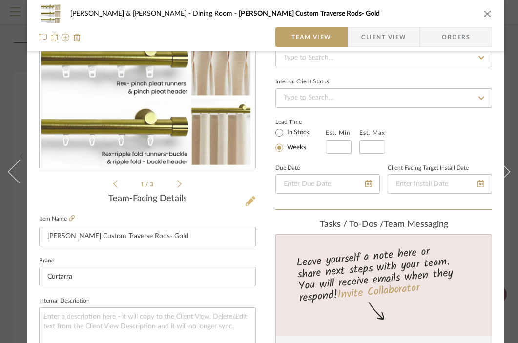
click at [248, 203] on icon at bounding box center [251, 201] width 10 height 10
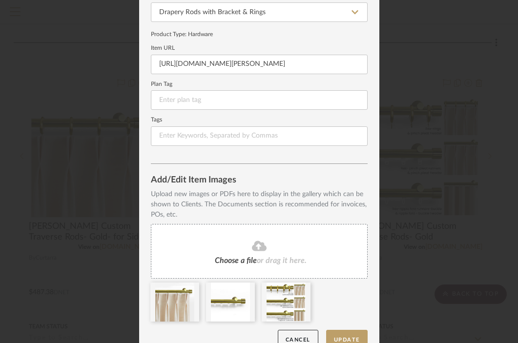
scroll to position [122, 0]
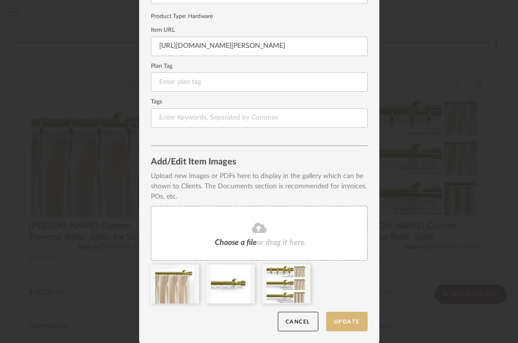
click at [339, 319] on button "Update" at bounding box center [347, 322] width 42 height 20
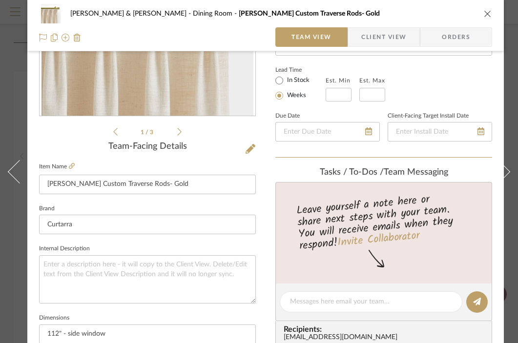
scroll to position [239, 0]
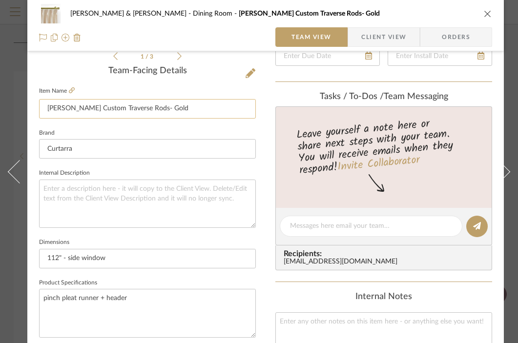
click at [148, 111] on input "Rex Custom Traverse Rods- Gold" at bounding box center [147, 109] width 217 height 20
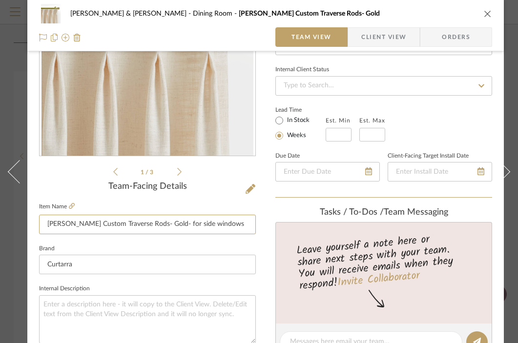
scroll to position [167, 0]
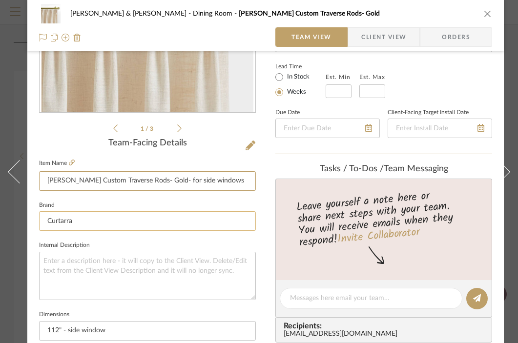
type input "Rex Custom Traverse Rods- Gold- for side windows"
click at [83, 220] on input "Curtarra" at bounding box center [147, 222] width 217 height 20
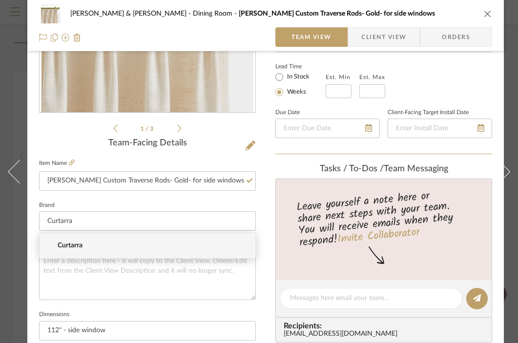
click at [486, 16] on icon "close" at bounding box center [488, 14] width 8 height 8
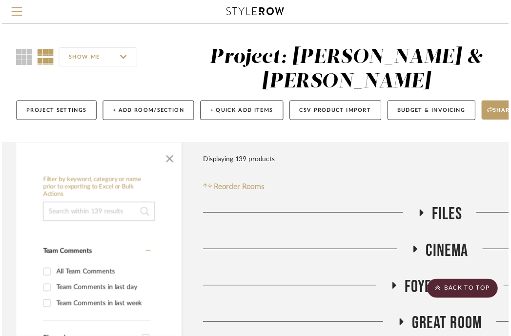
scroll to position [323, 192]
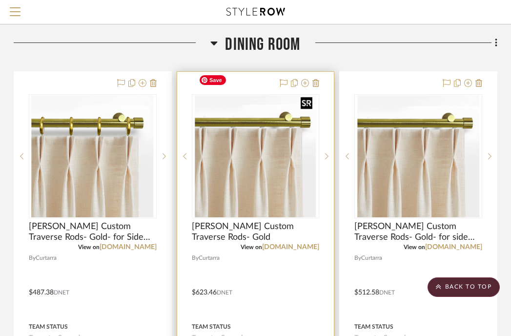
click at [286, 140] on img "0" at bounding box center [256, 156] width 122 height 122
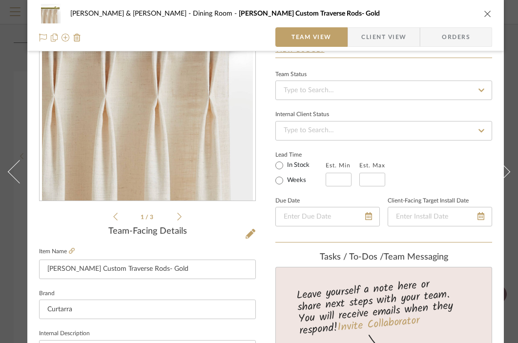
scroll to position [80, 0]
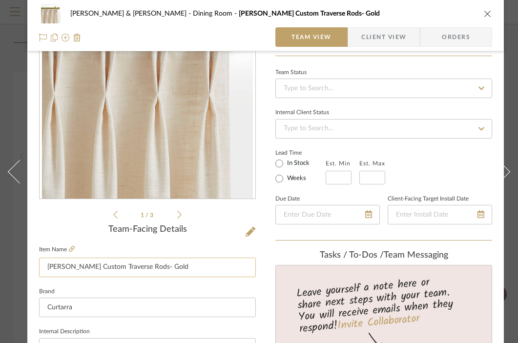
click at [160, 269] on input "Rex Custom Traverse Rods- Gold" at bounding box center [147, 268] width 217 height 20
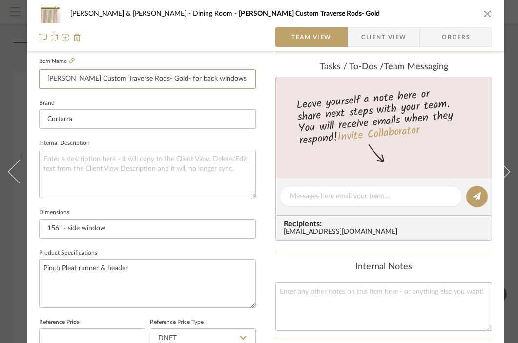
scroll to position [269, 0]
type input "Rex Custom Traverse Rods- Gold- for back windows"
drag, startPoint x: 116, startPoint y: 229, endPoint x: 63, endPoint y: 229, distance: 53.7
click at [63, 229] on input "156" - side window" at bounding box center [147, 229] width 217 height 20
type input "156""
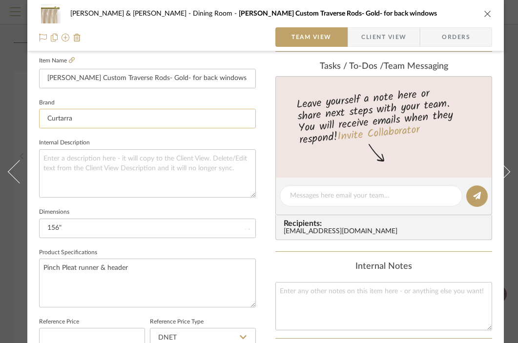
click at [135, 124] on input "Curtarra" at bounding box center [147, 119] width 217 height 20
click at [488, 15] on icon "close" at bounding box center [488, 14] width 8 height 8
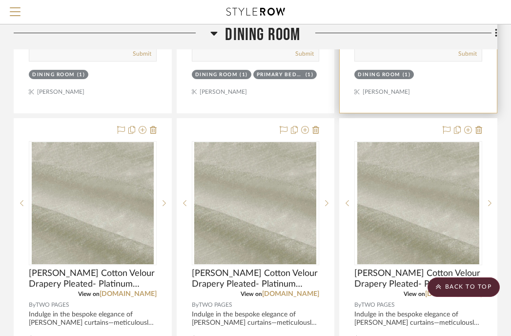
scroll to position [710, 192]
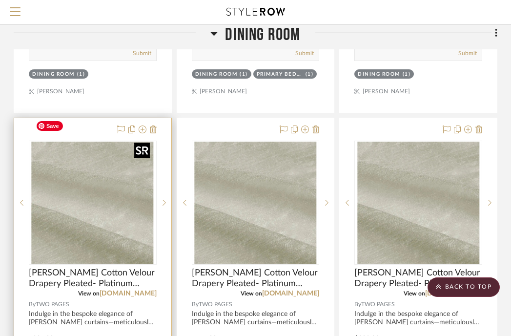
click at [95, 205] on img "0" at bounding box center [93, 203] width 122 height 122
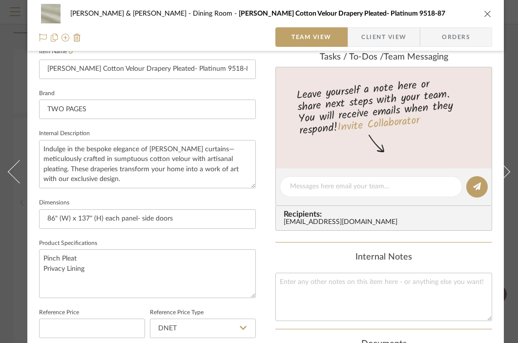
scroll to position [279, 0]
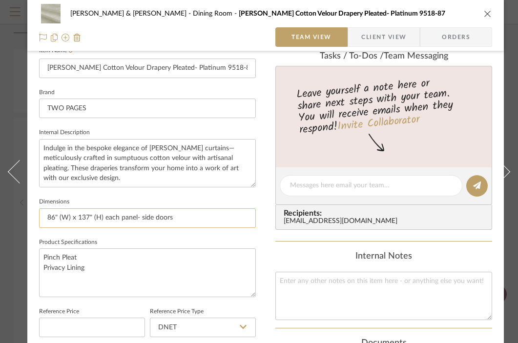
drag, startPoint x: 88, startPoint y: 218, endPoint x: 78, endPoint y: 218, distance: 9.8
click at [78, 218] on input "86" (W) x 137" (H) each panel- side doors" at bounding box center [147, 219] width 217 height 20
drag, startPoint x: 55, startPoint y: 218, endPoint x: 42, endPoint y: 218, distance: 12.2
click at [42, 218] on input "86" (W) x 137" (H) each panel- side doors" at bounding box center [147, 219] width 217 height 20
type input "51" (W) x 137" (H) each panel- side doors"
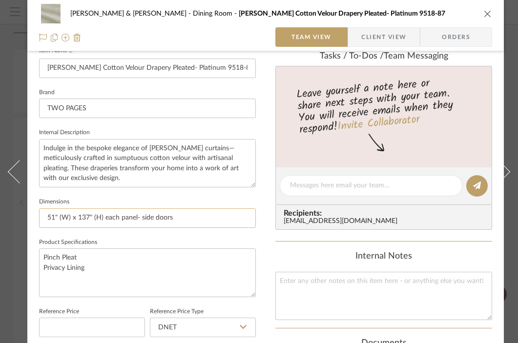
click at [88, 219] on input "51" (W) x 137" (H) each panel- side doors" at bounding box center [147, 219] width 217 height 20
type input "51" (W) x 138" (H) each panel- side doors"
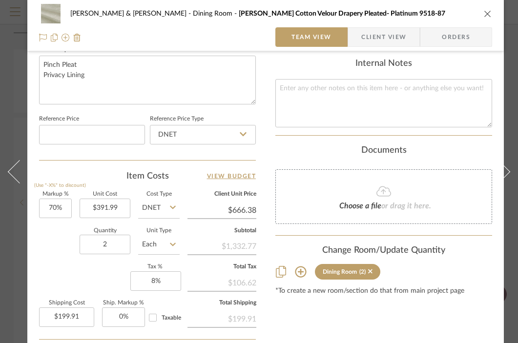
scroll to position [475, 0]
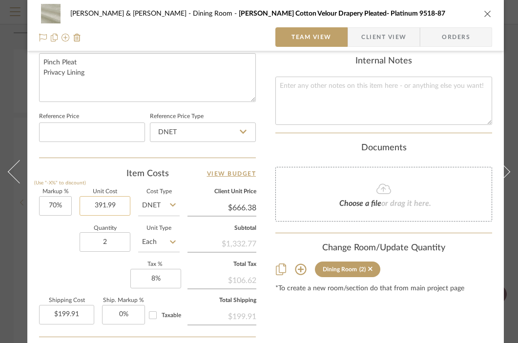
click at [103, 203] on input "391.99" at bounding box center [105, 206] width 51 height 20
click at [100, 205] on input "391.99" at bounding box center [105, 206] width 51 height 20
type input "$361.99"
type input "$615.38"
type input "$184.61"
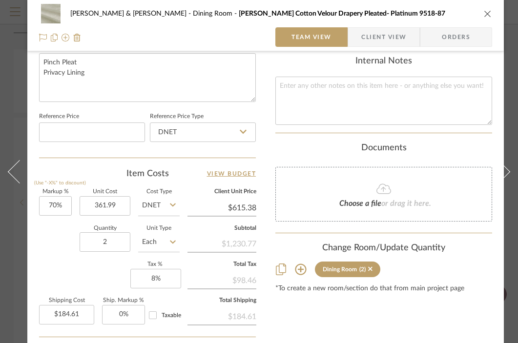
type input "$361.99"
click at [453, 265] on div "Dining Room (2)" at bounding box center [384, 270] width 217 height 16
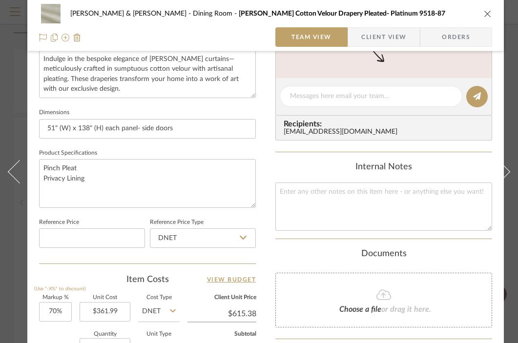
scroll to position [371, 0]
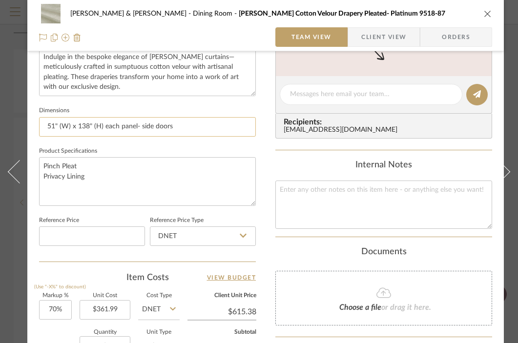
click at [177, 124] on input "51" (W) x 138" (H) each panel- side doors" at bounding box center [147, 127] width 217 height 20
click at [488, 13] on icon "close" at bounding box center [488, 14] width 8 height 8
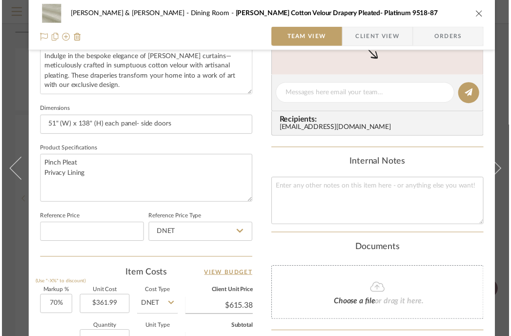
scroll to position [710, 192]
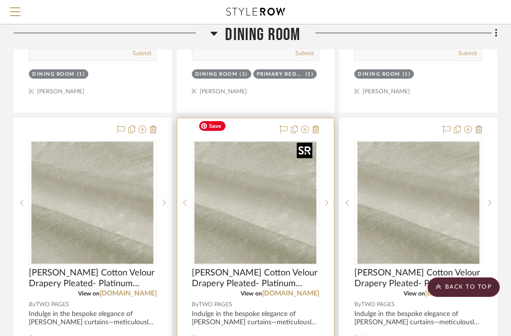
click at [246, 194] on img "0" at bounding box center [255, 203] width 122 height 122
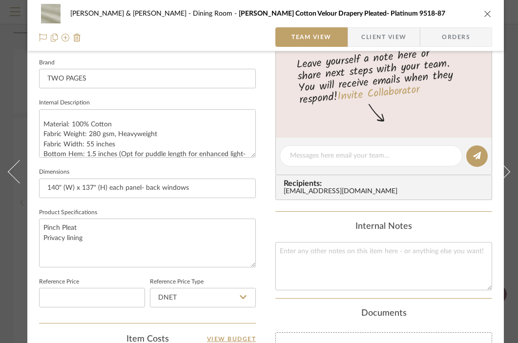
scroll to position [312, 0]
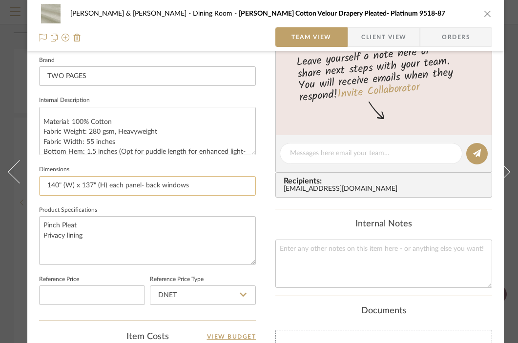
drag, startPoint x: 60, startPoint y: 186, endPoint x: 40, endPoint y: 184, distance: 20.1
click at [40, 184] on input "140" (W) x 137" (H) each panel- back windows" at bounding box center [147, 186] width 217 height 20
click at [188, 186] on input "78" (W) x 137" (H) each panel- back windows" at bounding box center [147, 186] width 217 height 20
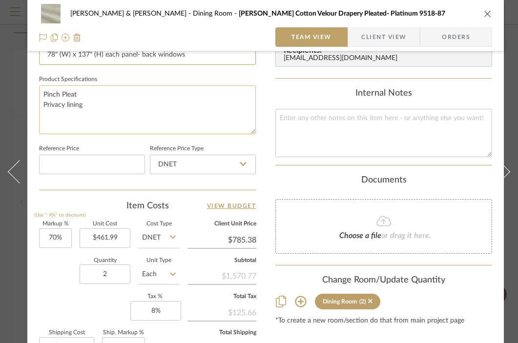
scroll to position [460, 0]
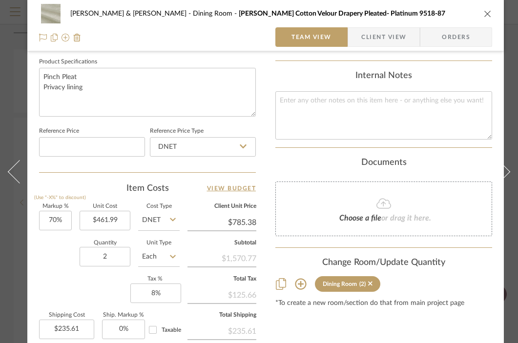
type input "78" (W) x 137" (H) each panel- back windows"
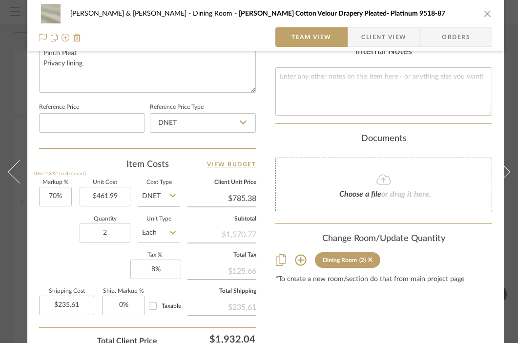
scroll to position [488, 0]
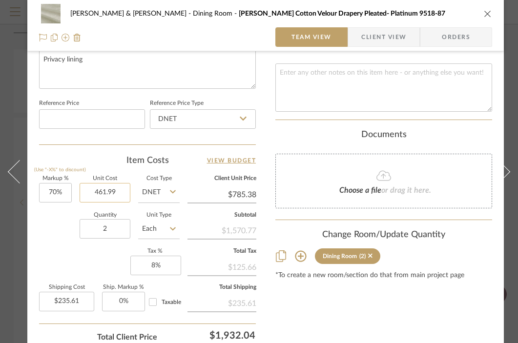
click at [106, 192] on input "461.99" at bounding box center [105, 193] width 51 height 20
click at [106, 191] on input "461.99" at bounding box center [105, 193] width 51 height 20
type input "$388.99"
click at [102, 115] on input at bounding box center [92, 119] width 106 height 20
type input "$661.28"
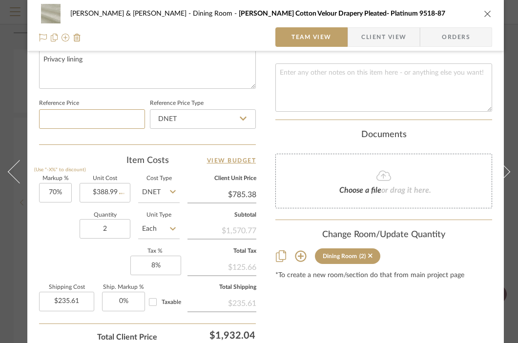
type input "$198.38"
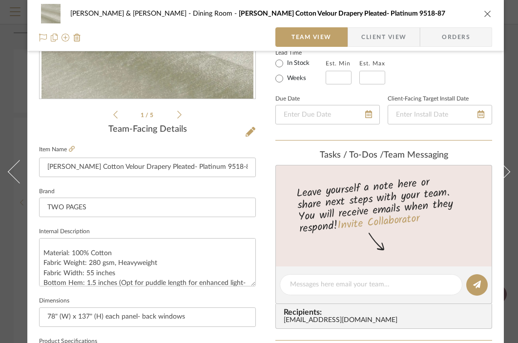
scroll to position [163, 0]
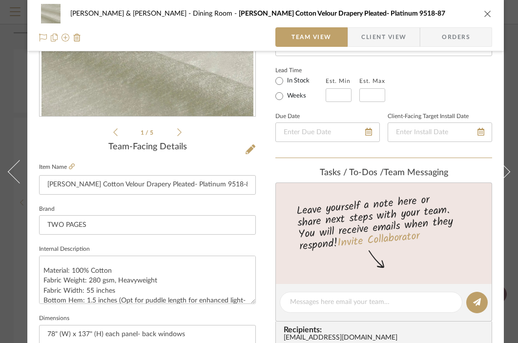
click at [490, 13] on icon "close" at bounding box center [488, 14] width 8 height 8
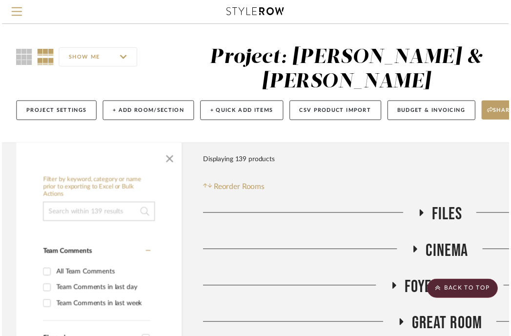
scroll to position [710, 192]
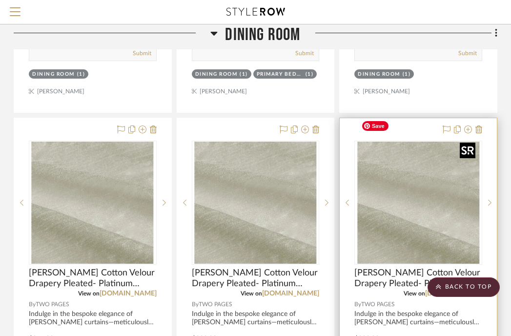
click at [430, 163] on img "0" at bounding box center [419, 203] width 122 height 122
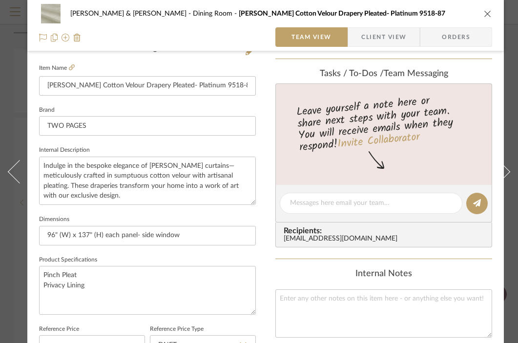
scroll to position [290, 0]
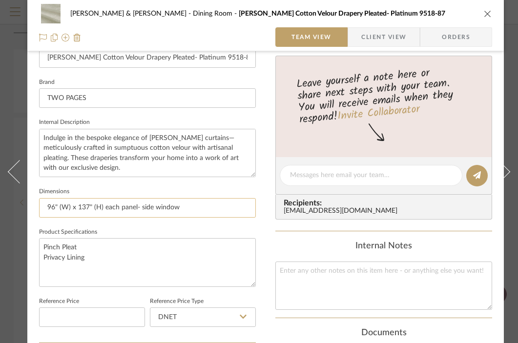
click at [50, 208] on input "96" (W) x 137" (H) each panel- side window" at bounding box center [147, 208] width 217 height 20
type input "56" (W) x 137" (H) each panel- side window"
click at [105, 258] on textarea "Pinch Pleat Privacy Lining" at bounding box center [147, 262] width 217 height 48
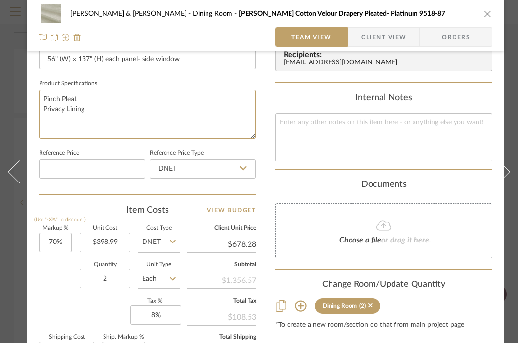
scroll to position [442, 0]
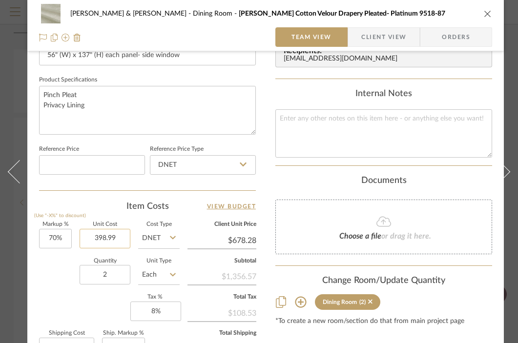
click at [107, 238] on input "398.99" at bounding box center [105, 239] width 51 height 20
click at [106, 237] on input "398.99" at bounding box center [105, 239] width 51 height 20
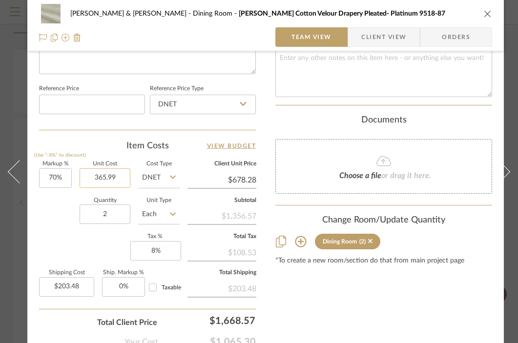
scroll to position [485, 0]
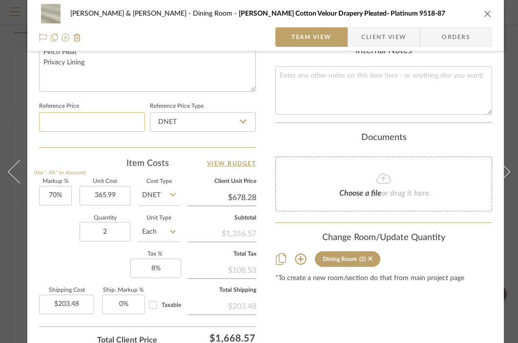
type input "$365.99"
click at [104, 123] on input at bounding box center [92, 122] width 106 height 20
type input "$622.18"
type input "$186.65"
click at [488, 12] on icon "close" at bounding box center [488, 14] width 8 height 8
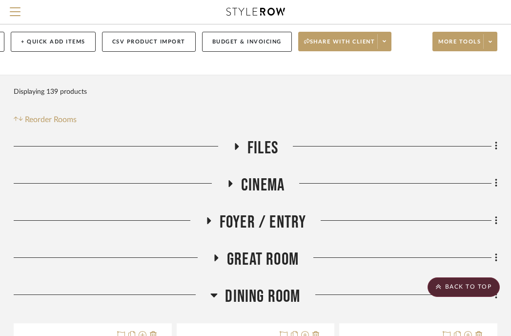
scroll to position [76, 192]
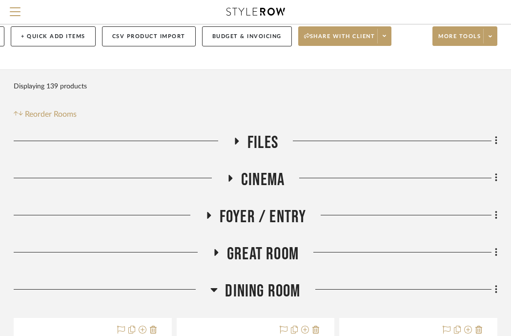
click at [215, 288] on icon at bounding box center [214, 290] width 7 height 4
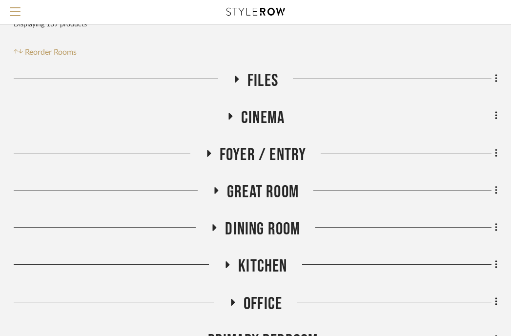
scroll to position [144, 192]
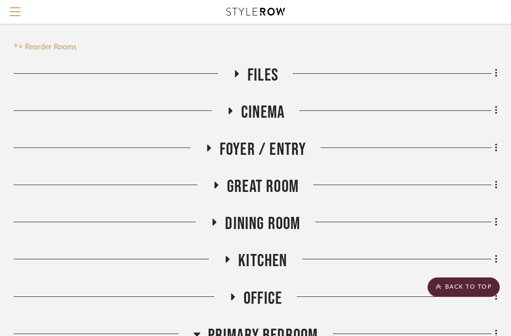
click at [234, 294] on icon at bounding box center [233, 297] width 4 height 7
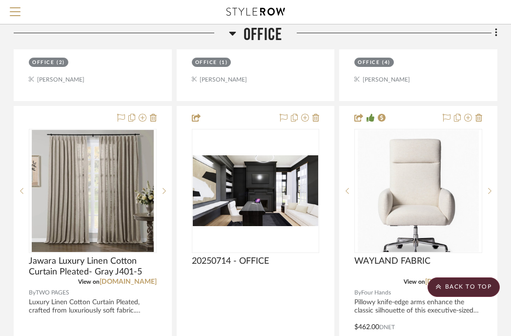
scroll to position [767, 192]
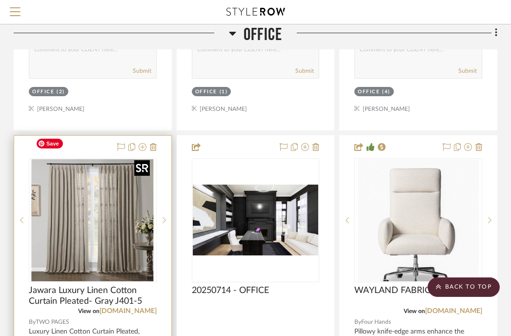
click at [104, 211] on img "0" at bounding box center [93, 220] width 122 height 122
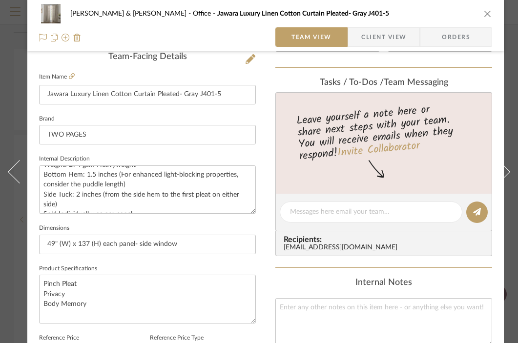
scroll to position [79, 0]
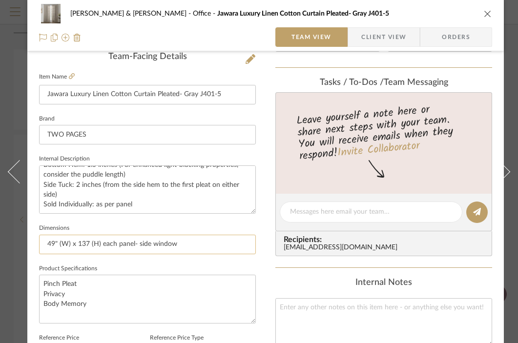
drag, startPoint x: 55, startPoint y: 244, endPoint x: 43, endPoint y: 242, distance: 11.9
click at [43, 243] on input "49" (W) x 137 (H) each panel- side window" at bounding box center [147, 245] width 217 height 20
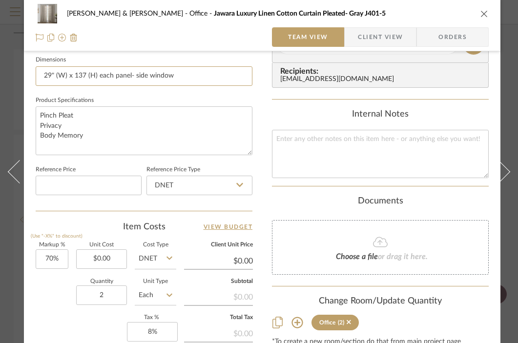
scroll to position [426, 3]
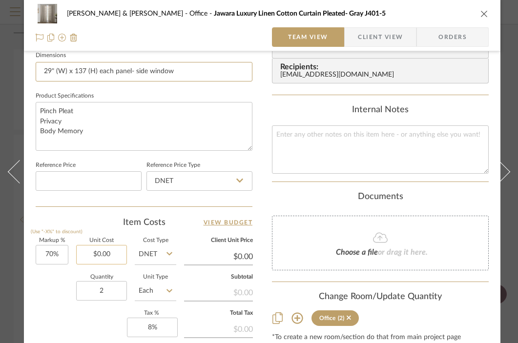
type input "29" (W) x 137 (H) each panel- side window"
type input "0.00"
click at [114, 257] on input "0.00" at bounding box center [101, 255] width 51 height 20
type input "$459.98"
click at [90, 133] on textarea "Pinch Pleat Privacy Body Memory" at bounding box center [144, 126] width 217 height 48
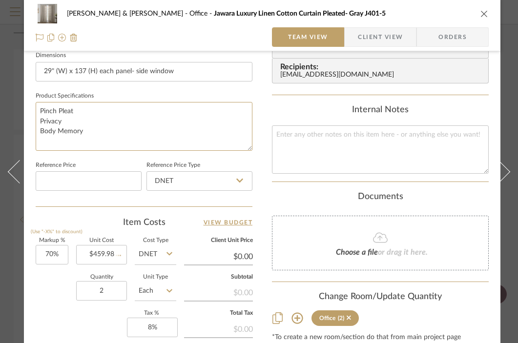
type input "$781.97"
type input "$234.59"
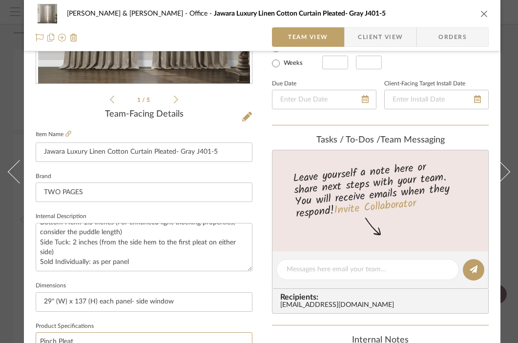
scroll to position [193, 3]
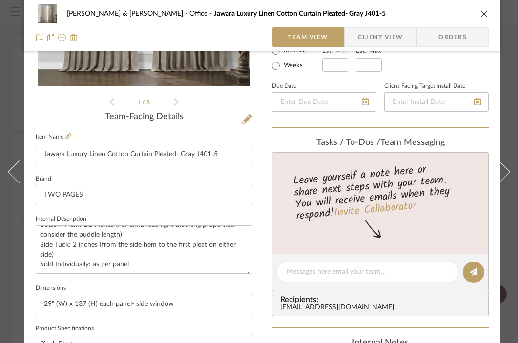
click at [134, 193] on input "TWO PAGES" at bounding box center [144, 195] width 217 height 20
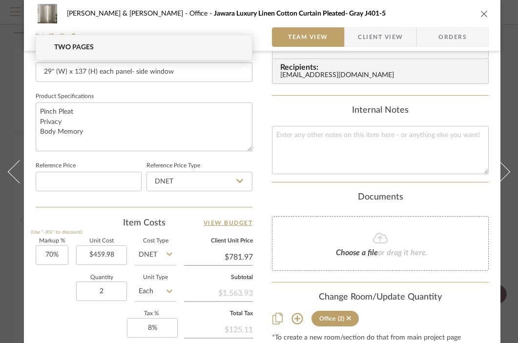
scroll to position [427, 3]
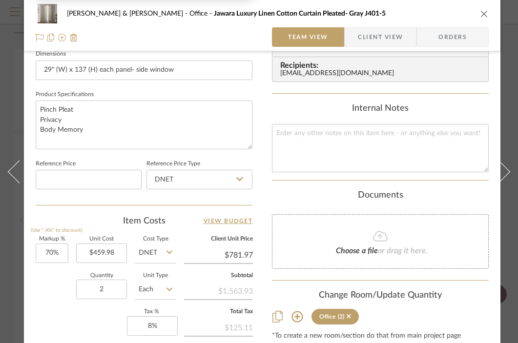
click at [484, 12] on icon "close" at bounding box center [485, 14] width 8 height 8
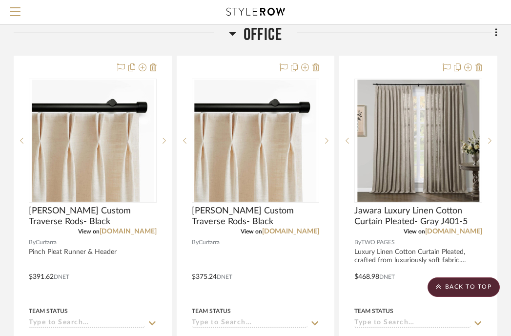
scroll to position [412, 192]
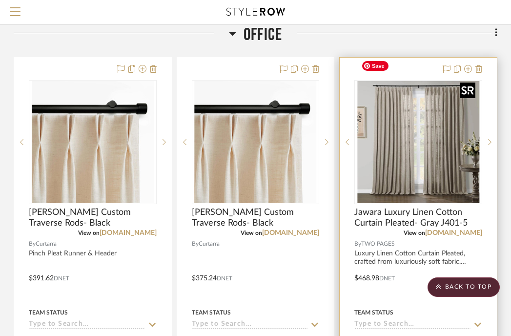
click at [446, 146] on img "0" at bounding box center [419, 142] width 122 height 122
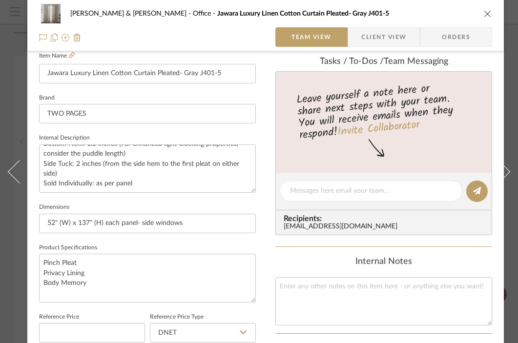
scroll to position [279, 0]
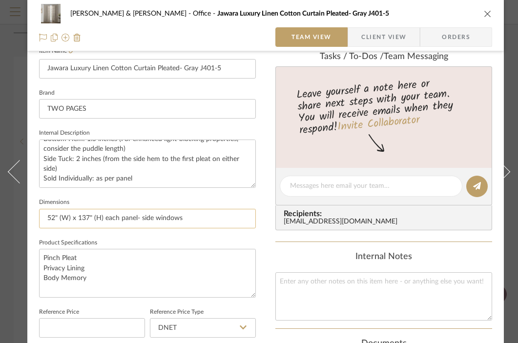
click at [48, 218] on input "52" (W) x 137" (H) each panel- side windows" at bounding box center [147, 219] width 217 height 20
drag, startPoint x: 152, startPoint y: 220, endPoint x: 140, endPoint y: 217, distance: 12.6
click at [140, 217] on input "32" (W) x 137" (H) each panel- side windows" at bounding box center [147, 219] width 217 height 20
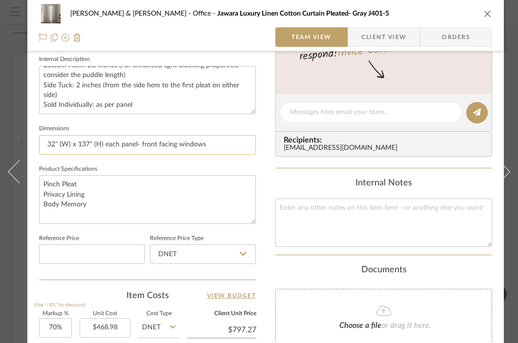
scroll to position [368, 0]
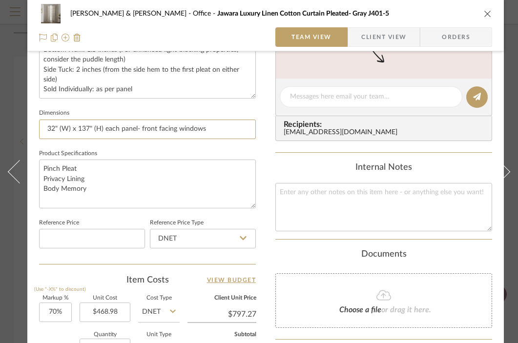
type input "32" (W) x 137" (H) each panel- front facing windows"
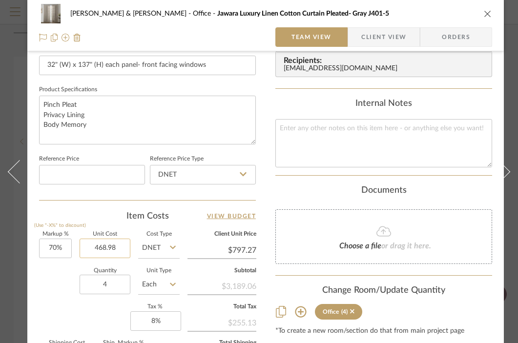
click at [108, 248] on input "468.98" at bounding box center [105, 249] width 51 height 20
click at [106, 247] on input "468.98" at bounding box center [105, 249] width 51 height 20
type input "$459.98"
type input "$781.97"
type input "$469.18"
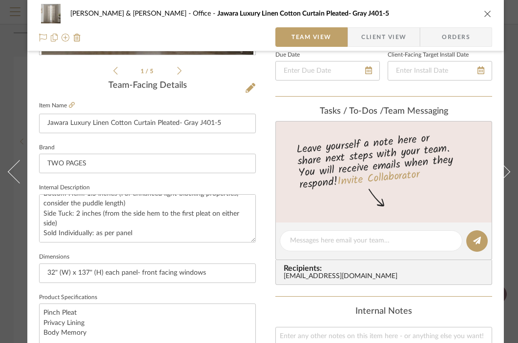
scroll to position [250, 0]
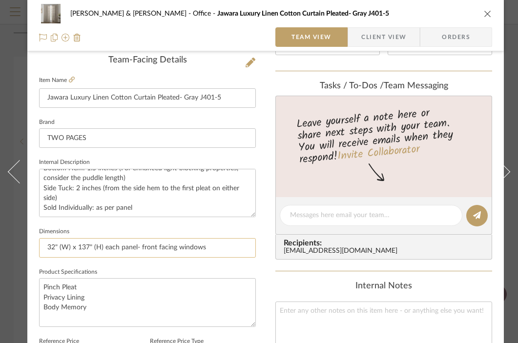
type input "$459.98"
click at [209, 249] on input "32" (W) x 137" (H) each panel- front facing windows" at bounding box center [147, 248] width 217 height 20
click at [177, 250] on input "32" (W) x 137" (H) each panel- front facing windows" at bounding box center [147, 248] width 217 height 20
type input "32" (W) x 137" (H) each panel- front facing (2) windows"
click at [146, 133] on input "TWO PAGES" at bounding box center [147, 138] width 217 height 20
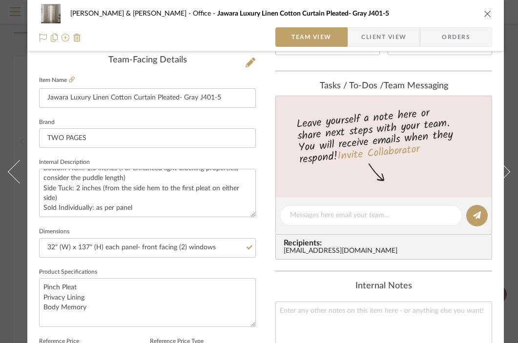
click at [490, 18] on div "JARED & CARLY Office Jawara Luxury Linen Cotton Curtain Pleated- Gray J401-5" at bounding box center [265, 14] width 453 height 20
click at [487, 12] on icon "close" at bounding box center [488, 14] width 8 height 8
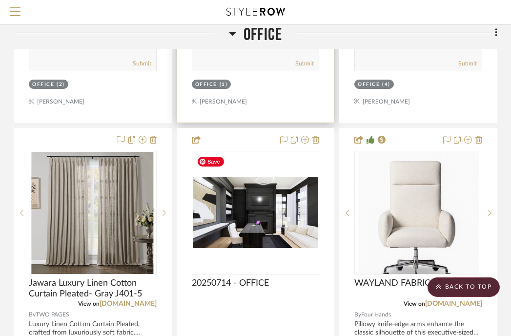
scroll to position [786, 192]
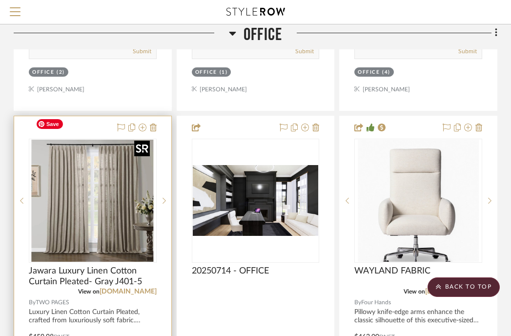
click at [97, 196] on img "0" at bounding box center [93, 201] width 122 height 122
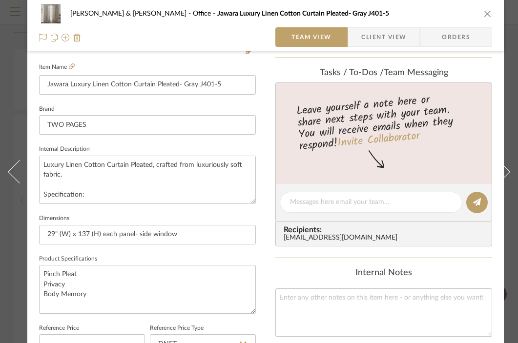
scroll to position [344, 0]
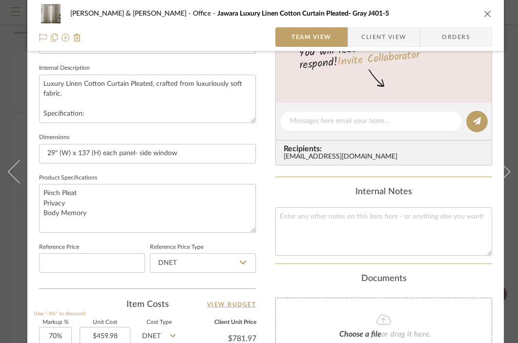
click at [484, 12] on icon "close" at bounding box center [488, 14] width 8 height 8
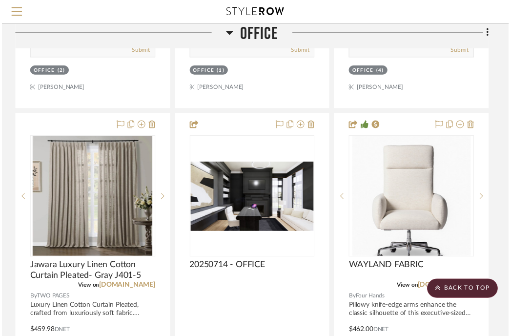
scroll to position [786, 192]
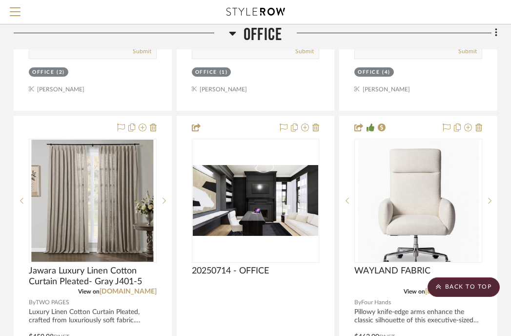
click at [233, 32] on icon at bounding box center [232, 34] width 7 height 4
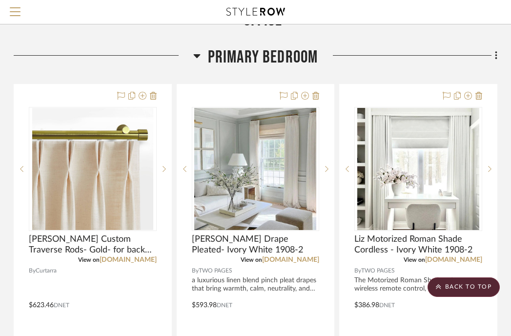
scroll to position [421, 192]
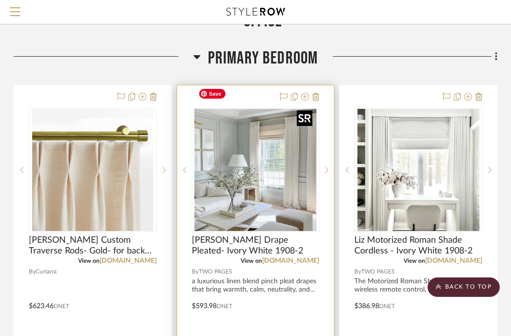
click at [268, 158] on img "0" at bounding box center [255, 170] width 122 height 122
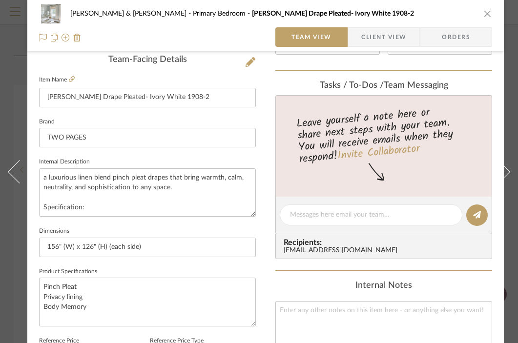
scroll to position [239, 0]
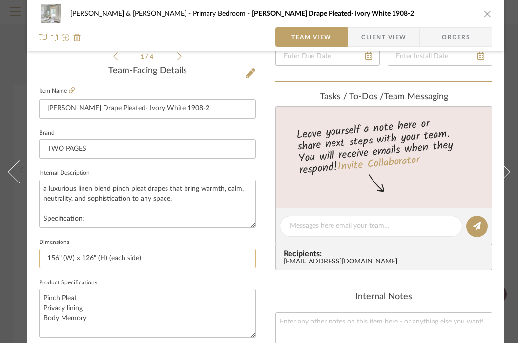
drag, startPoint x: 59, startPoint y: 259, endPoint x: 43, endPoint y: 258, distance: 15.7
click at [43, 258] on input "156" (W) x 126" (H) (each side)" at bounding box center [147, 259] width 217 height 20
drag, startPoint x: 132, startPoint y: 258, endPoint x: 118, endPoint y: 255, distance: 15.2
click at [118, 255] on input "78" (W) x 126" (H) (each side)" at bounding box center [147, 259] width 217 height 20
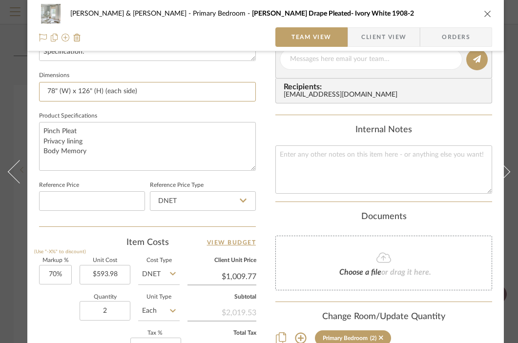
scroll to position [405, 0]
drag, startPoint x: 133, startPoint y: 90, endPoint x: 123, endPoint y: 90, distance: 9.8
click at [123, 90] on input "78" (W) x 126" (H) (each side)" at bounding box center [147, 93] width 217 height 20
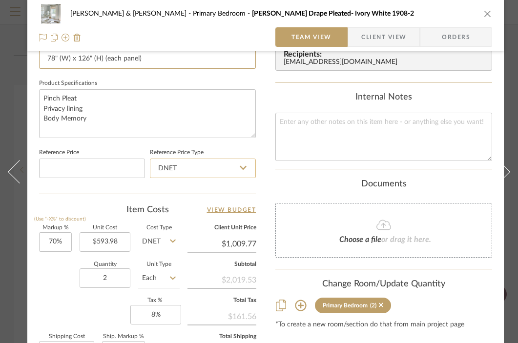
scroll to position [439, 0]
type input "78" (W) x 126" (H) (each panel)"
click at [100, 124] on textarea "Pinch Pleat Privacy lining Body Memory" at bounding box center [147, 113] width 217 height 48
click at [106, 240] on input "593.98" at bounding box center [105, 243] width 51 height 20
click at [106, 239] on input "593.98" at bounding box center [105, 243] width 51 height 20
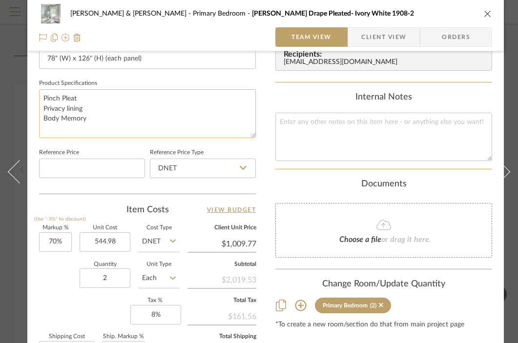
type input "$544.98"
click at [92, 101] on textarea "Pinch Pleat Privacy lining Body Memory" at bounding box center [147, 113] width 217 height 48
type input "$926.47"
type input "$277.94"
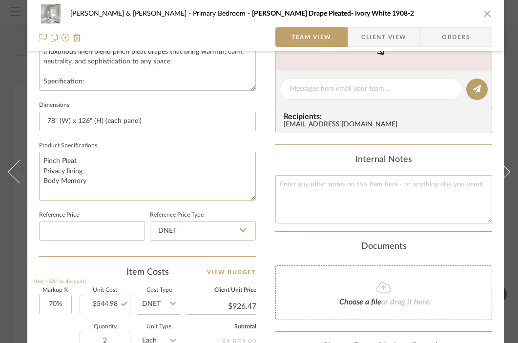
scroll to position [377, 0]
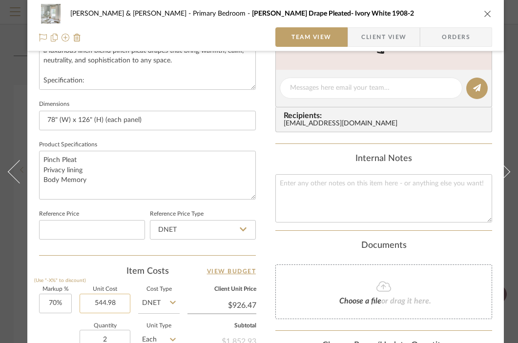
click at [106, 302] on input "544.98" at bounding box center [105, 304] width 51 height 20
click at [106, 305] on input "544.98" at bounding box center [105, 304] width 51 height 20
type input "$523.98"
click at [103, 182] on textarea "Pinch Pleat Privacy lining Body Memory" at bounding box center [147, 175] width 217 height 48
type input "$890.77"
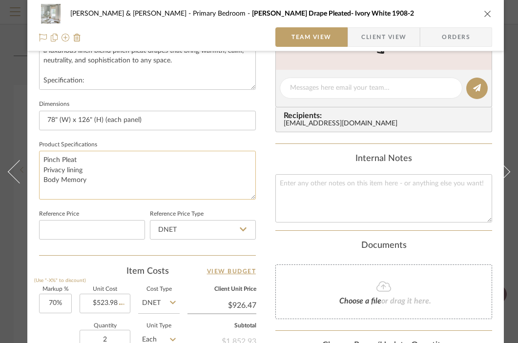
type input "$267.23"
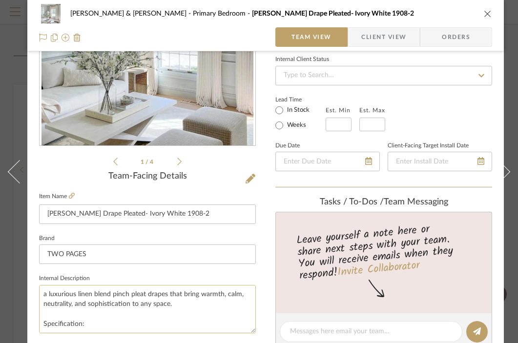
scroll to position [0, 0]
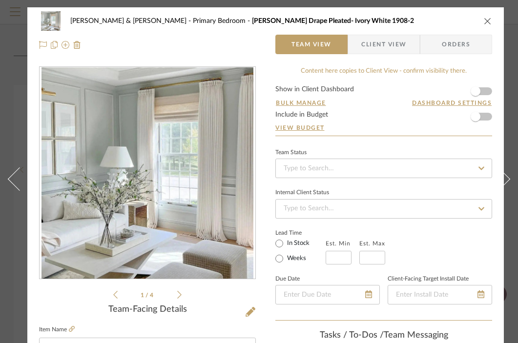
click at [486, 17] on button "close" at bounding box center [488, 21] width 9 height 9
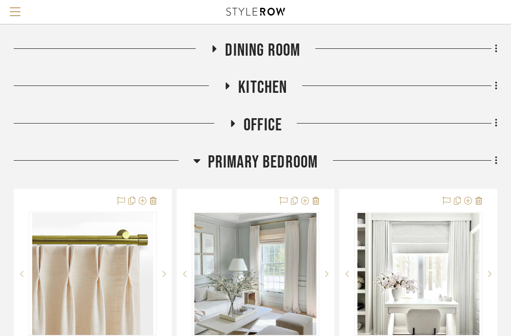
scroll to position [384, 192]
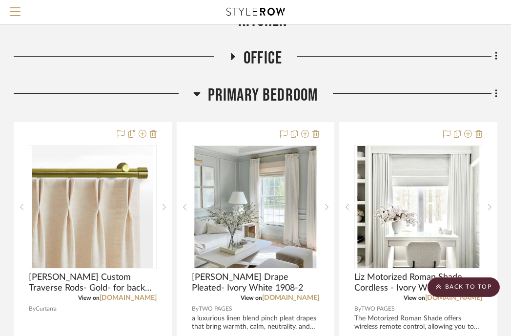
click at [196, 88] on icon at bounding box center [196, 94] width 7 height 12
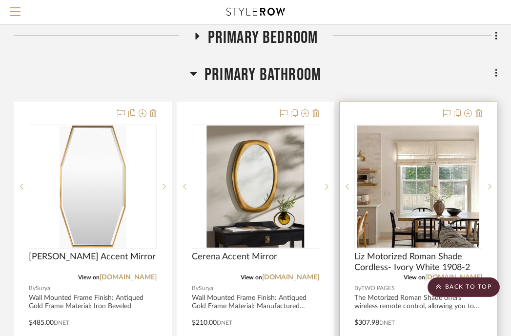
scroll to position [429, 192]
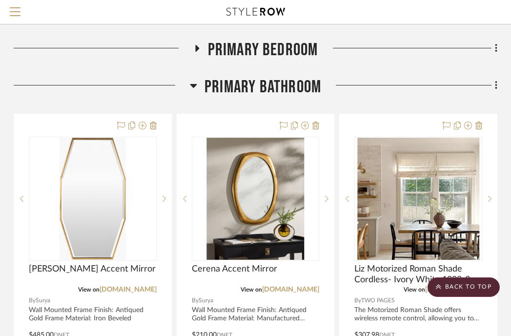
drag, startPoint x: 378, startPoint y: 118, endPoint x: 378, endPoint y: 103, distance: 15.1
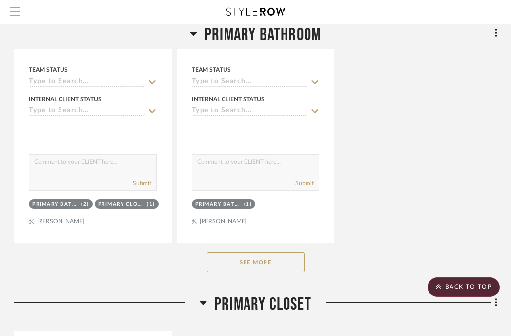
scroll to position [1601, 192]
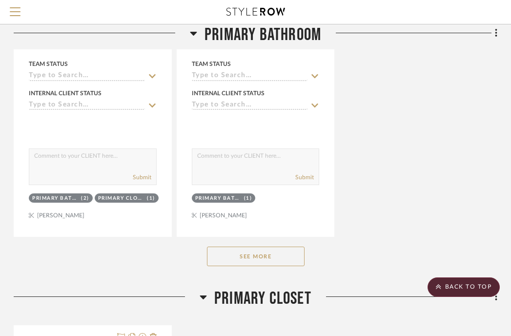
click at [256, 247] on button "See More" at bounding box center [256, 257] width 98 height 20
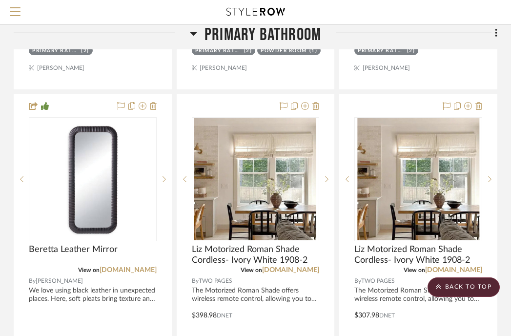
scroll to position [842, 192]
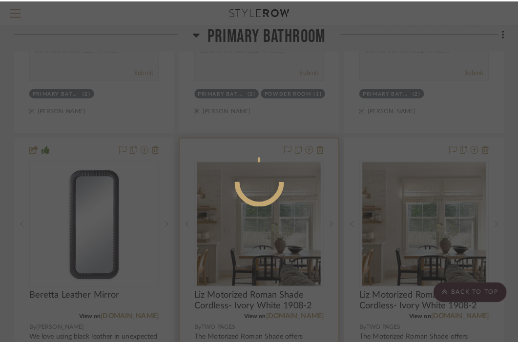
scroll to position [0, 0]
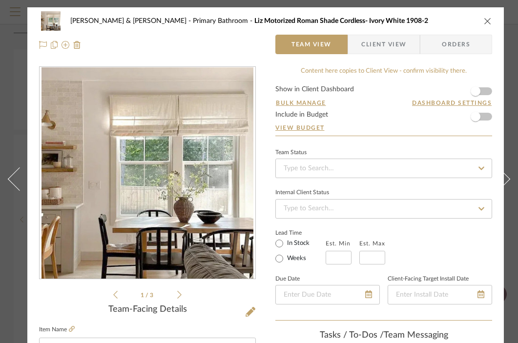
click at [482, 18] on div "JARED & CARLY Primary Bathroom Liz Motorized Roman Shade Cordless- Ivory White …" at bounding box center [265, 21] width 453 height 20
click at [485, 21] on icon "close" at bounding box center [488, 21] width 8 height 8
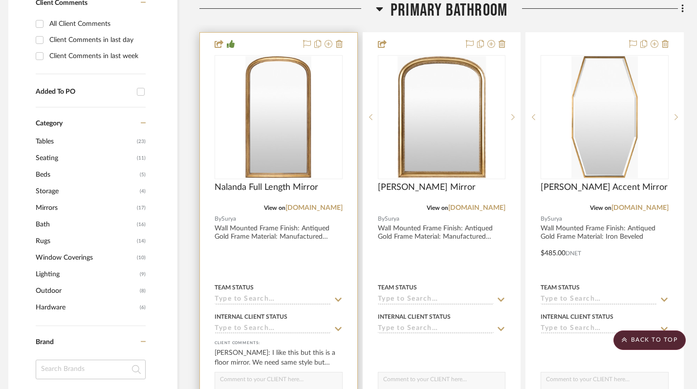
scroll to position [551, 6]
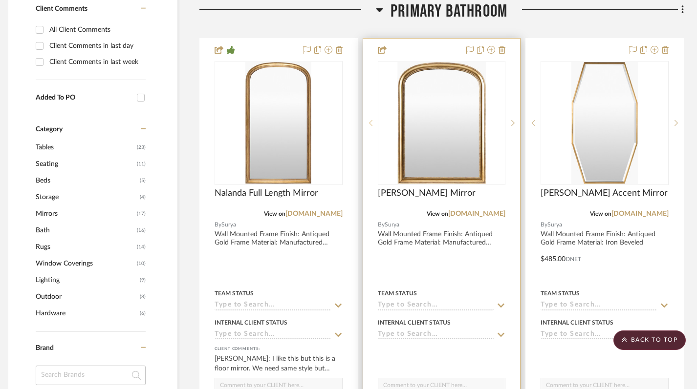
click at [367, 152] on div at bounding box center [370, 123] width 15 height 124
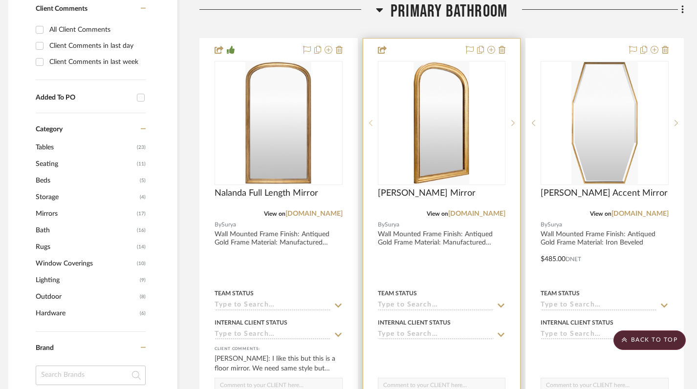
click at [373, 120] on sr-prev-btn at bounding box center [370, 123] width 15 height 7
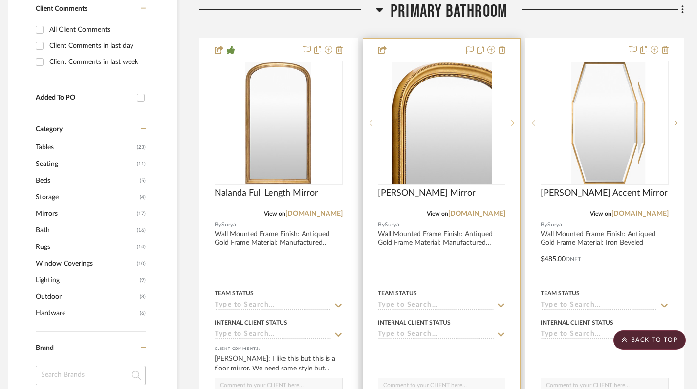
click at [509, 94] on div at bounding box center [512, 123] width 15 height 124
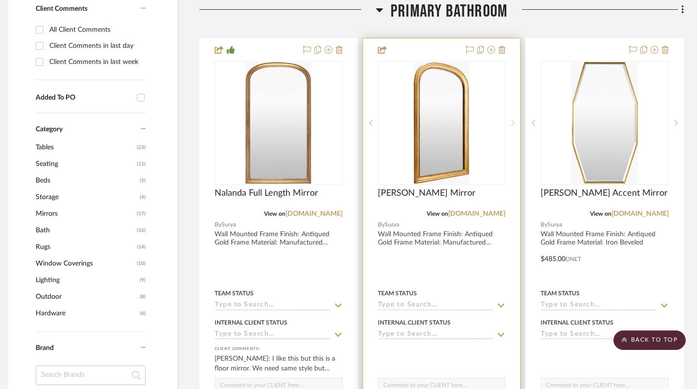
click at [509, 120] on sr-next-btn at bounding box center [512, 123] width 15 height 7
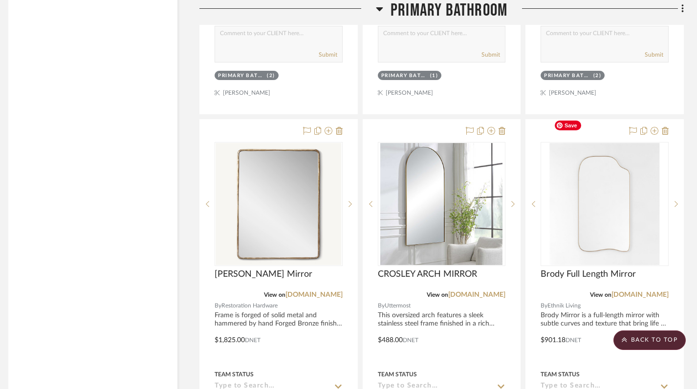
scroll to position [2638, 6]
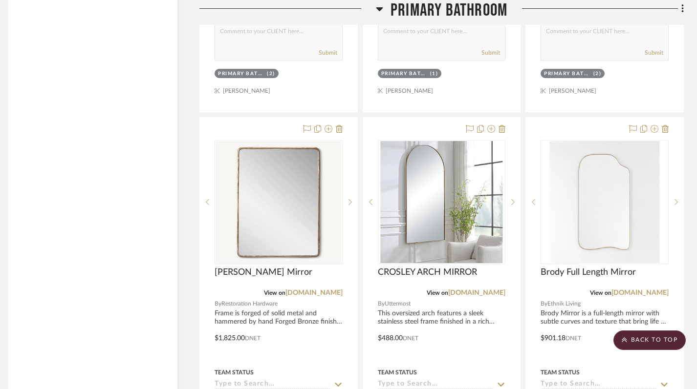
click at [379, 9] on icon at bounding box center [379, 9] width 7 height 4
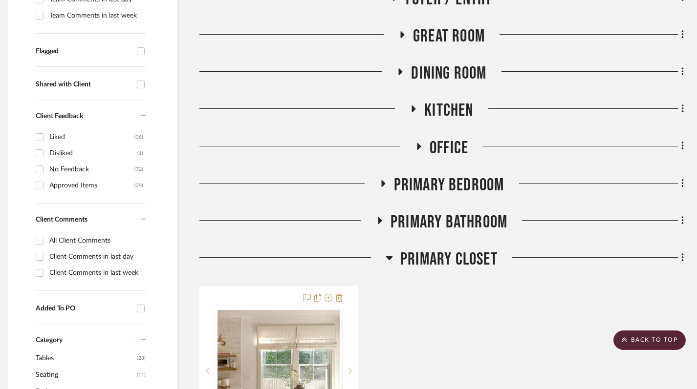
scroll to position [339, 6]
click at [382, 218] on icon at bounding box center [379, 221] width 12 height 7
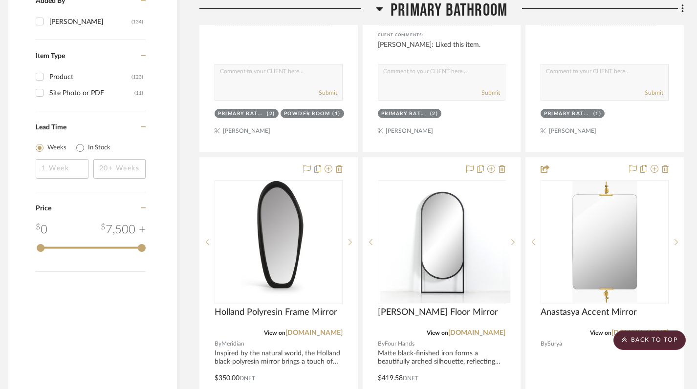
scroll to position [1316, 6]
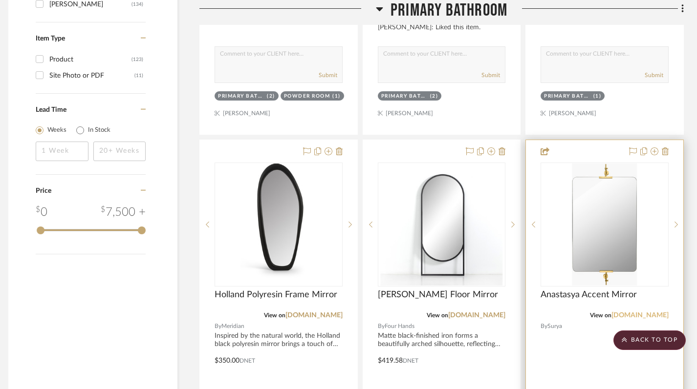
click at [518, 312] on link "[DOMAIN_NAME]" at bounding box center [639, 315] width 57 height 7
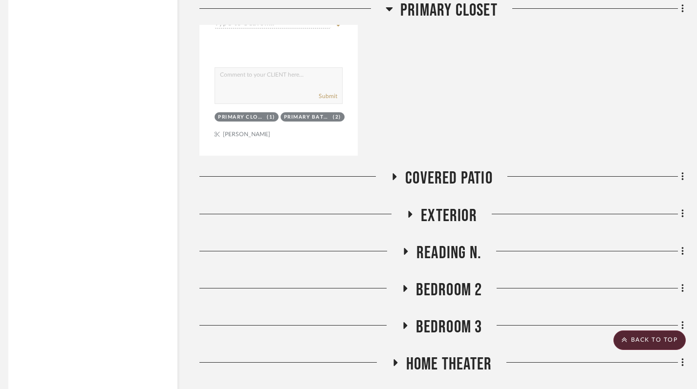
scroll to position [4845, 6]
click at [404, 248] on icon at bounding box center [406, 251] width 4 height 7
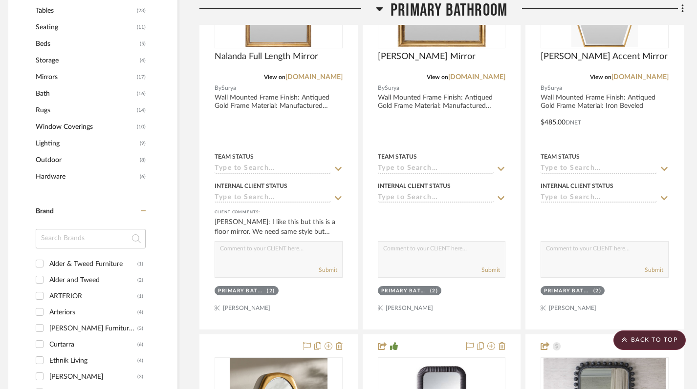
scroll to position [0, 6]
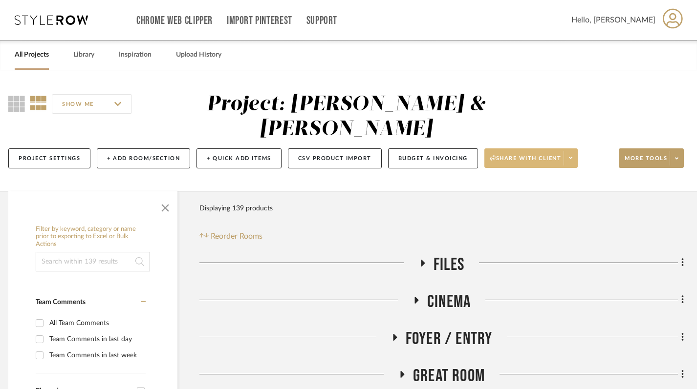
click at [518, 155] on icon at bounding box center [570, 157] width 3 height 5
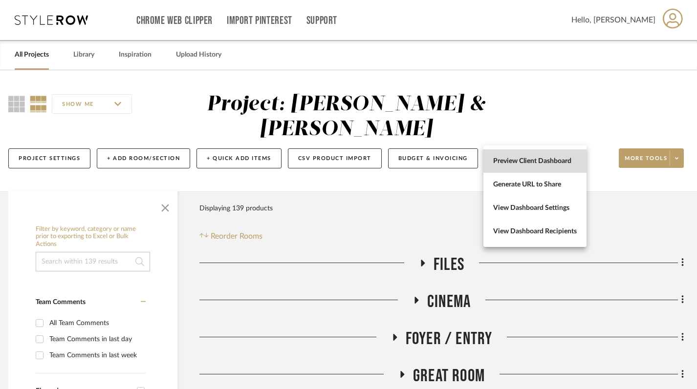
click at [517, 161] on span "Preview Client Dashboard" at bounding box center [535, 161] width 84 height 8
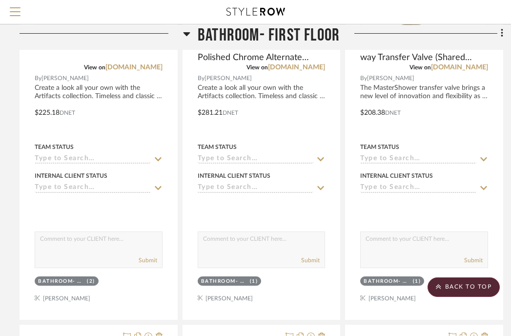
scroll to position [660, 186]
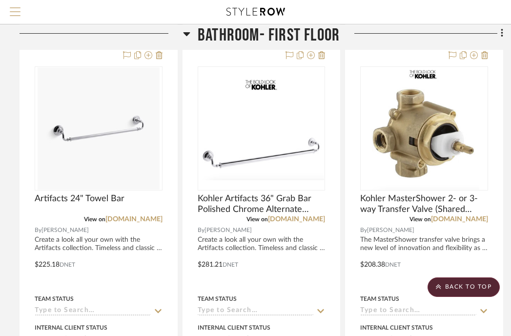
click at [17, 8] on span "Menu" at bounding box center [15, 7] width 11 height 1
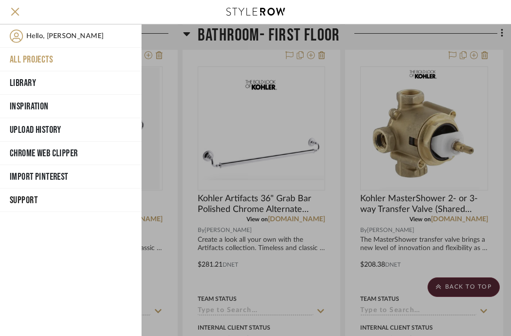
click at [33, 60] on button "All Projects" at bounding box center [71, 59] width 142 height 23
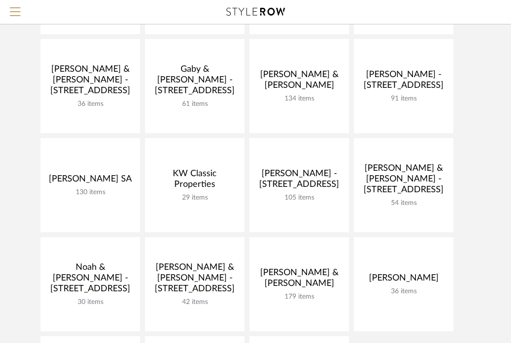
scroll to position [296, 0]
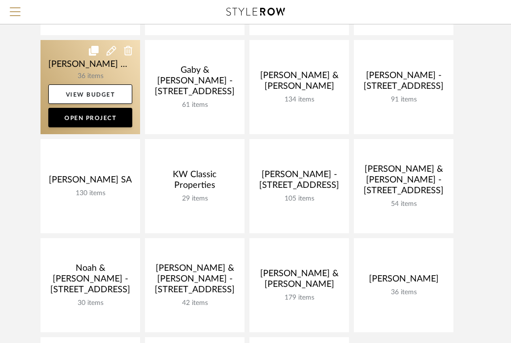
click at [81, 68] on link at bounding box center [91, 87] width 100 height 94
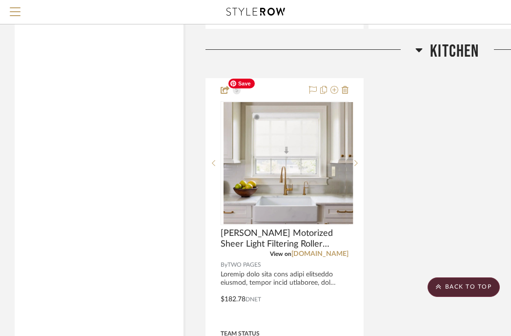
scroll to position [3442, 0]
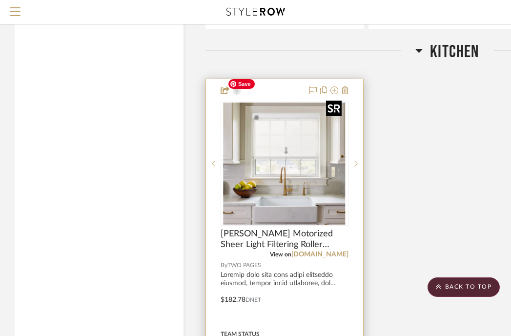
click at [297, 156] on img "0" at bounding box center [285, 164] width 122 height 122
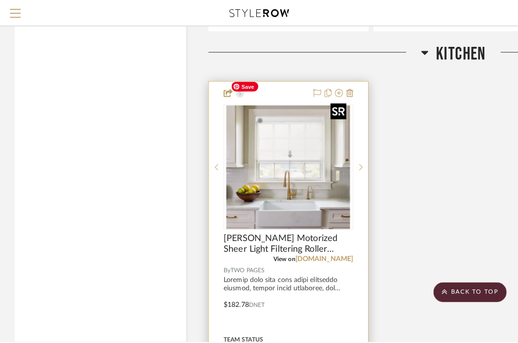
scroll to position [0, 0]
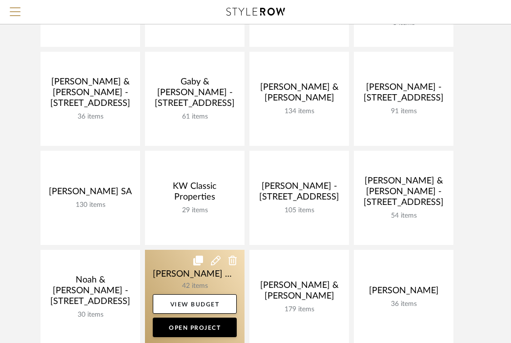
scroll to position [258, 0]
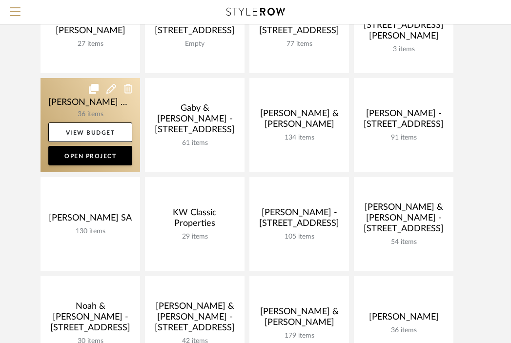
click at [95, 112] on link at bounding box center [91, 125] width 100 height 94
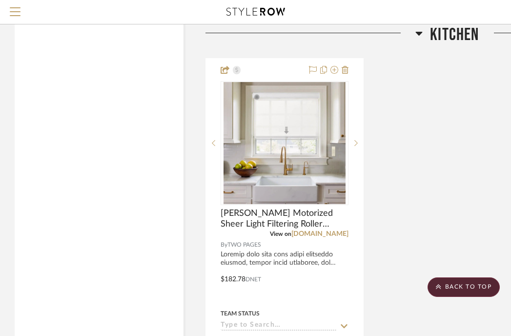
scroll to position [3470, 0]
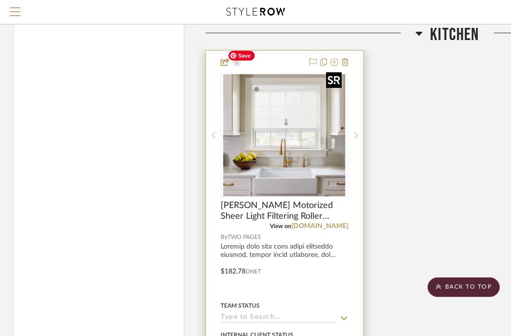
click at [300, 130] on img "0" at bounding box center [285, 135] width 122 height 122
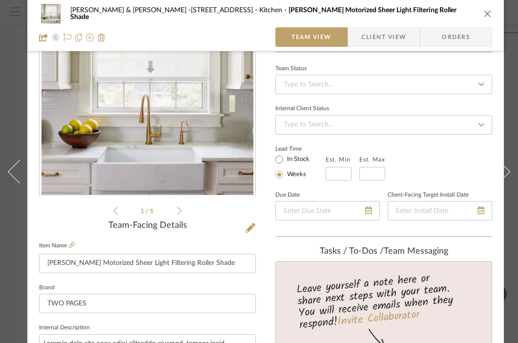
scroll to position [70, 0]
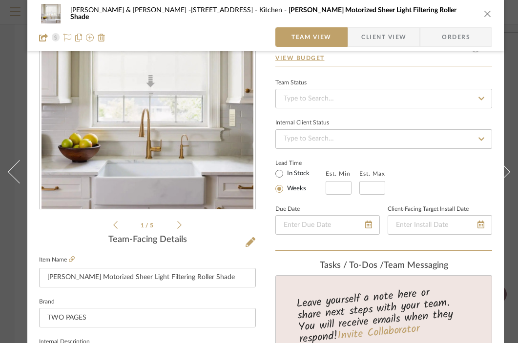
click at [486, 10] on icon "close" at bounding box center [488, 14] width 8 height 8
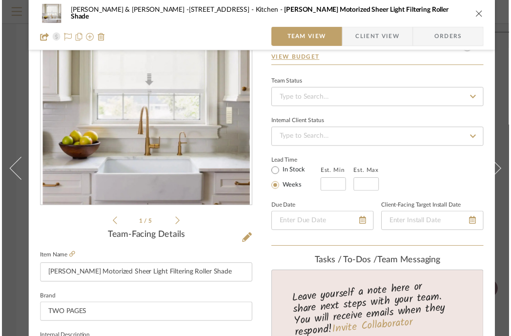
scroll to position [3470, 0]
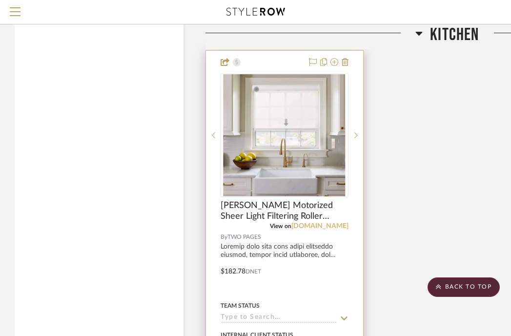
click at [292, 223] on link "[DOMAIN_NAME]" at bounding box center [320, 226] width 57 height 7
click at [264, 137] on img "0" at bounding box center [285, 135] width 122 height 122
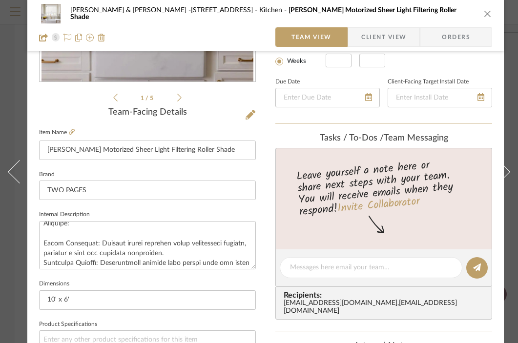
scroll to position [38, 0]
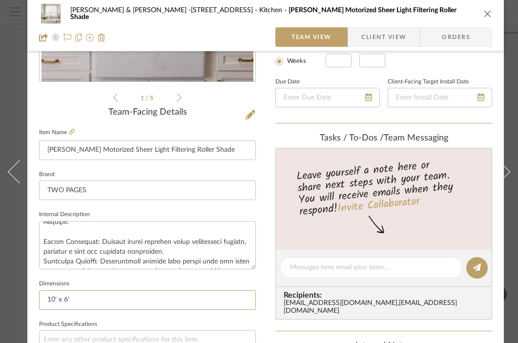
drag, startPoint x: 70, startPoint y: 297, endPoint x: 28, endPoint y: 295, distance: 42.1
click at [28, 295] on div "[PERSON_NAME] & [PERSON_NAME] -[STREET_ADDRESS] Kitchen [PERSON_NAME] Motorized…" at bounding box center [265, 261] width 477 height 902
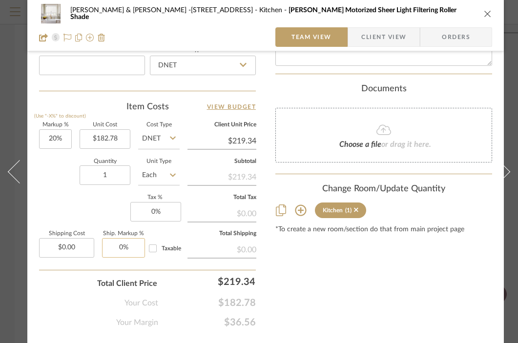
scroll to position [572, 0]
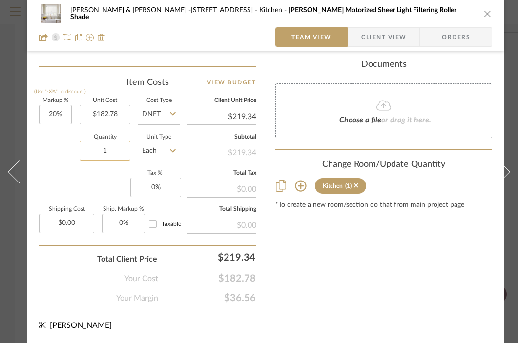
type input "41.5" (W) x 101" (H) - each door"
click at [105, 147] on input "1" at bounding box center [105, 151] width 51 height 20
type input "2"
click at [119, 106] on input "182.78" at bounding box center [105, 115] width 51 height 20
paste input "356.2"
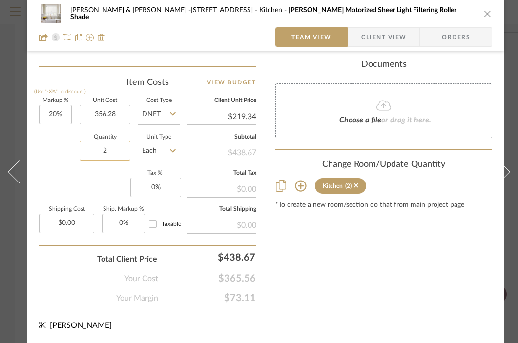
type input "$356.28"
click at [116, 146] on input "2" at bounding box center [105, 151] width 51 height 20
type input "$427.54"
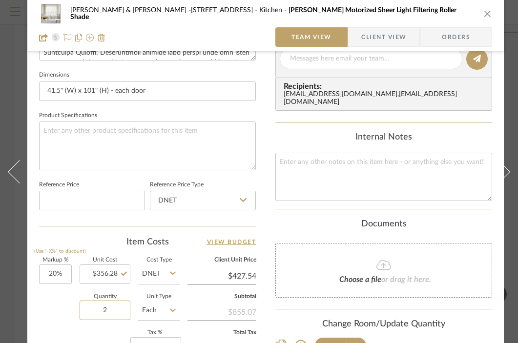
scroll to position [367, 0]
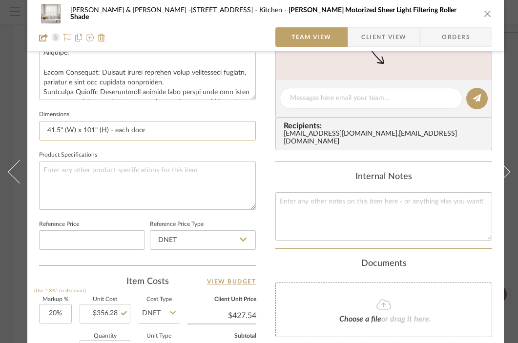
click at [149, 129] on input "41.5" (W) x 101" (H) - each door" at bounding box center [147, 131] width 217 height 20
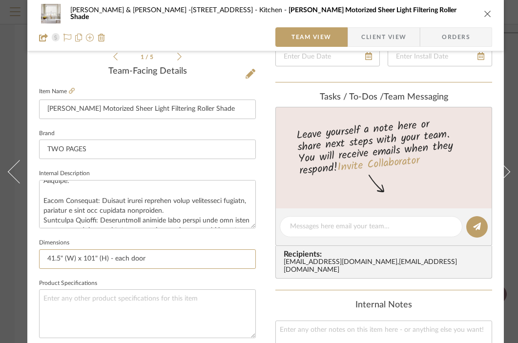
scroll to position [184, 0]
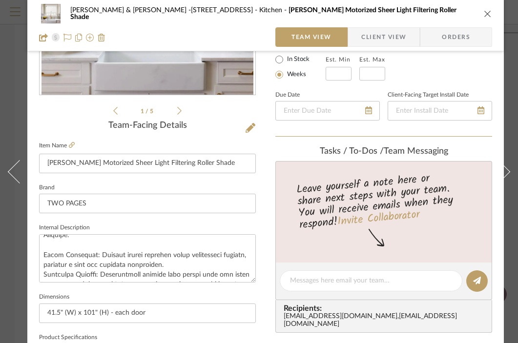
click at [487, 15] on icon "close" at bounding box center [488, 14] width 8 height 8
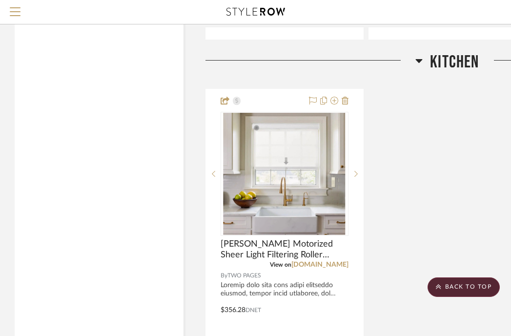
scroll to position [3413, 0]
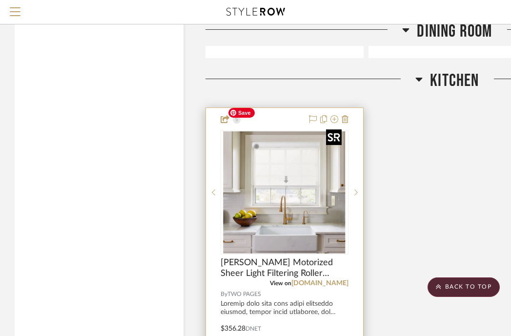
click at [318, 131] on img "0" at bounding box center [285, 192] width 122 height 122
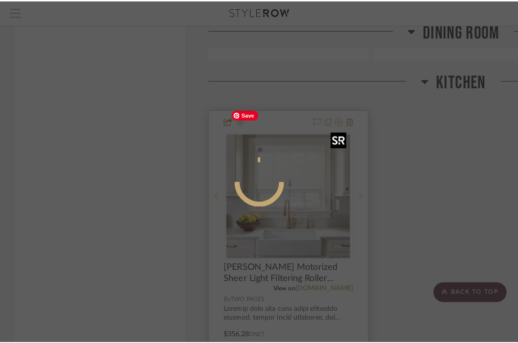
scroll to position [0, 0]
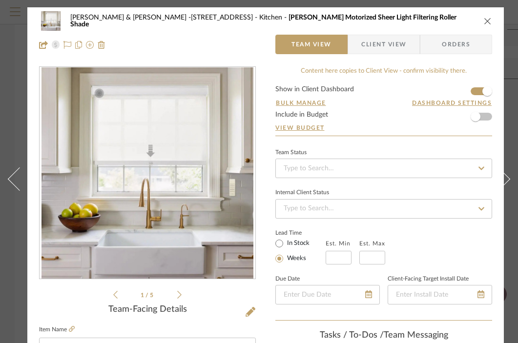
click at [487, 21] on icon "close" at bounding box center [488, 21] width 8 height 8
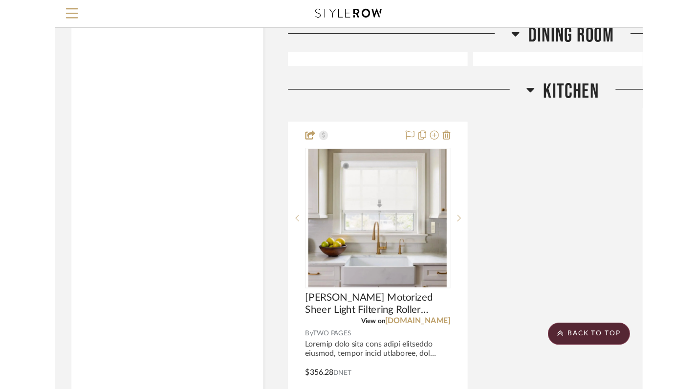
scroll to position [3413, 0]
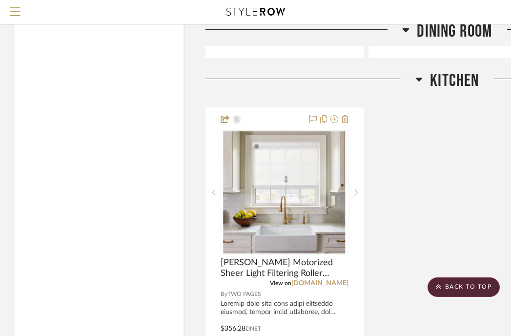
click at [405, 165] on div "Alvin Motorized Sheer Light Filtering Roller Shade View on twopagescurtains.com…" at bounding box center [448, 321] width 484 height 428
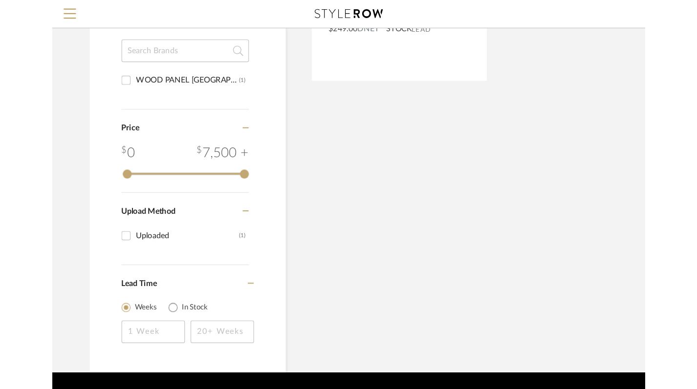
scroll to position [322, 4]
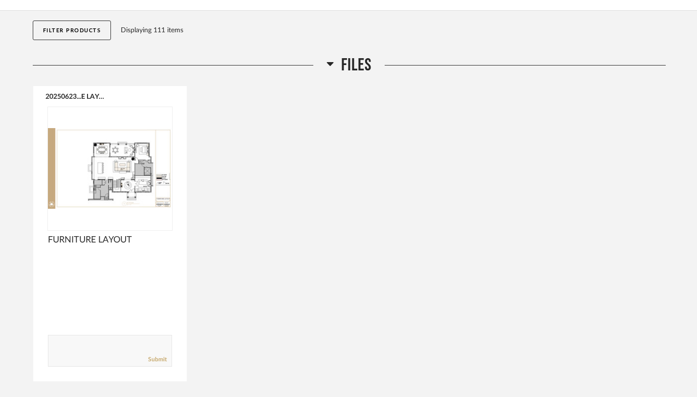
scroll to position [94, 0]
click at [329, 57] on icon at bounding box center [329, 63] width 7 height 12
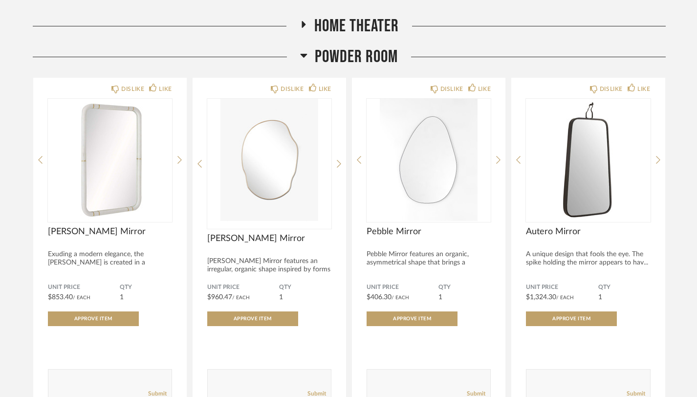
scroll to position [927, 0]
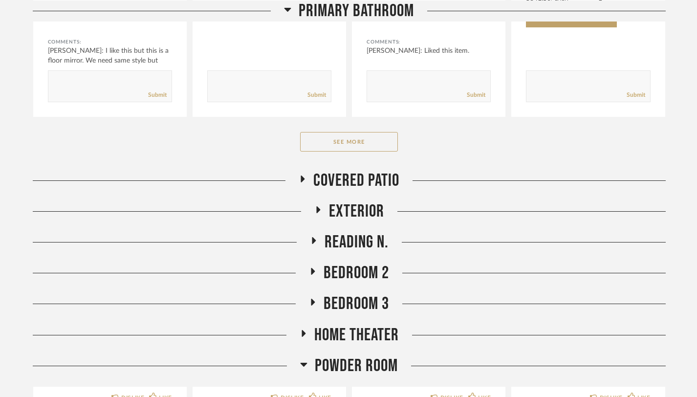
scroll to position [639, 0]
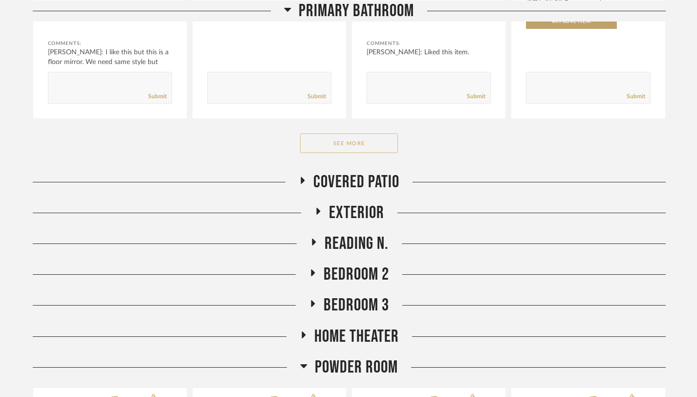
click at [350, 142] on button "See More" at bounding box center [349, 143] width 98 height 20
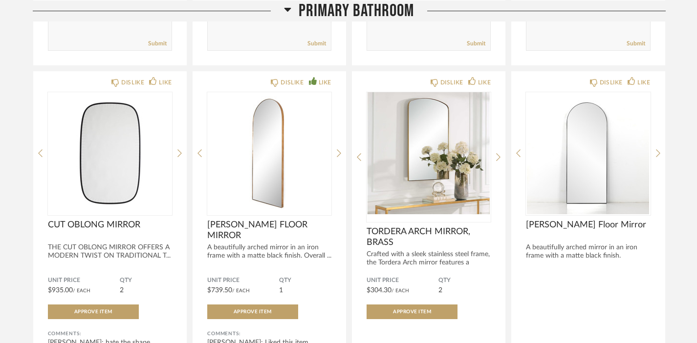
scroll to position [1067, 0]
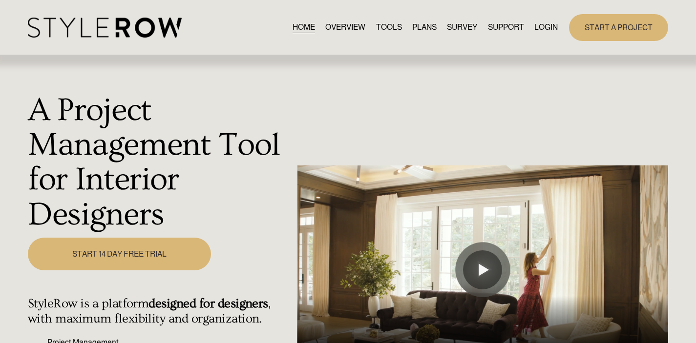
click at [546, 25] on link "LOGIN" at bounding box center [545, 27] width 23 height 13
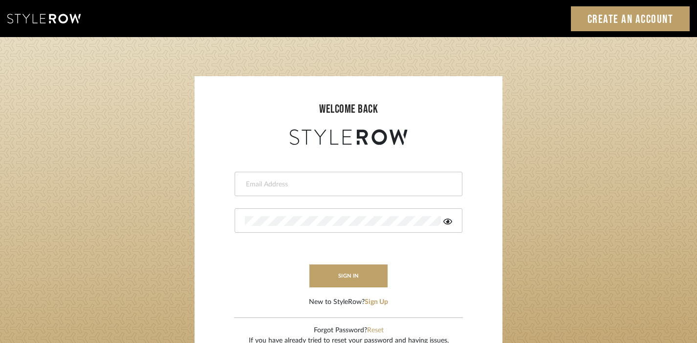
click at [282, 193] on div at bounding box center [348, 184] width 228 height 24
type input "[PERSON_NAME][EMAIL_ADDRESS][DOMAIN_NAME]"
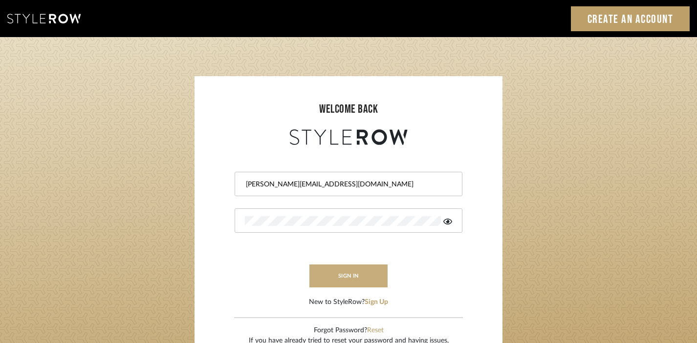
click at [340, 279] on button "sign in" at bounding box center [348, 276] width 78 height 23
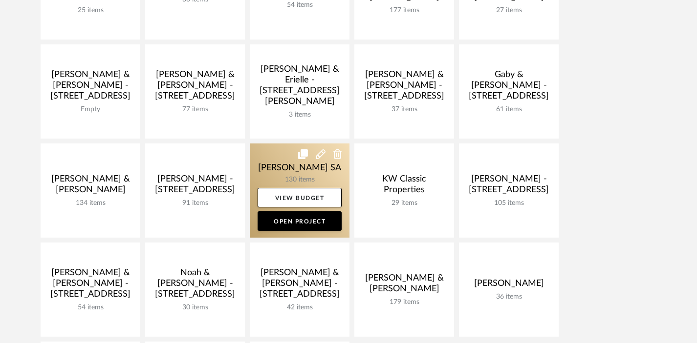
scroll to position [298, 0]
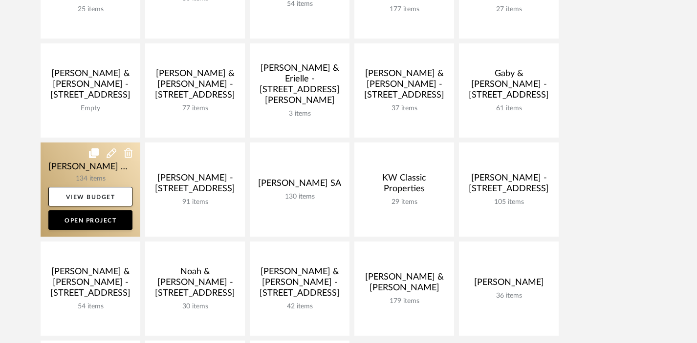
click at [83, 171] on link at bounding box center [91, 190] width 100 height 94
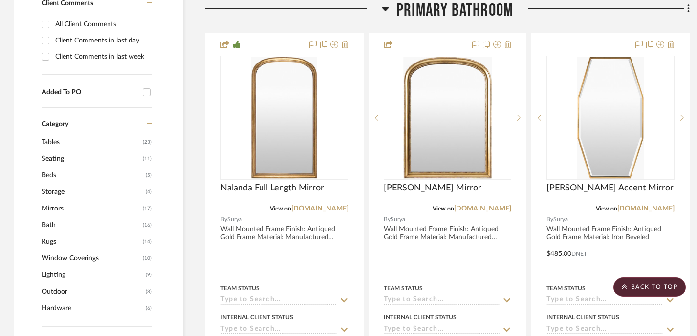
scroll to position [555, 0]
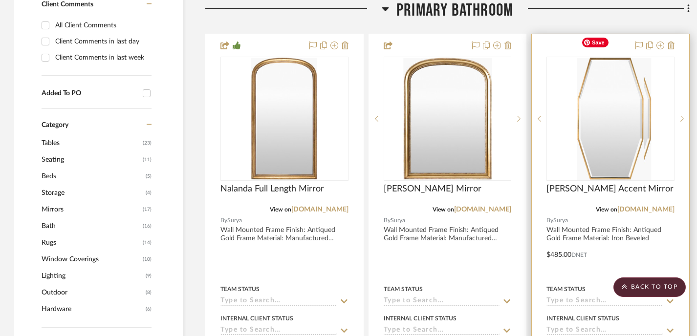
click at [639, 58] on img "0" at bounding box center [618, 119] width 66 height 122
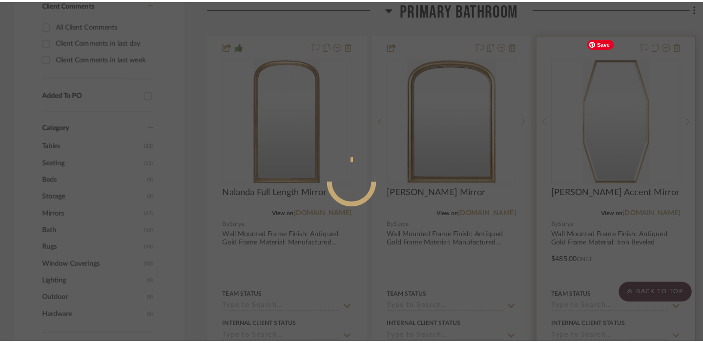
scroll to position [0, 0]
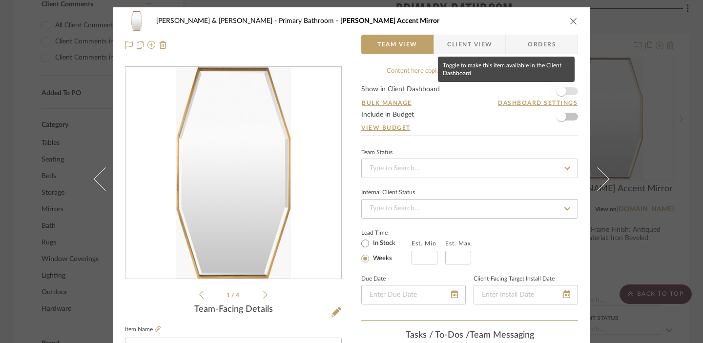
click at [564, 93] on span "button" at bounding box center [561, 91] width 21 height 21
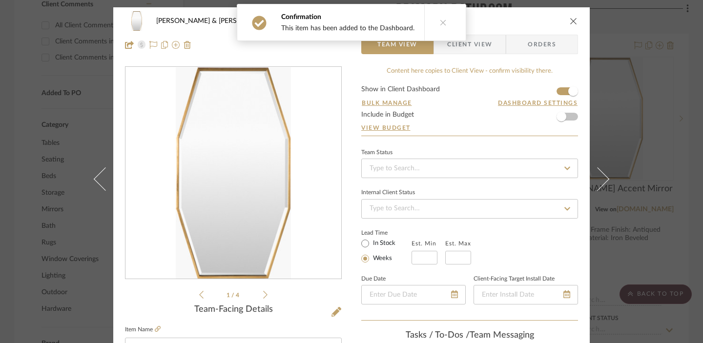
click at [441, 22] on icon at bounding box center [443, 22] width 7 height 7
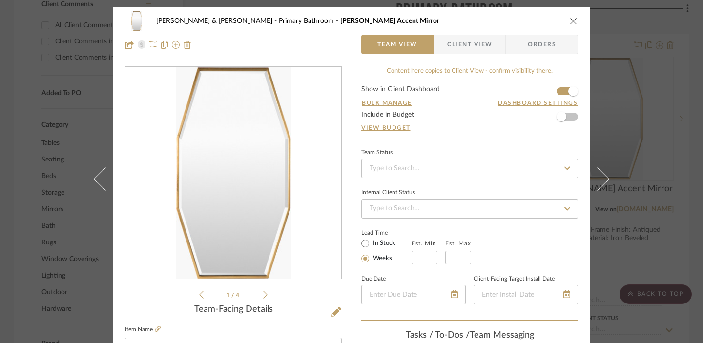
click at [570, 17] on icon "close" at bounding box center [574, 21] width 8 height 8
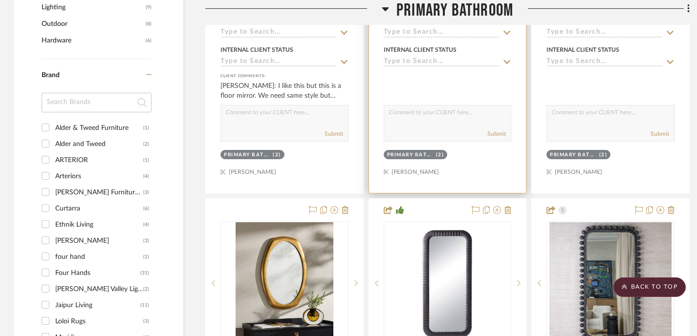
scroll to position [929, 0]
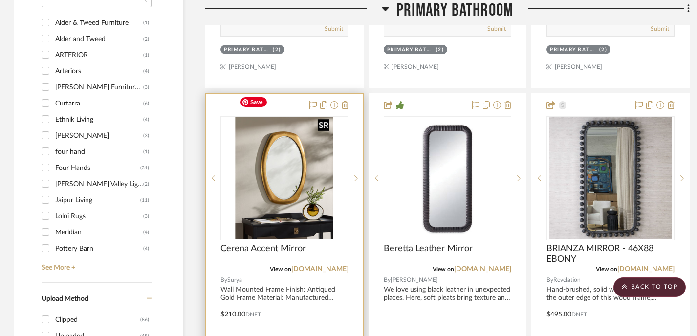
click at [302, 117] on img "0" at bounding box center [284, 178] width 98 height 122
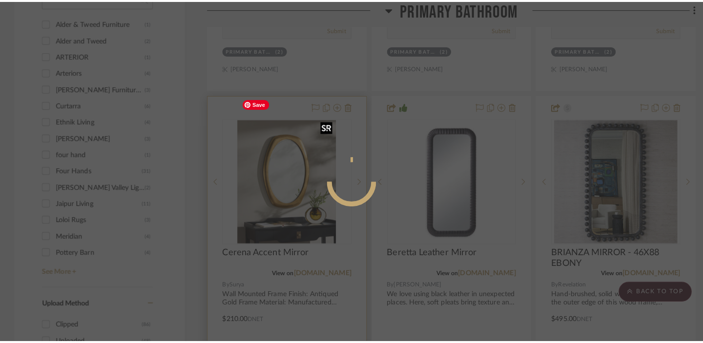
scroll to position [0, 0]
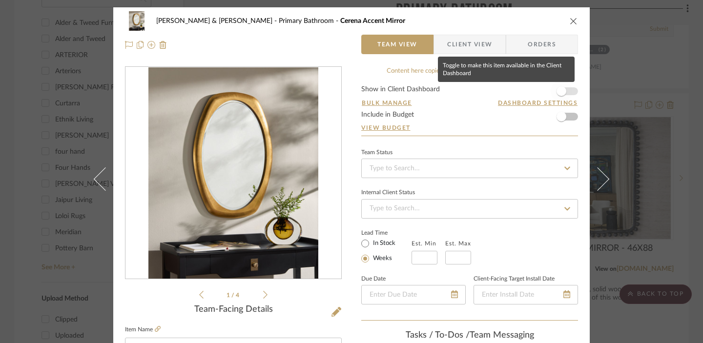
click at [553, 87] on span "button" at bounding box center [561, 91] width 21 height 21
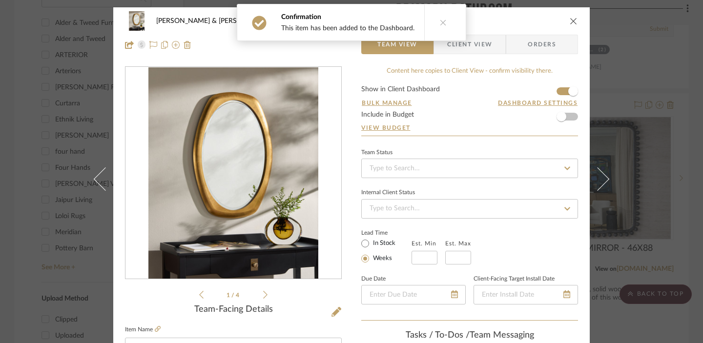
click at [571, 20] on icon "close" at bounding box center [574, 21] width 8 height 8
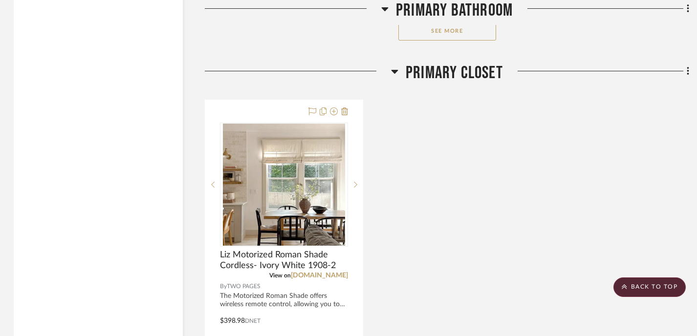
scroll to position [1874, 1]
click at [392, 64] on icon at bounding box center [394, 70] width 7 height 12
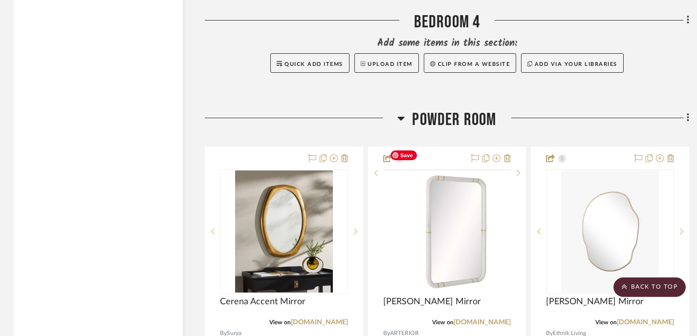
scroll to position [3072, 1]
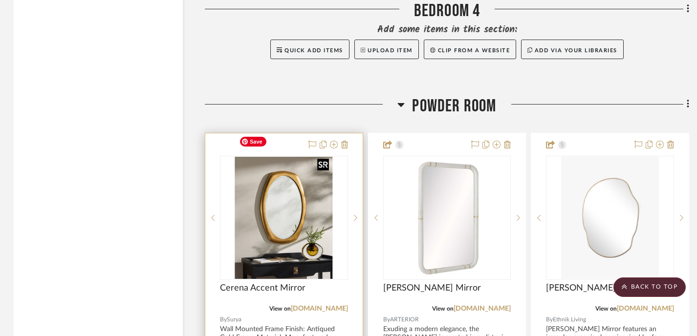
click at [0, 0] on img at bounding box center [0, 0] width 0 height 0
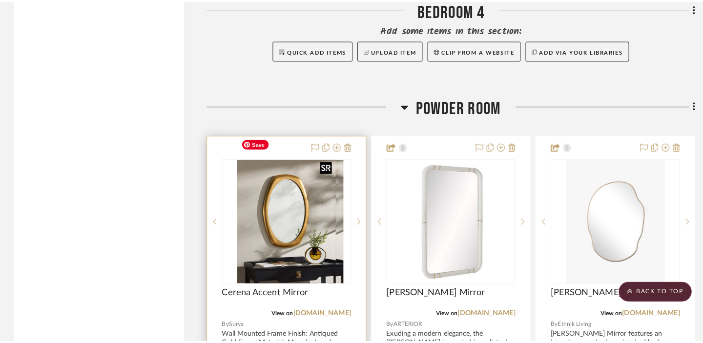
scroll to position [0, 0]
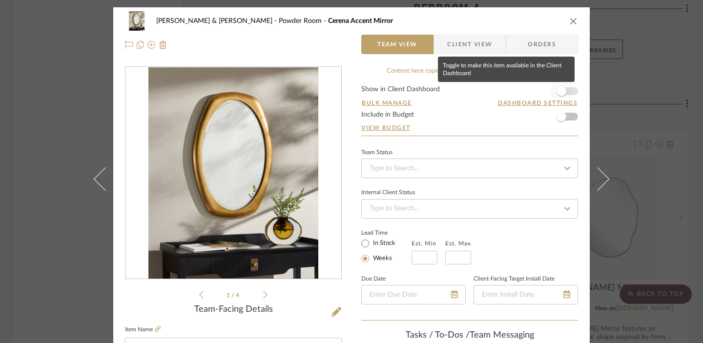
click at [557, 94] on span "button" at bounding box center [562, 91] width 10 height 10
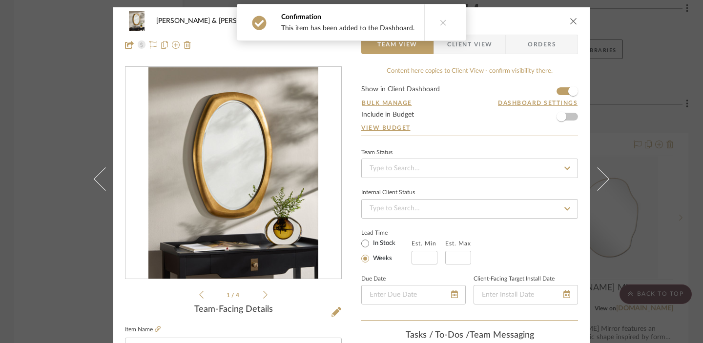
click at [570, 21] on icon "close" at bounding box center [574, 21] width 8 height 8
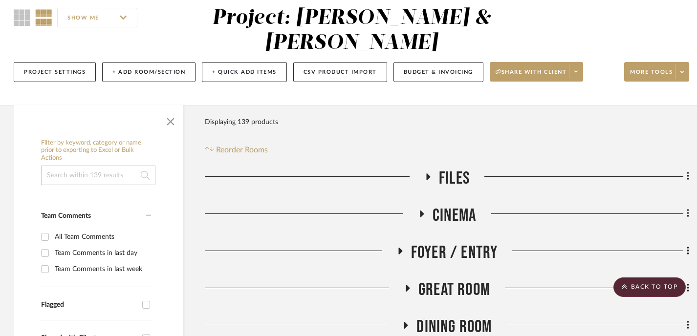
scroll to position [0, 1]
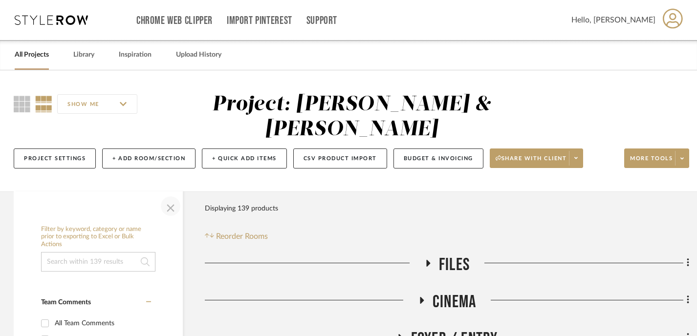
click at [170, 194] on span "button" at bounding box center [170, 205] width 23 height 23
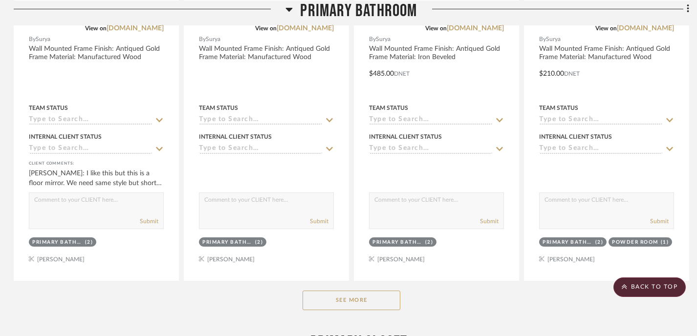
scroll to position [770, 1]
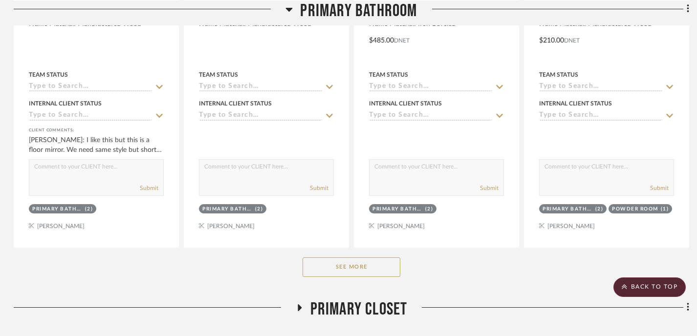
click at [363, 257] on button "See More" at bounding box center [351, 267] width 98 height 20
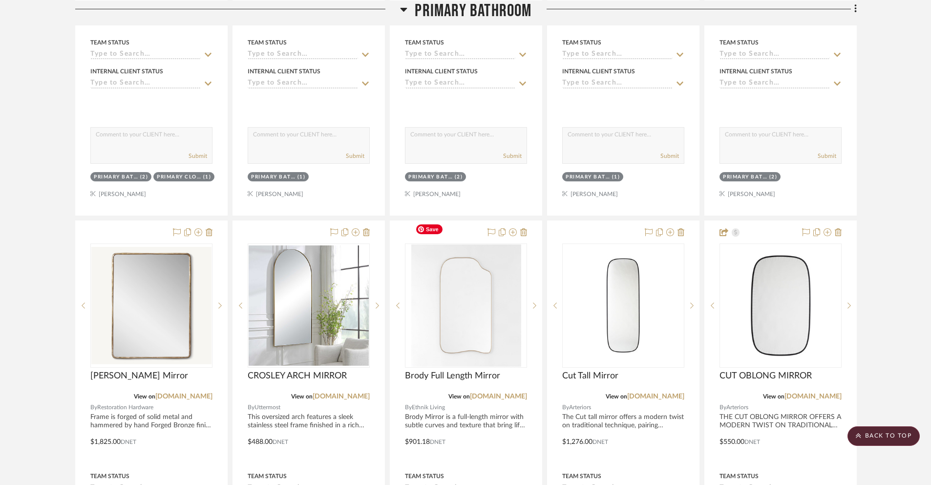
scroll to position [1670, 0]
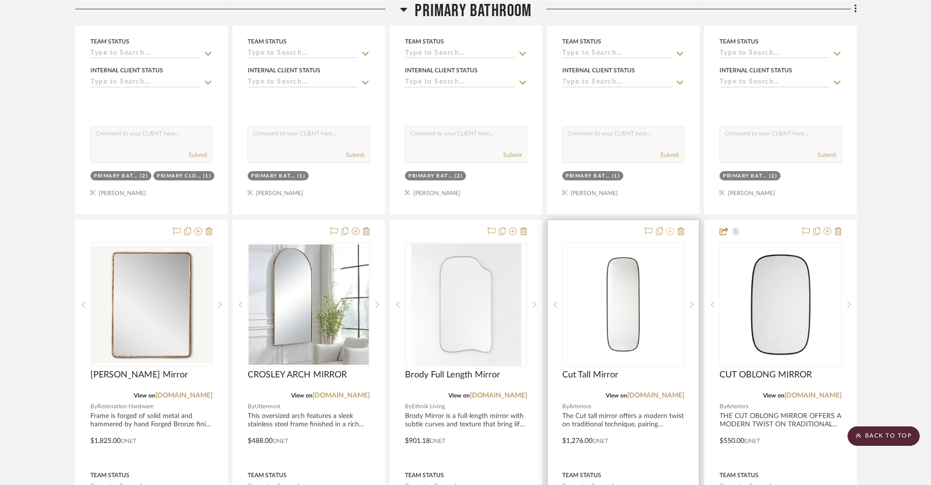
click at [671, 227] on icon at bounding box center [670, 231] width 8 height 8
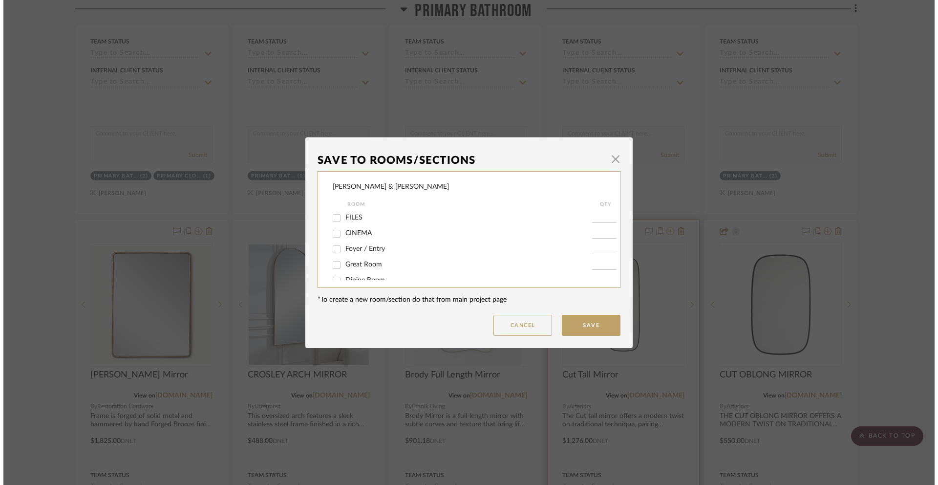
scroll to position [0, 0]
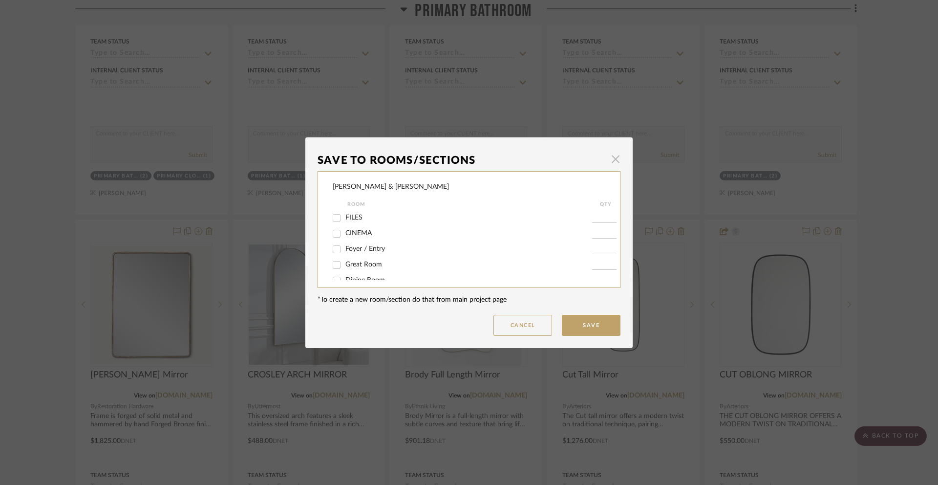
click at [611, 157] on span "button" at bounding box center [616, 159] width 20 height 20
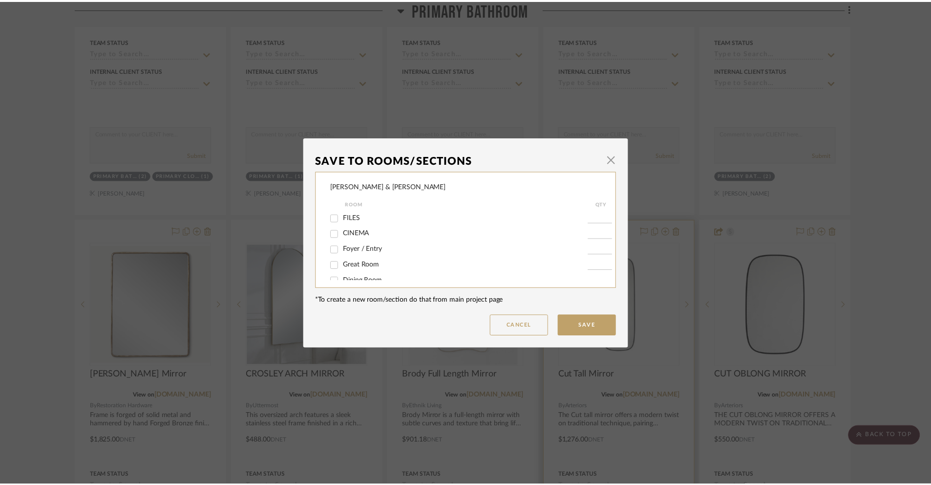
scroll to position [1670, 0]
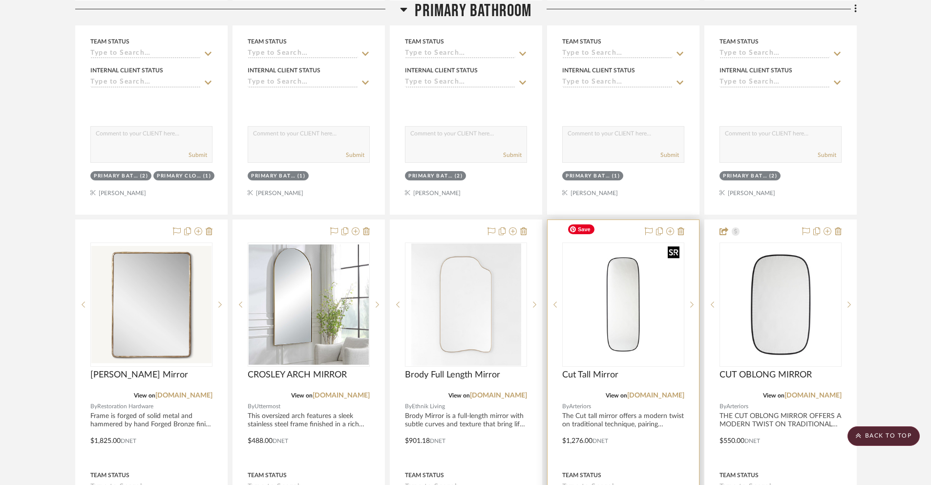
click at [660, 282] on img "0" at bounding box center [623, 304] width 120 height 120
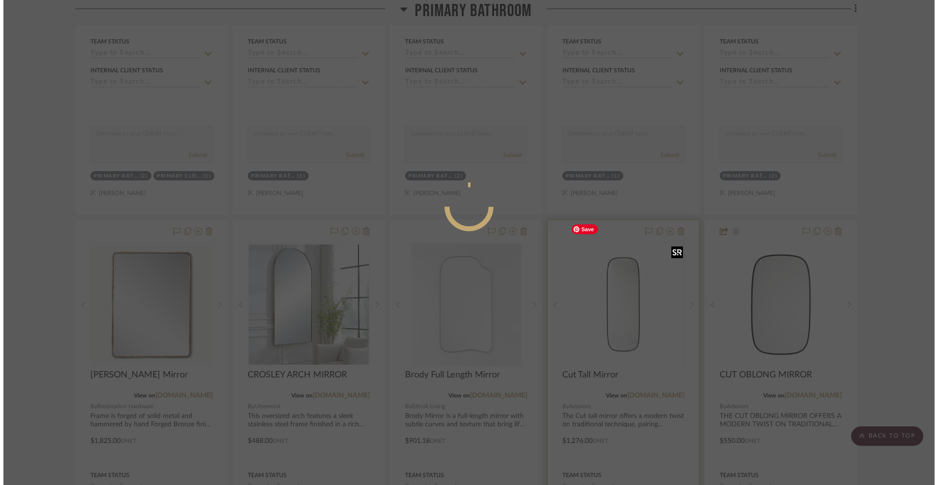
scroll to position [0, 0]
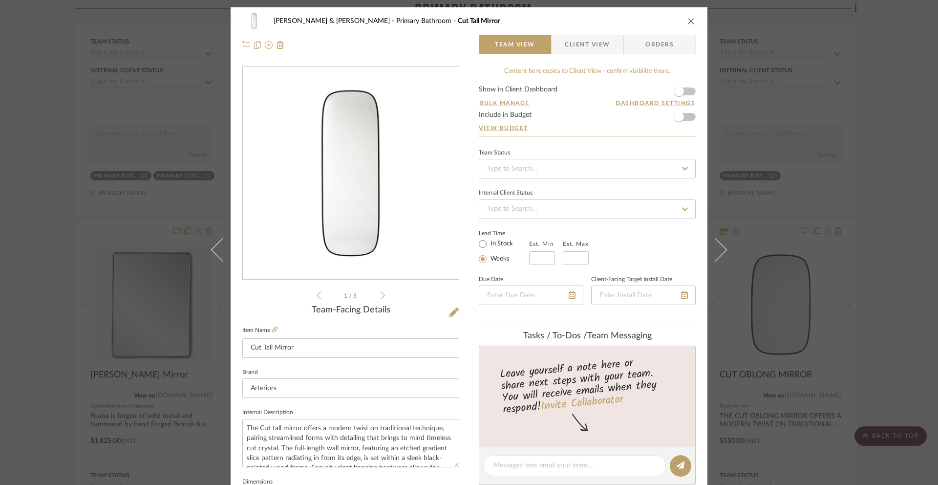
click at [687, 20] on icon "close" at bounding box center [691, 21] width 8 height 8
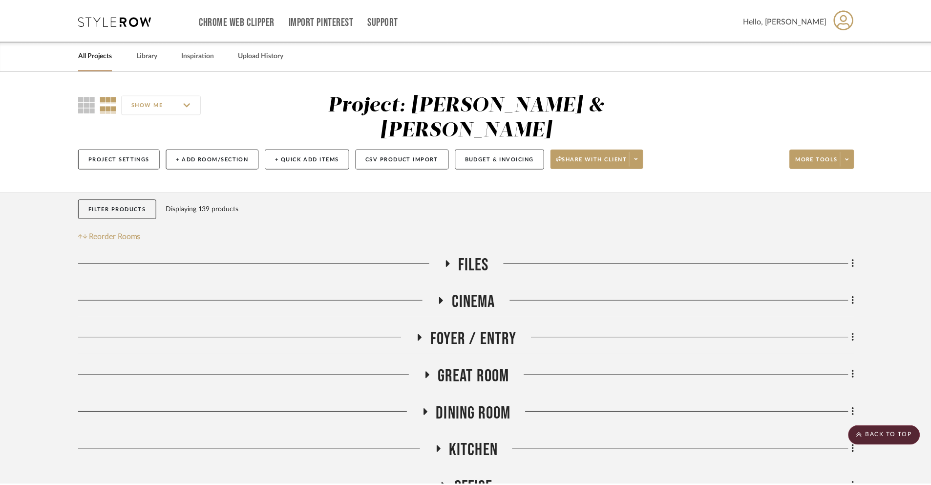
scroll to position [1670, 0]
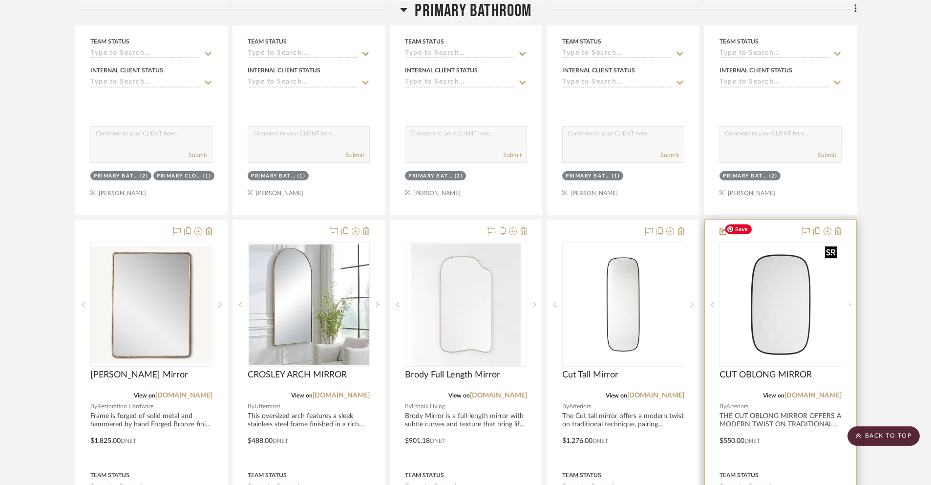
click at [703, 243] on img "0" at bounding box center [788, 304] width 122 height 122
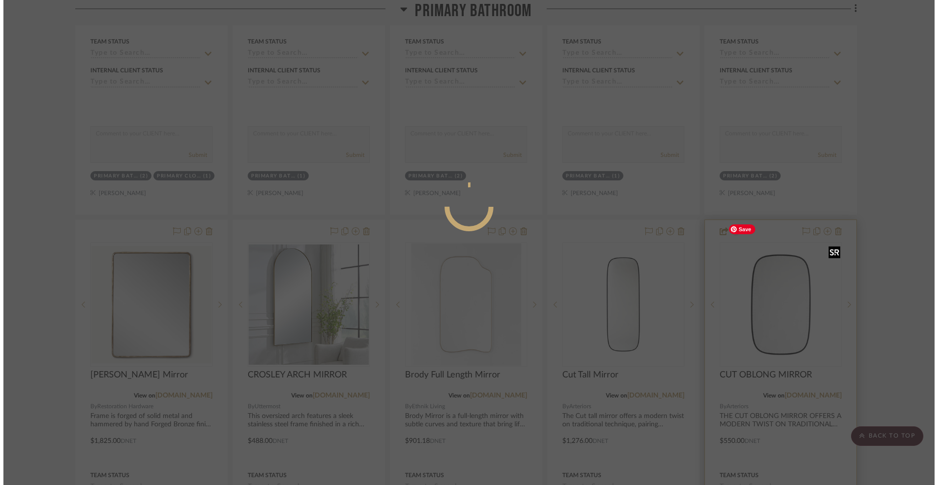
scroll to position [0, 0]
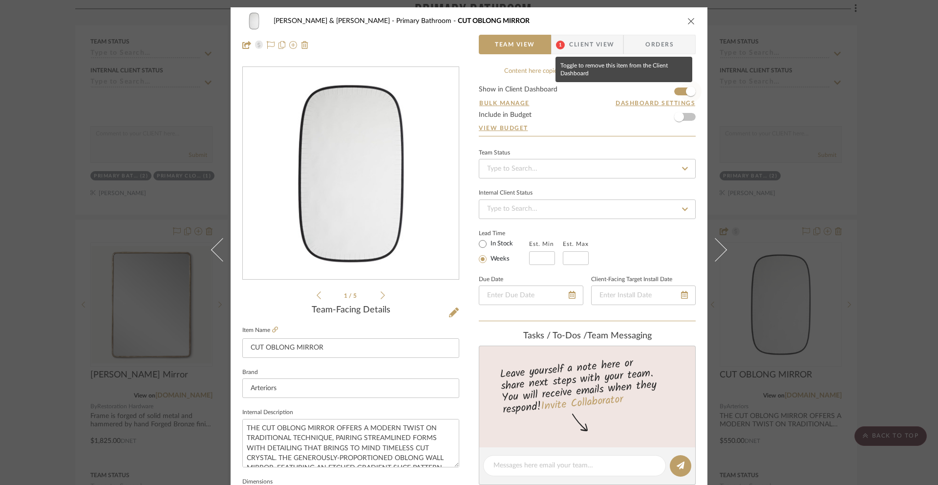
click at [689, 88] on span "button" at bounding box center [691, 91] width 10 height 10
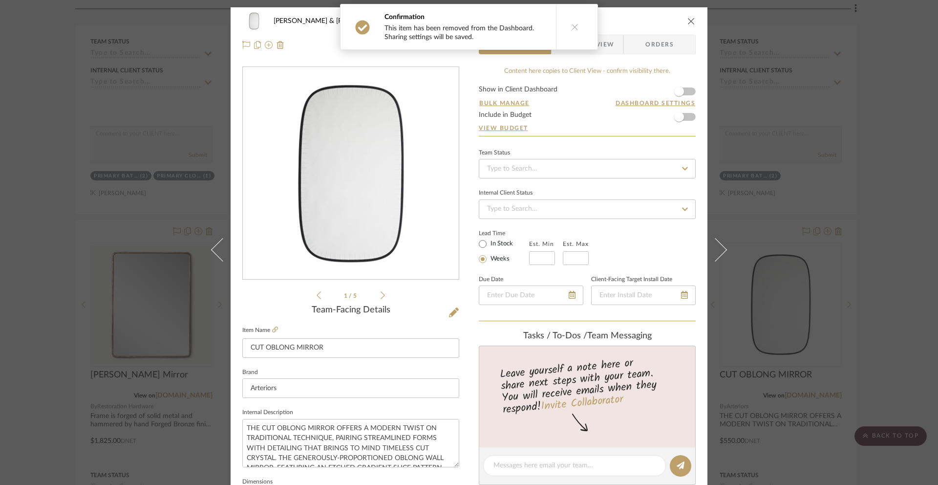
click at [689, 22] on icon "close" at bounding box center [691, 21] width 8 height 8
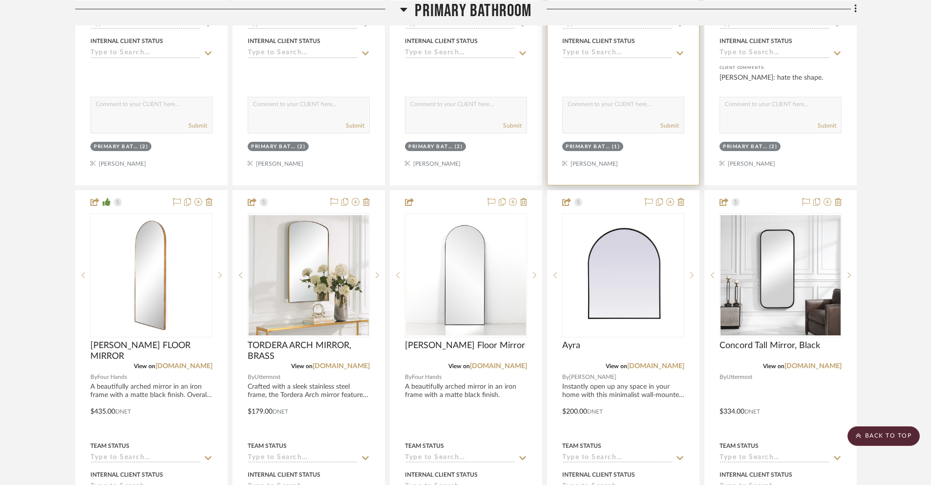
scroll to position [2177, 0]
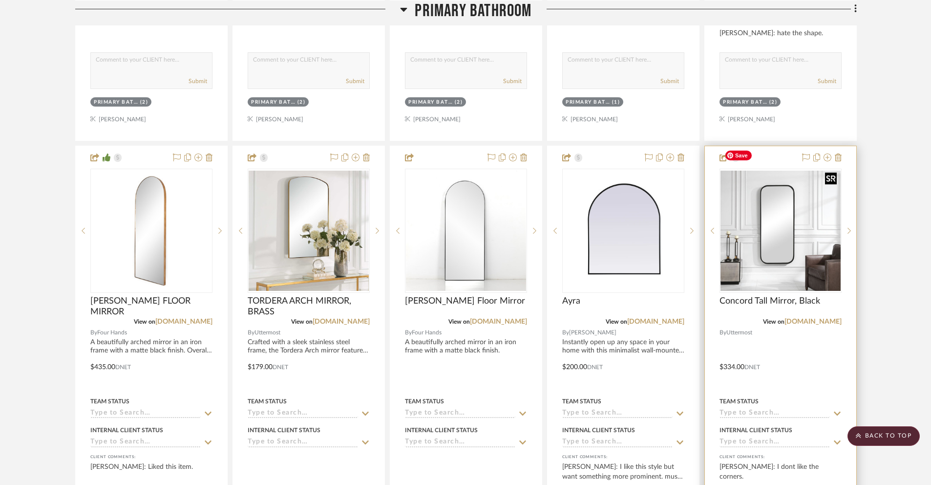
click at [703, 188] on img "0" at bounding box center [781, 230] width 120 height 120
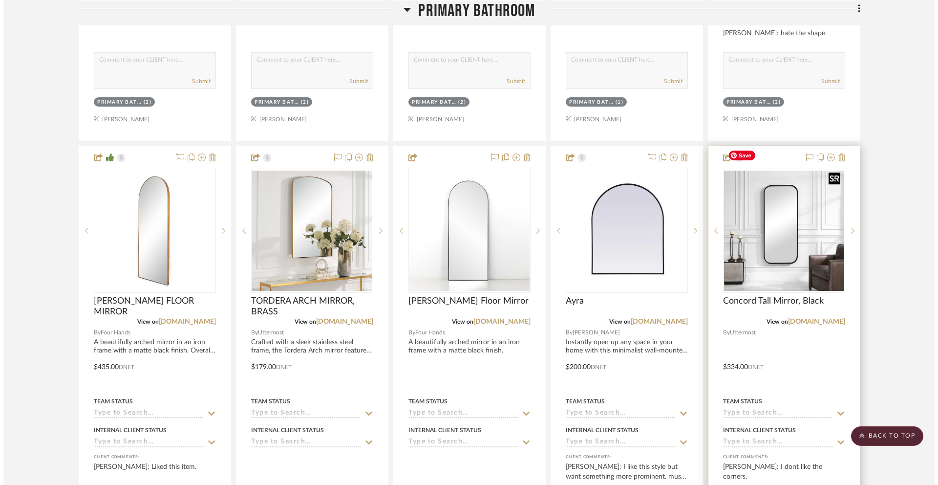
scroll to position [0, 0]
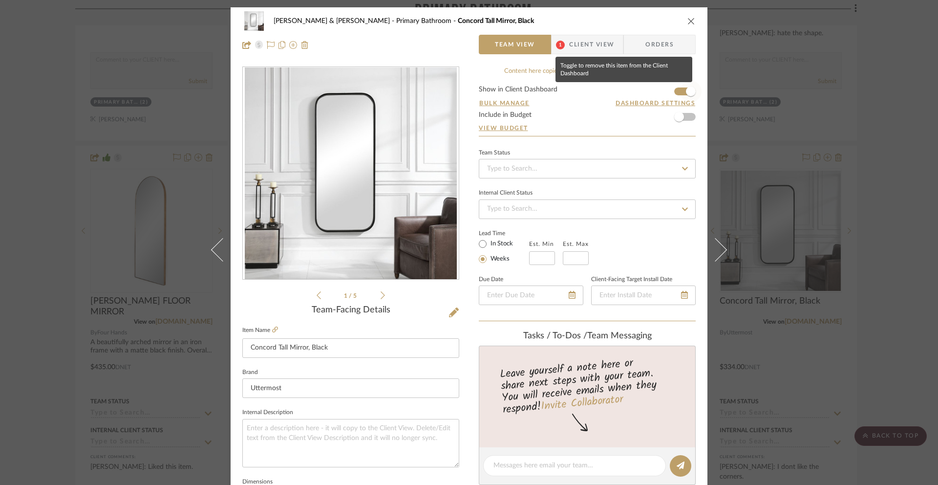
click at [686, 91] on span "button" at bounding box center [691, 91] width 10 height 10
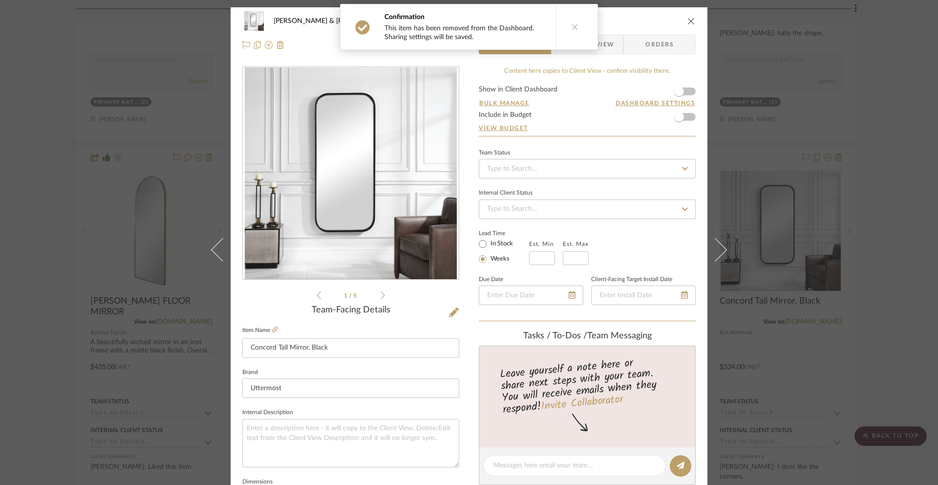
click at [687, 21] on icon "close" at bounding box center [691, 21] width 8 height 8
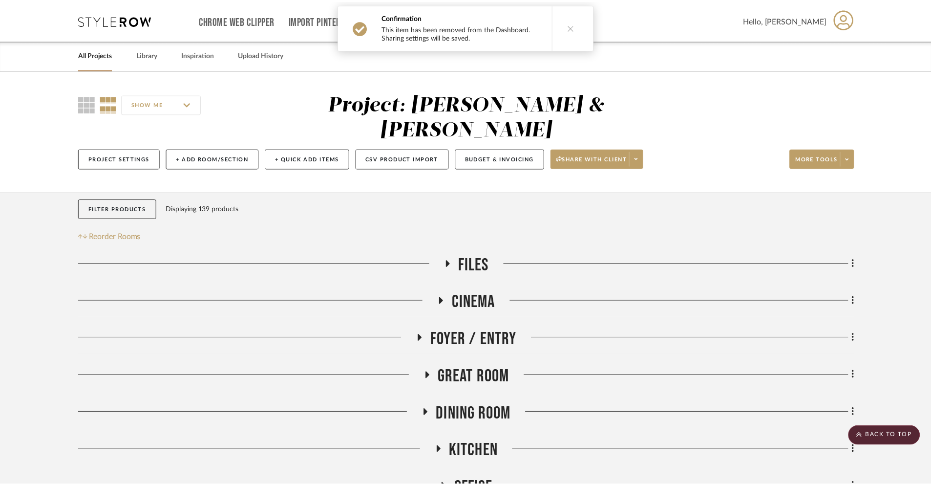
scroll to position [2177, 0]
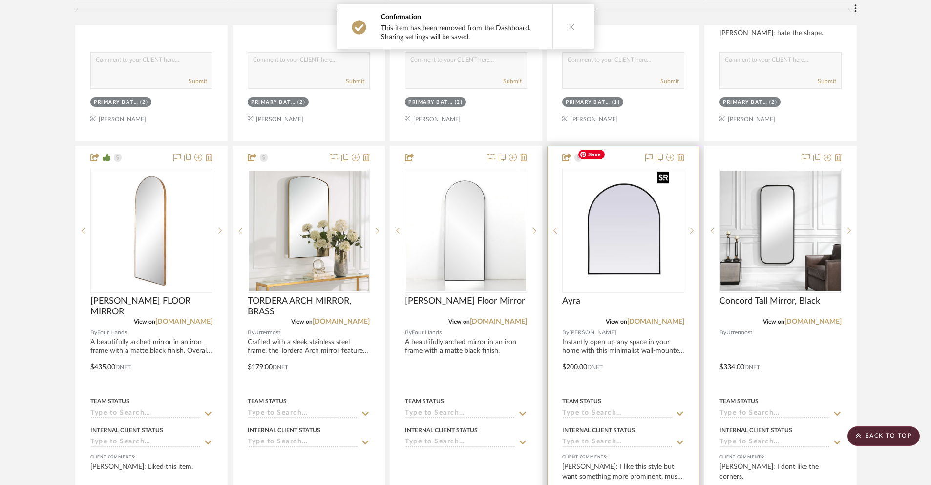
click at [632, 211] on img "0" at bounding box center [623, 231] width 100 height 122
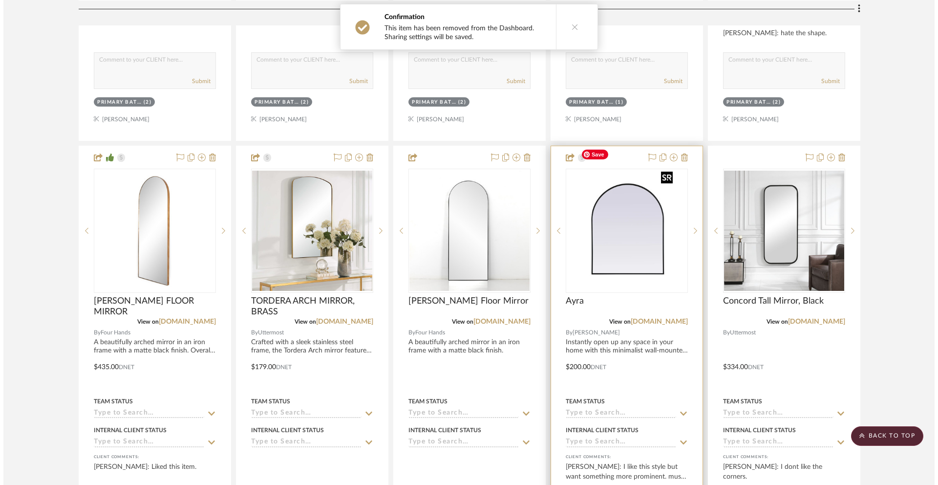
scroll to position [0, 0]
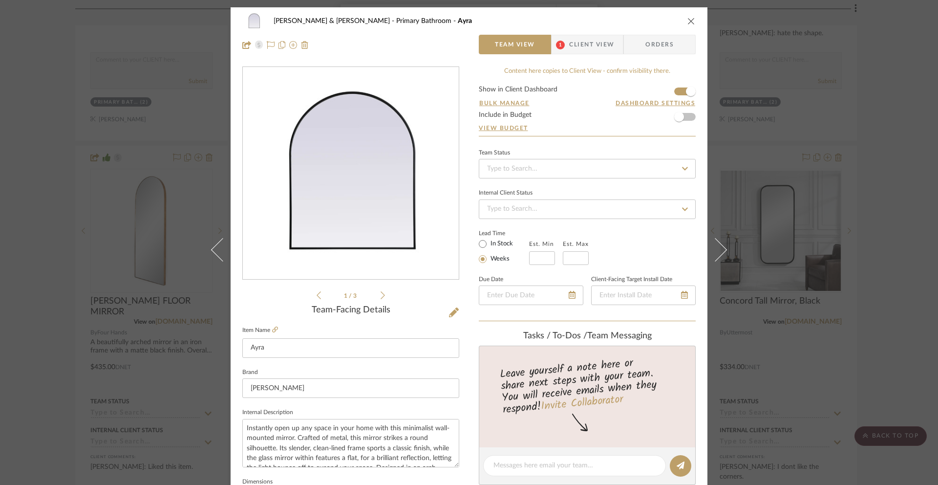
click at [691, 21] on icon "close" at bounding box center [691, 21] width 8 height 8
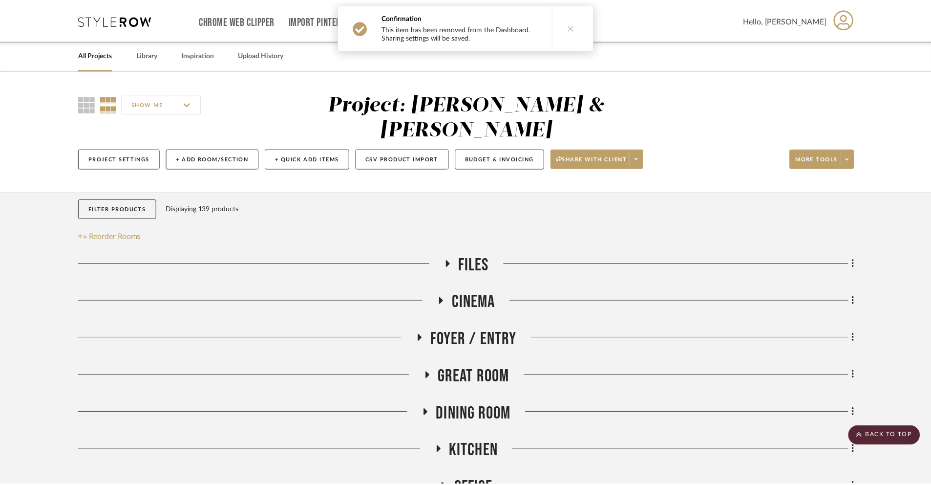
scroll to position [2177, 0]
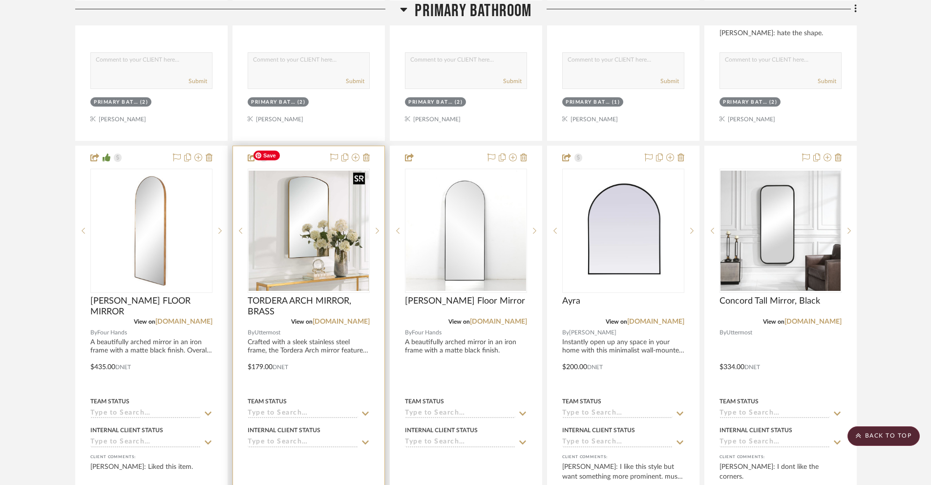
click at [305, 201] on img "0" at bounding box center [309, 230] width 120 height 120
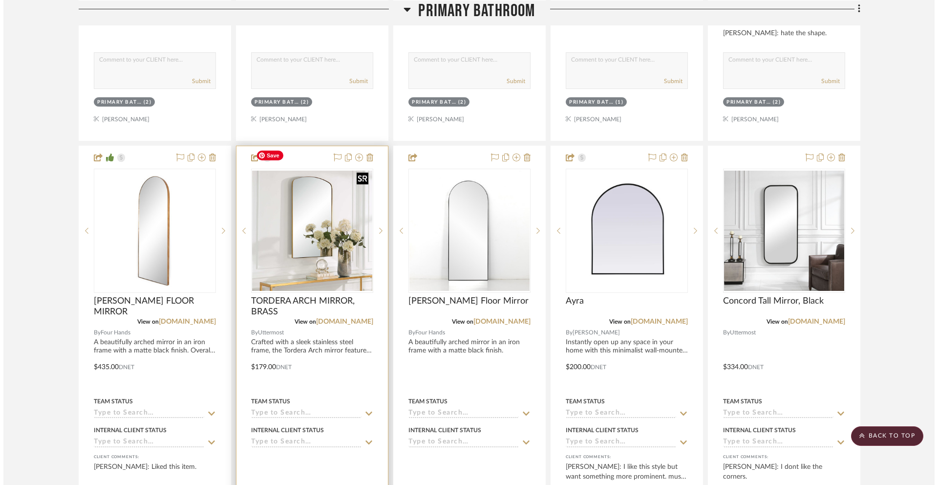
scroll to position [0, 0]
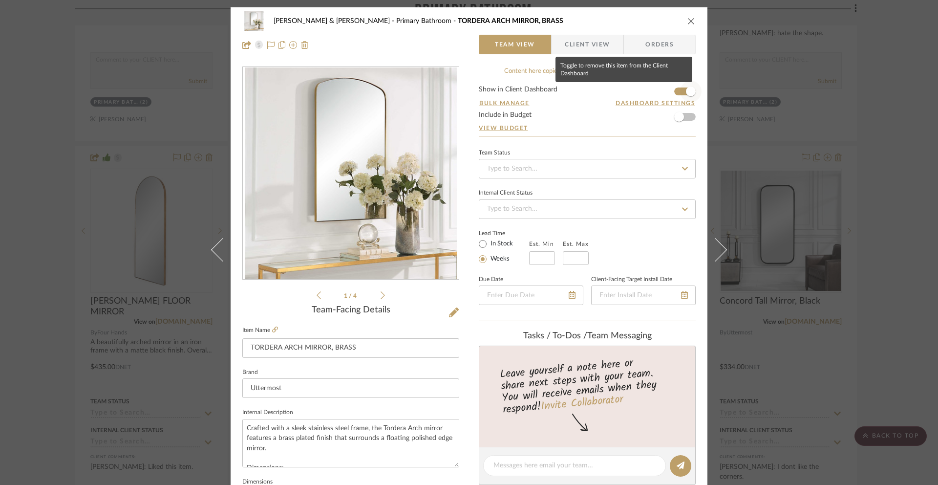
click at [686, 91] on span "button" at bounding box center [691, 91] width 10 height 10
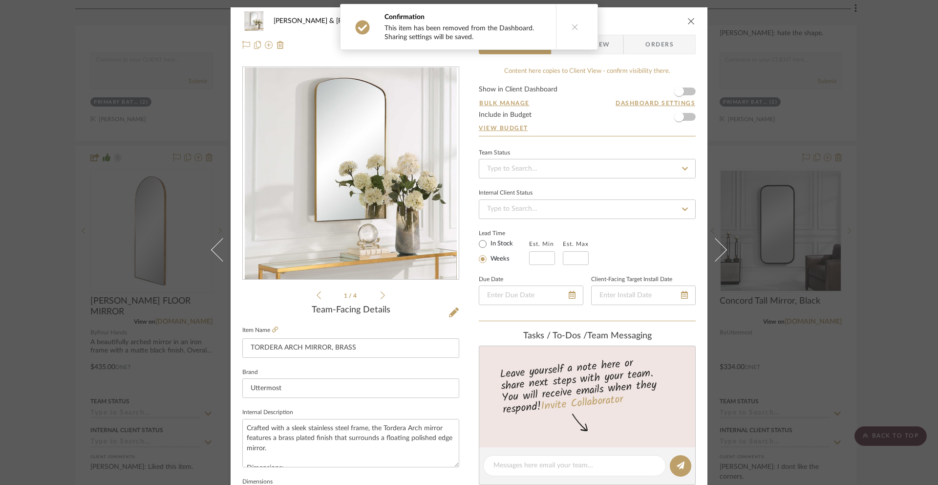
click at [687, 24] on icon "close" at bounding box center [691, 21] width 8 height 8
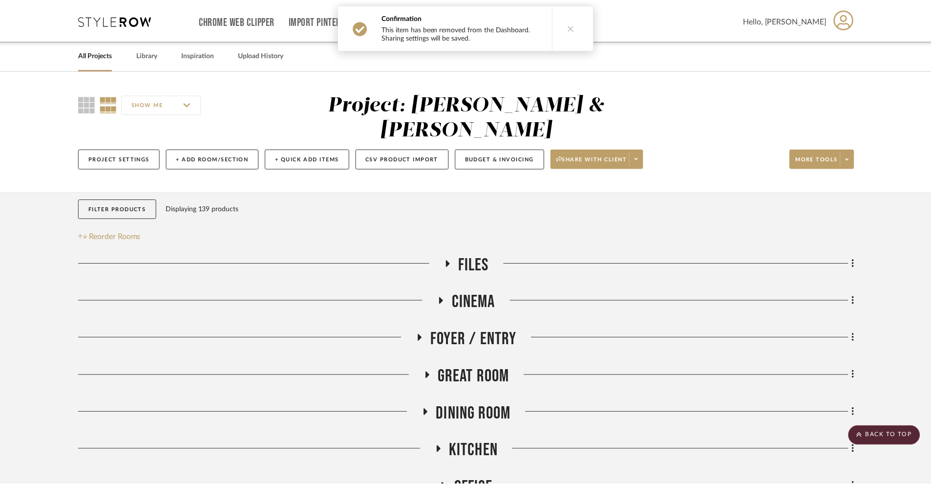
scroll to position [2177, 0]
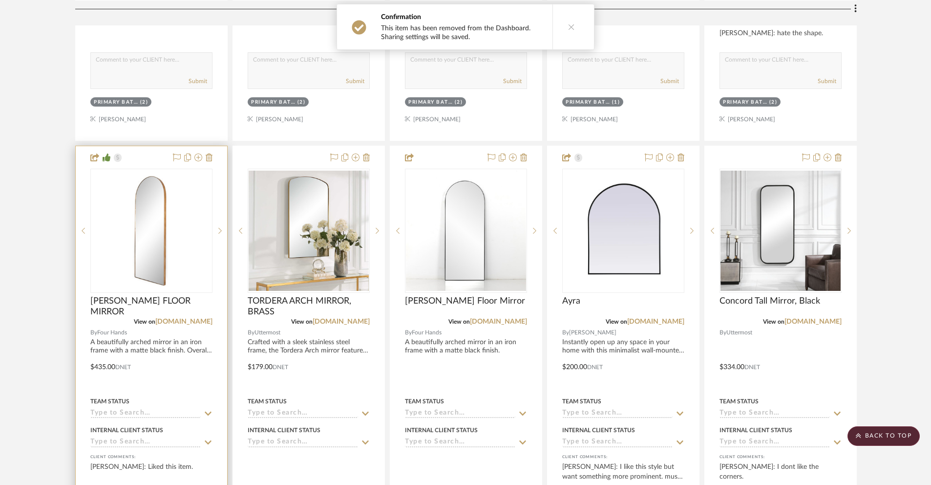
click at [185, 190] on div "0" at bounding box center [151, 230] width 121 height 123
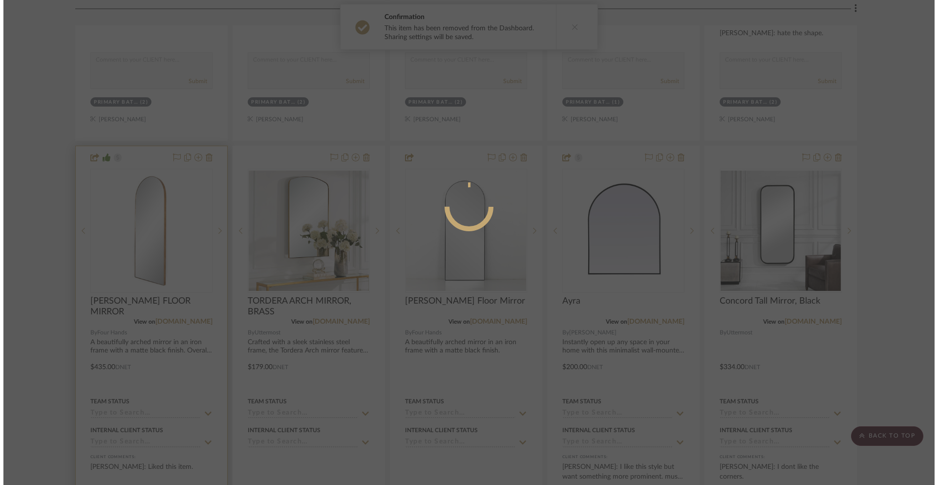
scroll to position [0, 0]
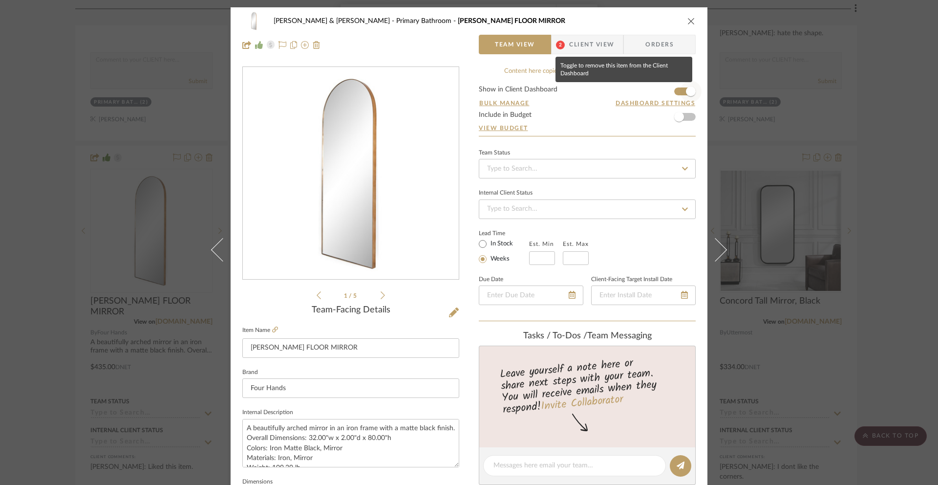
click at [686, 94] on span "button" at bounding box center [691, 91] width 10 height 10
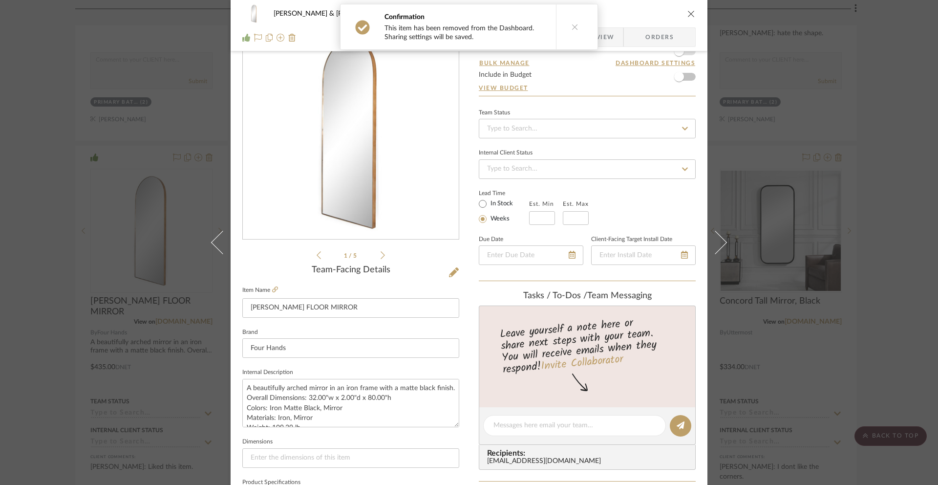
scroll to position [42, 0]
click at [690, 14] on icon "close" at bounding box center [691, 14] width 8 height 8
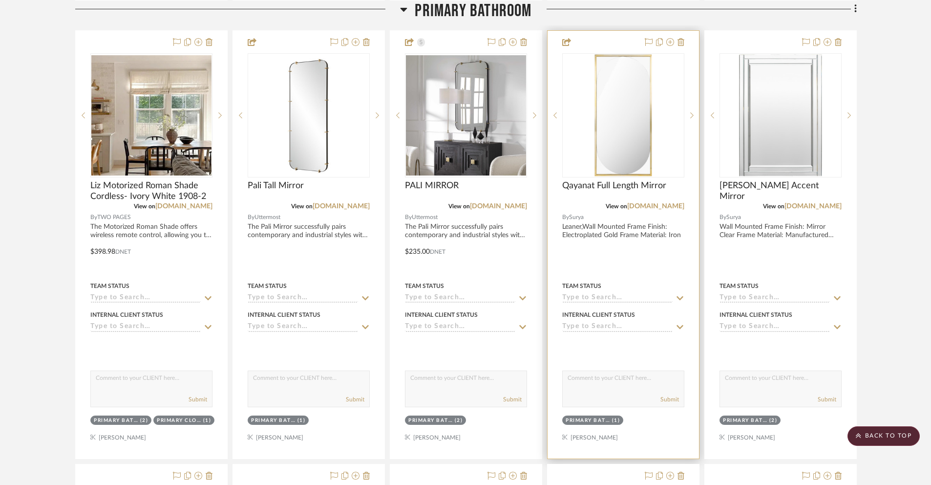
scroll to position [1416, 0]
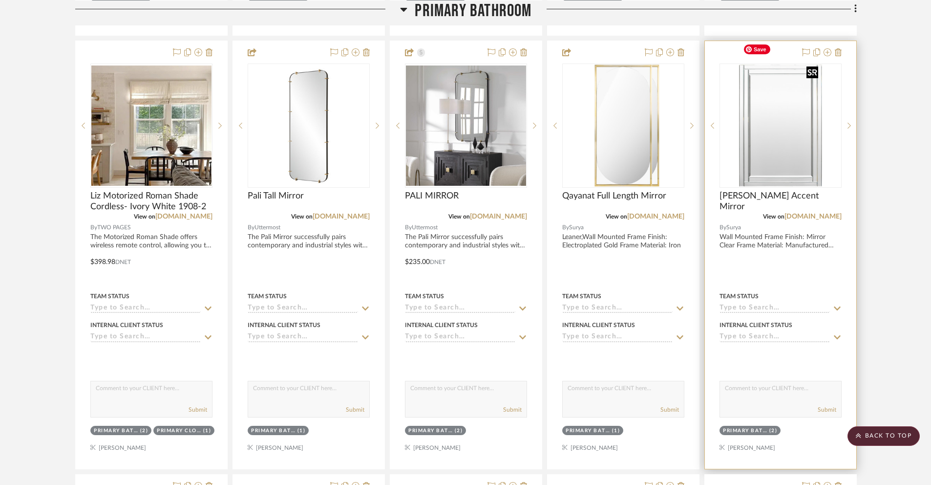
click at [0, 0] on img at bounding box center [0, 0] width 0 height 0
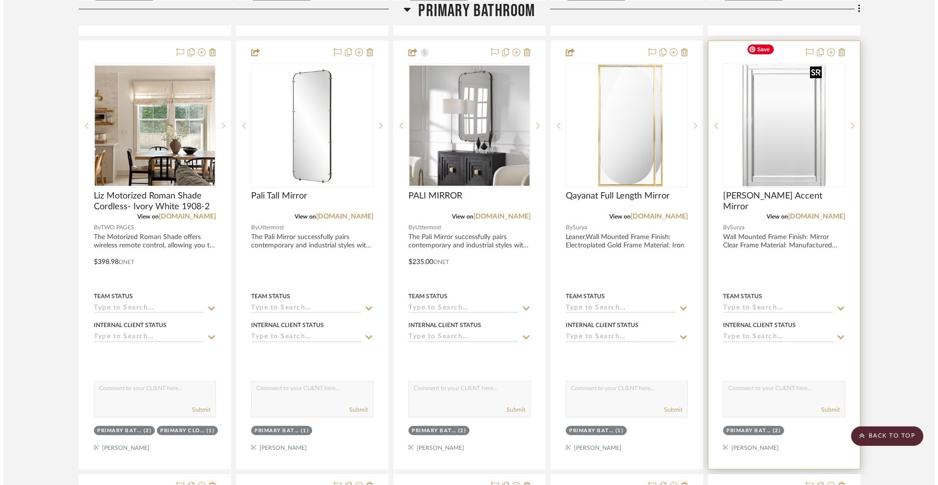
scroll to position [0, 0]
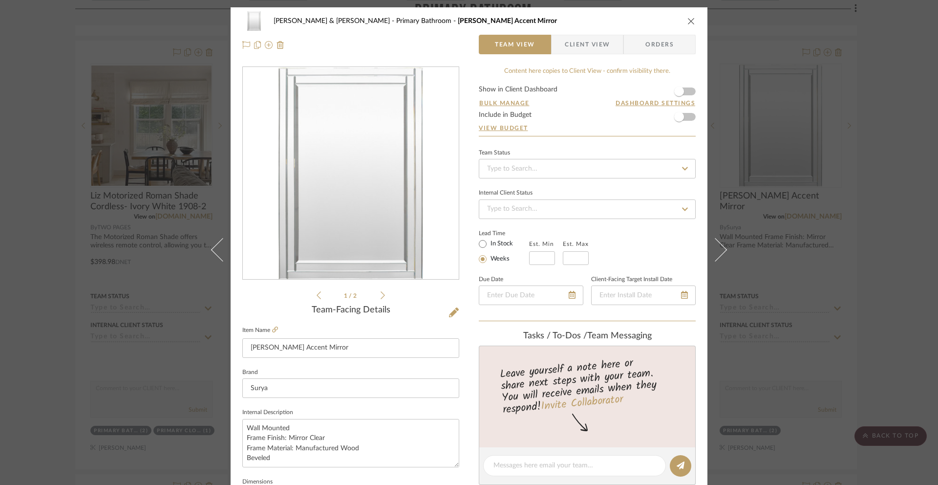
click at [688, 20] on icon "close" at bounding box center [691, 21] width 8 height 8
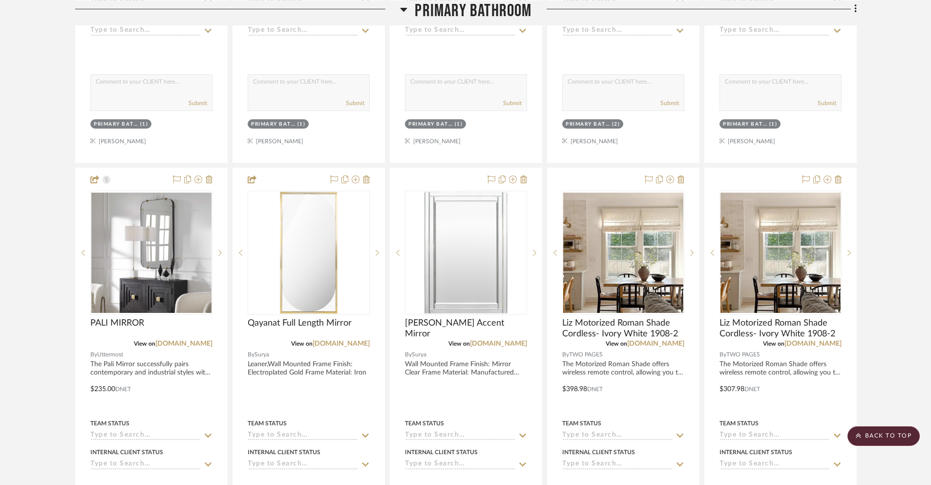
scroll to position [1253, 0]
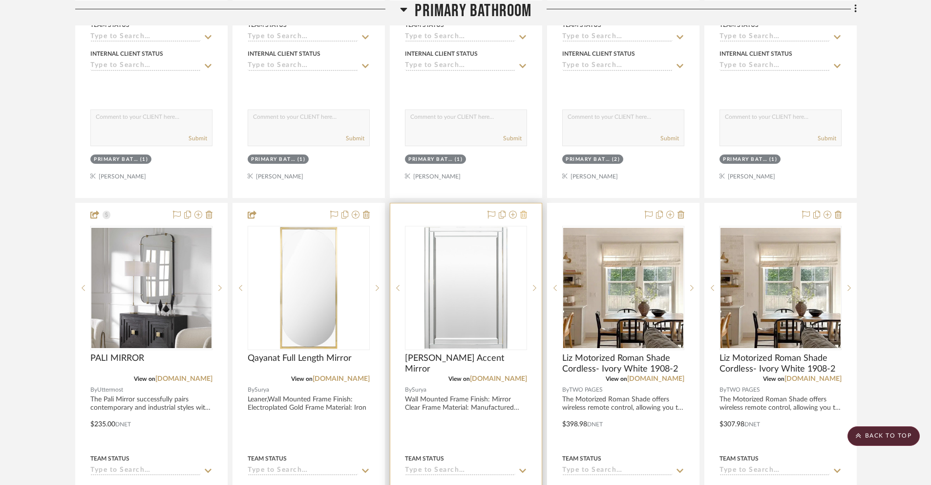
click at [523, 211] on icon at bounding box center [523, 215] width 7 height 8
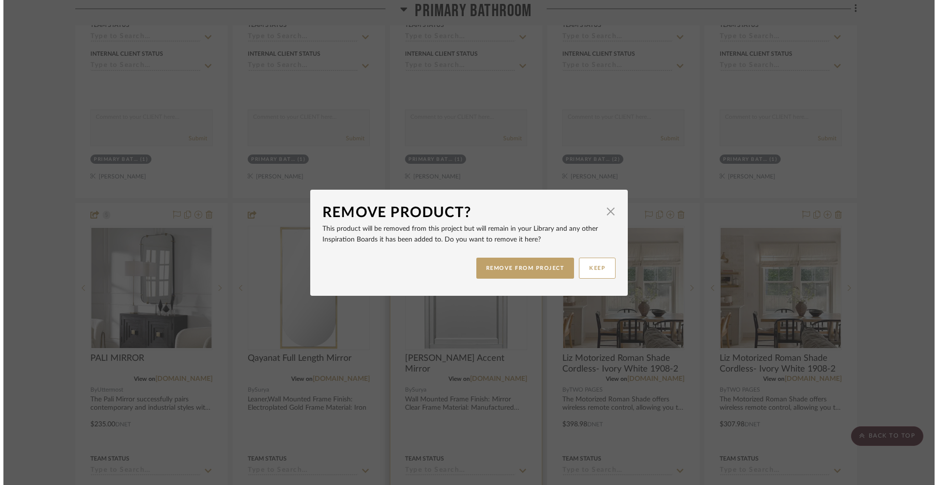
scroll to position [0, 0]
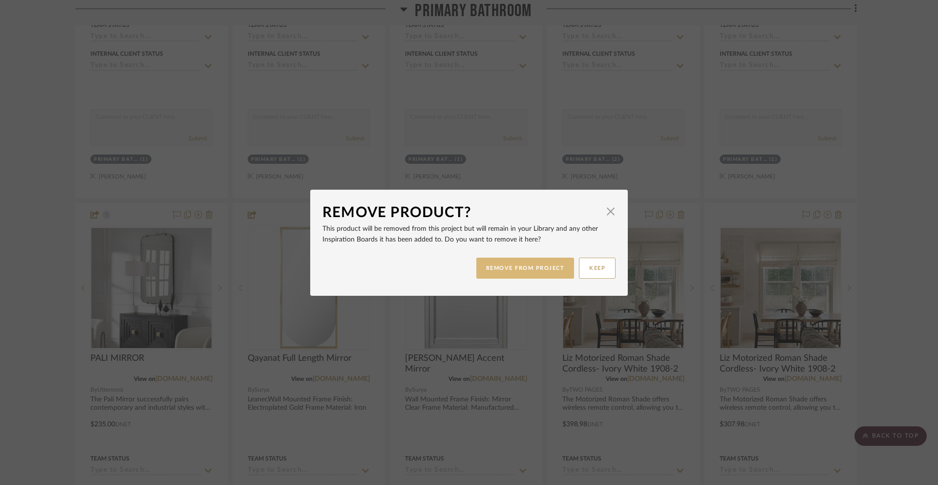
click at [541, 272] on button "REMOVE FROM PROJECT" at bounding box center [525, 267] width 98 height 21
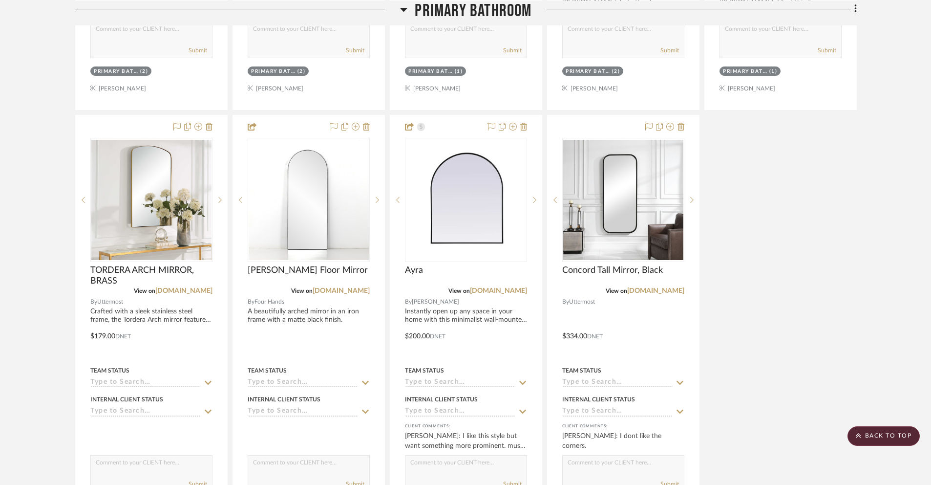
scroll to position [2212, 0]
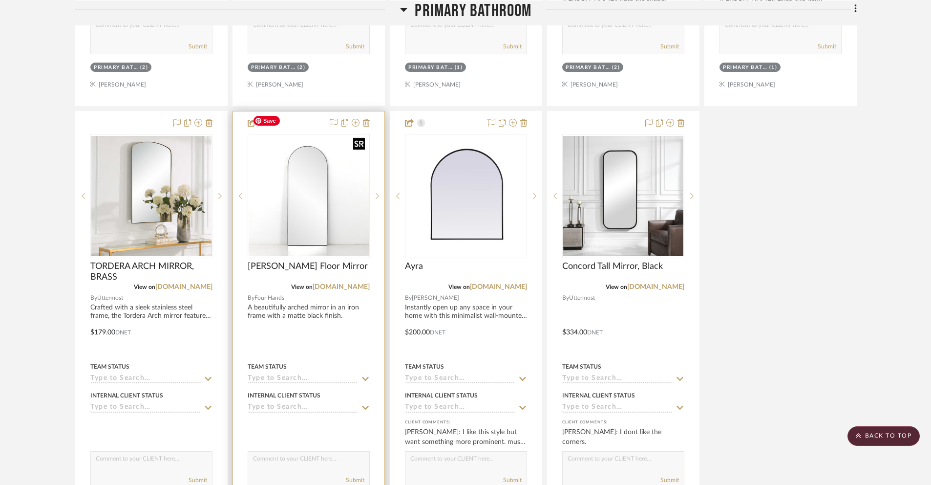
click at [331, 136] on img "0" at bounding box center [309, 196] width 120 height 120
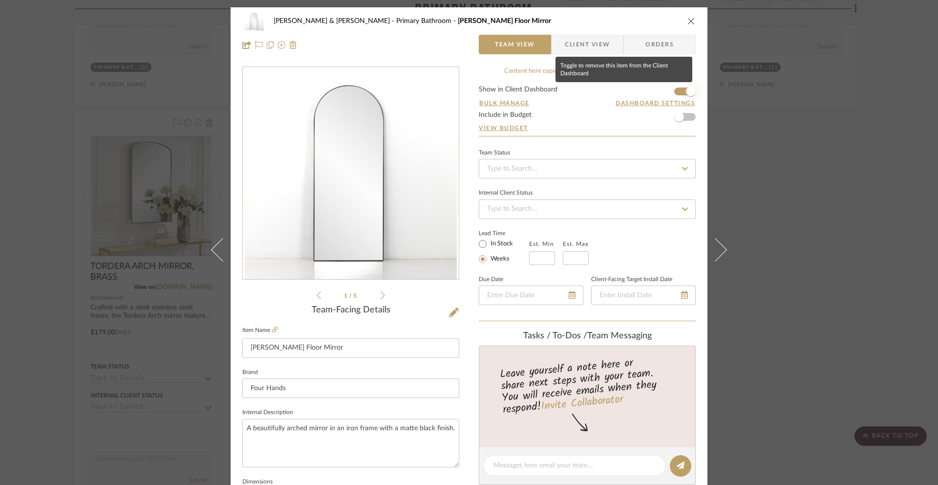
click at [686, 86] on span "button" at bounding box center [691, 91] width 10 height 10
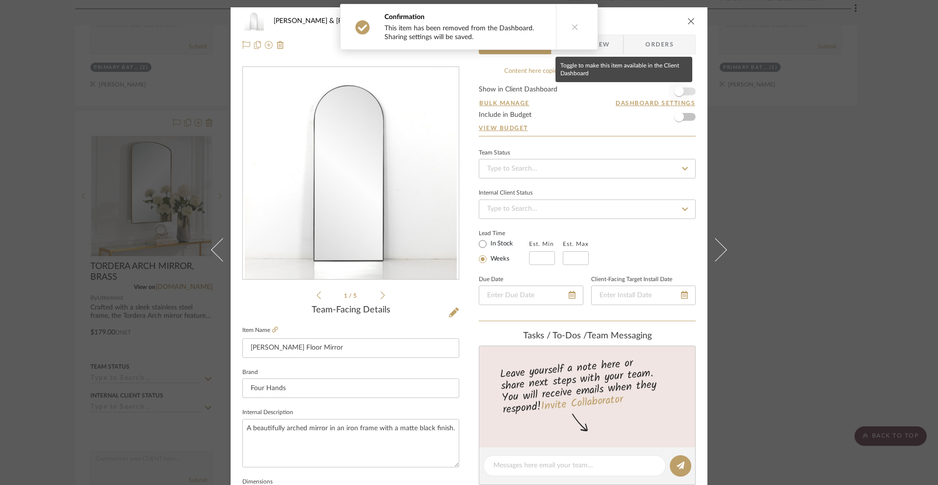
click at [676, 92] on span "button" at bounding box center [679, 91] width 10 height 10
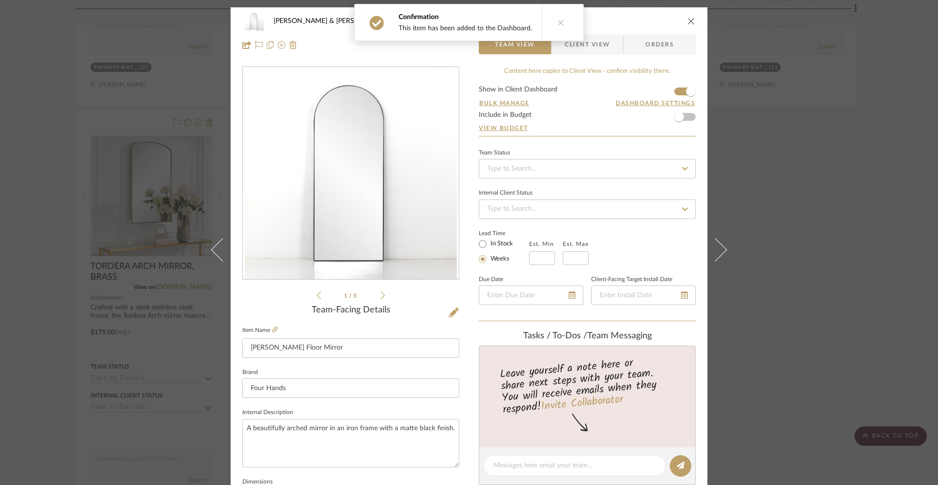
click at [559, 21] on icon at bounding box center [560, 22] width 7 height 7
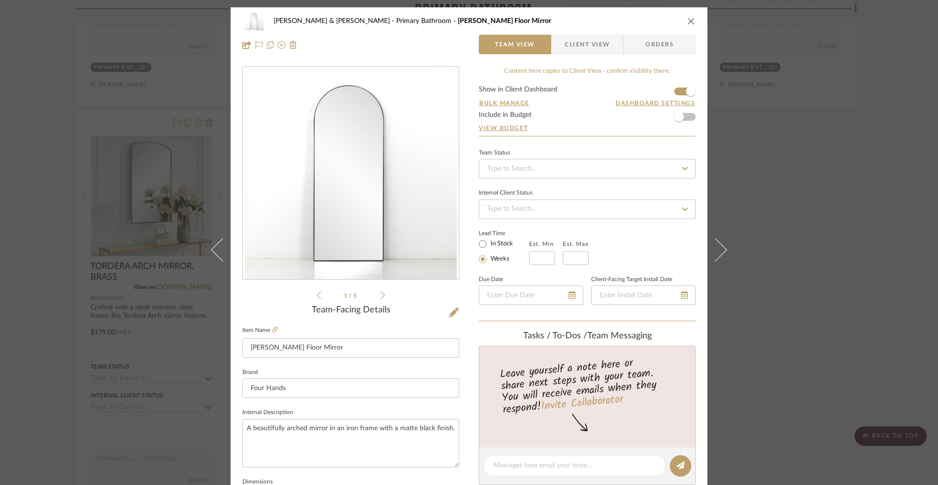
click at [687, 20] on icon "close" at bounding box center [691, 21] width 8 height 8
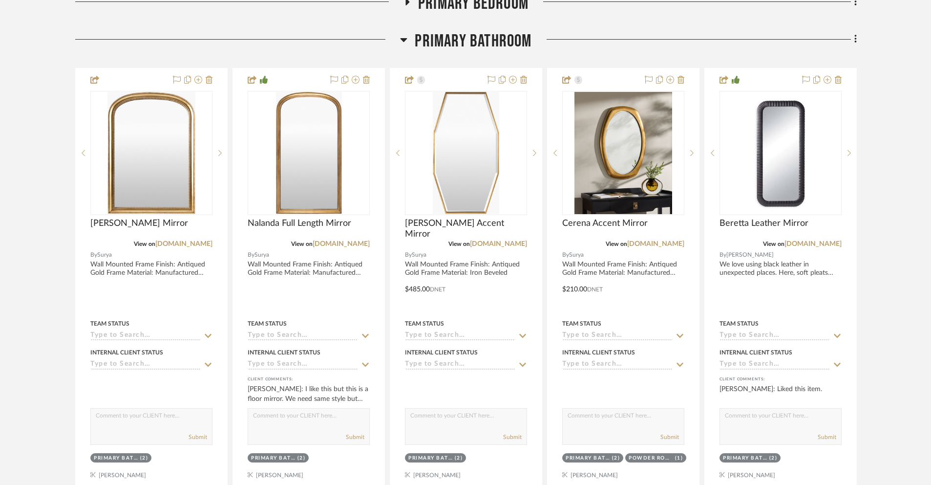
scroll to position [638, 0]
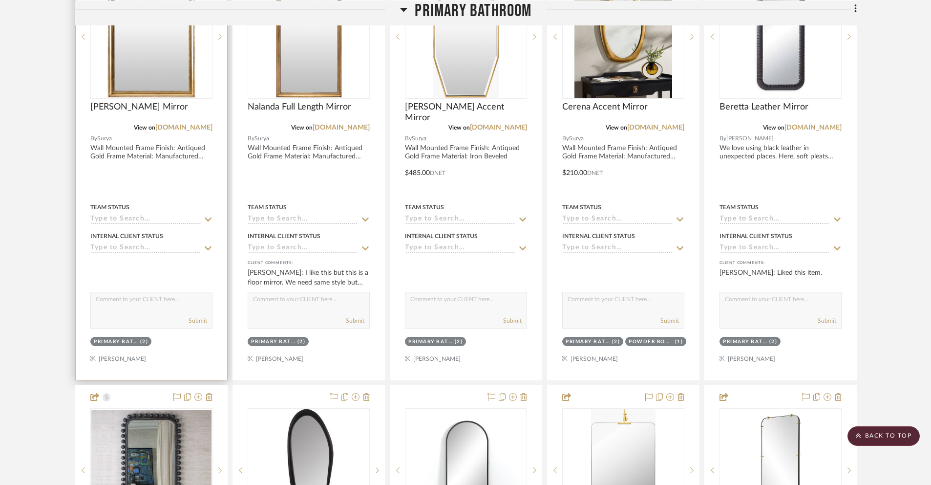
click at [164, 64] on img "0" at bounding box center [151, 37] width 88 height 122
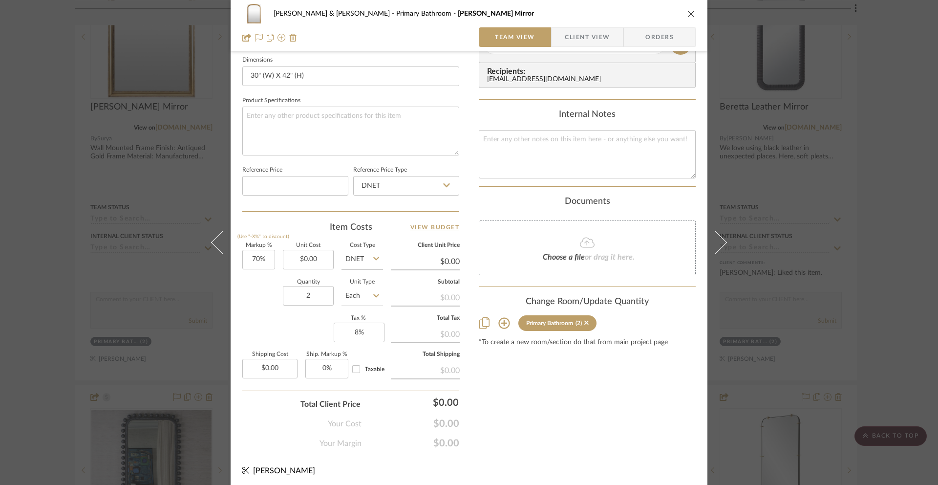
scroll to position [425, 0]
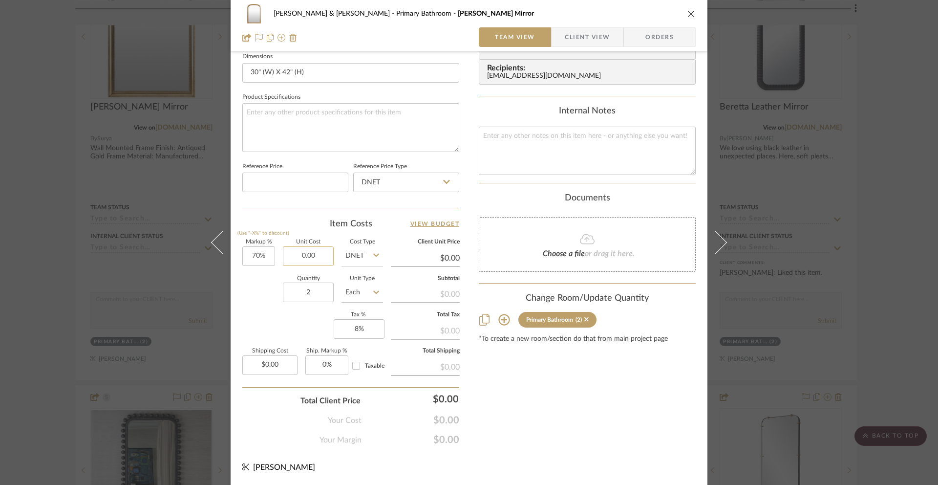
drag, startPoint x: 317, startPoint y: 259, endPoint x: 283, endPoint y: 255, distance: 33.9
click at [283, 255] on input "0.00" at bounding box center [308, 256] width 51 height 20
drag, startPoint x: 292, startPoint y: 255, endPoint x: 329, endPoint y: 260, distance: 37.4
click at [329, 260] on input "0.00" at bounding box center [308, 256] width 51 height 20
type input "$240.00"
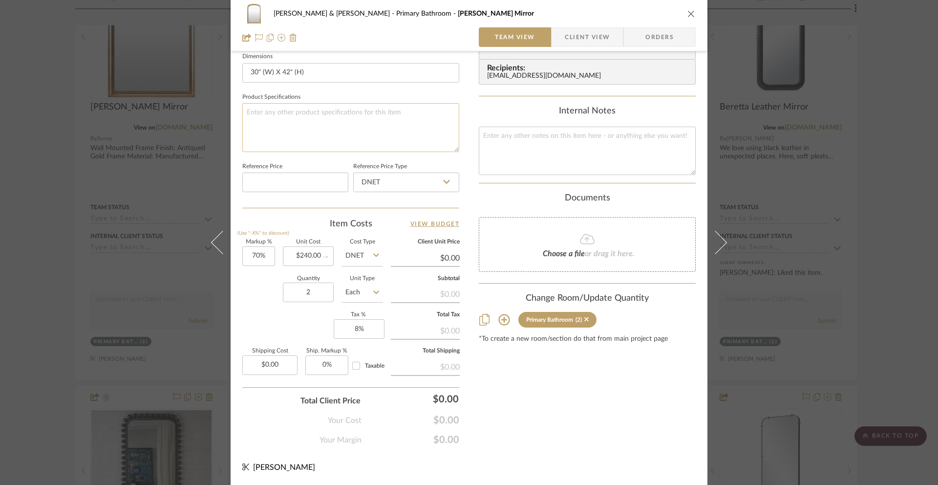
click at [304, 122] on textarea at bounding box center [350, 127] width 217 height 48
click at [305, 76] on input "30" (W) X 42" (H)" at bounding box center [350, 73] width 217 height 20
type input "$408.00"
type input "$122.40"
click at [688, 15] on icon "close" at bounding box center [691, 14] width 8 height 8
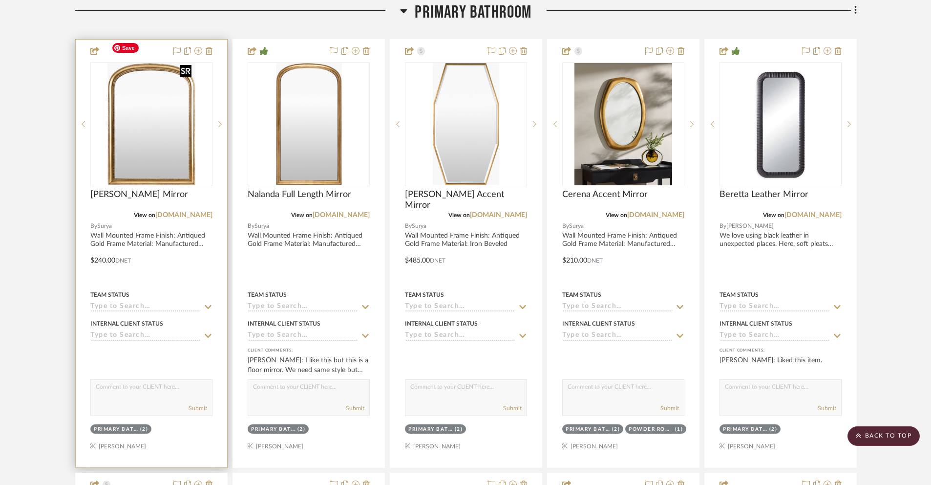
scroll to position [552, 0]
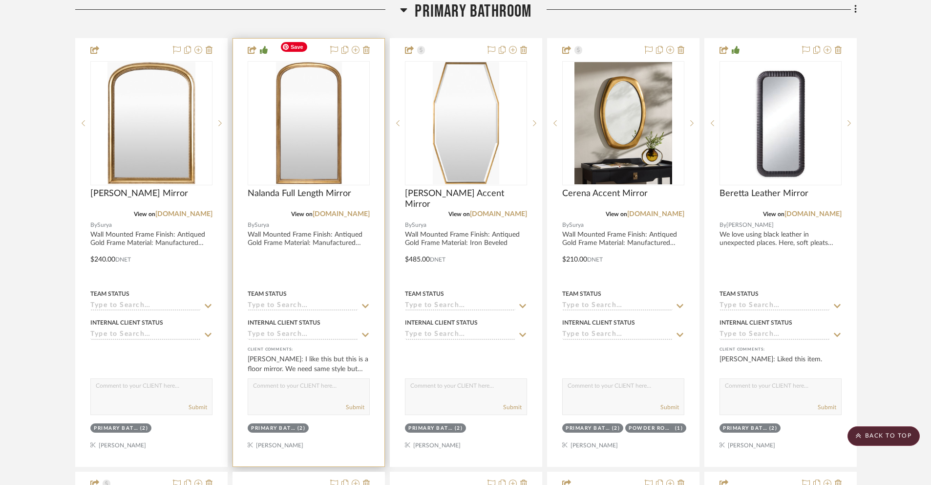
click at [312, 88] on img "0" at bounding box center [309, 123] width 66 height 122
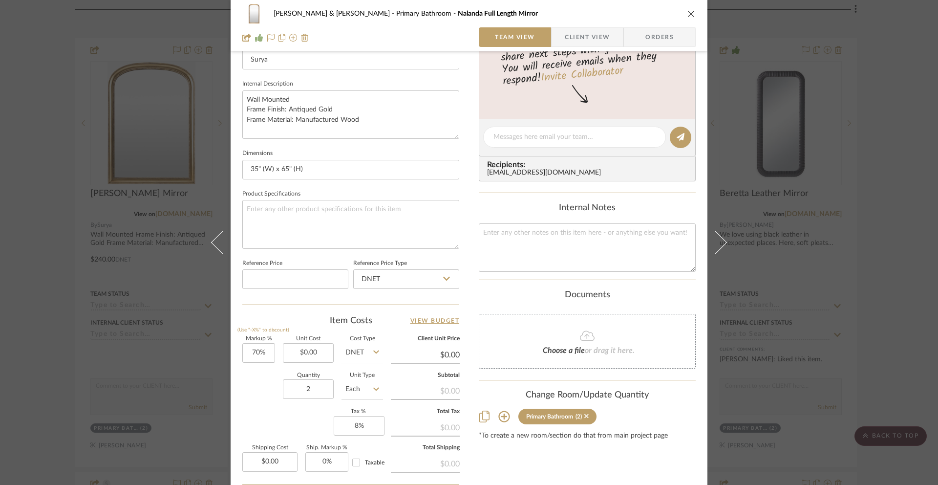
scroll to position [357, 0]
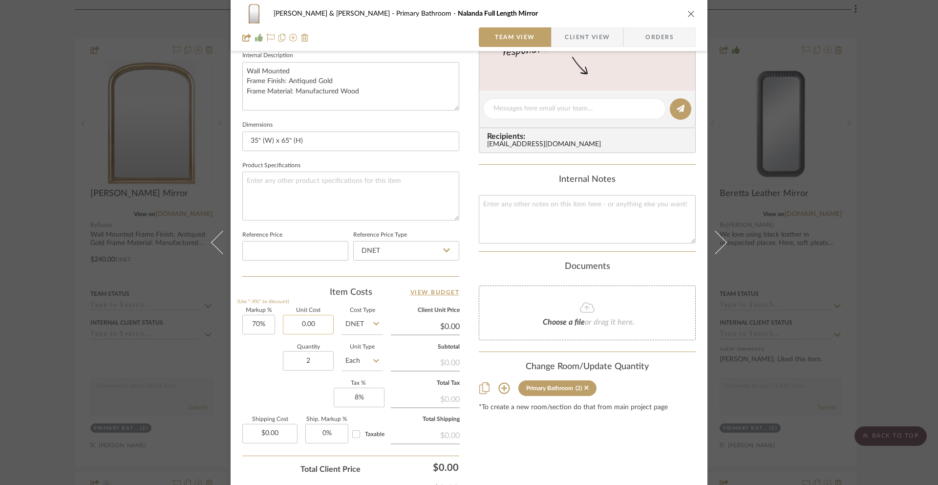
drag, startPoint x: 316, startPoint y: 323, endPoint x: 290, endPoint y: 323, distance: 25.9
click at [290, 323] on input "0.00" at bounding box center [308, 325] width 51 height 20
drag, startPoint x: 291, startPoint y: 324, endPoint x: 332, endPoint y: 325, distance: 41.1
click at [330, 325] on div "Markup % (Use "-X%" to discount) 70% Unit Cost 0.00 Cost Type DNET Client Unit …" at bounding box center [350, 379] width 217 height 143
type input "$420.00"
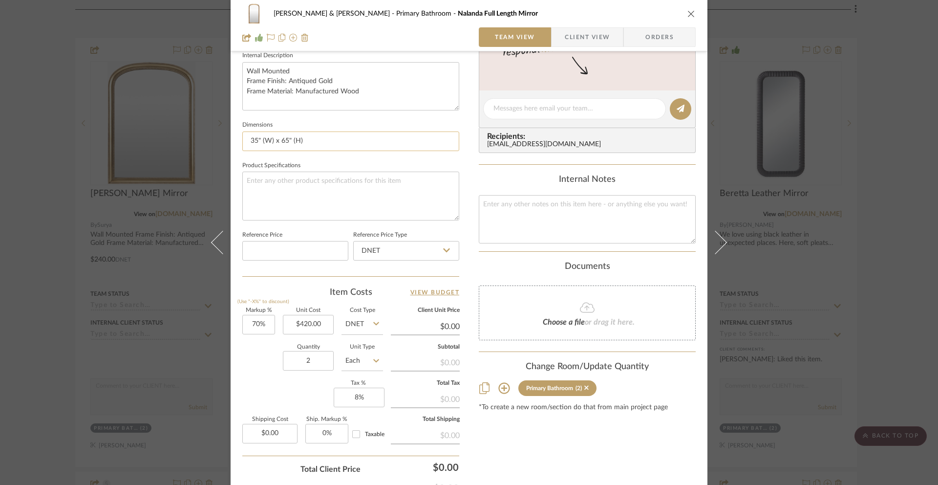
click at [303, 141] on input "35" (W) x 65" (H)" at bounding box center [350, 141] width 217 height 20
type input "$714.00"
type input "$214.20"
click at [687, 14] on icon "close" at bounding box center [691, 14] width 8 height 8
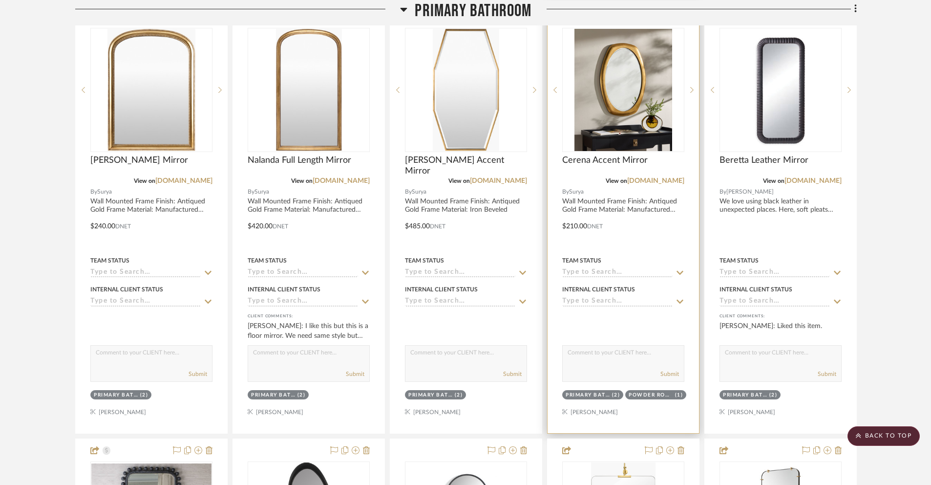
scroll to position [593, 0]
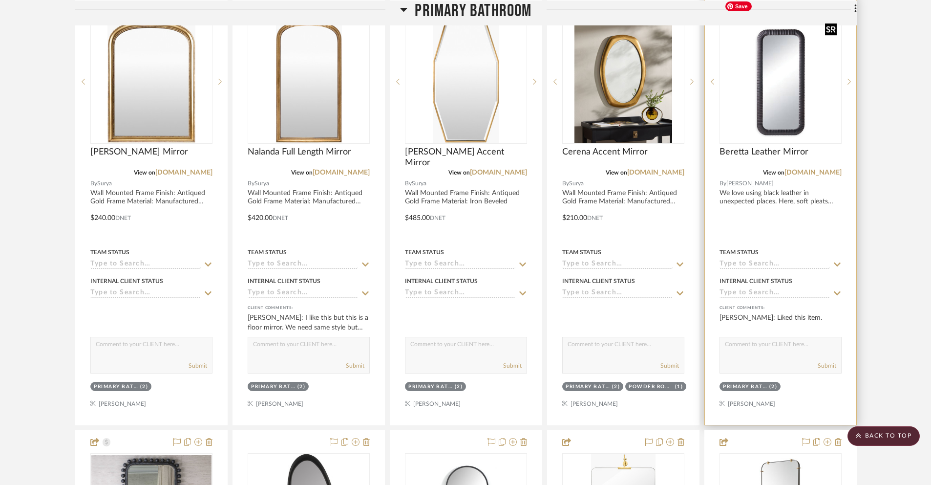
click at [703, 107] on img "0" at bounding box center [781, 81] width 120 height 120
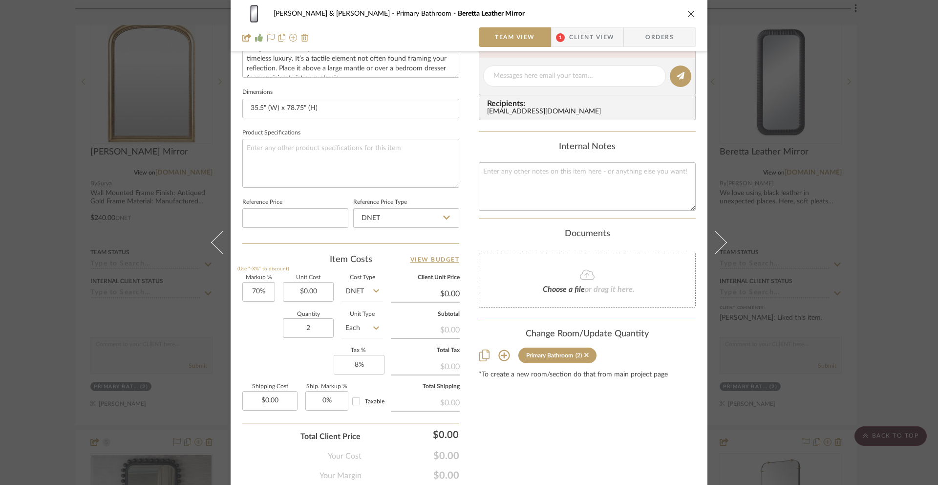
scroll to position [398, 0]
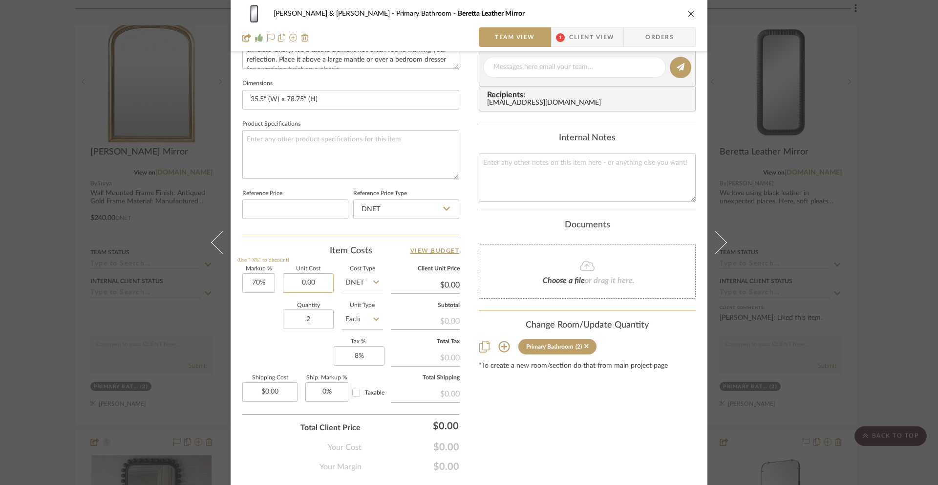
drag, startPoint x: 315, startPoint y: 282, endPoint x: 297, endPoint y: 282, distance: 18.1
click at [297, 282] on input "0.00" at bounding box center [308, 283] width 51 height 20
drag, startPoint x: 297, startPoint y: 282, endPoint x: 324, endPoint y: 283, distance: 27.4
click at [323, 283] on input "0.00" at bounding box center [308, 283] width 51 height 20
type input "$740.00"
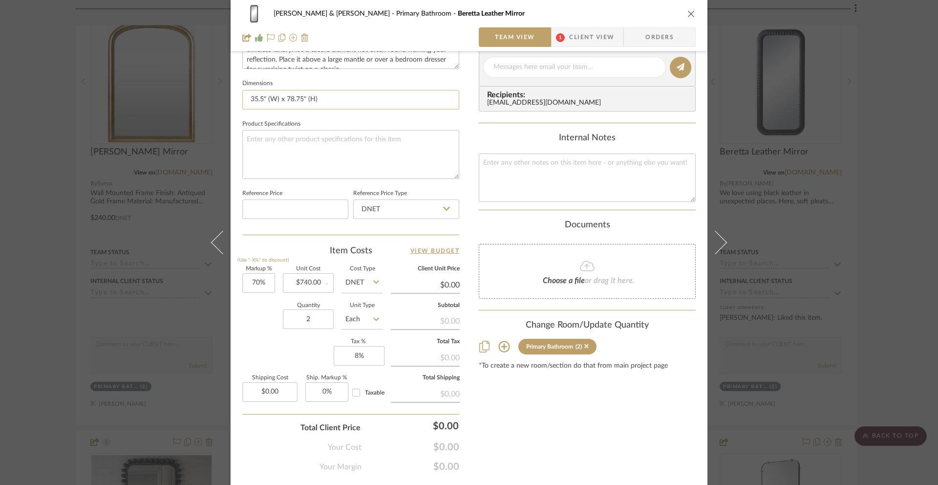
click at [325, 106] on input "35.5" (W) x 78.75" (H)" at bounding box center [350, 100] width 217 height 20
type input "$1,258.00"
type input "$377.40"
click at [687, 11] on icon "close" at bounding box center [691, 14] width 8 height 8
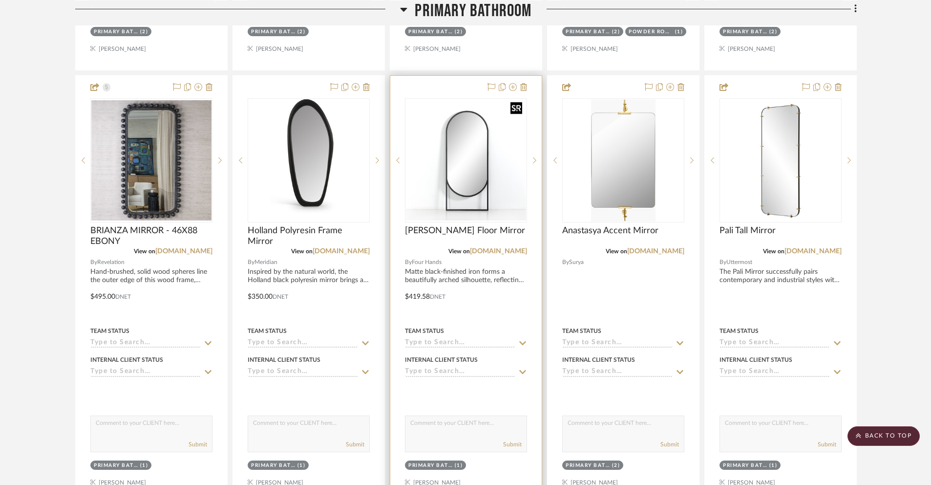
scroll to position [949, 0]
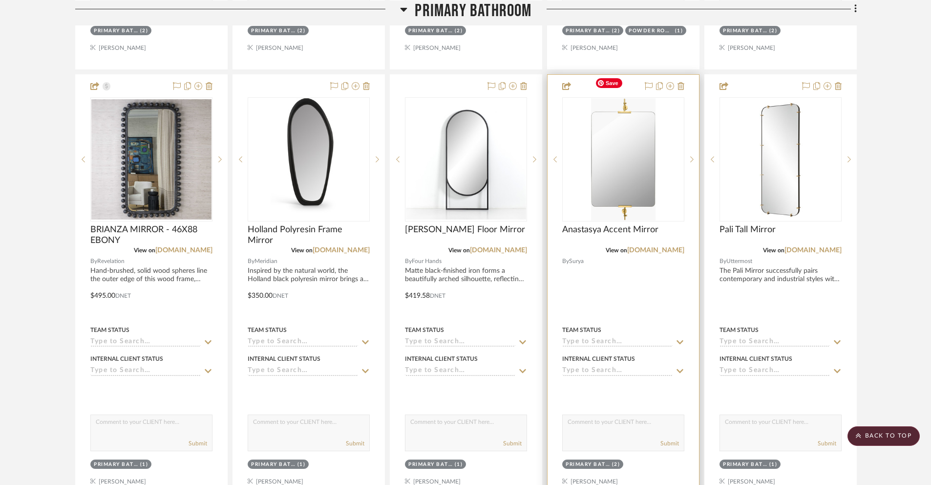
click at [616, 168] on img "0" at bounding box center [623, 159] width 65 height 122
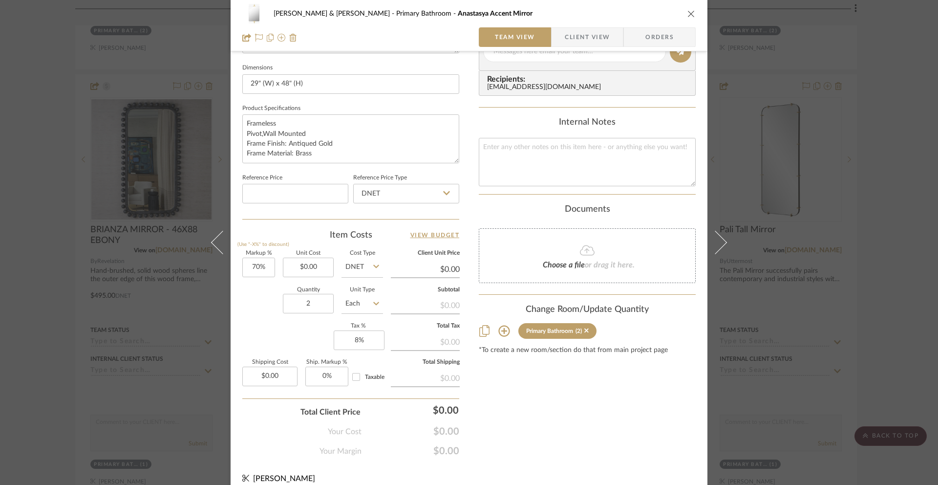
scroll to position [425, 0]
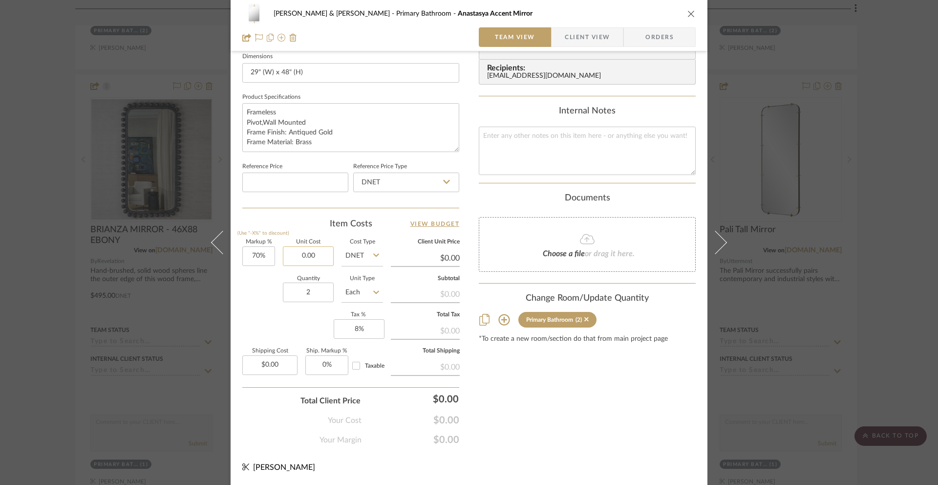
drag, startPoint x: 316, startPoint y: 256, endPoint x: 289, endPoint y: 253, distance: 26.7
click at [290, 253] on input "0.00" at bounding box center [308, 256] width 51 height 20
drag, startPoint x: 295, startPoint y: 256, endPoint x: 322, endPoint y: 258, distance: 28.0
click at [322, 259] on input "0.00" at bounding box center [308, 256] width 51 height 20
type input "$495.00"
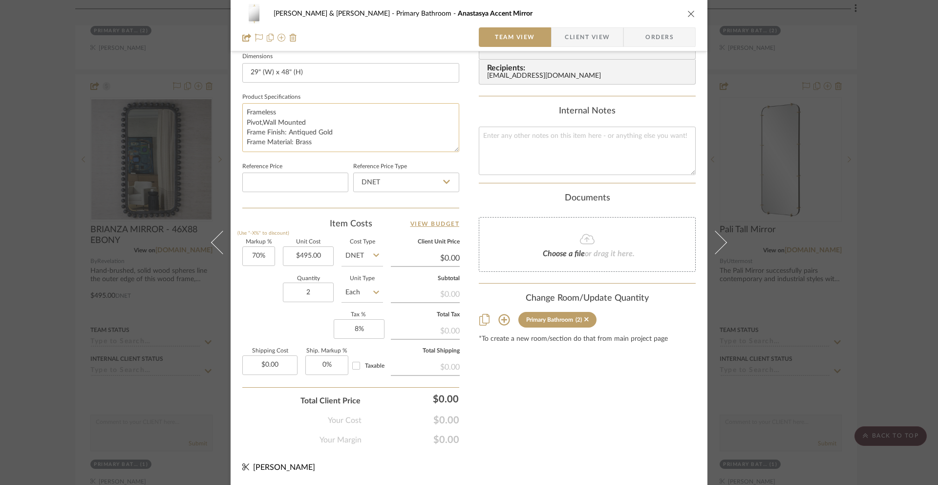
click at [327, 128] on textarea "Frameless Pivot,Wall Mounted Frame Finish: Antiqued Gold Frame Material: Brass" at bounding box center [350, 127] width 217 height 48
type input "$841.50"
type input "$252.45"
click at [690, 11] on icon "close" at bounding box center [691, 14] width 8 height 8
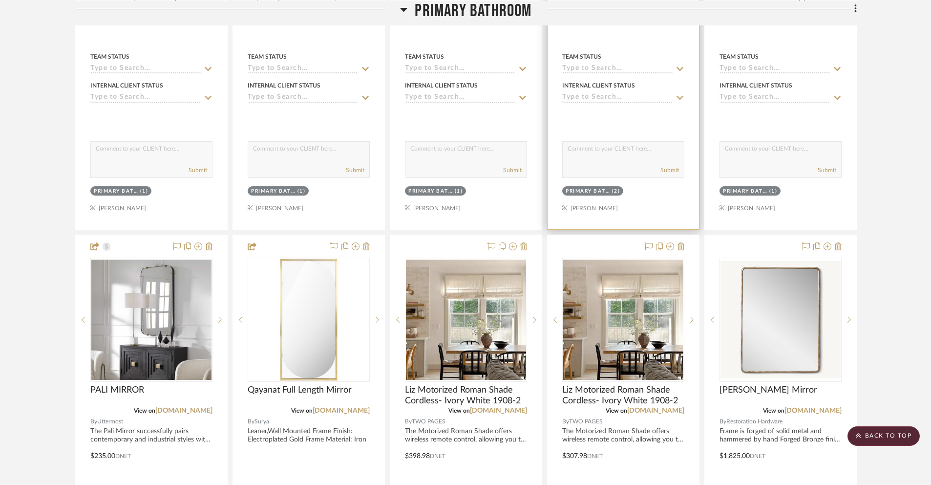
scroll to position [1362, 0]
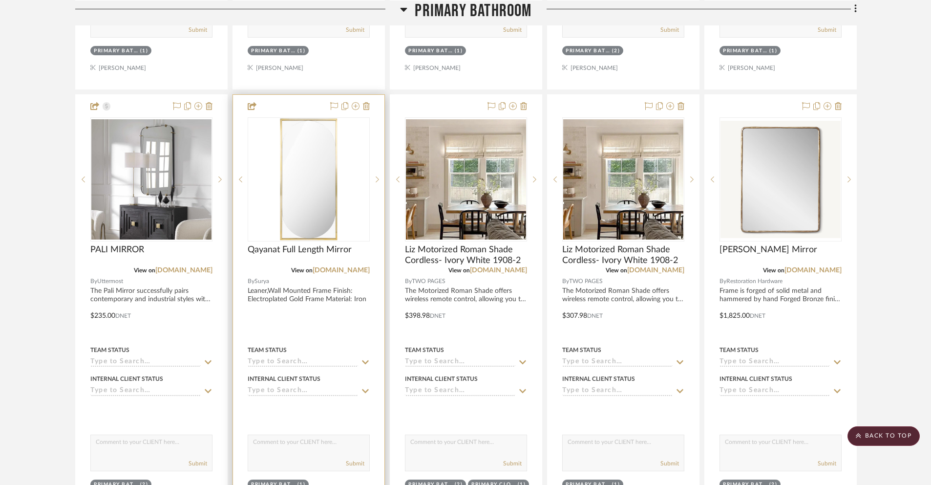
click at [308, 181] on img "0" at bounding box center [309, 179] width 58 height 122
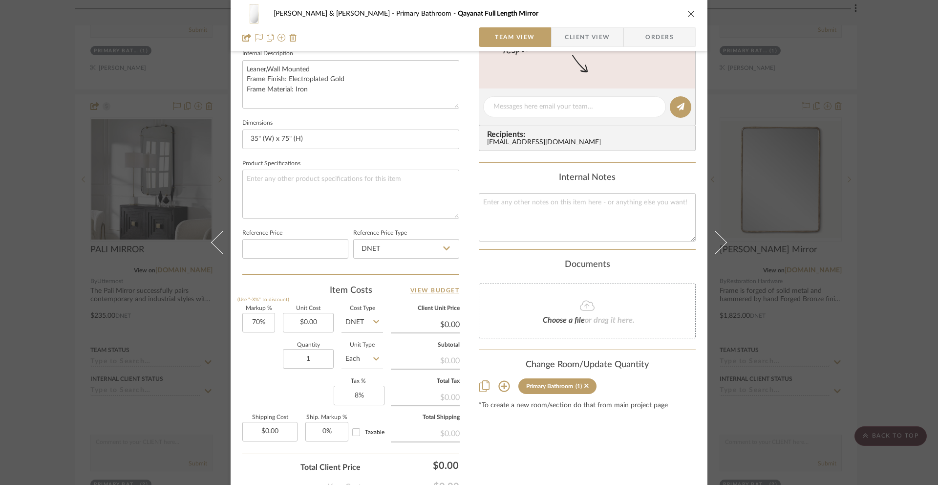
scroll to position [374, 0]
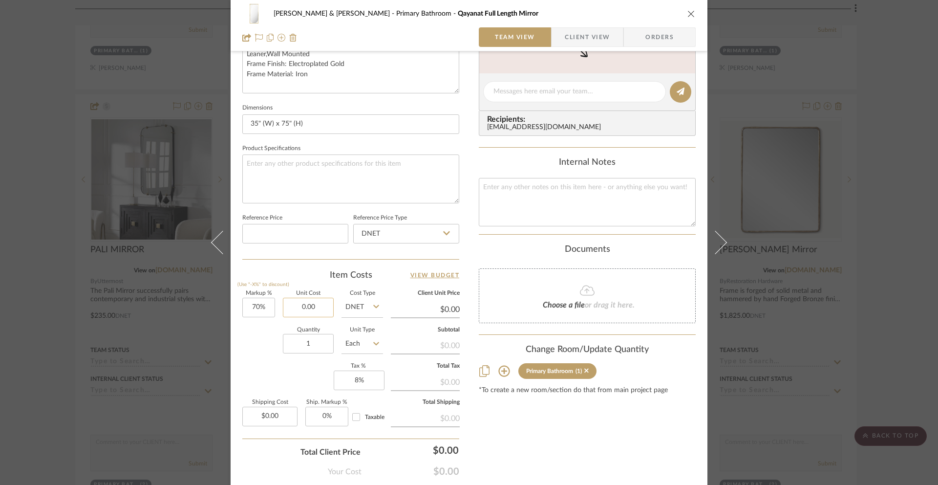
click at [307, 310] on input "0.00" at bounding box center [308, 307] width 51 height 20
type input "$638.00"
click at [290, 176] on textarea at bounding box center [350, 178] width 217 height 48
type input "$1,084.60"
type input "$162.69"
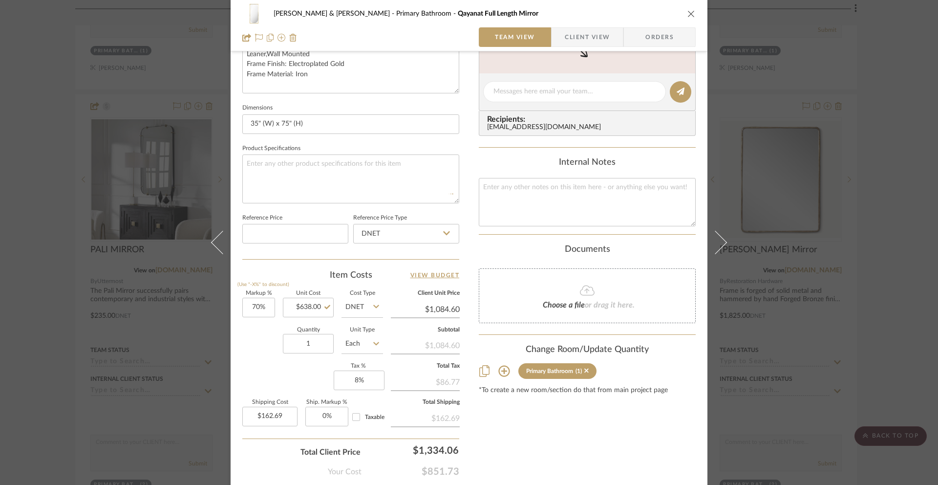
click at [688, 14] on icon "close" at bounding box center [691, 14] width 8 height 8
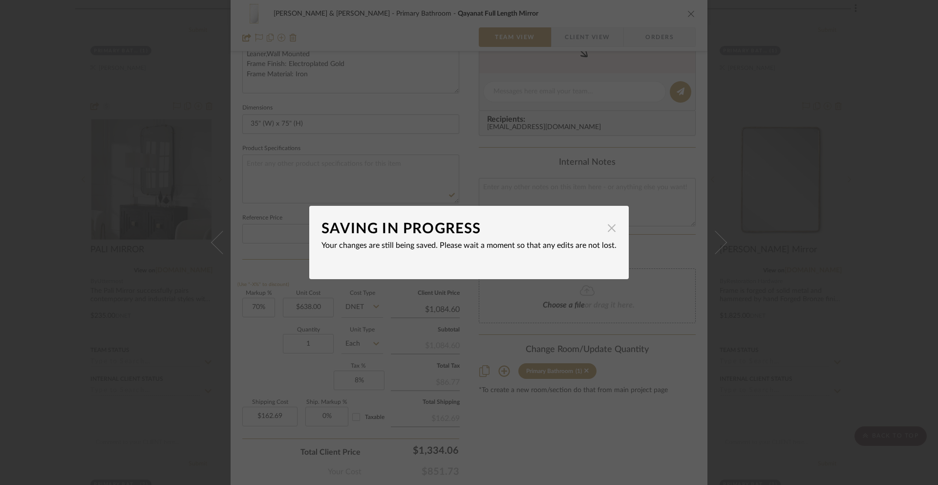
click at [609, 224] on span "button" at bounding box center [612, 228] width 20 height 20
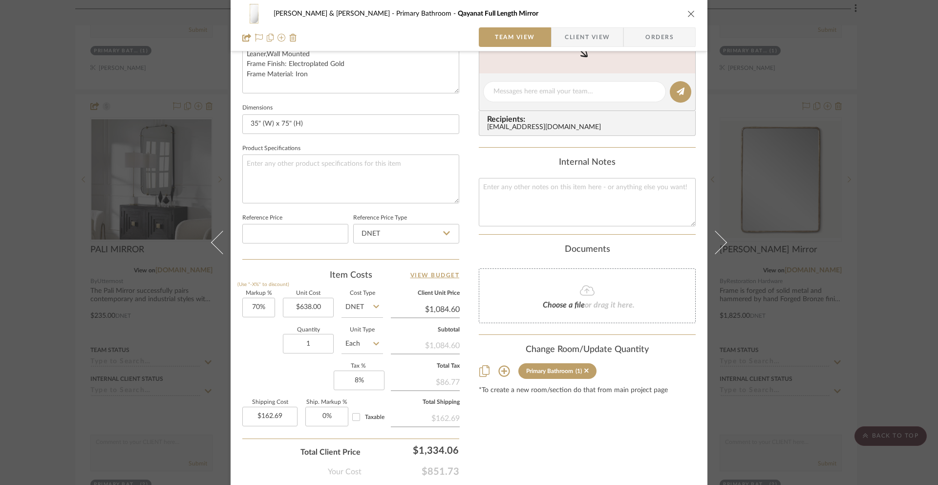
click at [688, 15] on icon "close" at bounding box center [691, 14] width 8 height 8
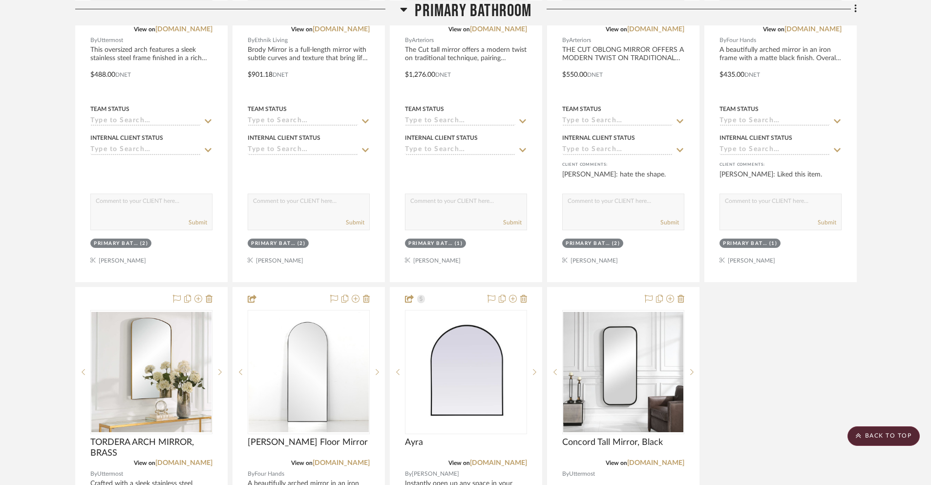
scroll to position [2076, 0]
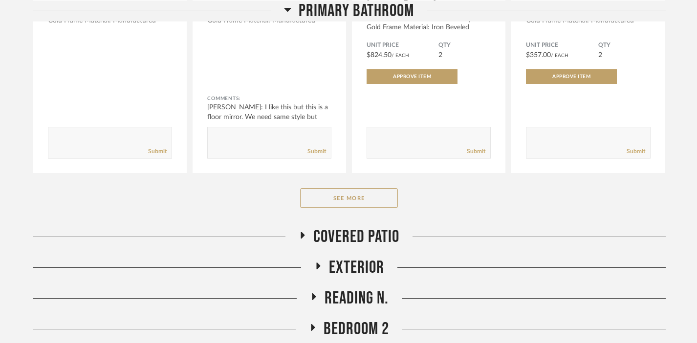
scroll to position [594, 0]
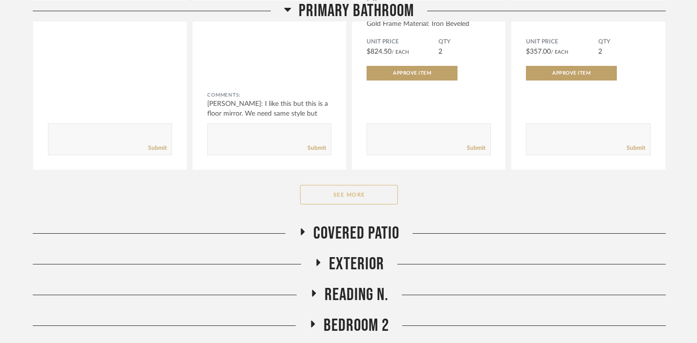
click at [359, 196] on button "See More" at bounding box center [349, 195] width 98 height 20
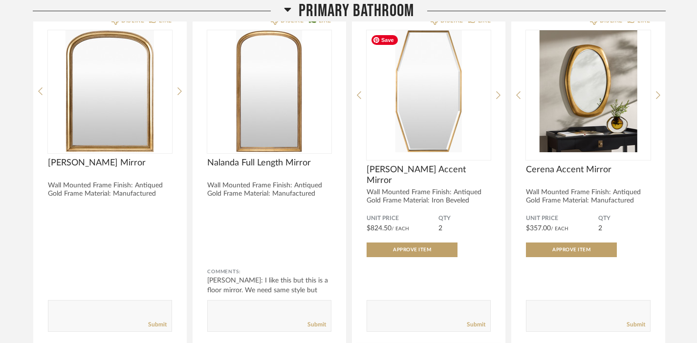
scroll to position [413, 0]
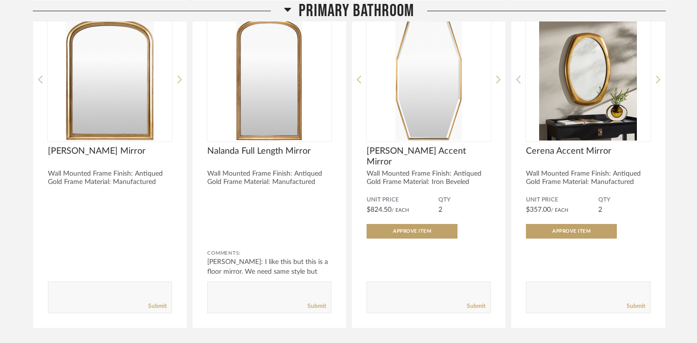
scroll to position [429, 0]
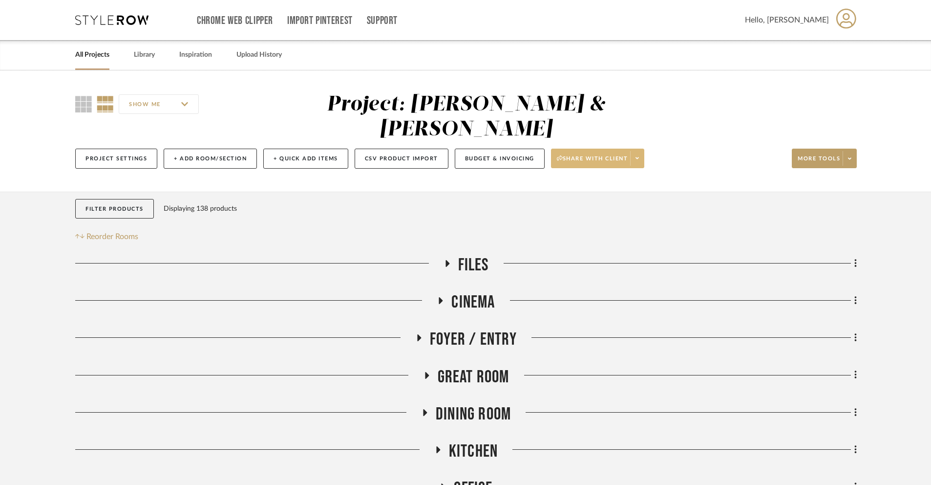
click at [631, 149] on button "Share with client" at bounding box center [598, 159] width 94 height 20
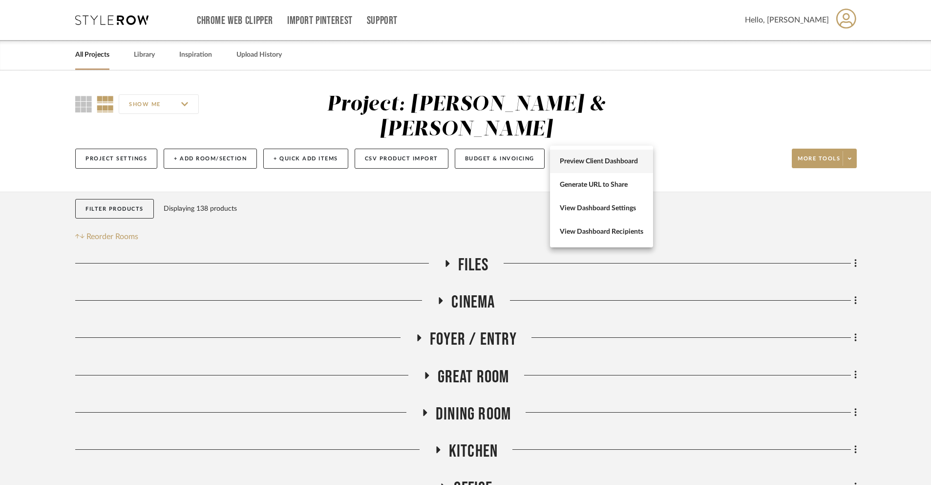
click at [586, 163] on span "Preview Client Dashboard" at bounding box center [602, 161] width 84 height 8
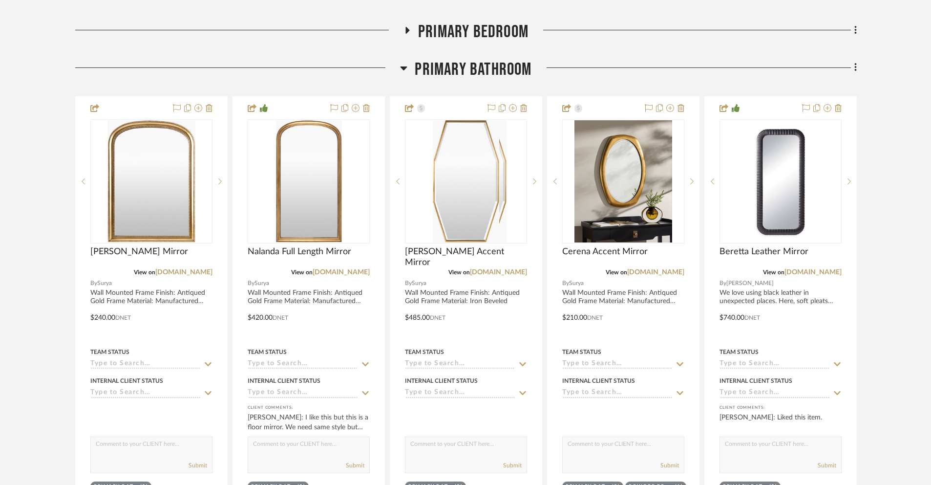
scroll to position [506, 0]
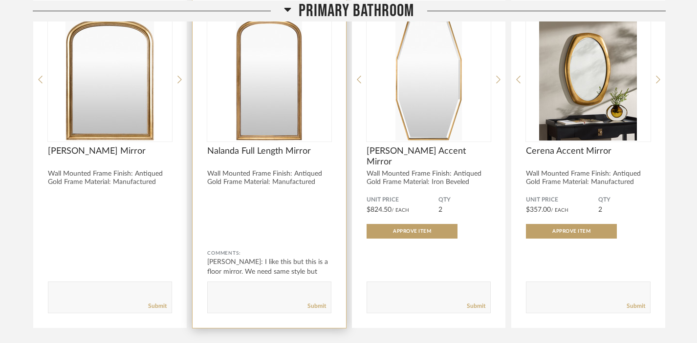
scroll to position [436, 0]
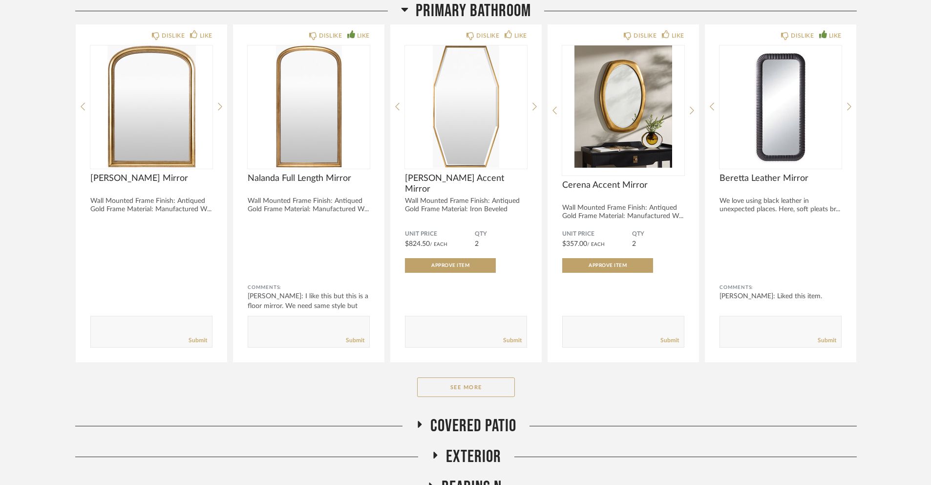
scroll to position [420, 0]
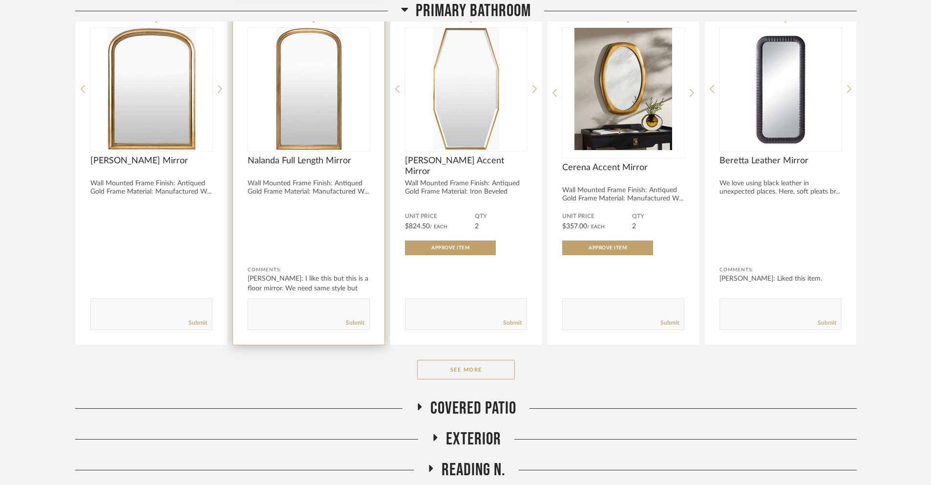
click at [301, 205] on div "Nalanda Full Length Mirror Wall Mounted Frame Finish: Antiqued Gold Frame Mater…" at bounding box center [309, 187] width 122 height 64
click at [296, 185] on div "Wall Mounted Frame Finish: Antiqued Gold Frame Material: Manufactured W..." at bounding box center [309, 187] width 122 height 17
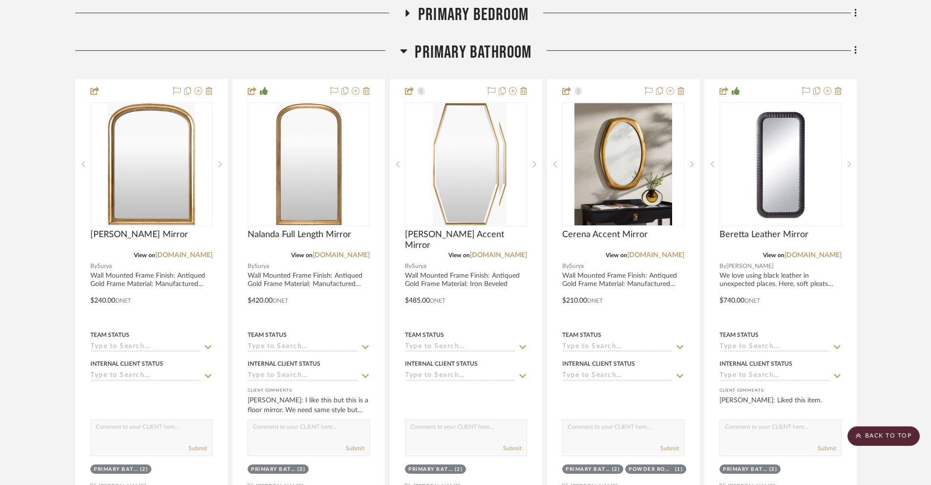
scroll to position [515, 0]
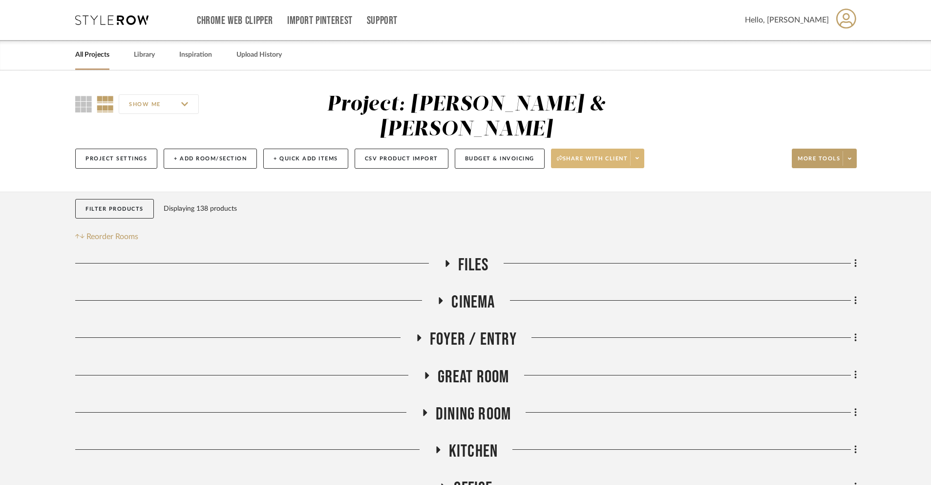
click at [610, 155] on span "Share with client" at bounding box center [592, 162] width 71 height 15
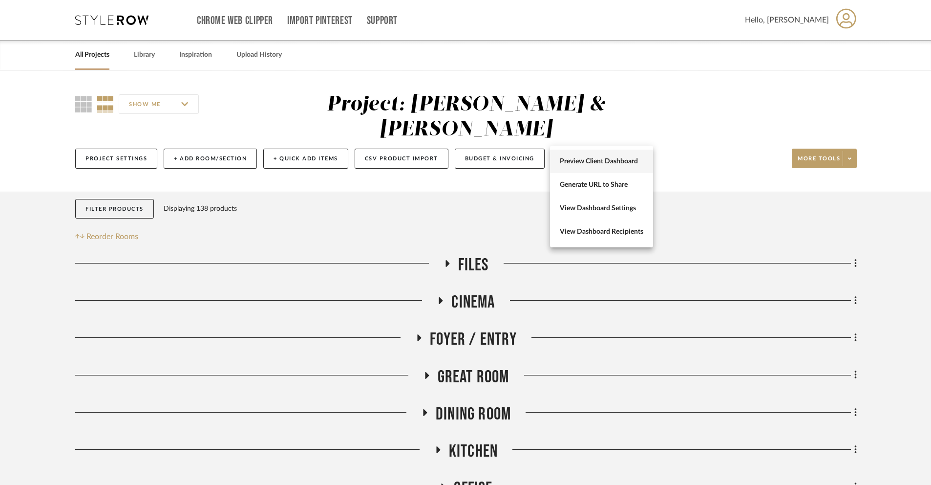
click at [588, 164] on span "Preview Client Dashboard" at bounding box center [602, 161] width 84 height 8
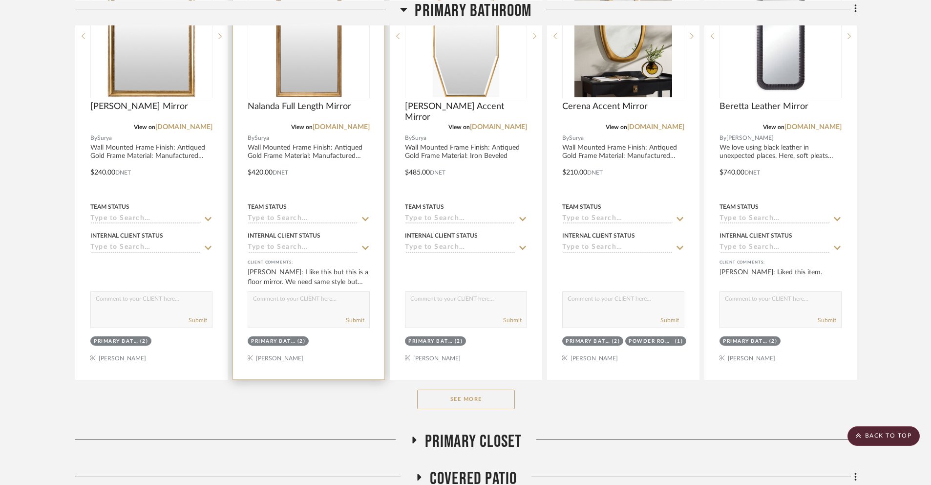
scroll to position [594, 0]
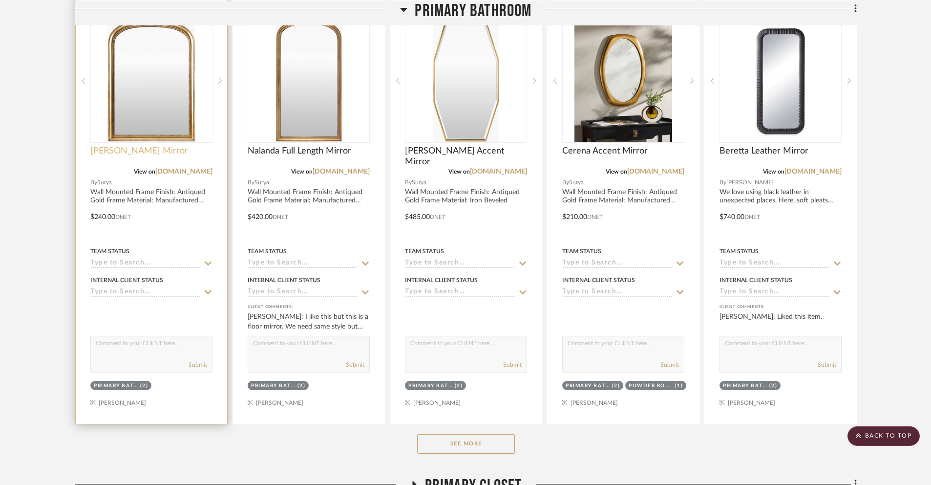
click at [136, 146] on span "[PERSON_NAME] Mirror" at bounding box center [139, 151] width 98 height 11
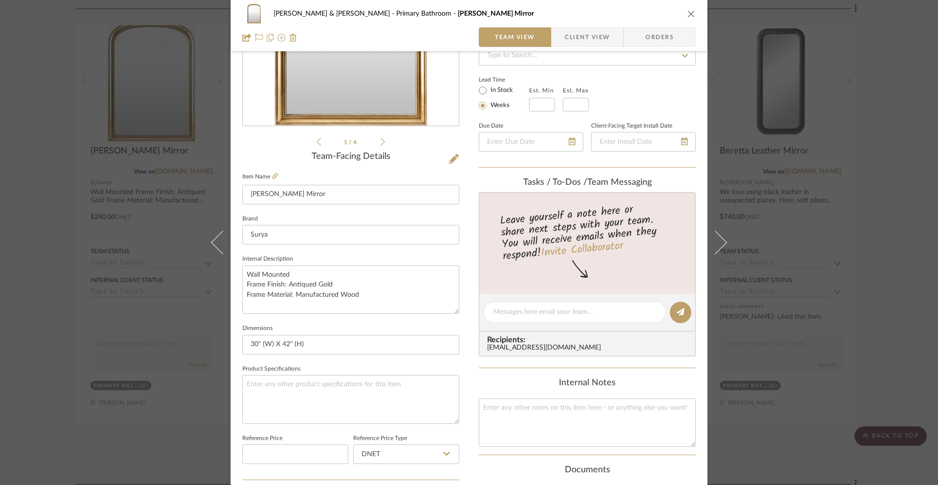
scroll to position [0, 0]
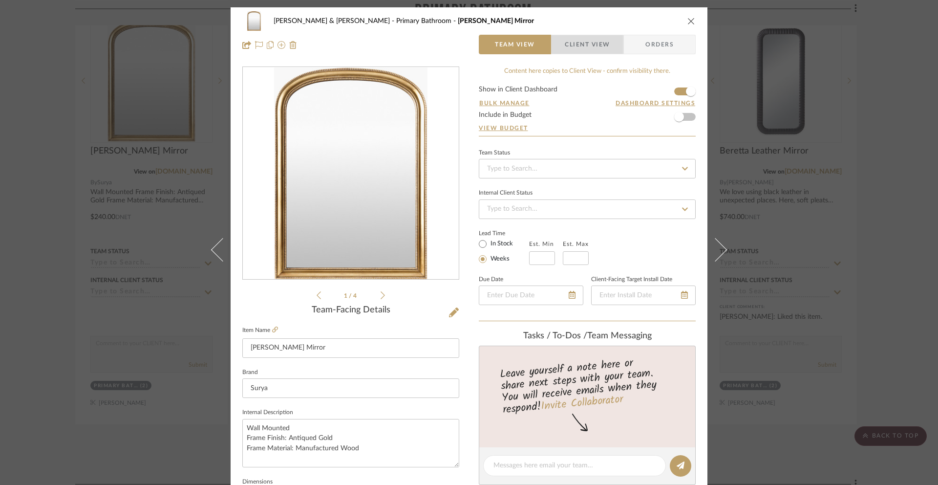
click at [591, 42] on span "Client View" at bounding box center [587, 45] width 45 height 20
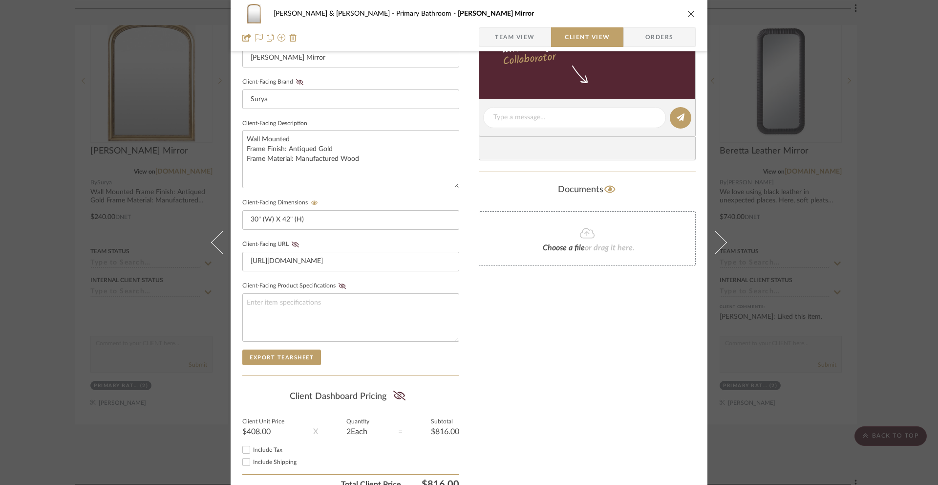
scroll to position [337, 0]
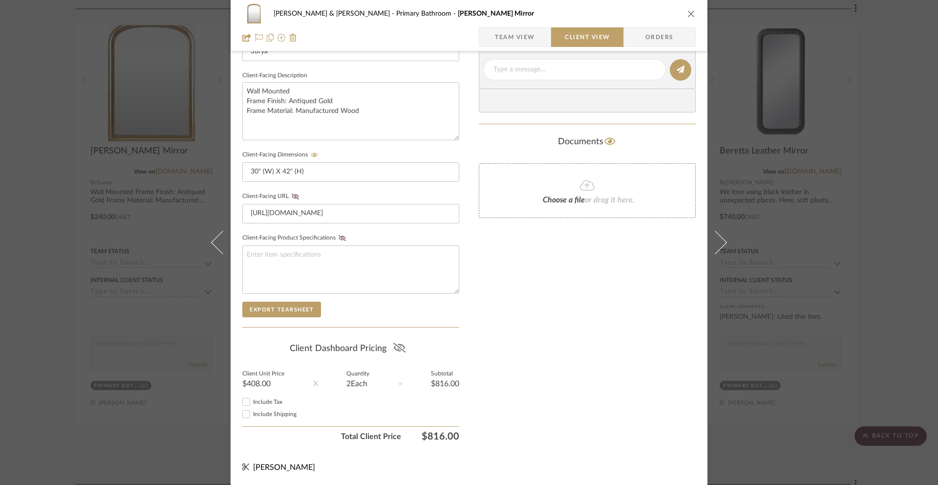
click at [395, 346] on icon at bounding box center [399, 347] width 12 height 10
click at [348, 116] on textarea "Wall Mounted Frame Finish: Antiqued Gold Frame Material: Manufactured Wood" at bounding box center [350, 111] width 217 height 58
click at [687, 13] on icon "close" at bounding box center [691, 14] width 8 height 8
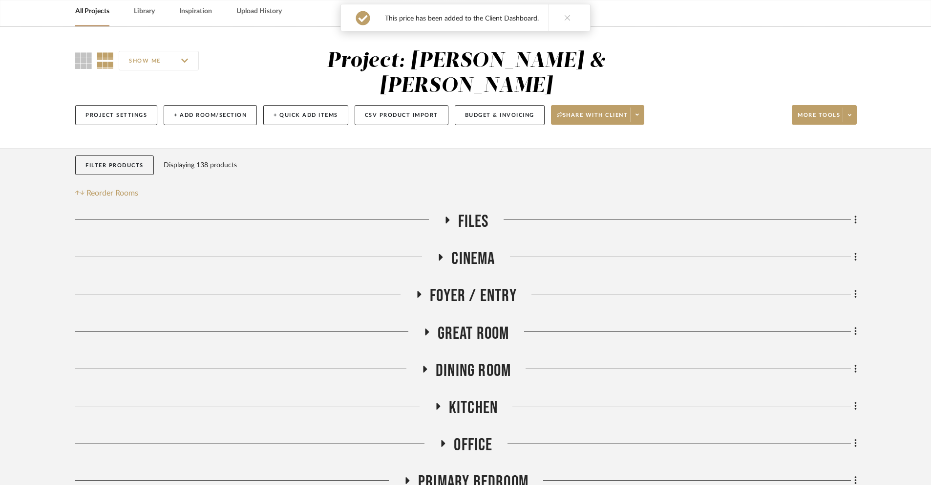
scroll to position [0, 0]
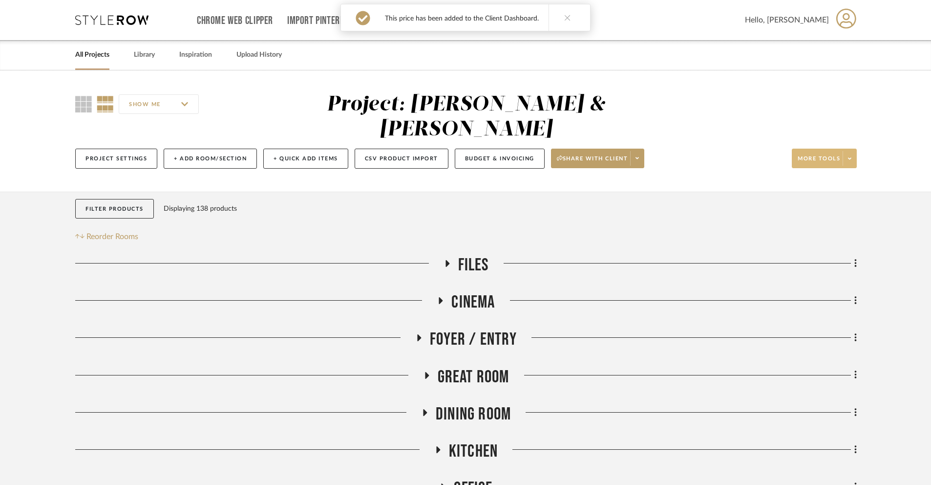
click at [853, 151] on span at bounding box center [850, 158] width 14 height 15
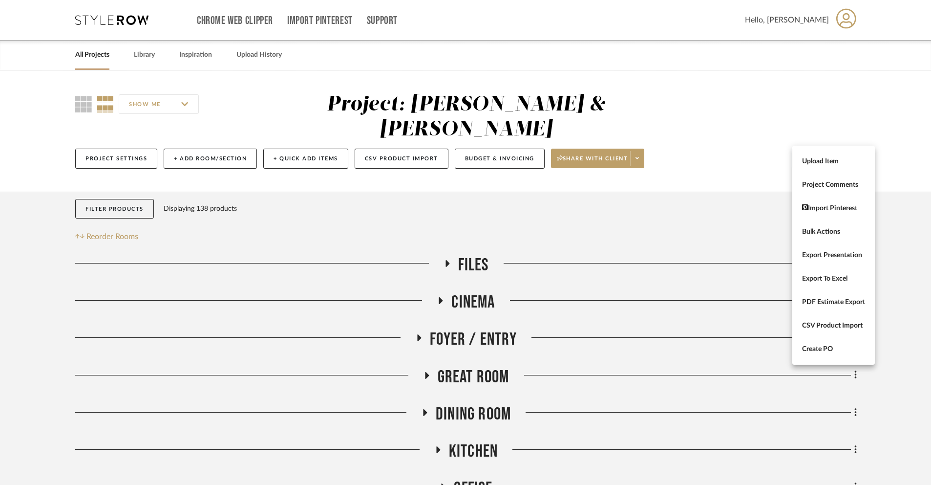
click at [145, 140] on div at bounding box center [465, 242] width 931 height 485
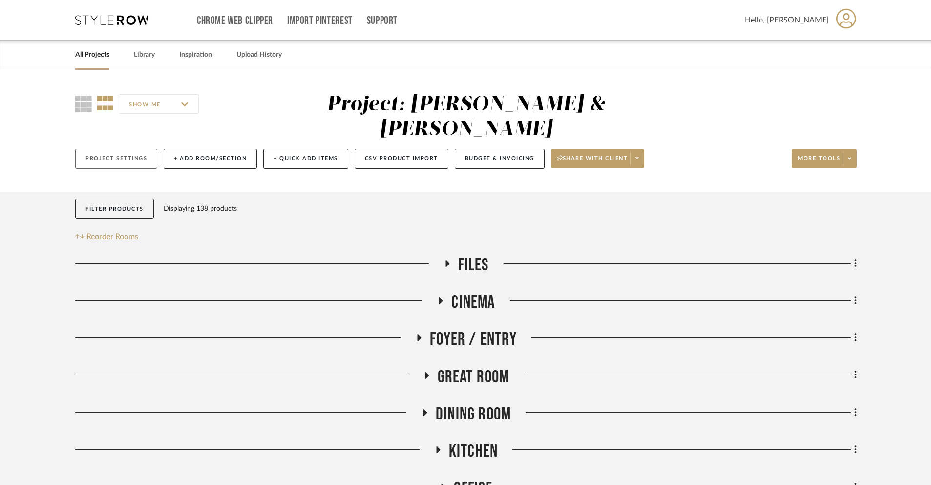
click at [142, 149] on button "Project Settings" at bounding box center [116, 159] width 82 height 20
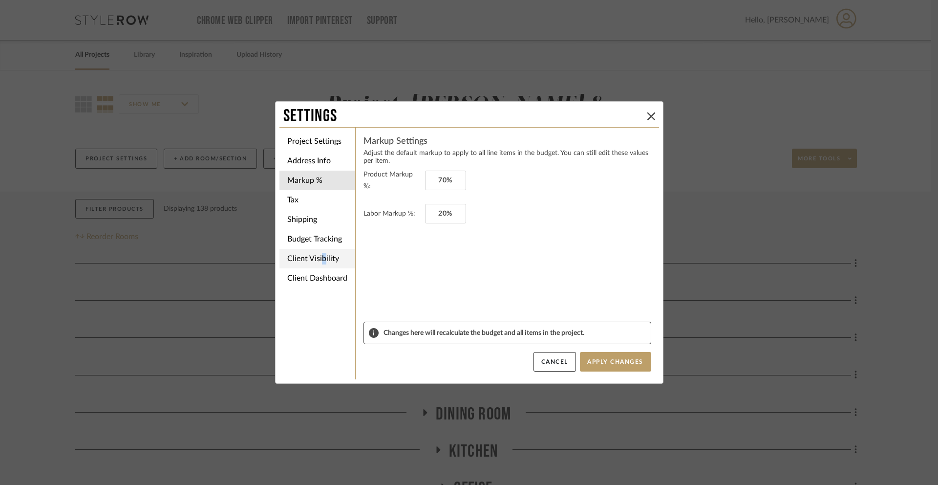
click at [317, 259] on li "Client Visibility" at bounding box center [317, 259] width 76 height 20
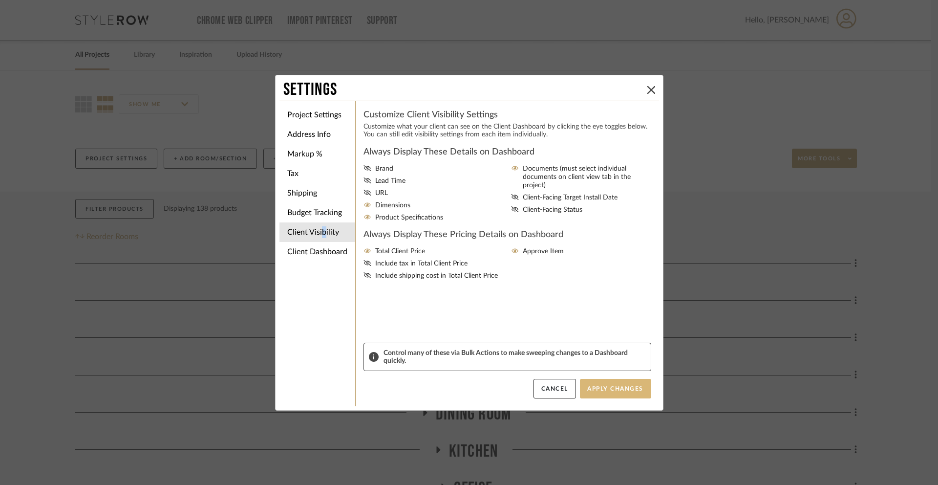
click at [603, 383] on button "Apply Changes" at bounding box center [615, 389] width 71 height 20
click at [647, 88] on icon at bounding box center [651, 90] width 8 height 8
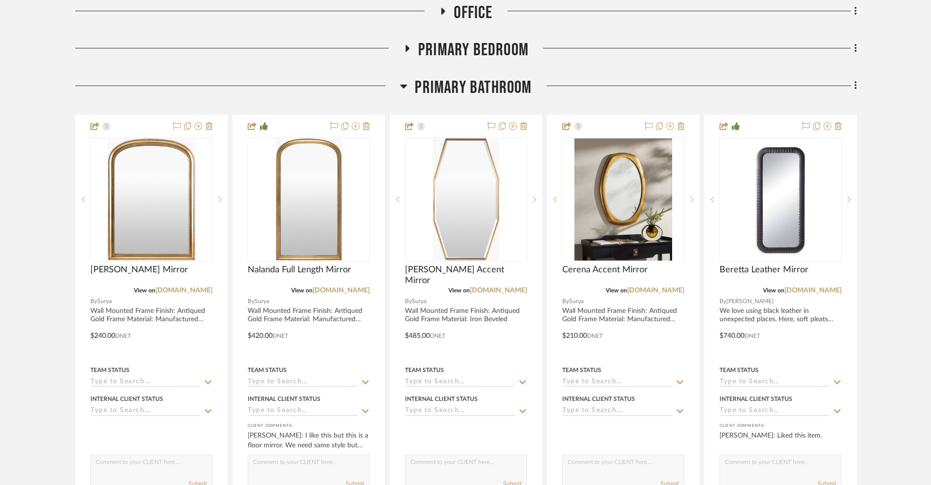
scroll to position [481, 0]
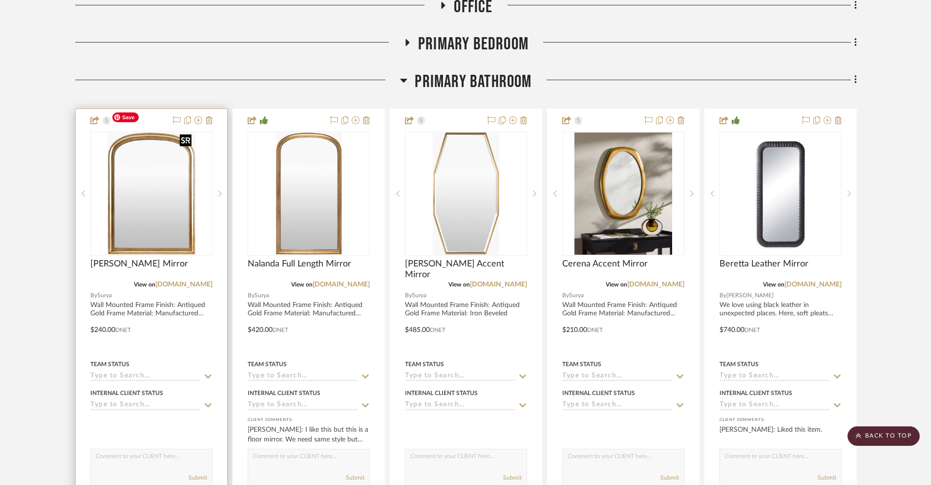
click at [0, 0] on img at bounding box center [0, 0] width 0 height 0
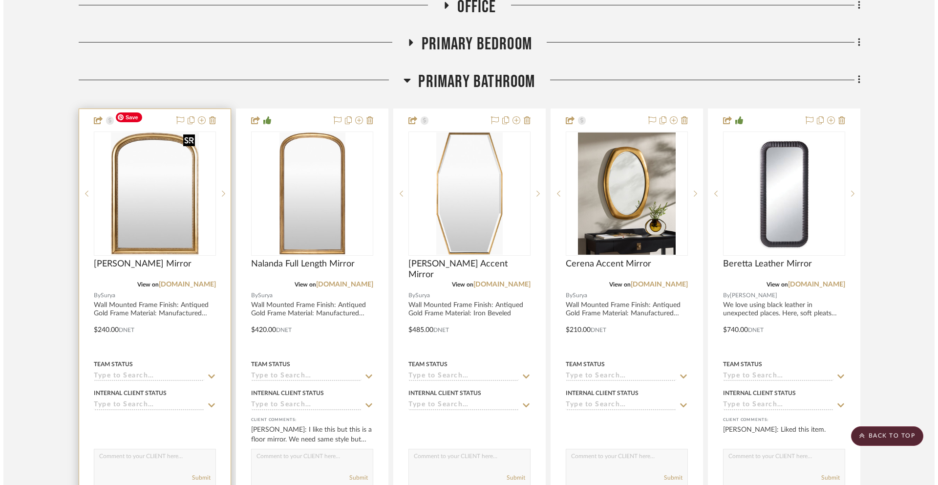
scroll to position [0, 0]
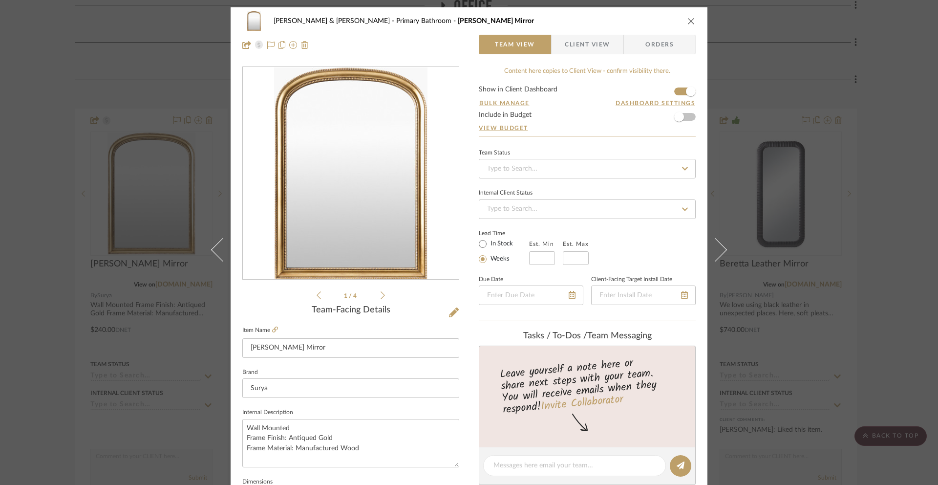
click at [603, 45] on span "Client View" at bounding box center [587, 45] width 45 height 20
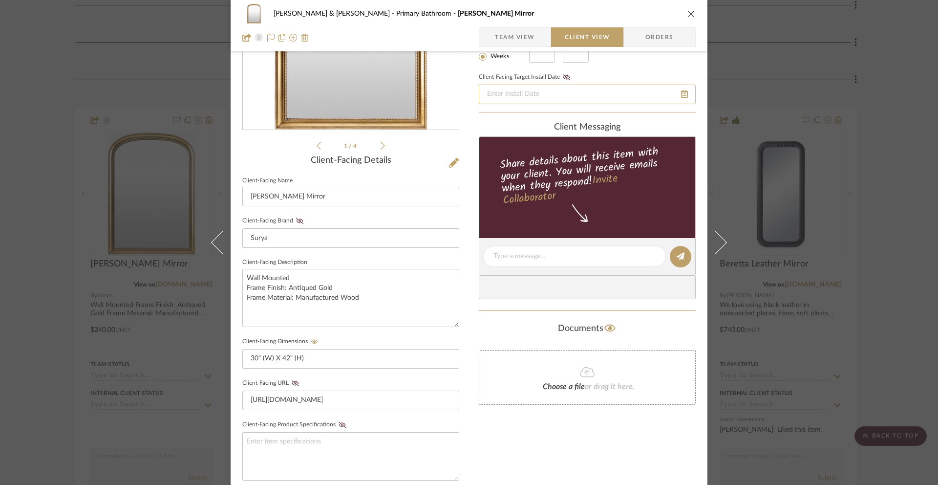
scroll to position [127, 0]
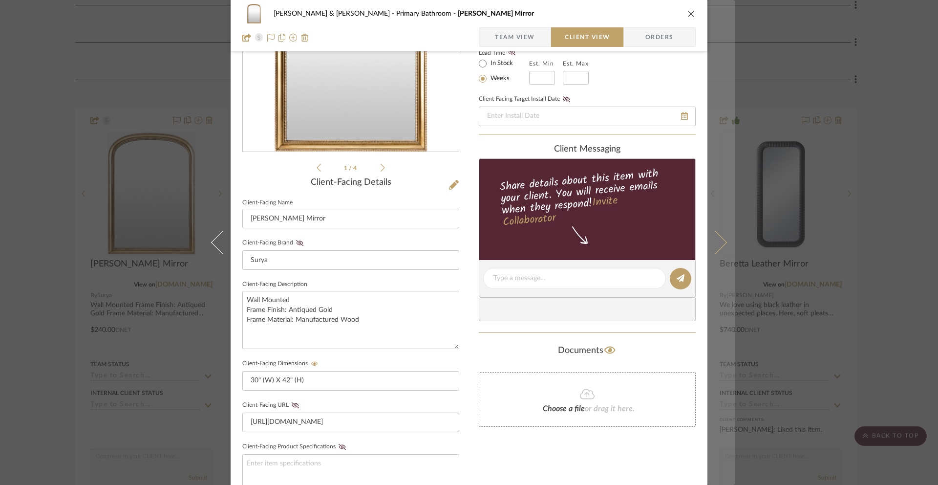
click at [716, 242] on icon at bounding box center [714, 242] width 23 height 23
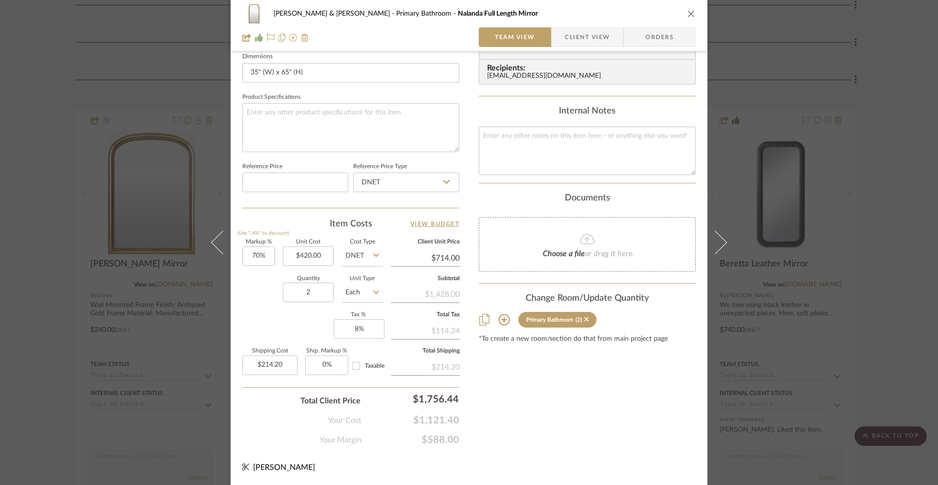
scroll to position [424, 0]
click at [579, 34] on span "Client View" at bounding box center [587, 37] width 45 height 20
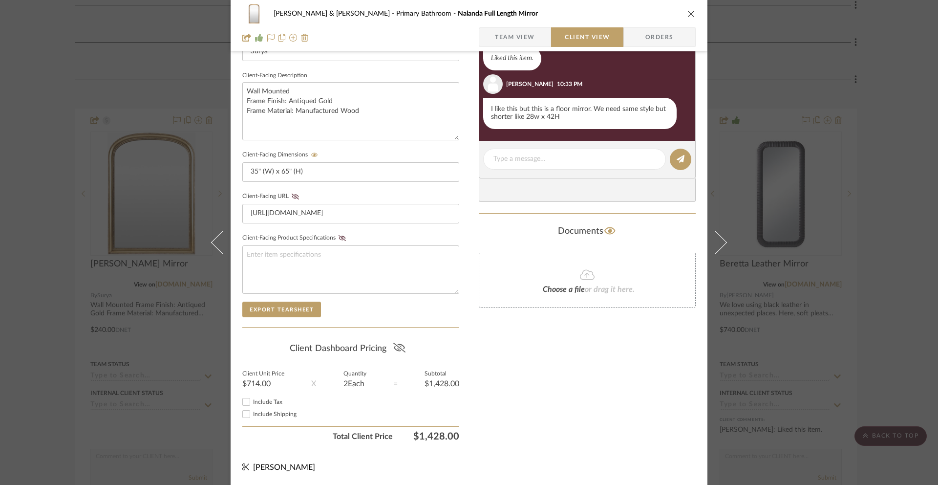
click at [393, 348] on icon at bounding box center [399, 347] width 12 height 10
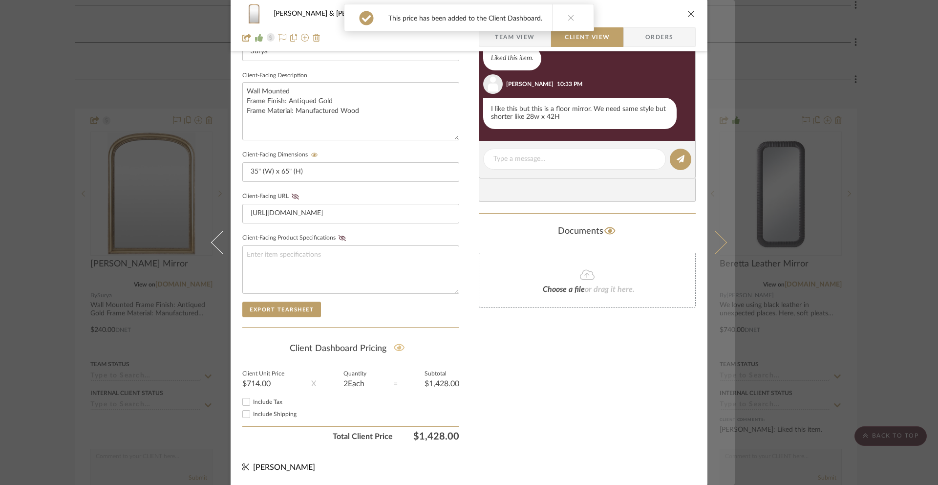
click at [712, 242] on icon at bounding box center [714, 242] width 23 height 23
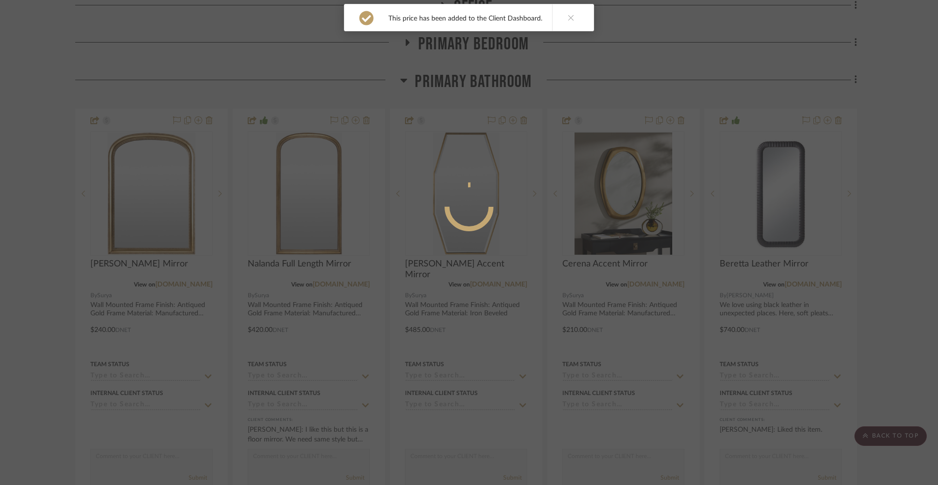
scroll to position [0, 0]
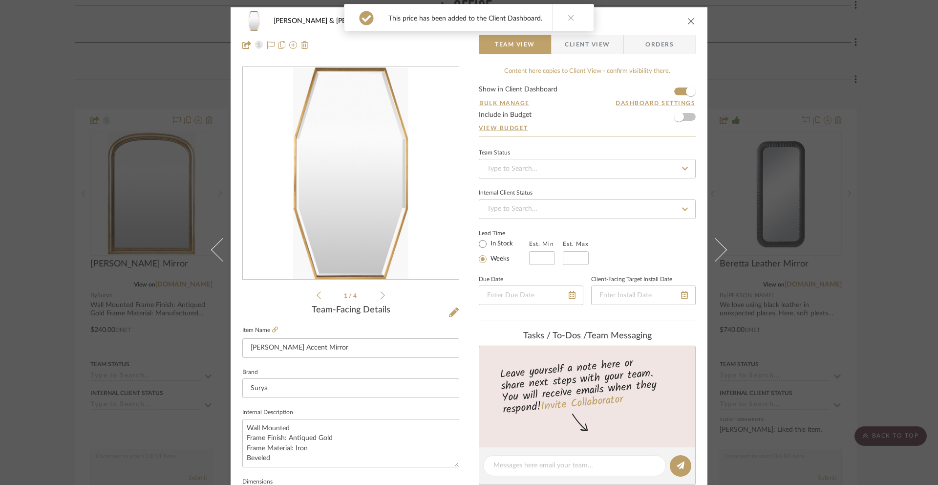
click at [601, 47] on span "Client View" at bounding box center [587, 45] width 45 height 20
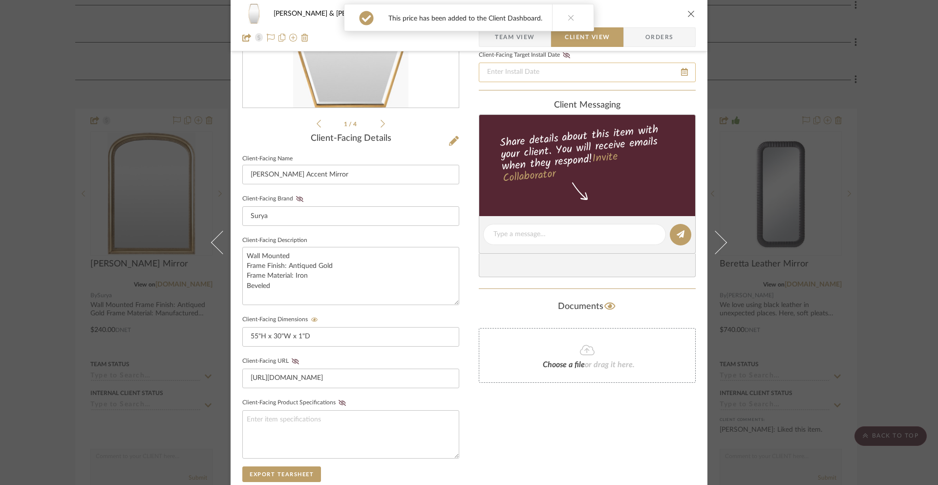
scroll to position [337, 0]
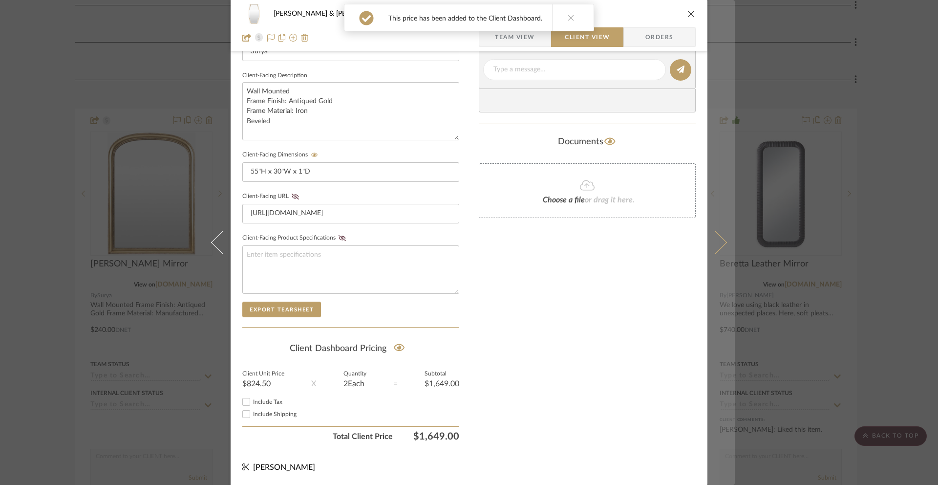
click at [706, 237] on icon at bounding box center [714, 242] width 23 height 23
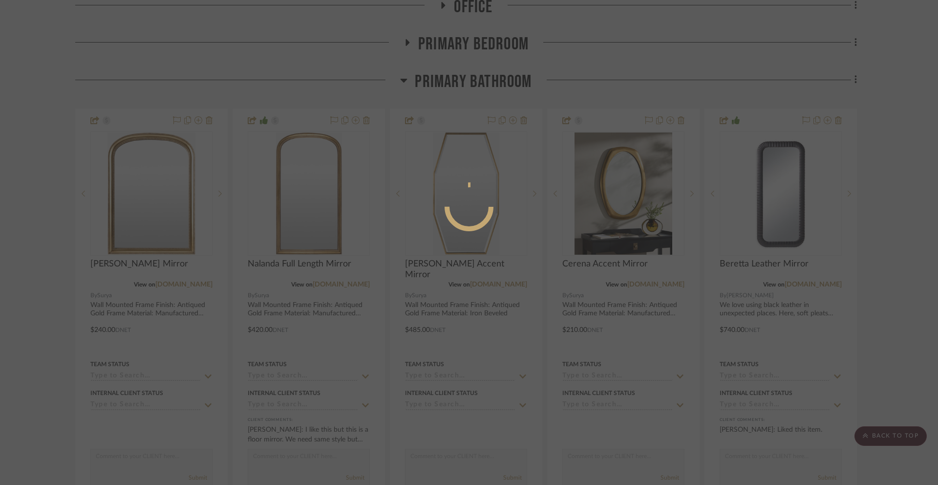
scroll to position [0, 0]
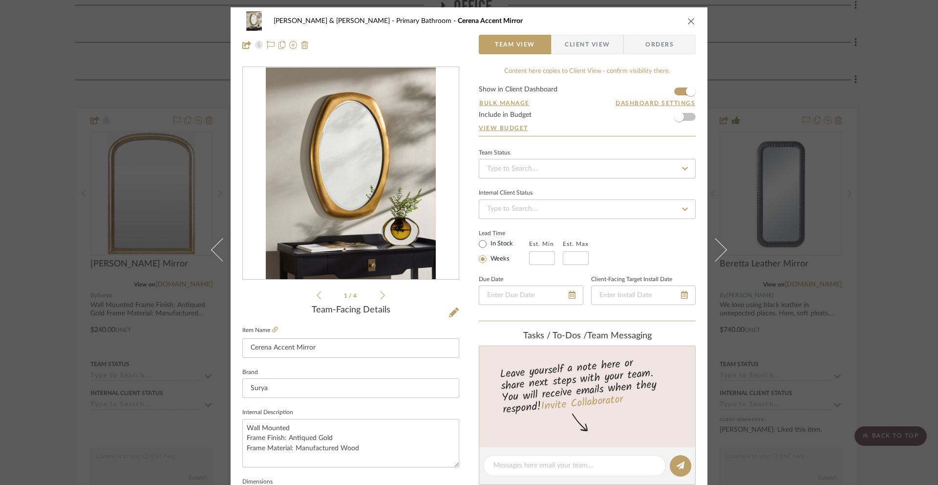
click at [603, 52] on span "Client View" at bounding box center [587, 45] width 45 height 20
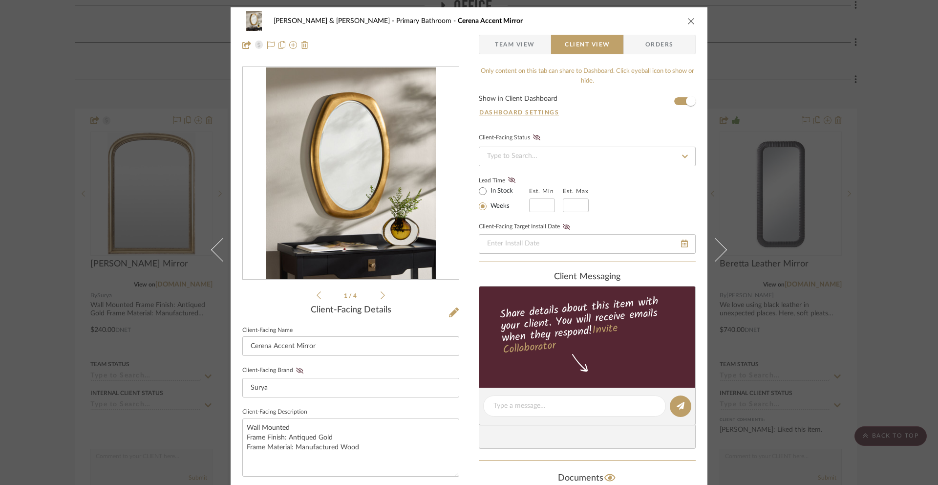
scroll to position [337, 0]
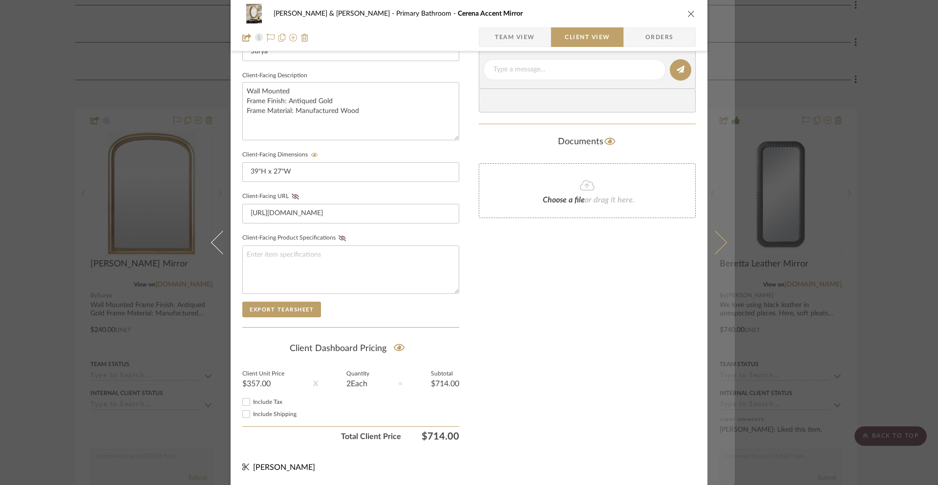
click at [713, 245] on icon at bounding box center [714, 242] width 23 height 23
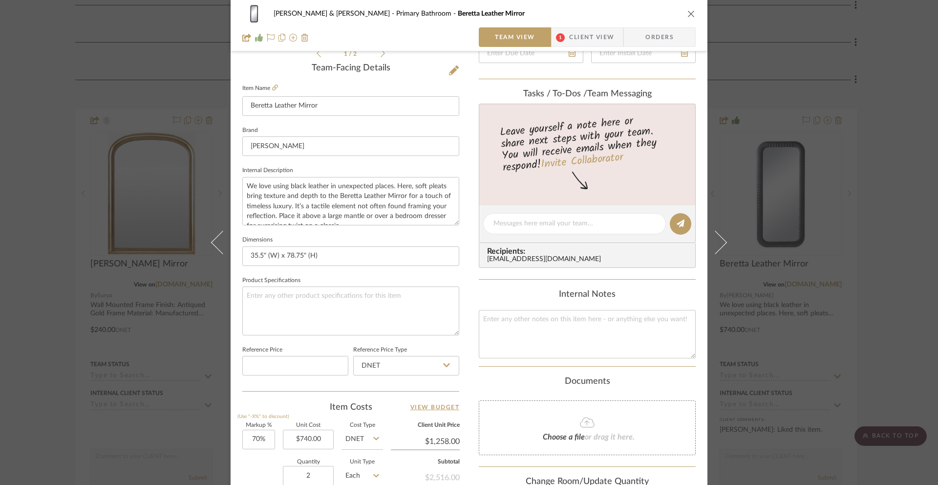
scroll to position [425, 0]
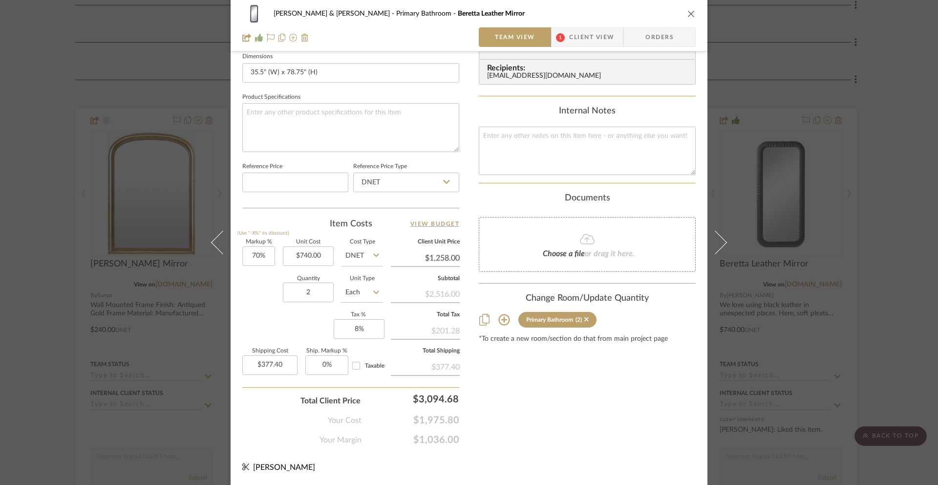
click at [578, 43] on span "Client View" at bounding box center [591, 37] width 45 height 20
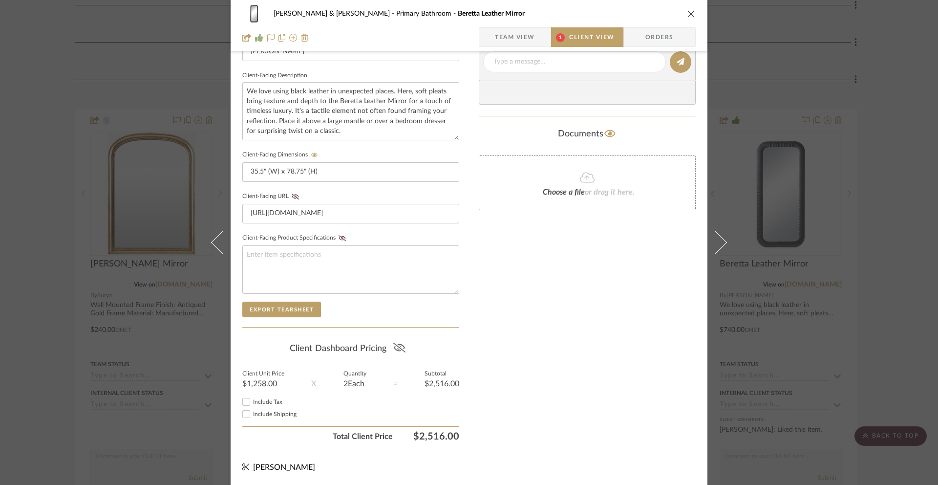
click at [394, 347] on icon at bounding box center [399, 347] width 12 height 10
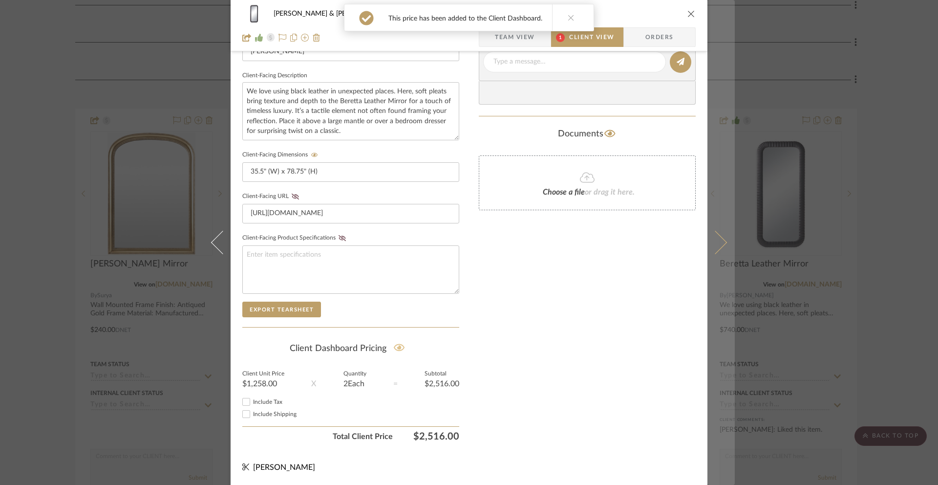
click at [715, 244] on icon at bounding box center [714, 242] width 23 height 23
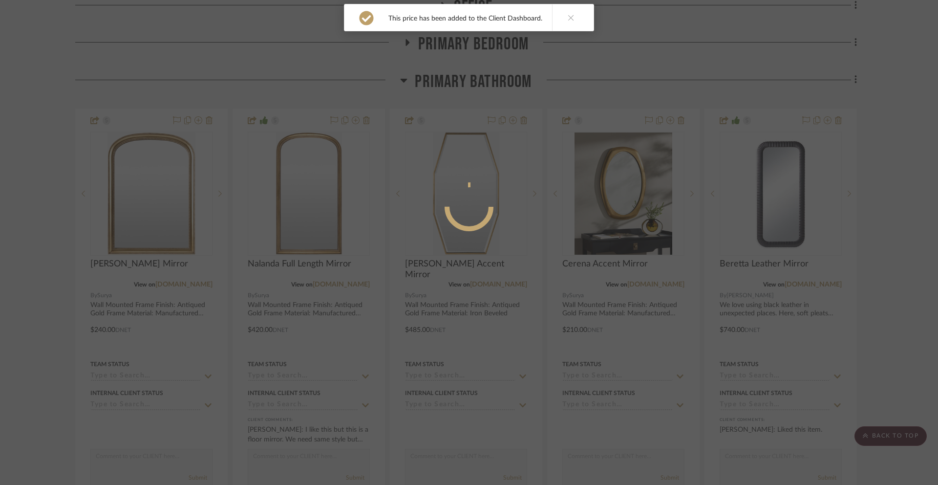
scroll to position [0, 0]
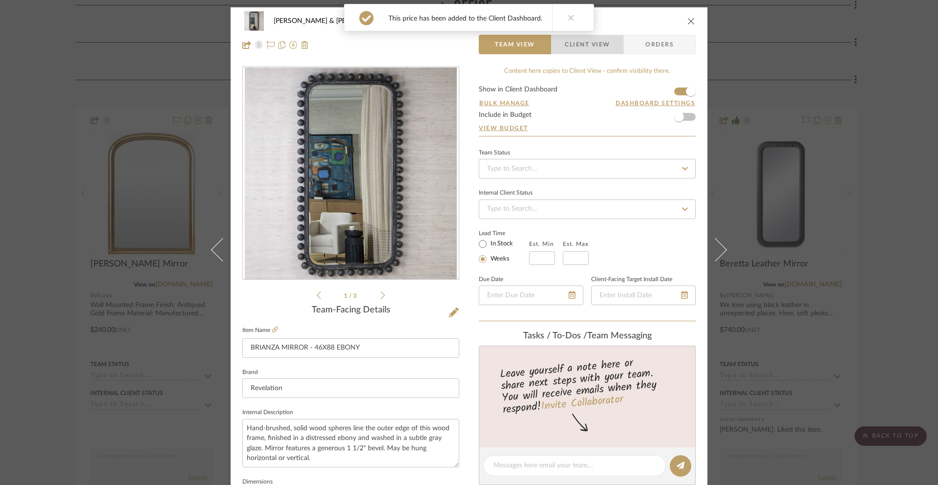
click at [600, 46] on span "Client View" at bounding box center [587, 45] width 45 height 20
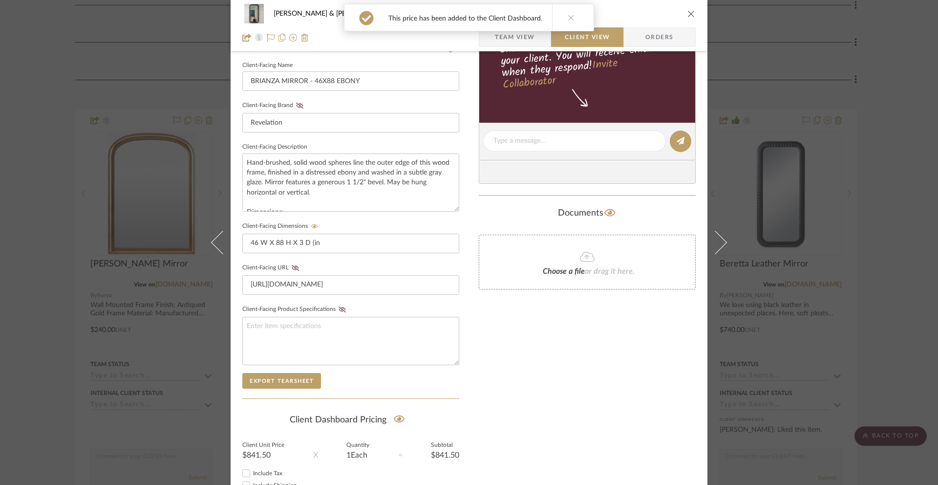
scroll to position [337, 0]
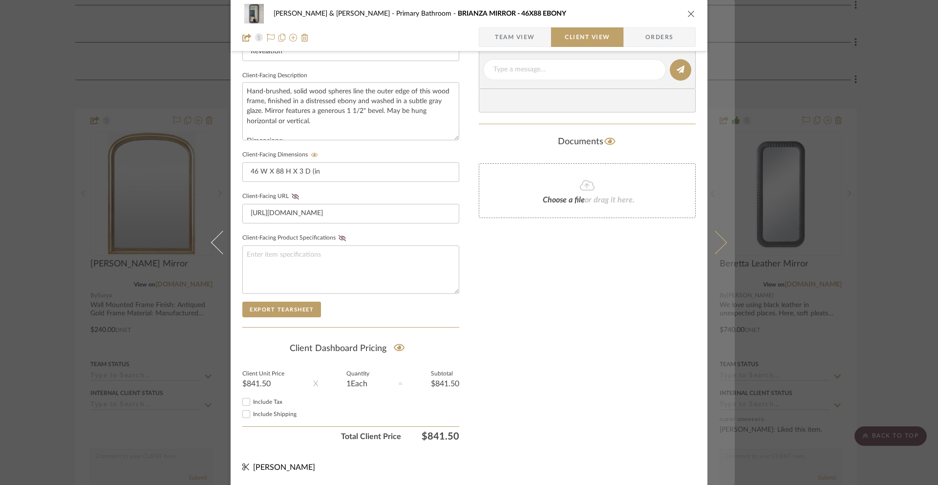
click at [711, 245] on icon at bounding box center [714, 242] width 23 height 23
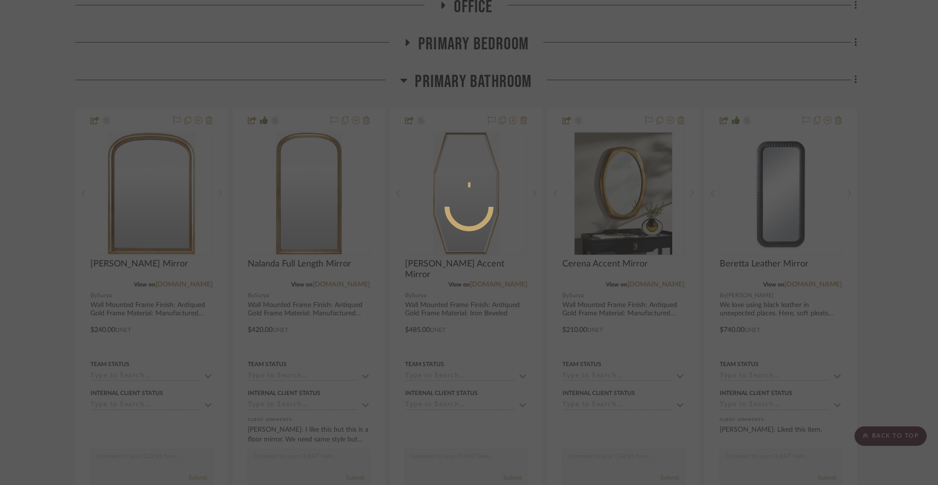
scroll to position [0, 0]
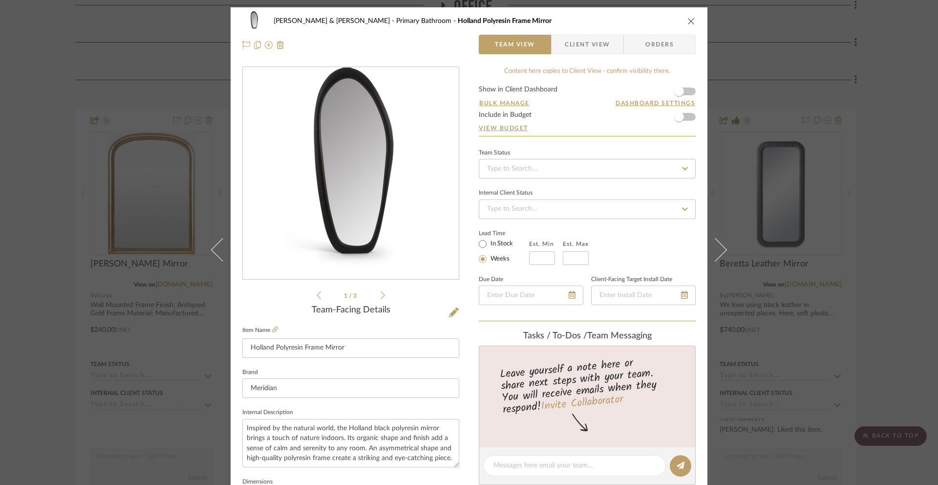
click at [608, 45] on span "Client View" at bounding box center [587, 45] width 71 height 20
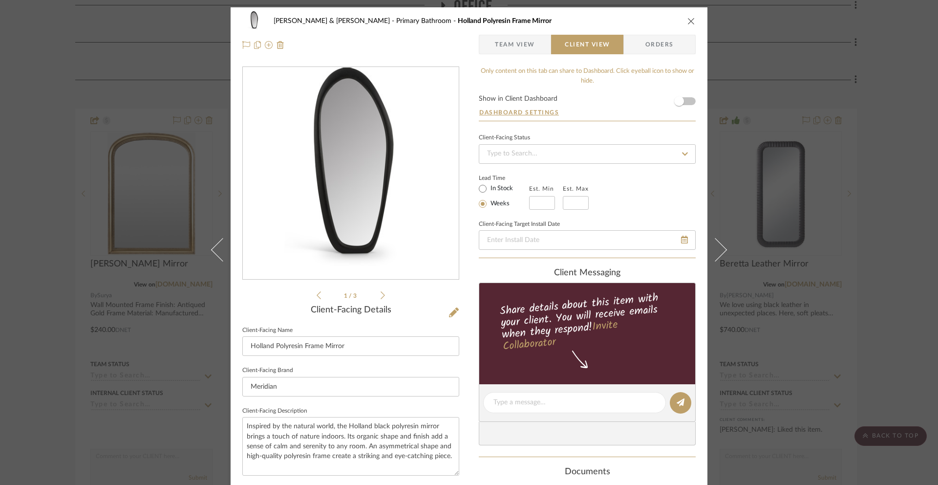
click at [523, 57] on div "[PERSON_NAME] & [PERSON_NAME] Primary Bathroom Holland Polyresin Frame Mirror T…" at bounding box center [469, 32] width 477 height 51
click at [528, 48] on span "Team View" at bounding box center [515, 45] width 40 height 20
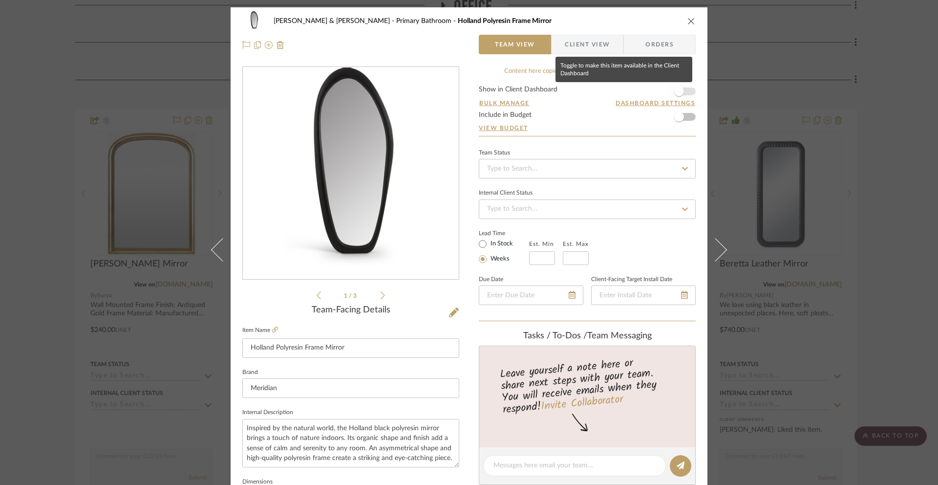
click at [676, 92] on span "button" at bounding box center [679, 91] width 10 height 10
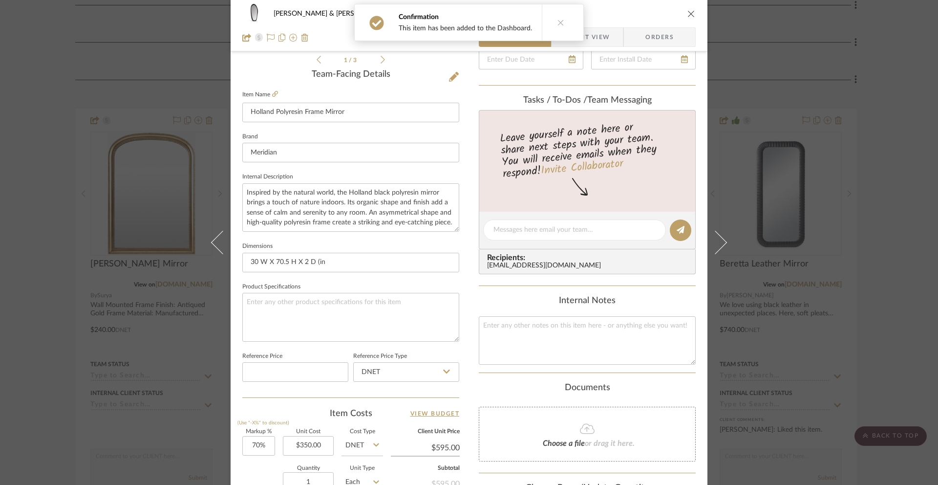
scroll to position [425, 0]
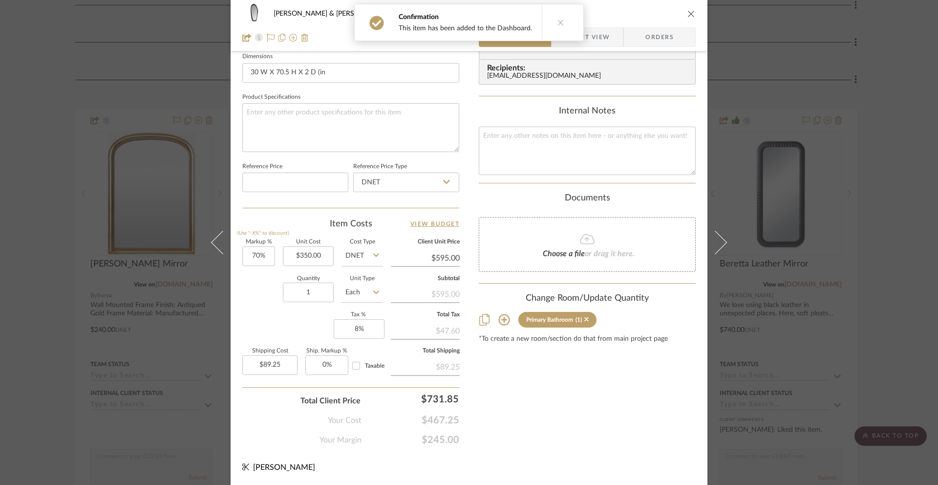
click at [557, 24] on icon at bounding box center [560, 22] width 7 height 7
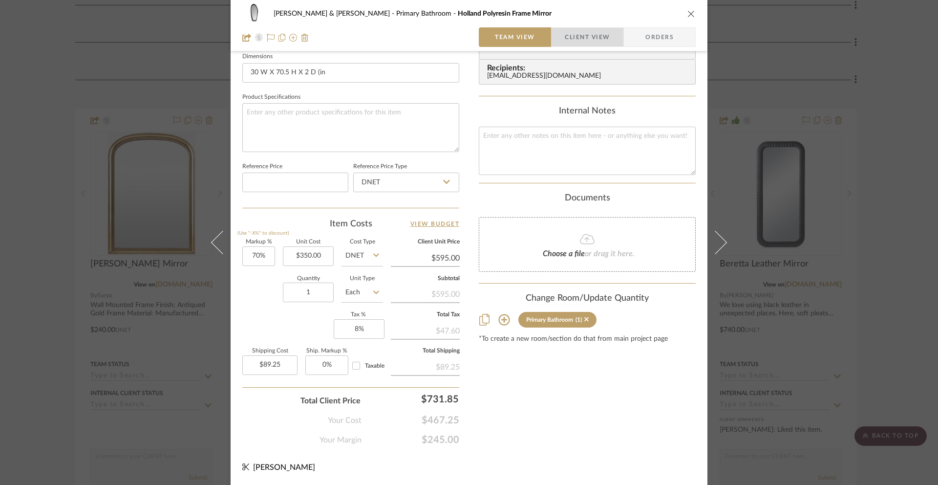
click at [569, 39] on span "Client View" at bounding box center [587, 37] width 45 height 20
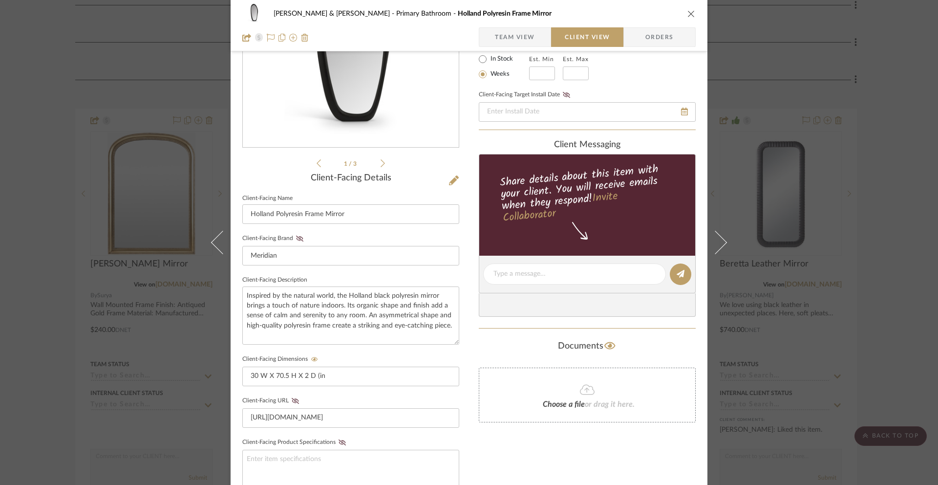
scroll to position [28, 0]
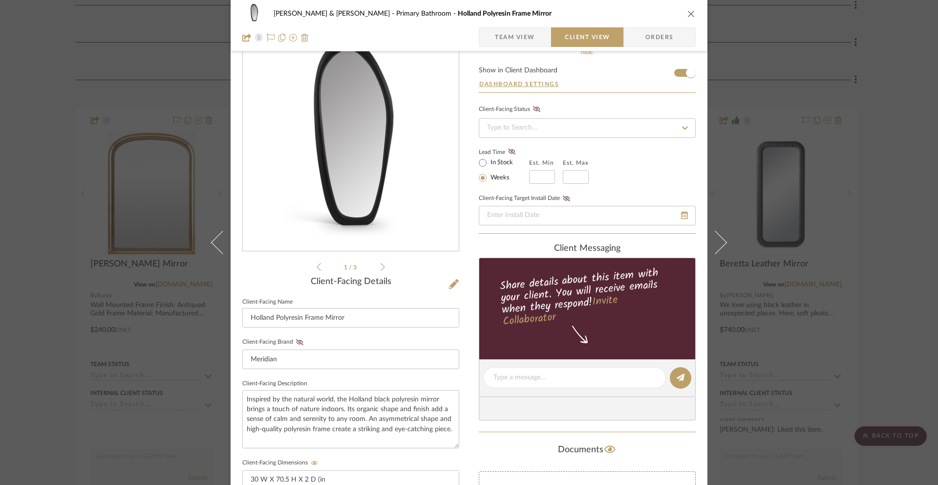
click at [511, 35] on span "Team View" at bounding box center [515, 37] width 40 height 20
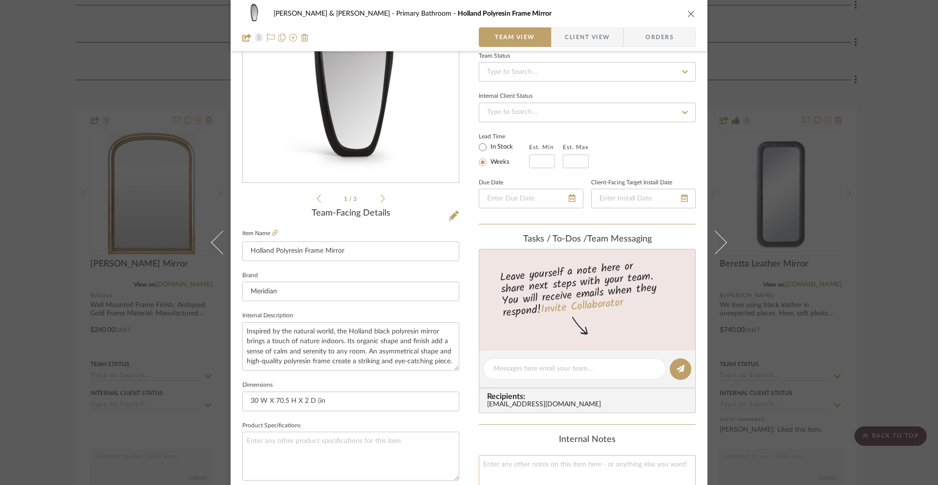
scroll to position [0, 0]
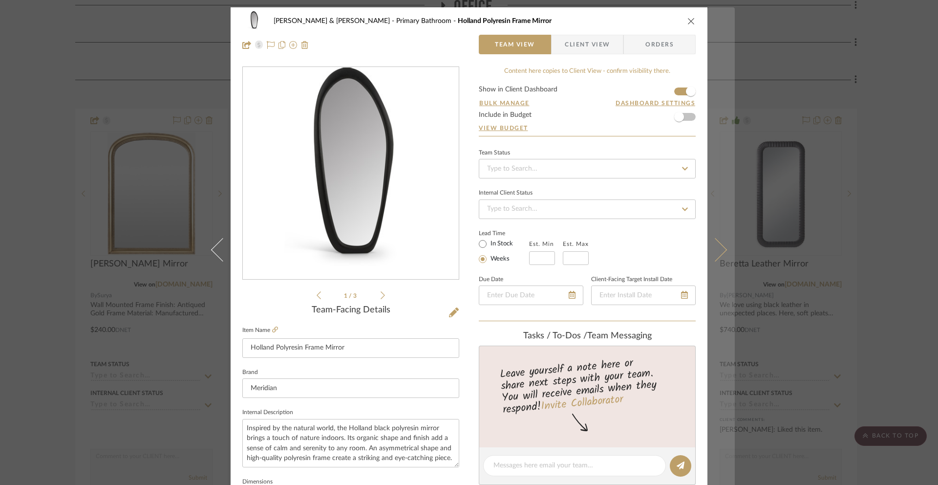
click at [714, 237] on button at bounding box center [720, 249] width 27 height 485
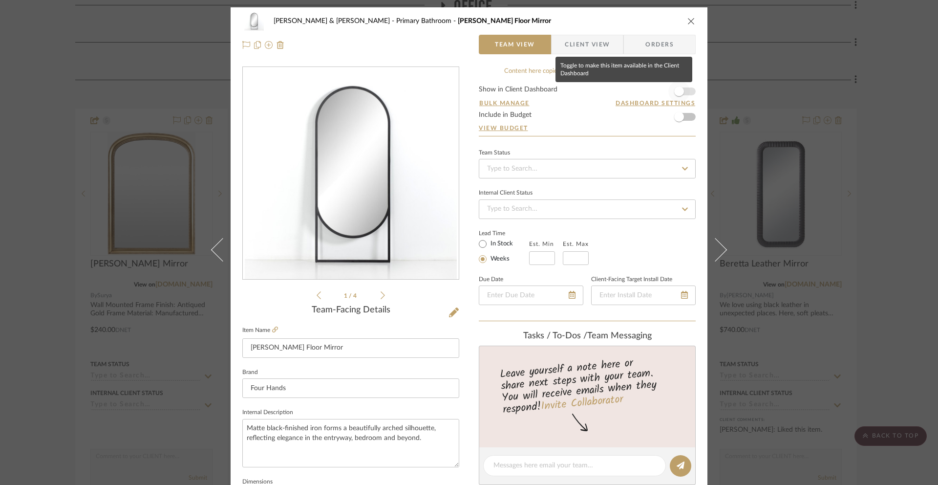
click at [683, 91] on span "button" at bounding box center [678, 91] width 21 height 21
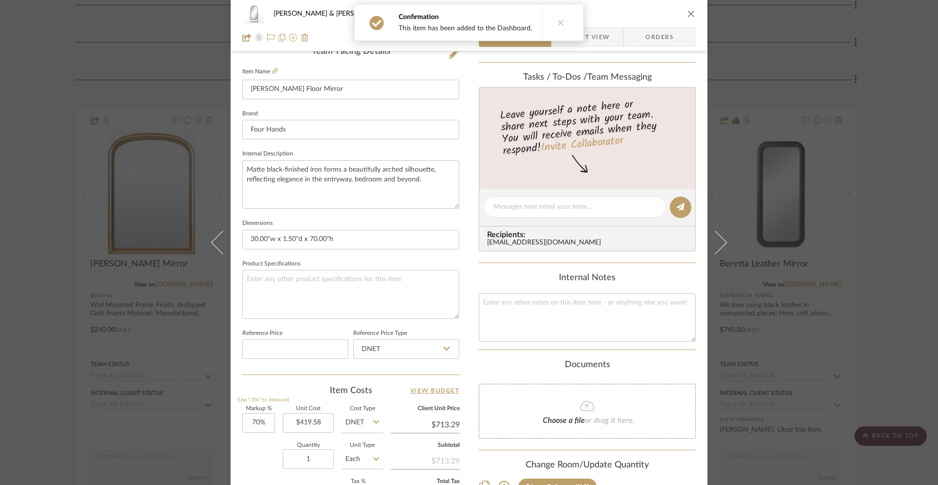
scroll to position [425, 0]
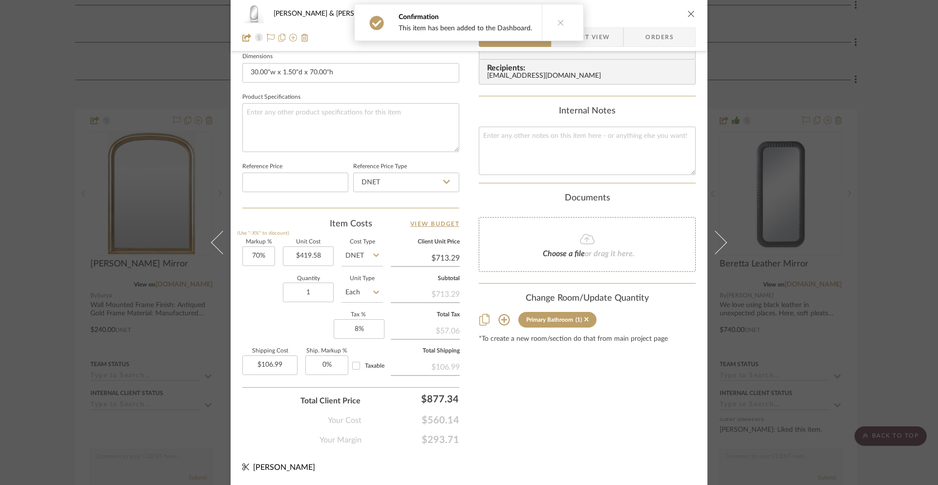
click at [548, 26] on button at bounding box center [561, 22] width 38 height 36
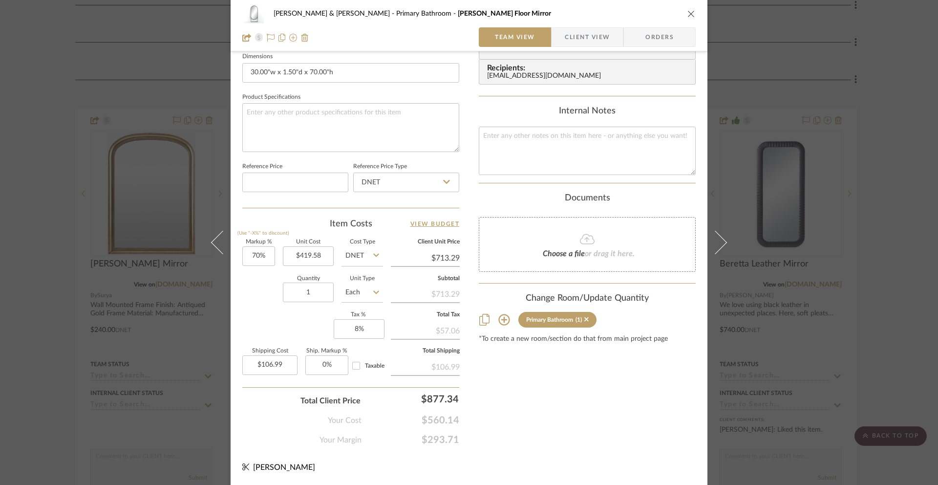
click at [568, 40] on span "Client View" at bounding box center [587, 37] width 45 height 20
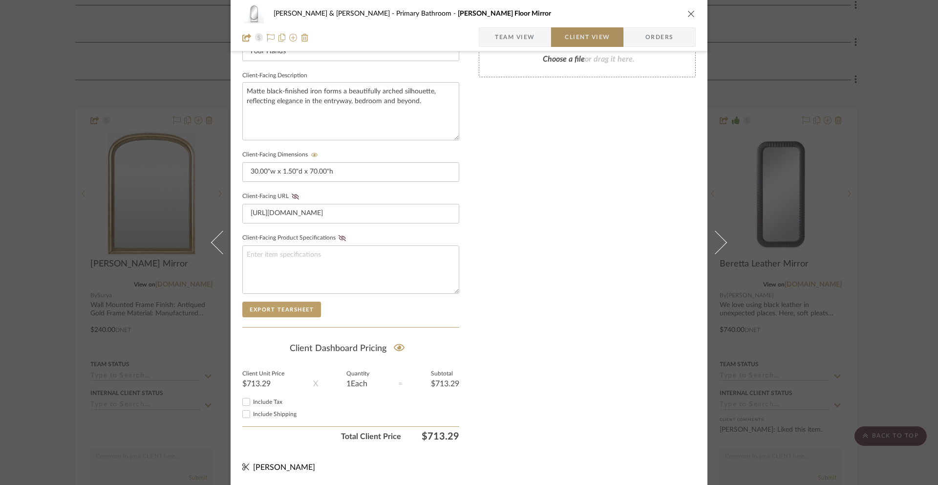
scroll to position [337, 0]
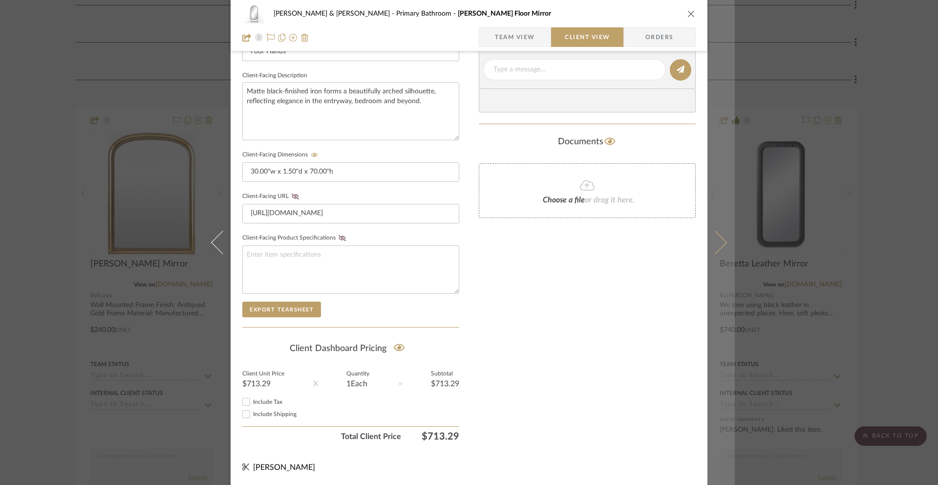
click at [711, 241] on icon at bounding box center [714, 242] width 23 height 23
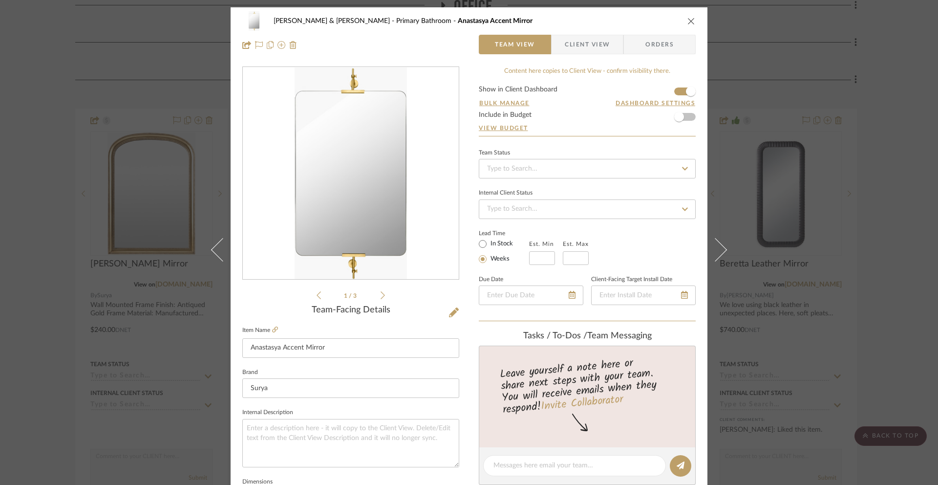
click at [565, 43] on span "Client View" at bounding box center [587, 45] width 45 height 20
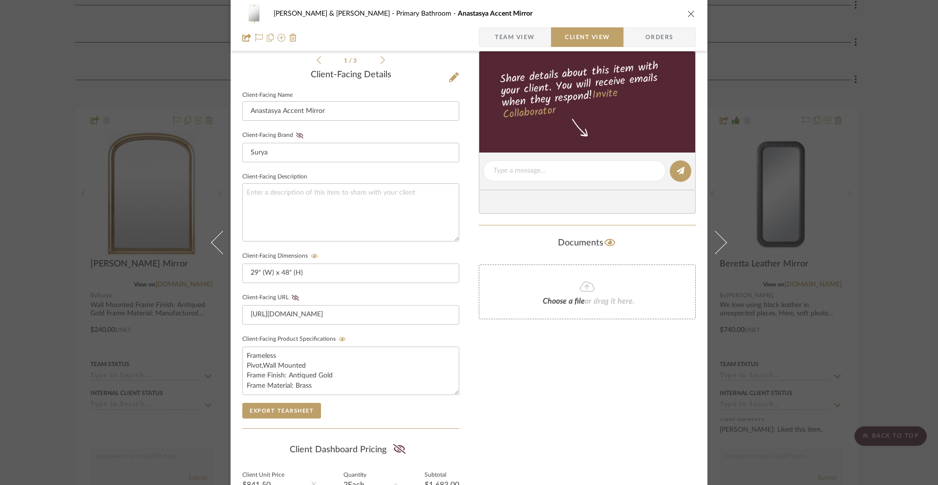
scroll to position [337, 0]
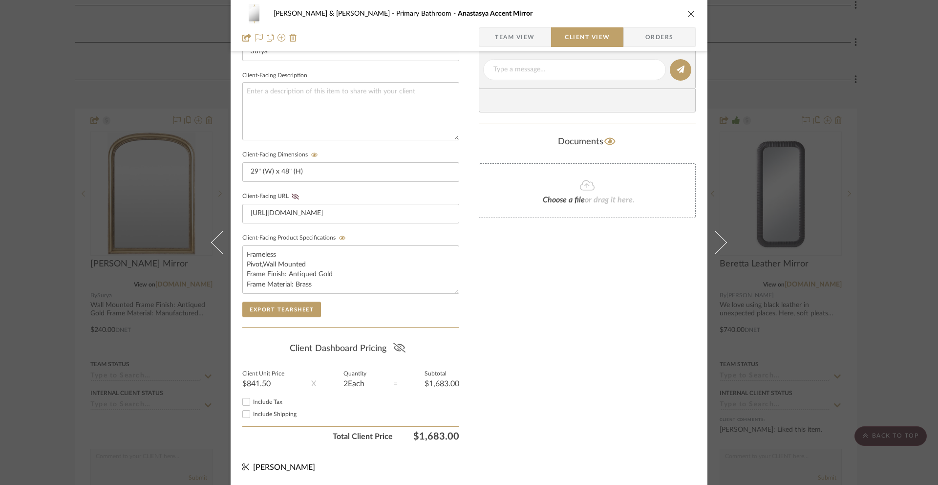
click at [393, 349] on icon at bounding box center [399, 347] width 12 height 10
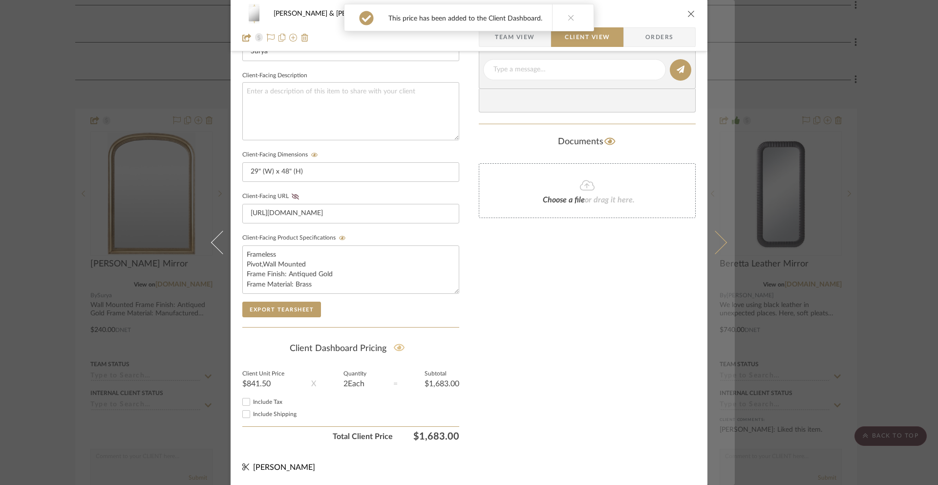
click at [712, 237] on icon at bounding box center [714, 242] width 23 height 23
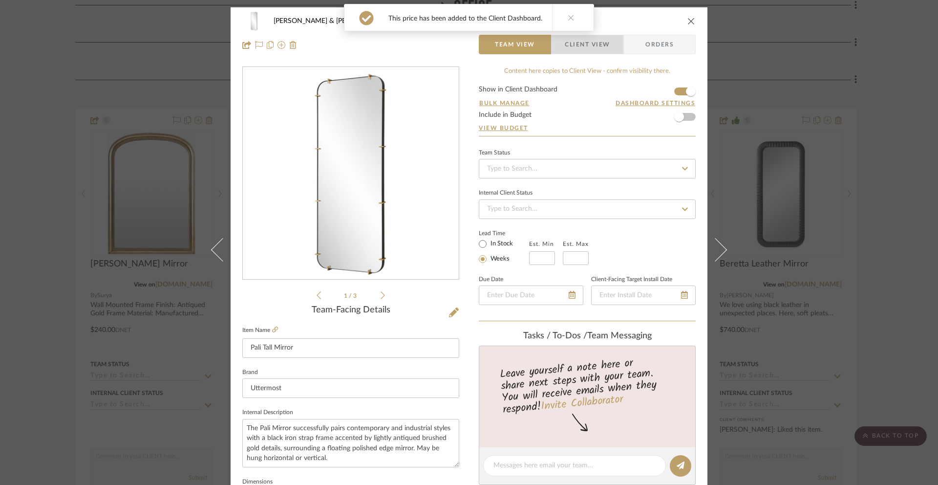
click at [598, 45] on span "Client View" at bounding box center [587, 45] width 45 height 20
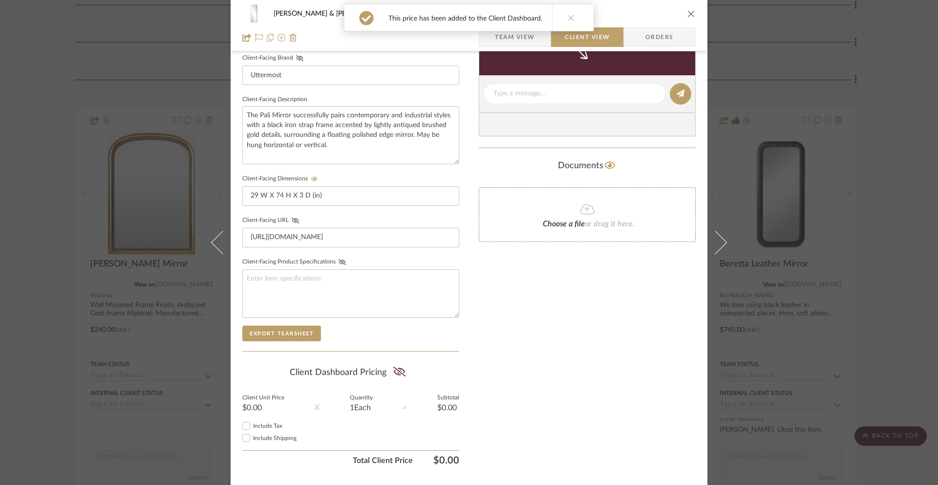
scroll to position [337, 0]
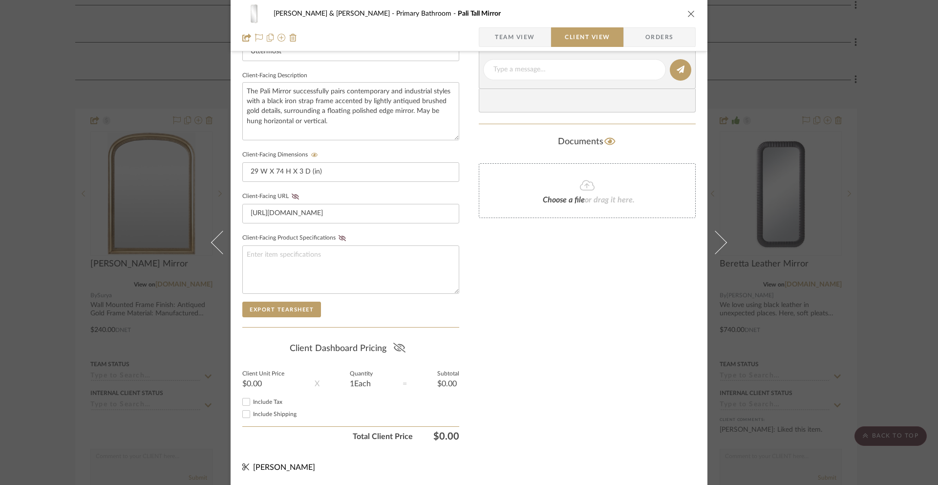
click at [397, 348] on icon at bounding box center [399, 347] width 12 height 10
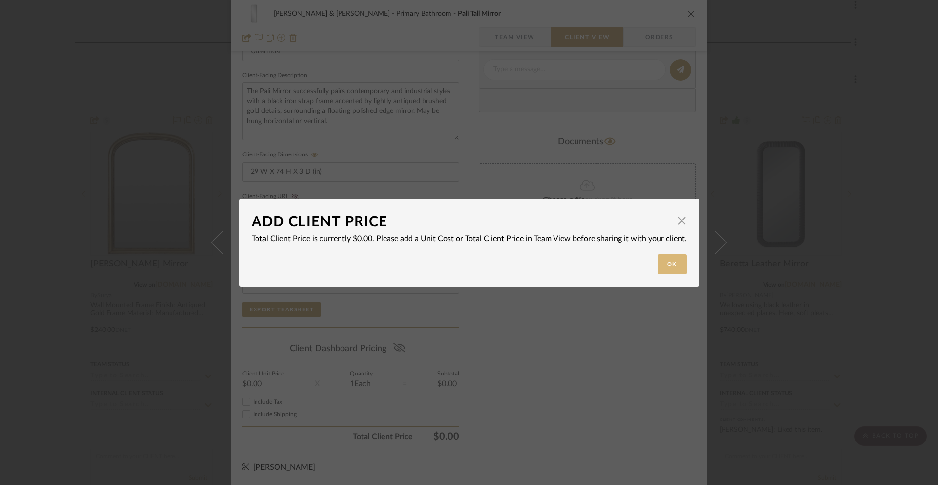
click at [663, 264] on button "Ok" at bounding box center [672, 264] width 29 height 20
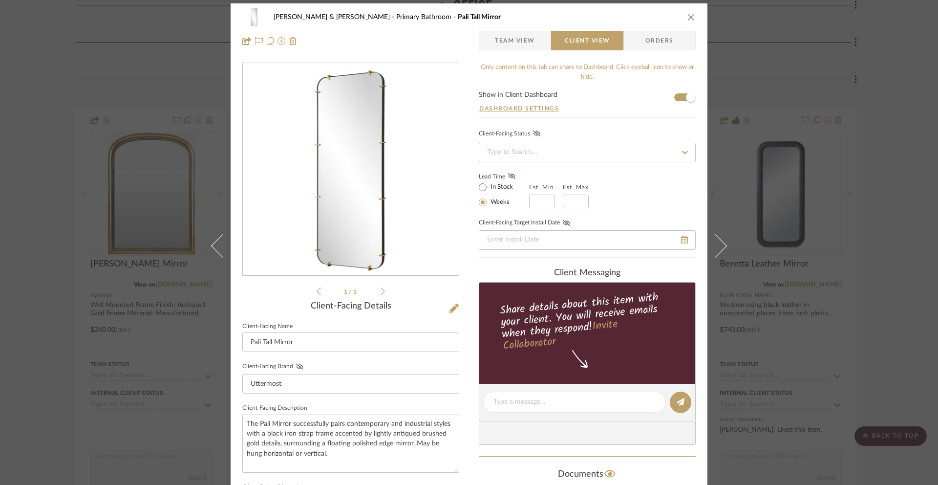
scroll to position [0, 0]
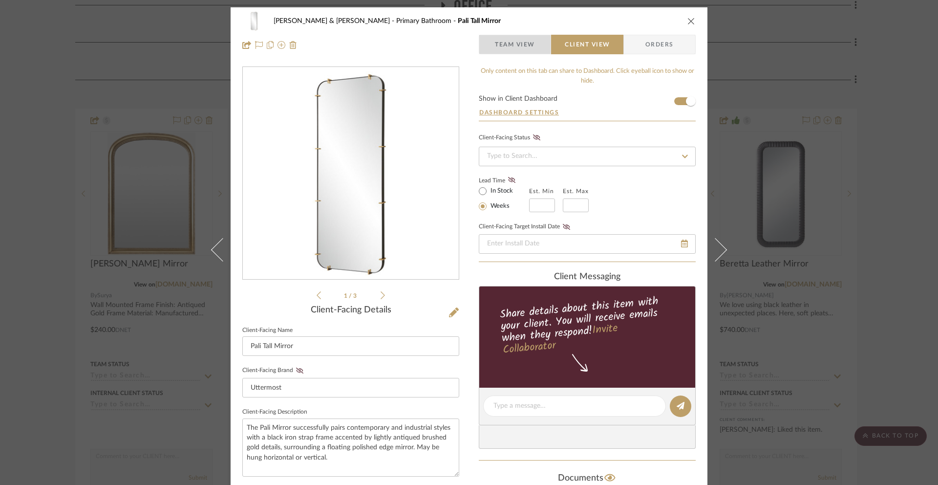
click at [512, 42] on span "Team View" at bounding box center [515, 45] width 40 height 20
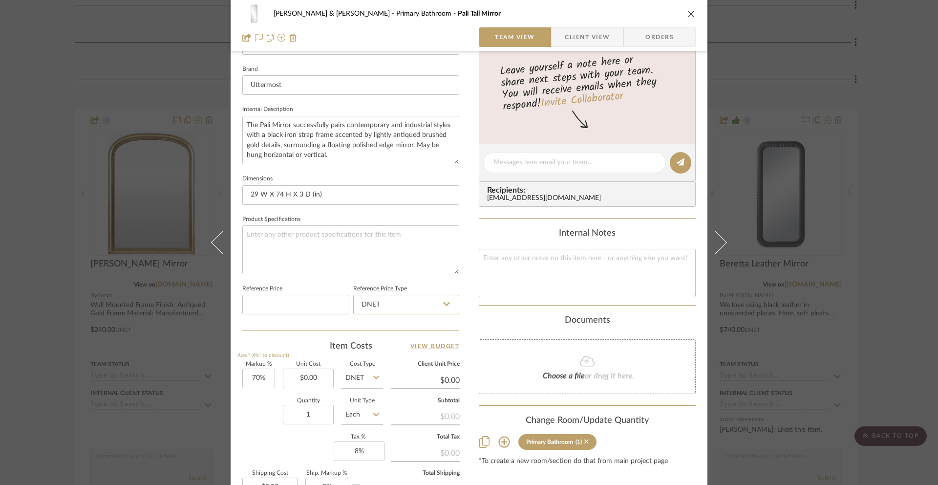
scroll to position [152, 0]
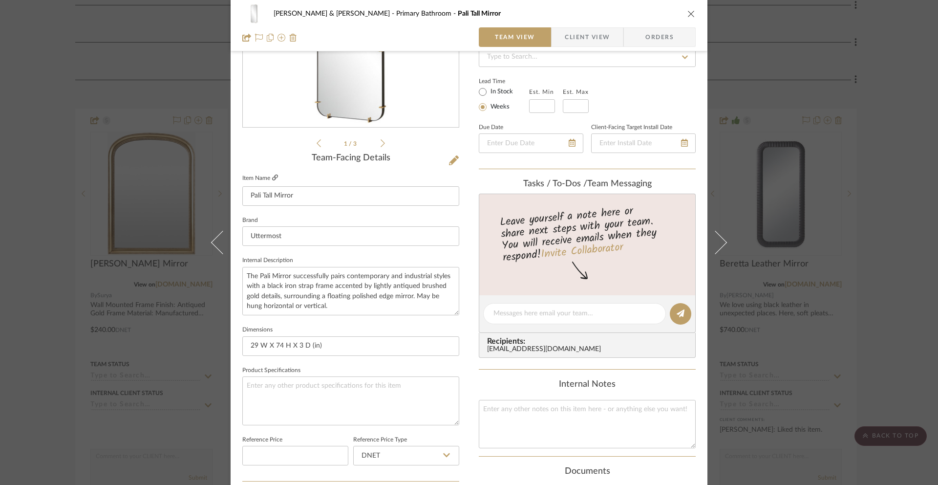
click at [274, 177] on icon at bounding box center [275, 177] width 6 height 6
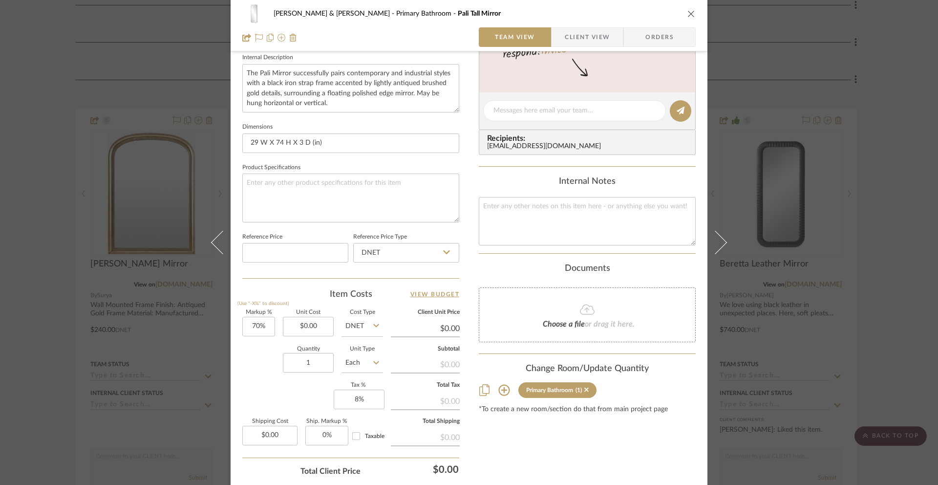
scroll to position [425, 0]
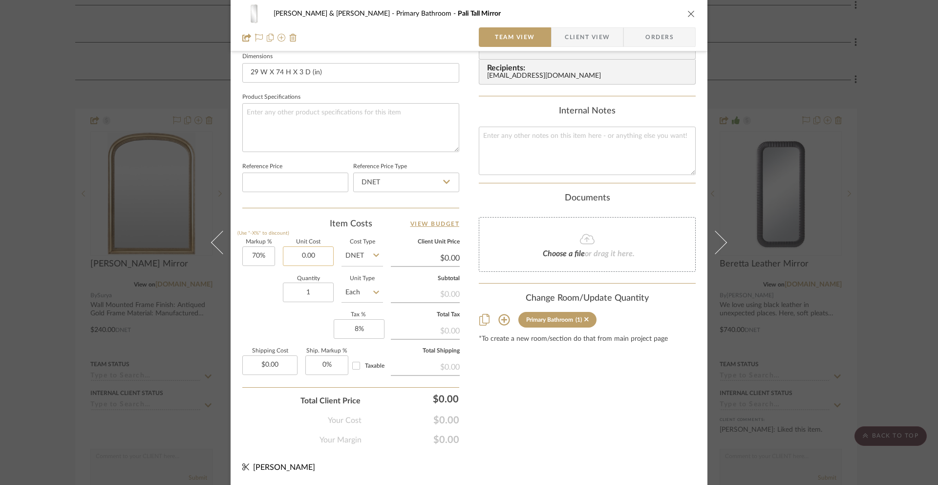
click at [313, 257] on input "0.00" at bounding box center [308, 256] width 51 height 20
type input "$379.00"
click at [479, 383] on div "Content here copies to Client View - confirm visibility there. Show in Client D…" at bounding box center [587, 43] width 217 height 804
type input "$644.30"
type input "$96.65"
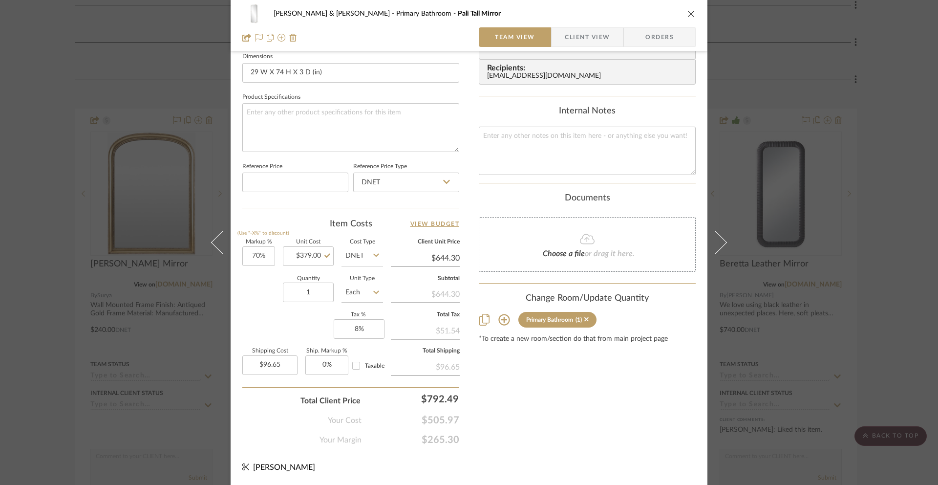
click at [584, 40] on span "Client View" at bounding box center [587, 37] width 45 height 20
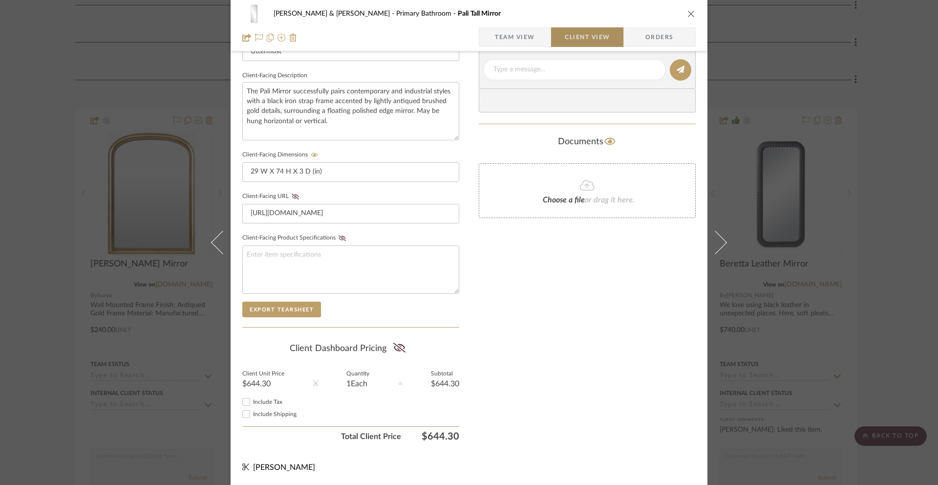
scroll to position [337, 0]
click at [399, 347] on icon at bounding box center [399, 347] width 12 height 10
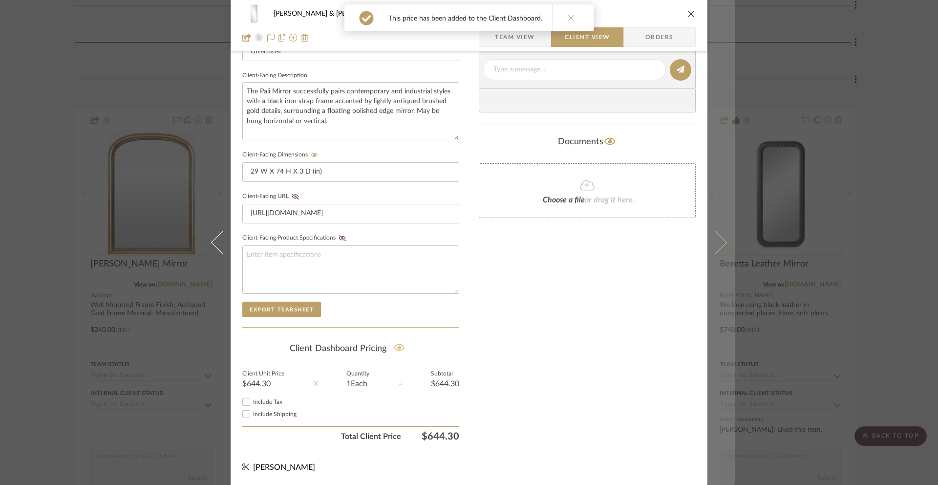
click at [715, 246] on icon at bounding box center [714, 242] width 23 height 23
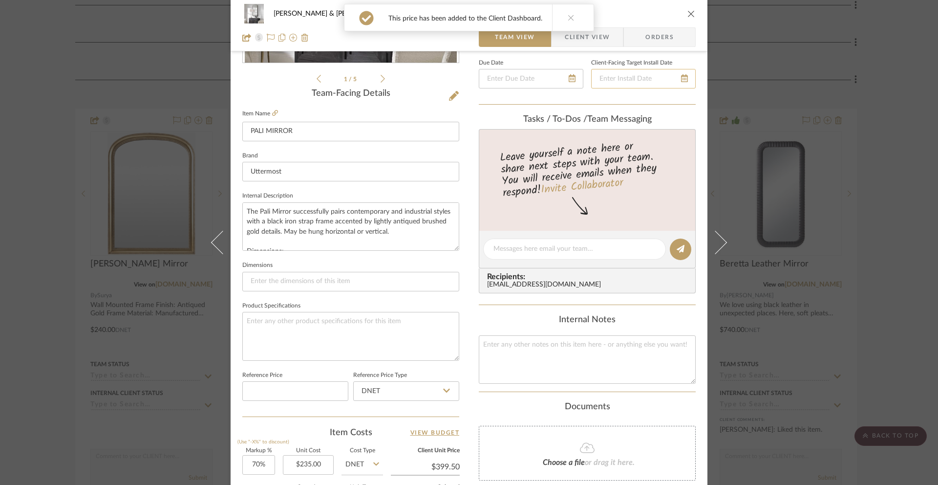
scroll to position [425, 0]
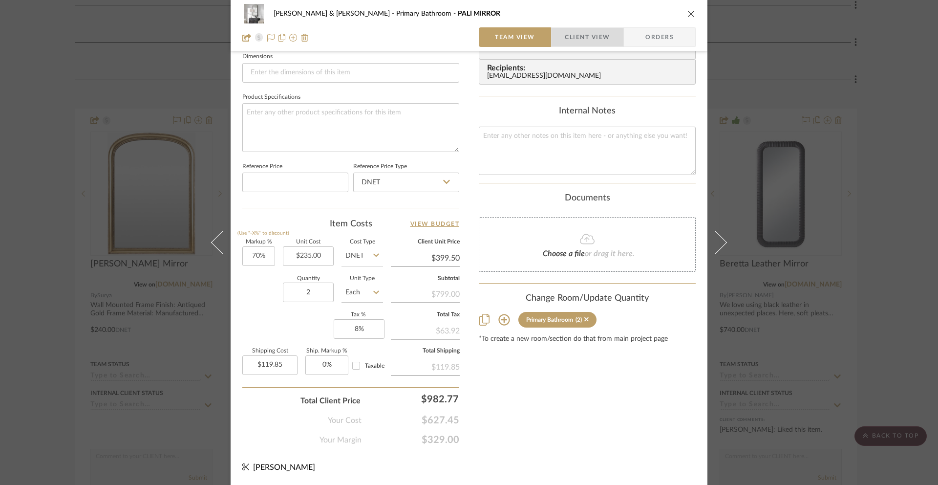
click at [579, 42] on span "Client View" at bounding box center [587, 37] width 45 height 20
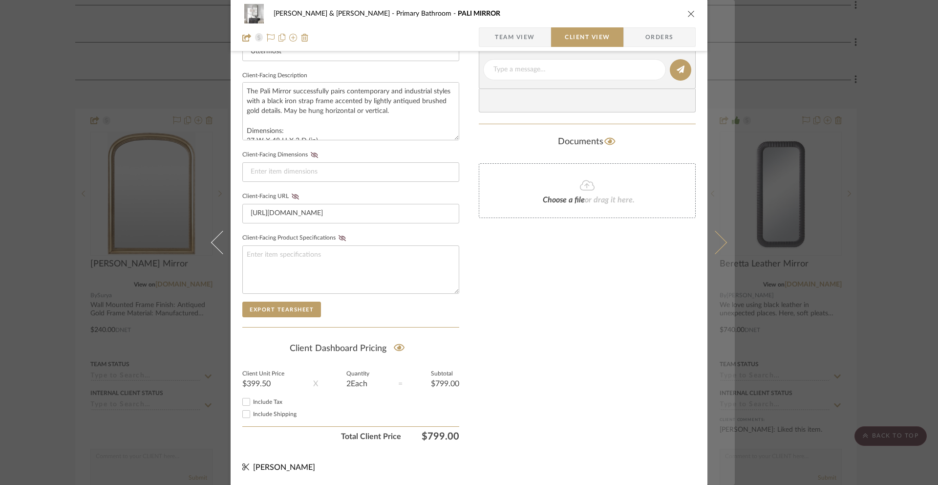
click at [717, 238] on icon at bounding box center [714, 242] width 23 height 23
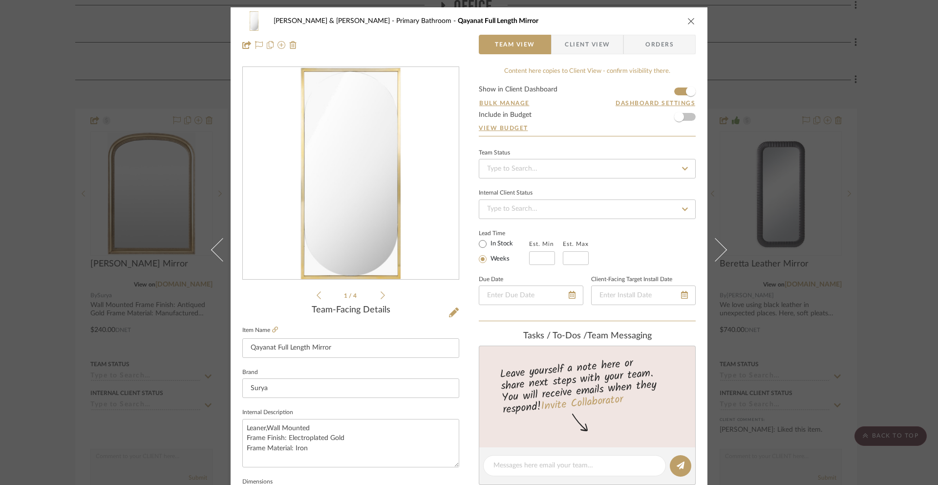
click at [584, 46] on span "Client View" at bounding box center [587, 45] width 45 height 20
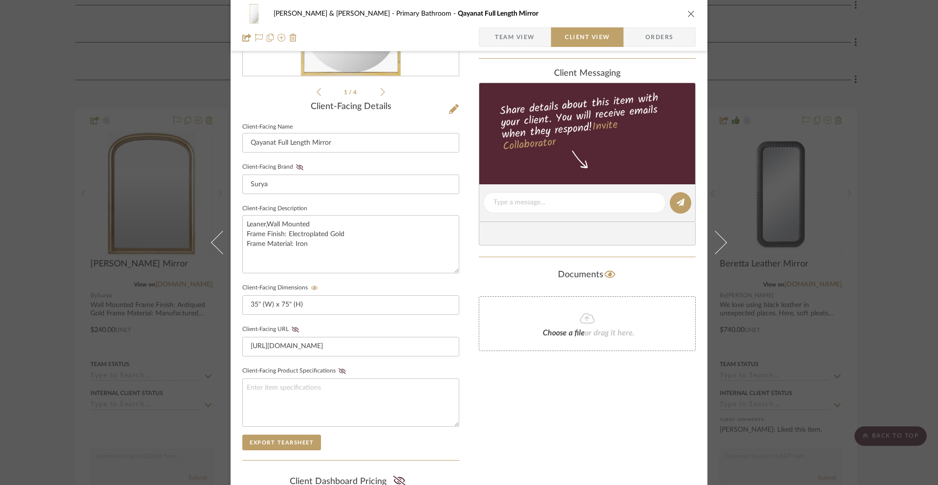
scroll to position [337, 0]
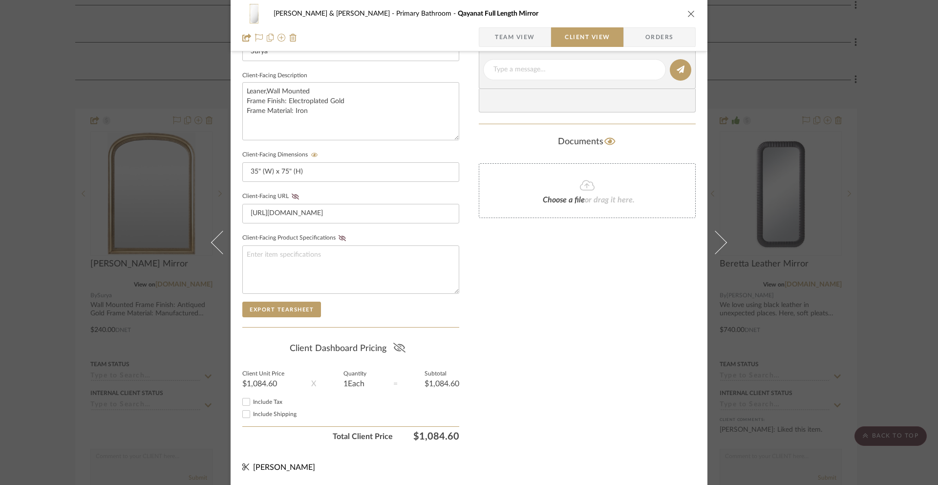
click at [397, 343] on icon at bounding box center [399, 347] width 12 height 10
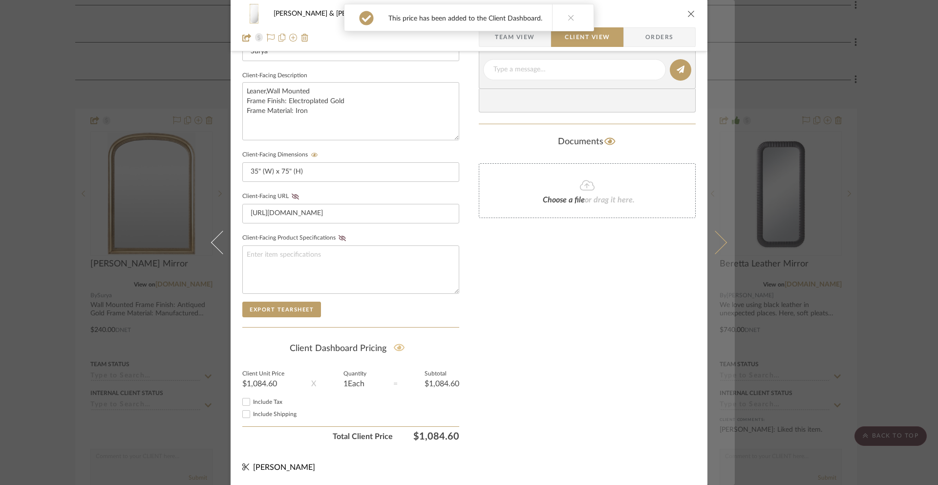
click at [708, 246] on icon at bounding box center [714, 242] width 23 height 23
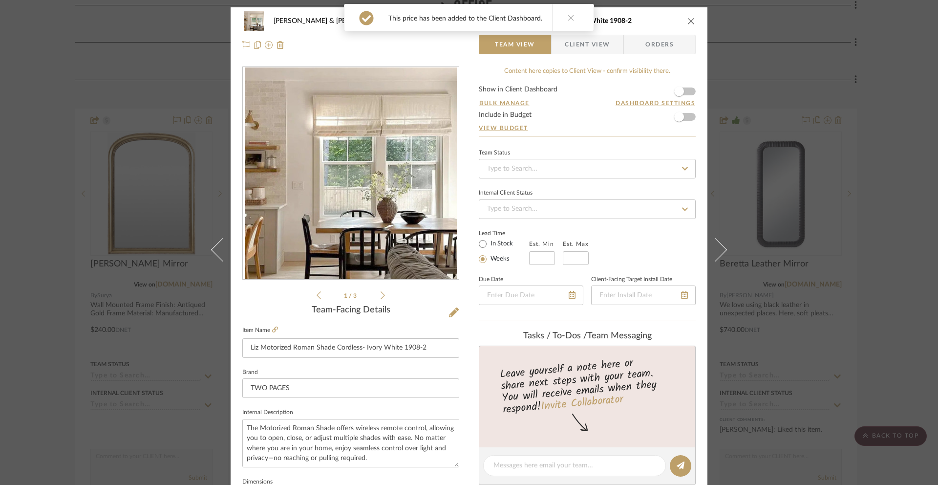
click at [568, 18] on icon at bounding box center [571, 17] width 7 height 7
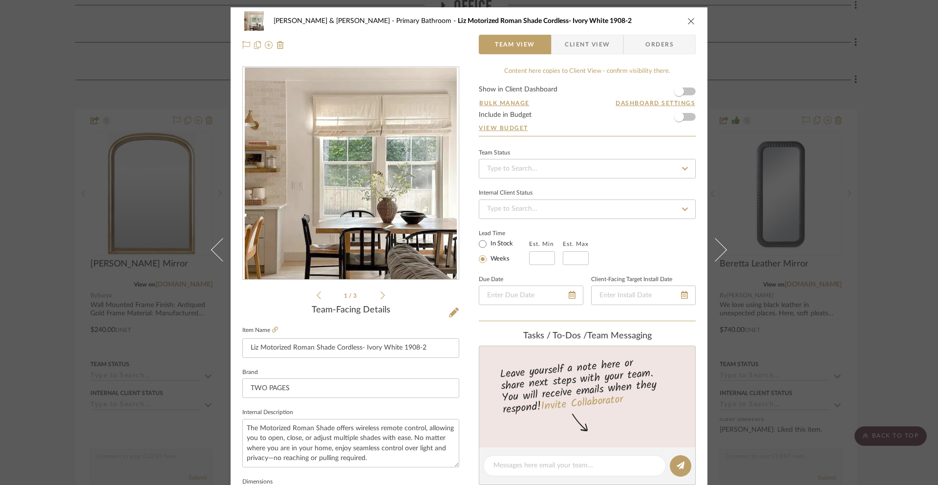
click at [687, 21] on icon "close" at bounding box center [691, 21] width 8 height 8
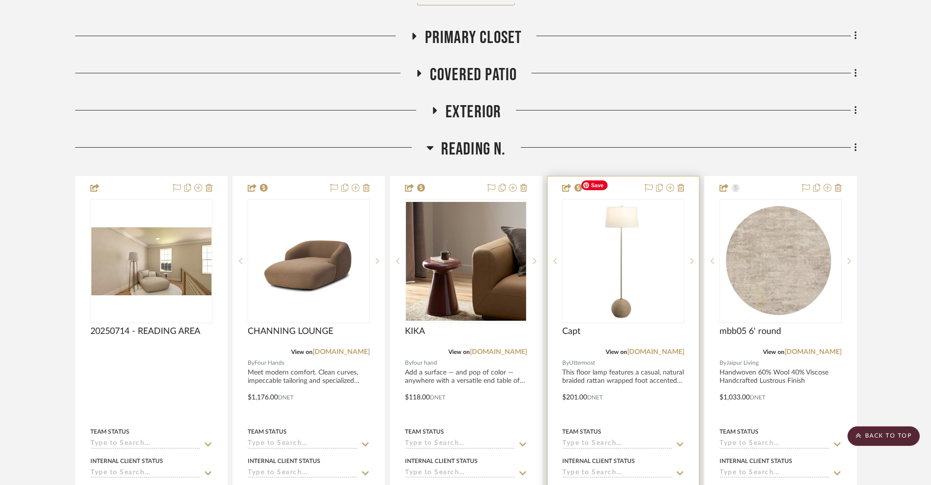
scroll to position [913, 0]
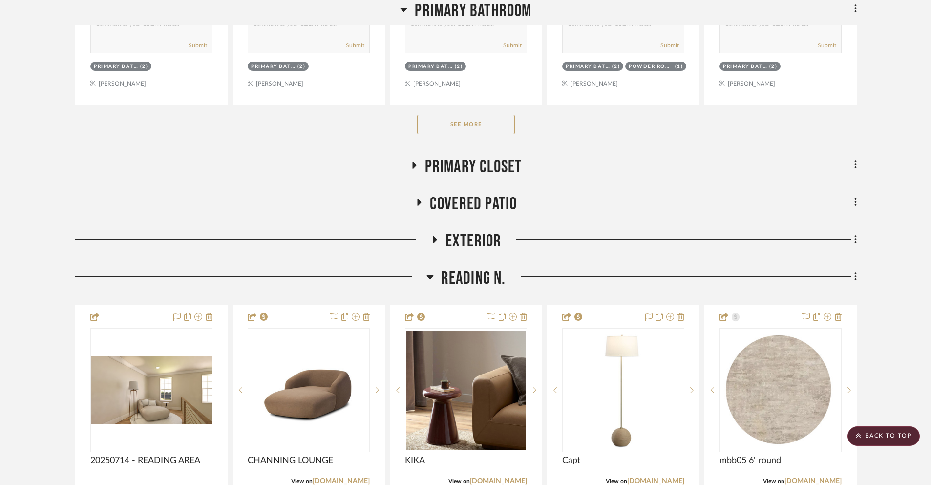
click at [476, 115] on button "See More" at bounding box center [466, 125] width 98 height 20
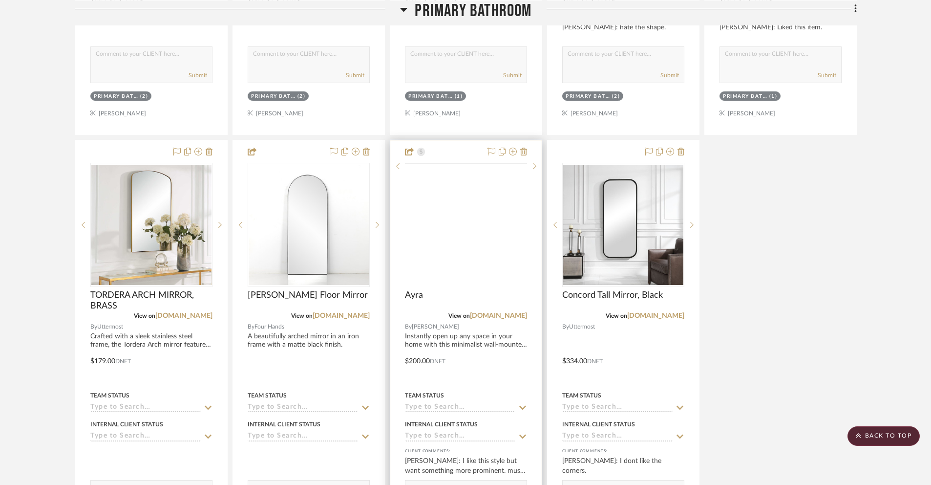
scroll to position [2184, 0]
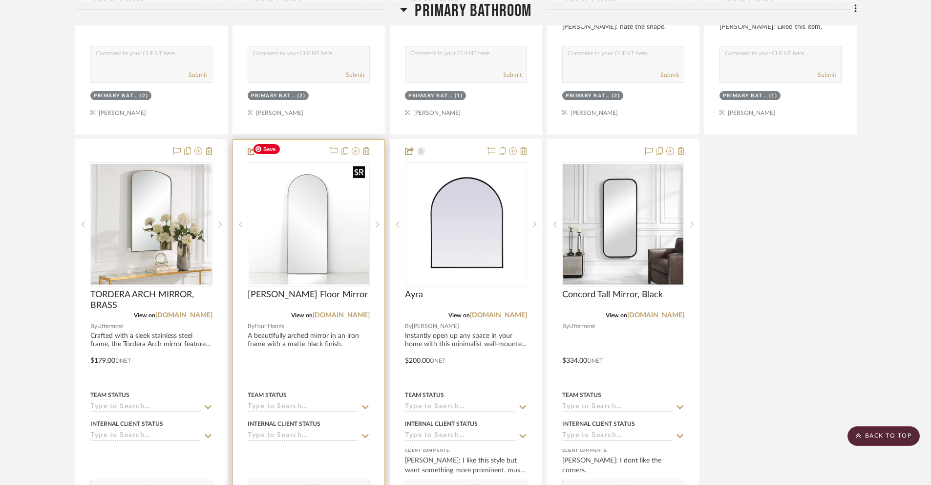
click at [0, 0] on img at bounding box center [0, 0] width 0 height 0
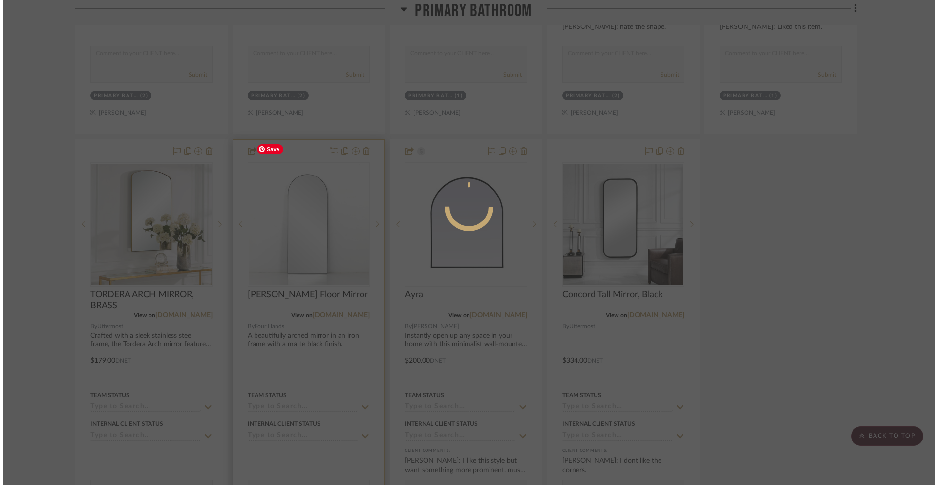
scroll to position [0, 0]
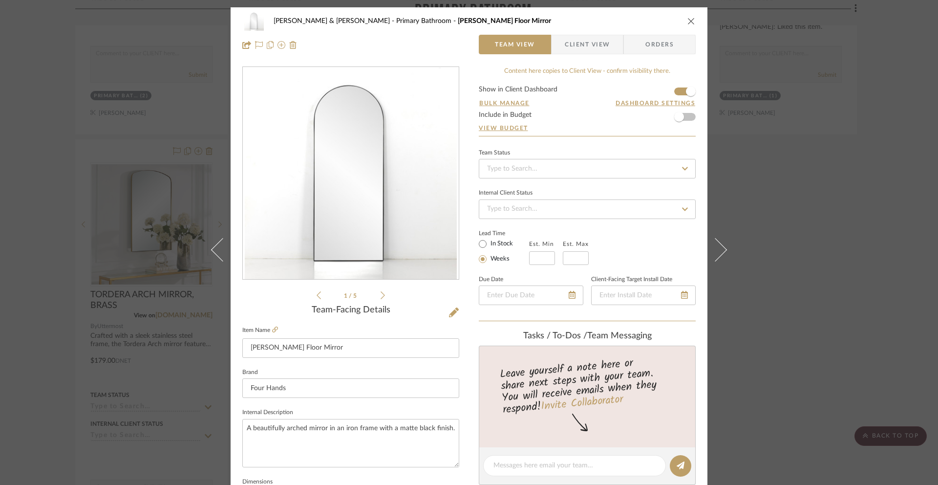
click at [597, 43] on span "Client View" at bounding box center [587, 45] width 45 height 20
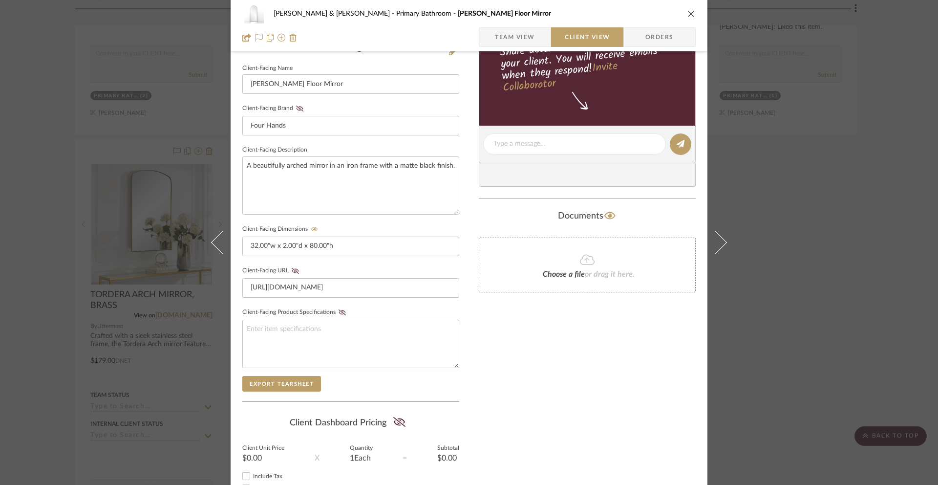
scroll to position [337, 0]
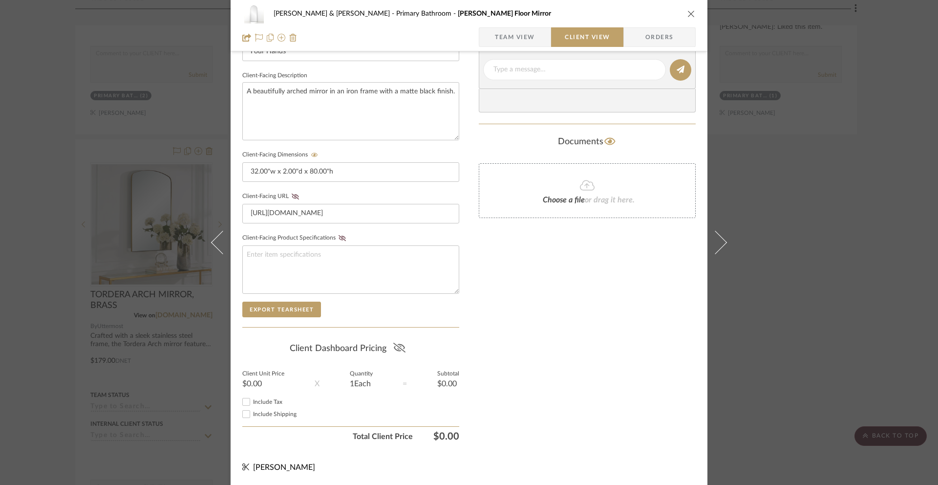
click at [398, 346] on icon at bounding box center [399, 347] width 12 height 10
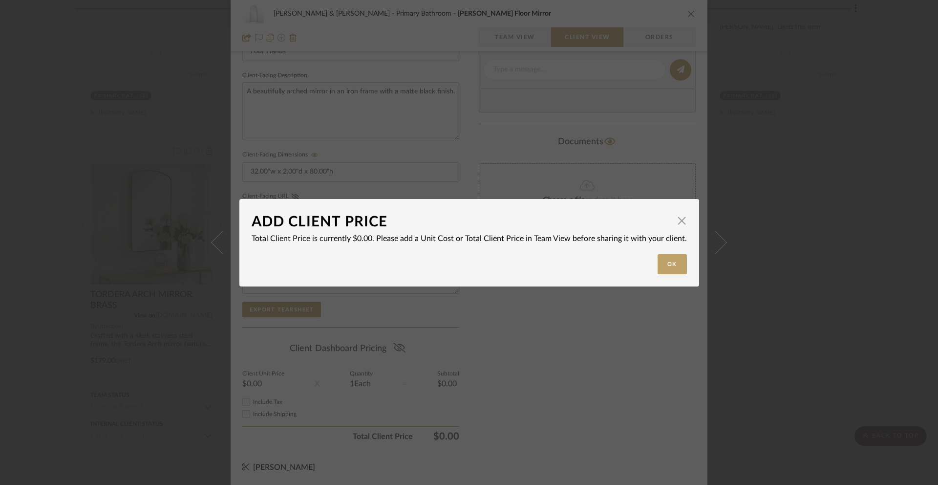
click at [646, 263] on div "Ok" at bounding box center [469, 264] width 435 height 20
click at [668, 262] on button "Ok" at bounding box center [672, 264] width 29 height 20
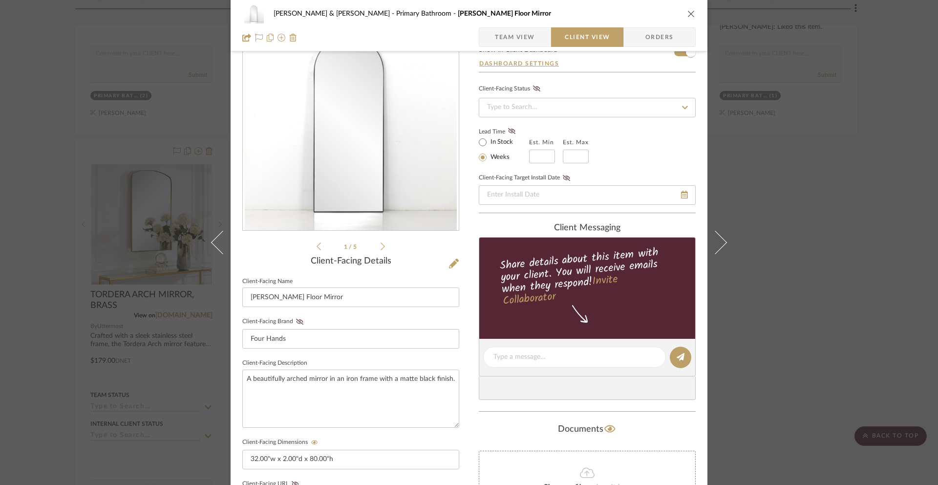
scroll to position [0, 0]
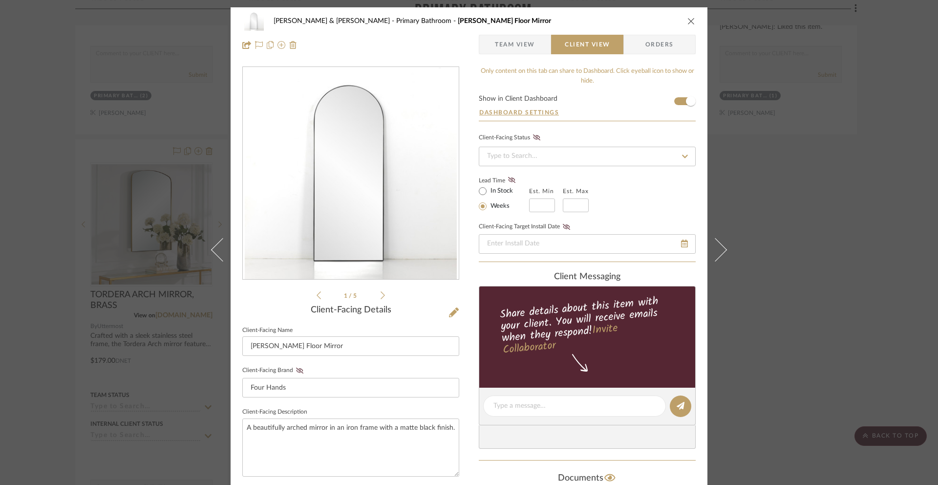
click at [518, 42] on span "Team View" at bounding box center [515, 45] width 40 height 20
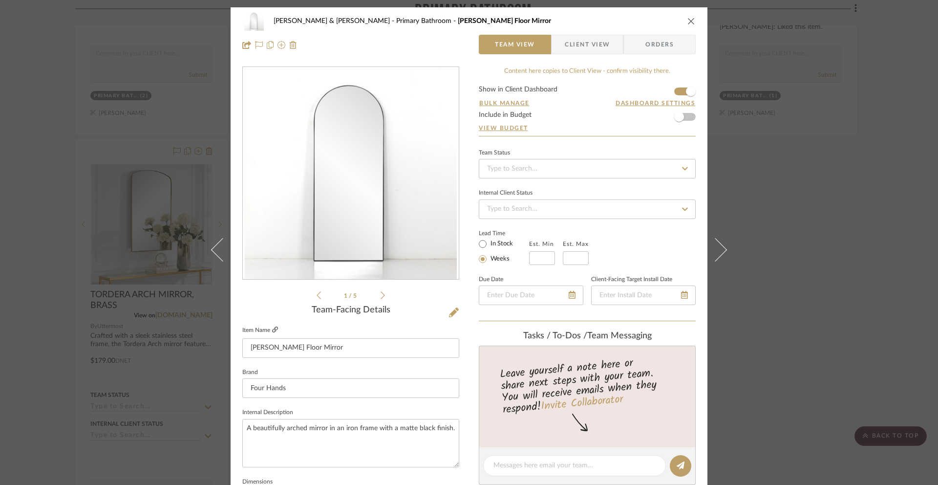
click at [273, 330] on icon at bounding box center [275, 329] width 6 height 6
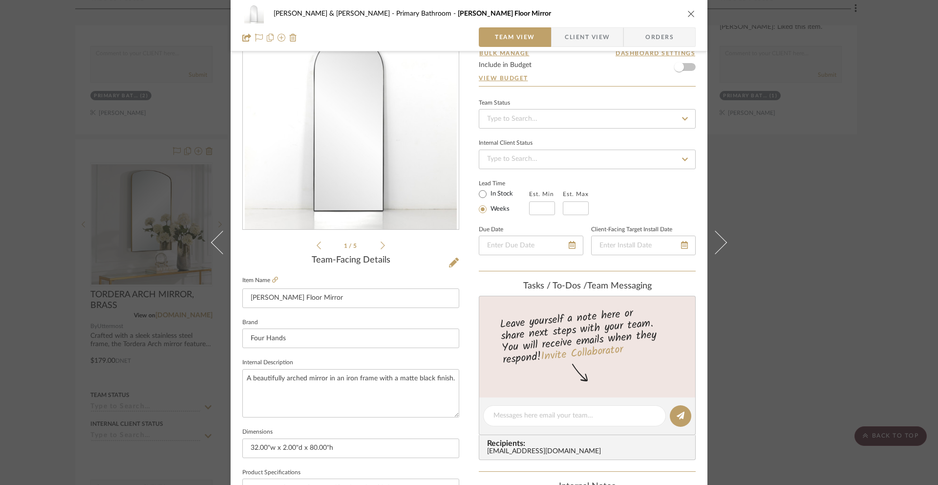
scroll to position [74, 0]
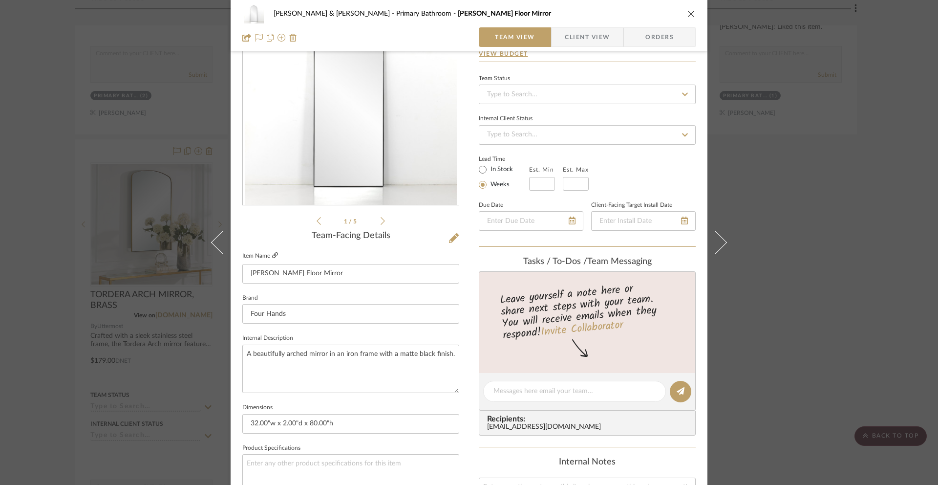
click at [273, 255] on icon at bounding box center [275, 255] width 6 height 6
drag, startPoint x: 321, startPoint y: 274, endPoint x: 240, endPoint y: 275, distance: 81.1
click at [242, 275] on input "Georgina Floor Mirror" at bounding box center [350, 274] width 217 height 20
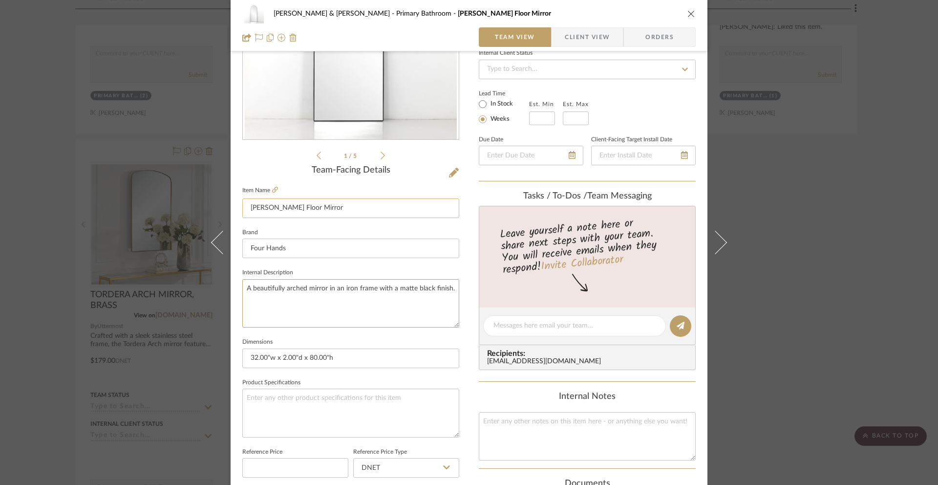
scroll to position [415, 0]
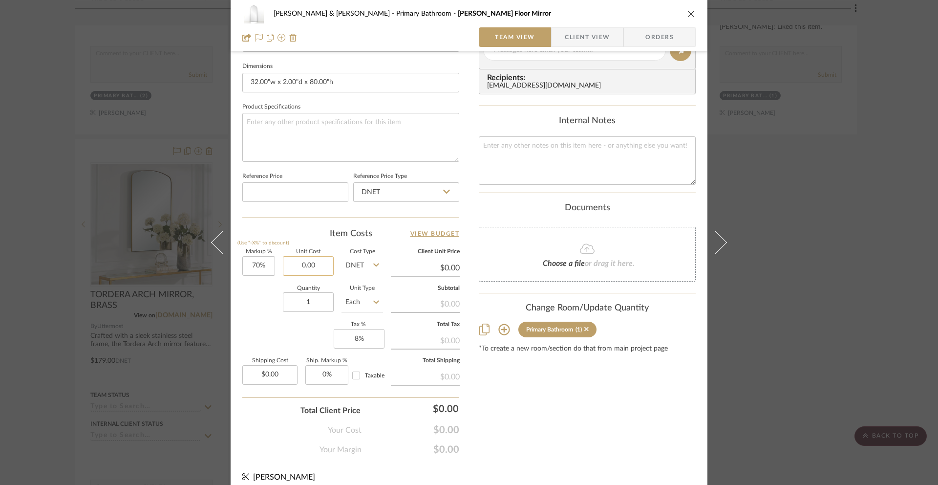
click at [310, 266] on input "0.00" at bounding box center [308, 266] width 51 height 20
paste input "398.58"
type input "$398.58"
click at [327, 143] on textarea at bounding box center [350, 137] width 217 height 48
type input "$677.59"
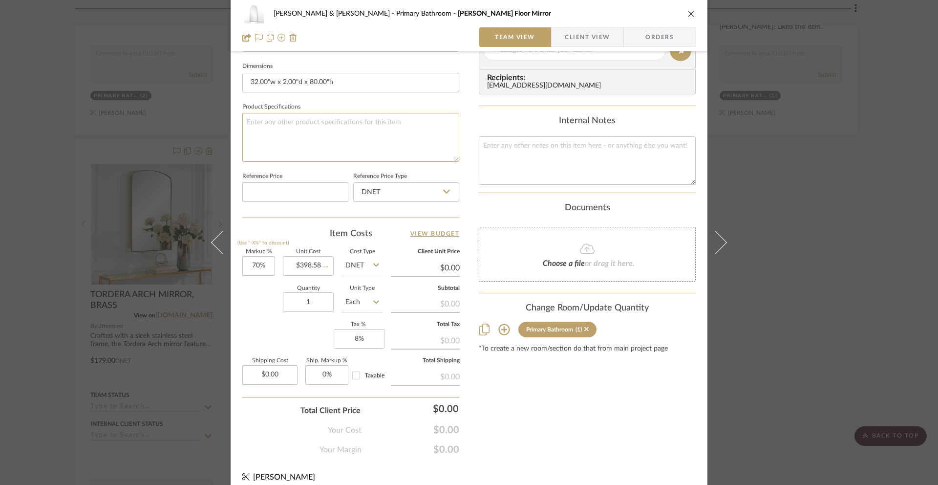
type input "$101.64"
click at [588, 36] on span "Client View" at bounding box center [587, 37] width 45 height 20
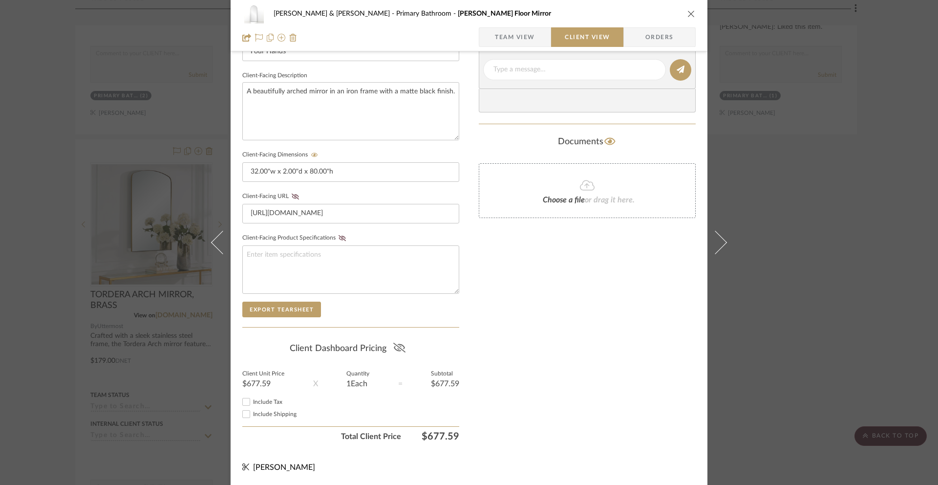
click at [394, 346] on icon at bounding box center [399, 347] width 12 height 10
click at [687, 15] on icon "close" at bounding box center [691, 14] width 8 height 8
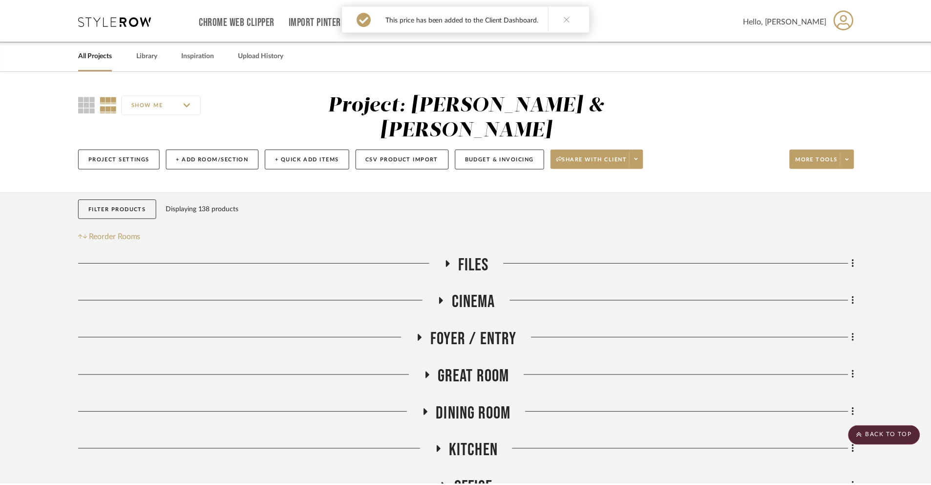
scroll to position [2184, 0]
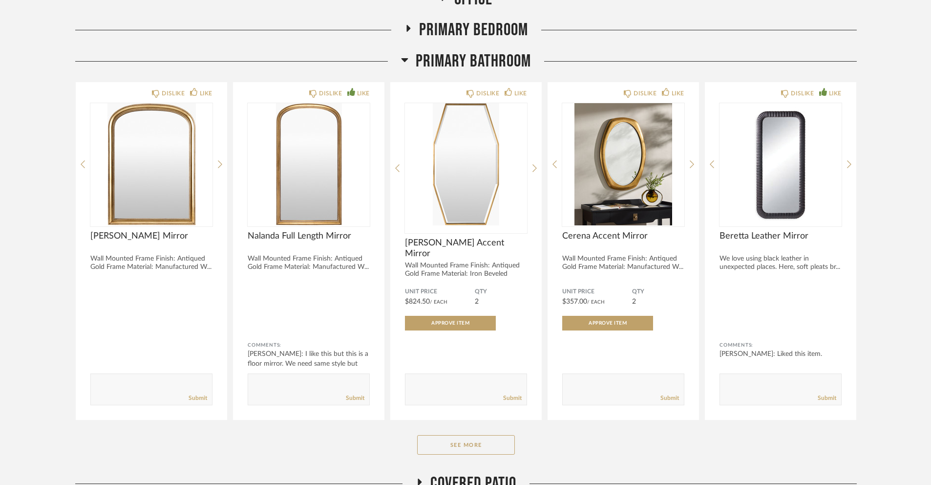
scroll to position [347, 0]
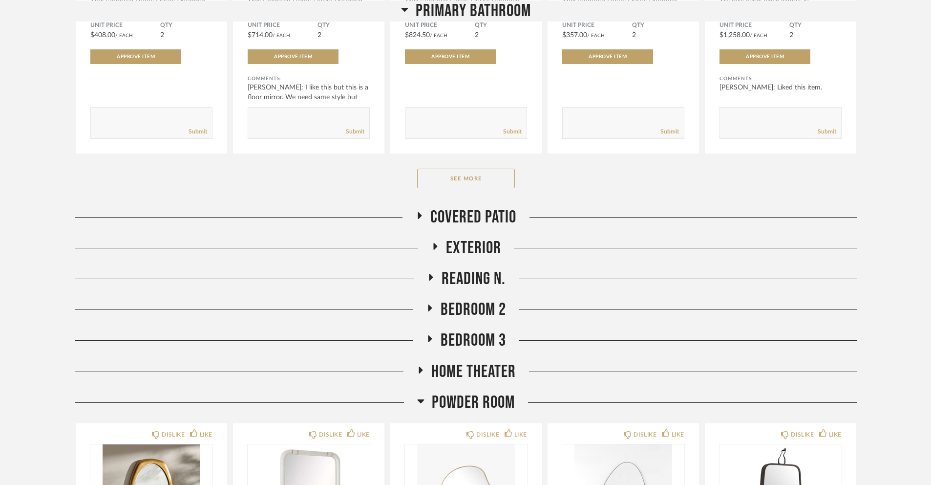
scroll to position [632, 0]
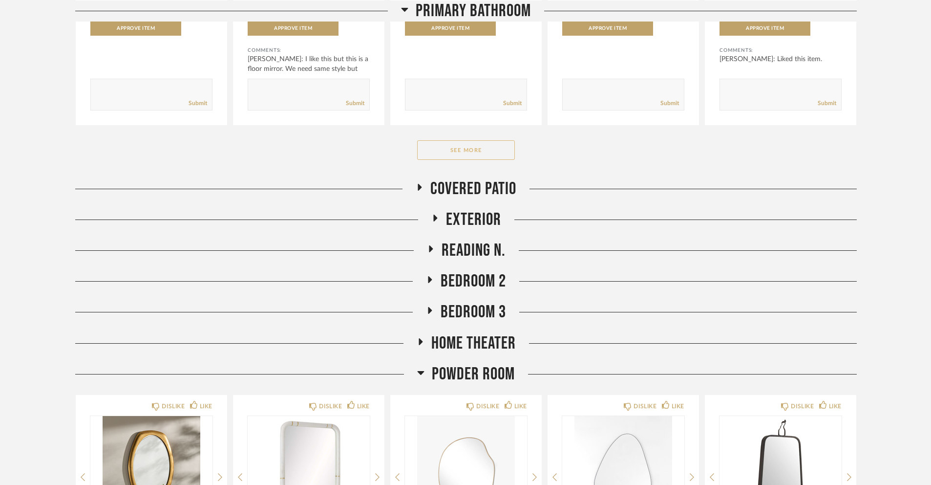
click at [471, 149] on button "See More" at bounding box center [466, 150] width 98 height 20
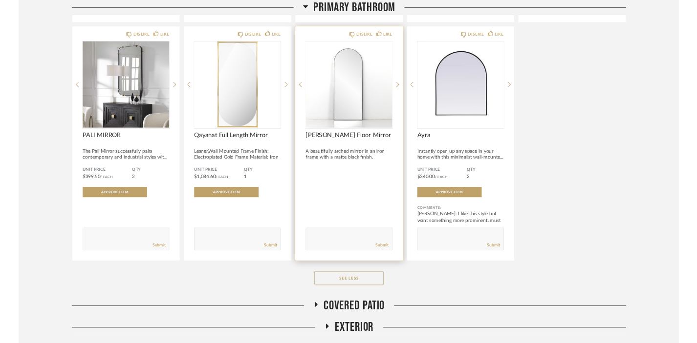
scroll to position [1069, 0]
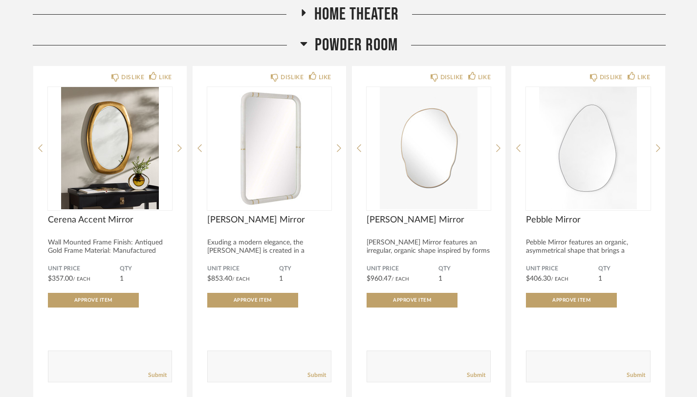
scroll to position [1036, 0]
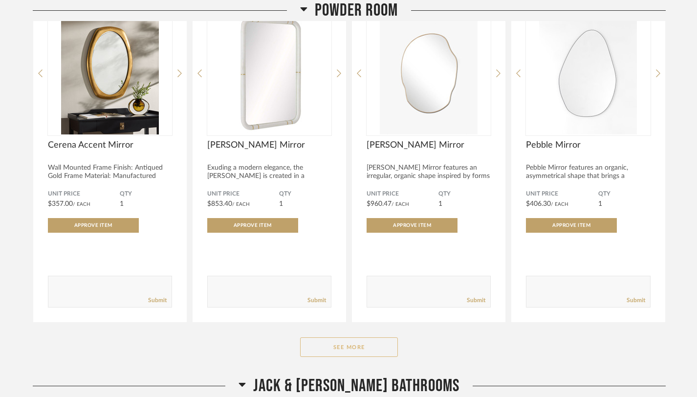
click at [348, 343] on button "See More" at bounding box center [349, 347] width 98 height 20
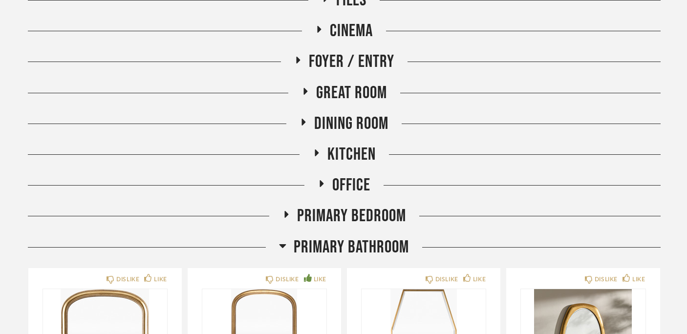
scroll to position [188, 0]
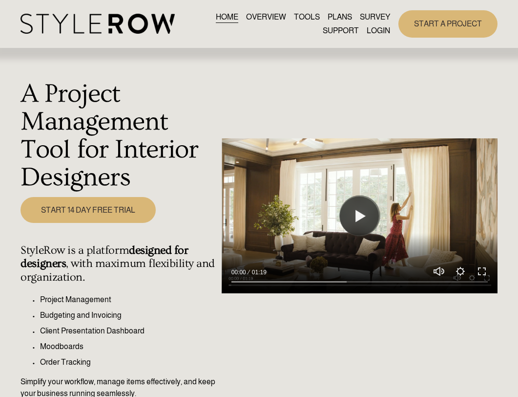
click at [379, 31] on link "LOGIN" at bounding box center [378, 30] width 23 height 13
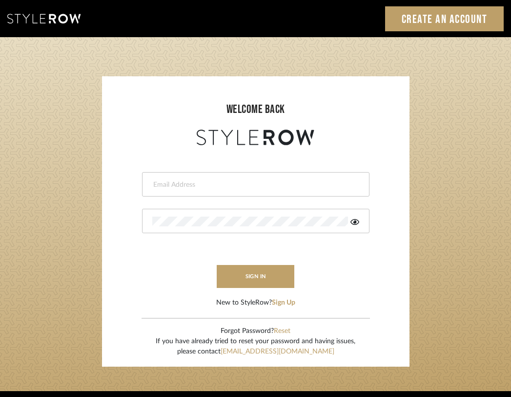
click at [241, 182] on input "email" at bounding box center [254, 185] width 205 height 10
type input "[PERSON_NAME][EMAIL_ADDRESS][DOMAIN_NAME]"
click at [255, 289] on form "[PERSON_NAME][EMAIL_ADDRESS][DOMAIN_NAME] sign in New to StyleRow? Sign Up" at bounding box center [256, 228] width 288 height 160
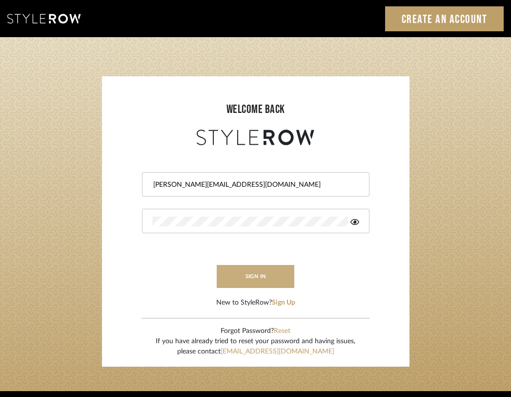
click at [252, 279] on button "sign in" at bounding box center [256, 276] width 78 height 23
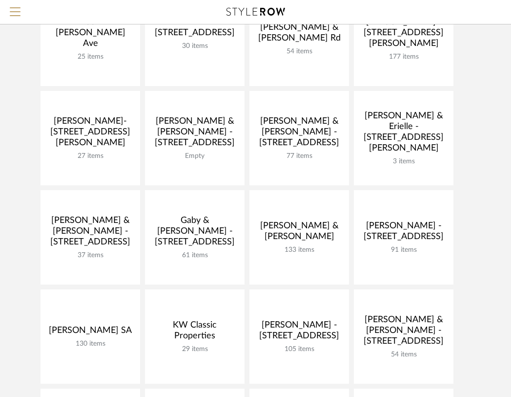
scroll to position [147, 0]
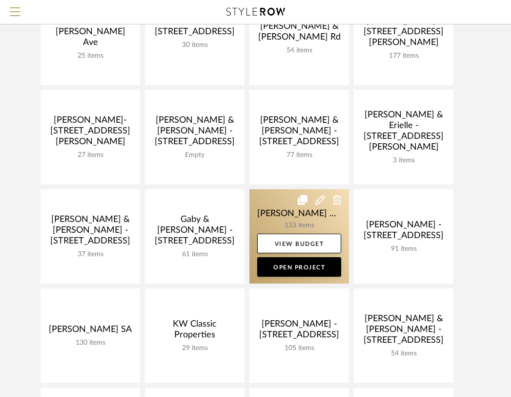
click at [311, 222] on link at bounding box center [300, 236] width 100 height 94
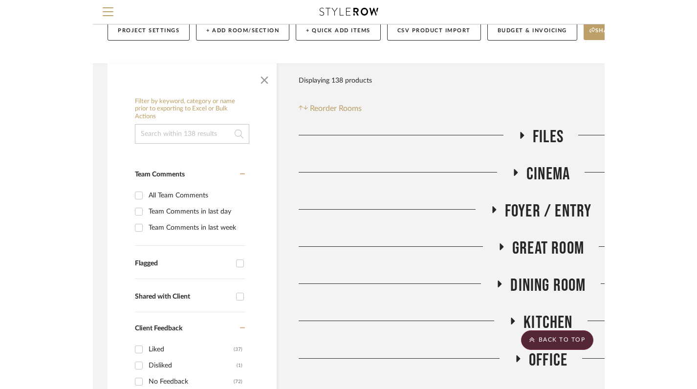
scroll to position [22, 0]
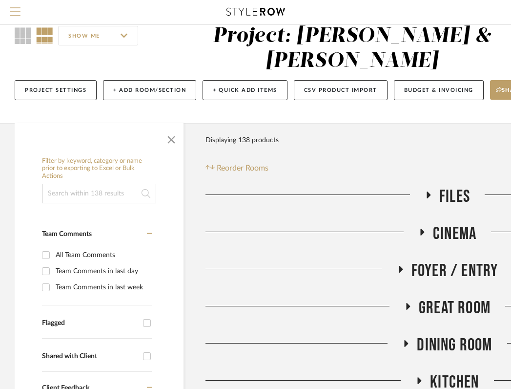
click at [11, 8] on span "Menu" at bounding box center [15, 7] width 11 height 1
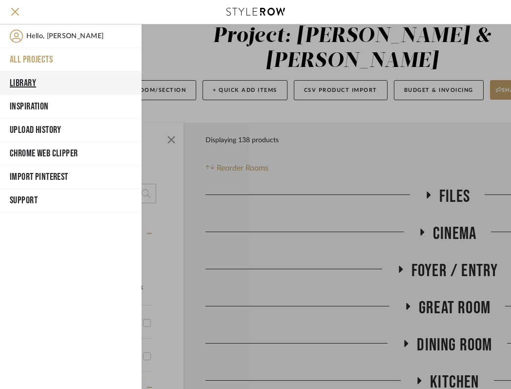
click at [29, 81] on button "Library" at bounding box center [71, 82] width 142 height 23
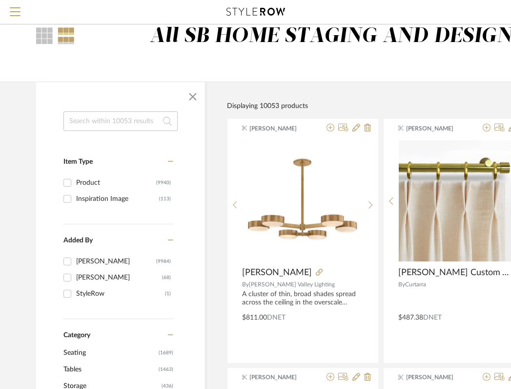
click at [112, 124] on input at bounding box center [121, 121] width 114 height 20
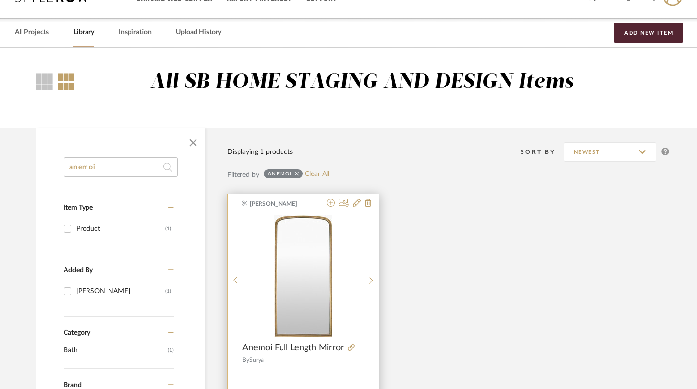
type input "anemoi"
click at [323, 256] on img "0" at bounding box center [303, 276] width 58 height 122
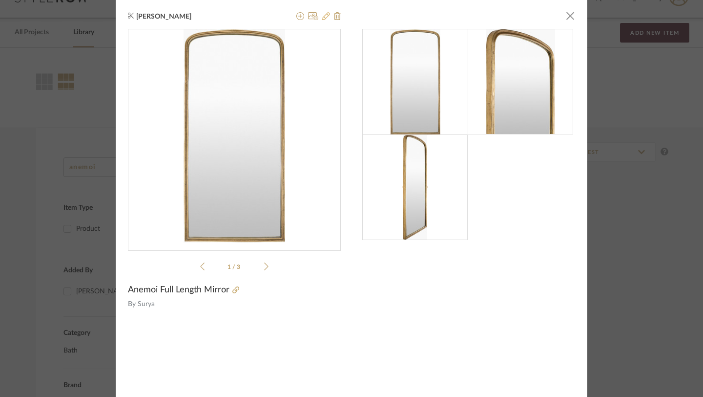
click at [323, 17] on icon at bounding box center [326, 16] width 8 height 8
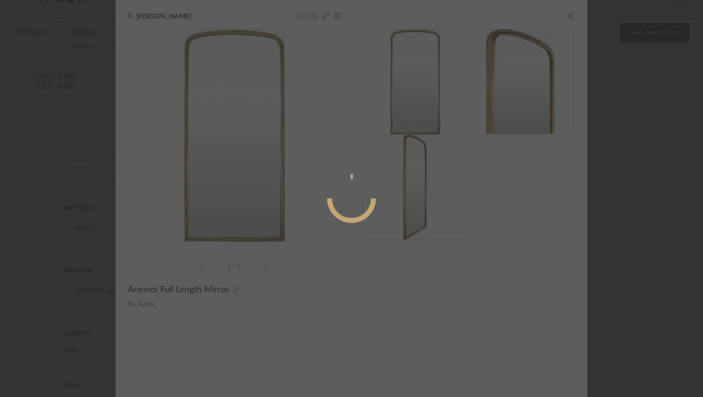
radio input "true"
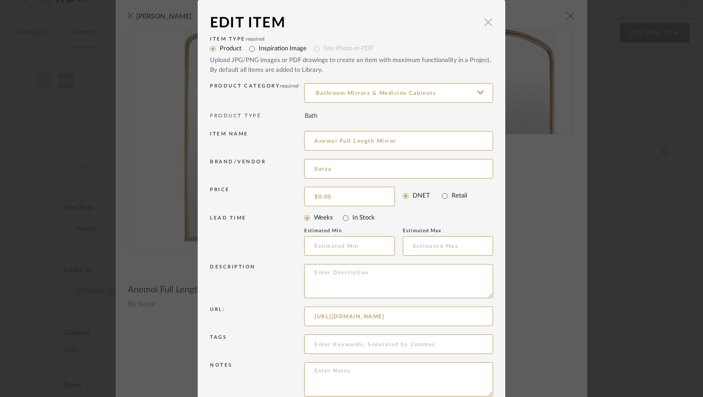
click at [485, 21] on span "button" at bounding box center [489, 22] width 20 height 20
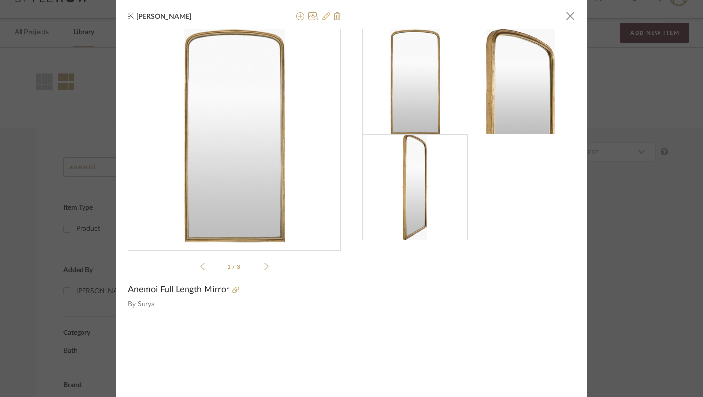
click at [322, 19] on icon at bounding box center [326, 16] width 8 height 8
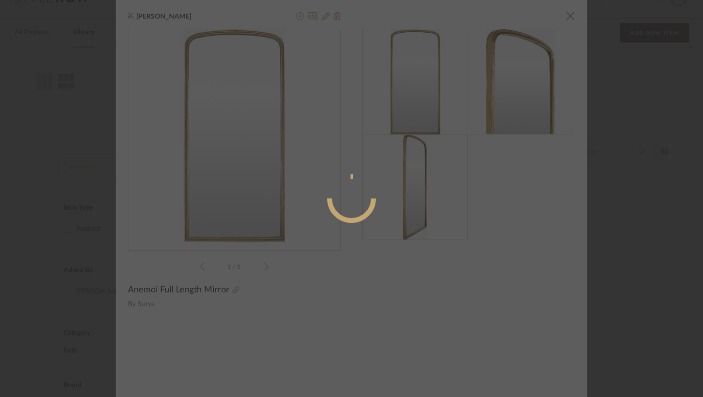
radio input "true"
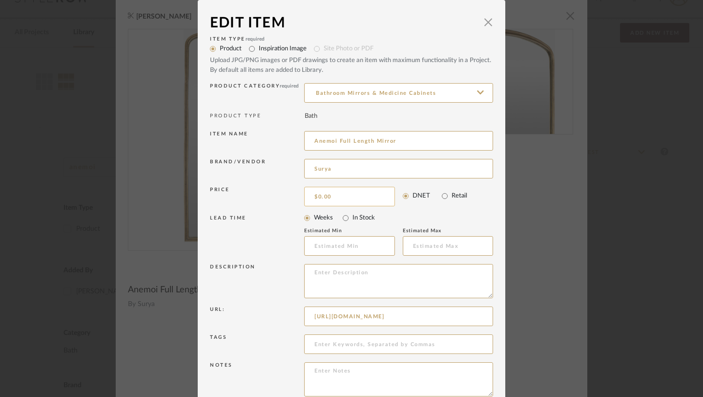
scroll to position [27, 0]
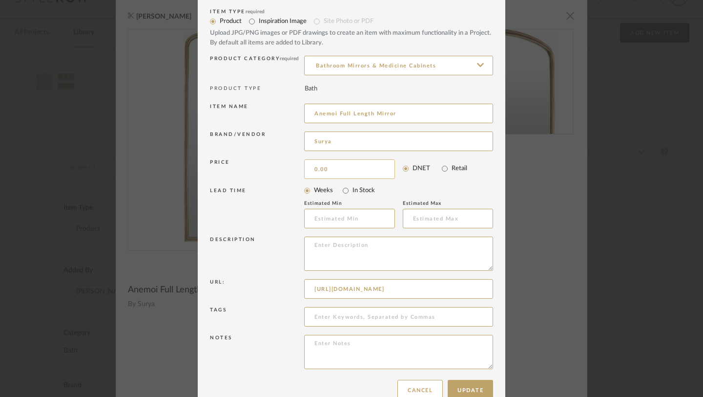
click at [329, 171] on input "0.00" at bounding box center [349, 169] width 91 height 20
paste input "793"
type input "$793.00"
click at [332, 249] on textarea at bounding box center [398, 253] width 189 height 34
paste textarea "Easel,Wall Mounted Frame Finish: Plated Gold Frame Material: Aluminum"
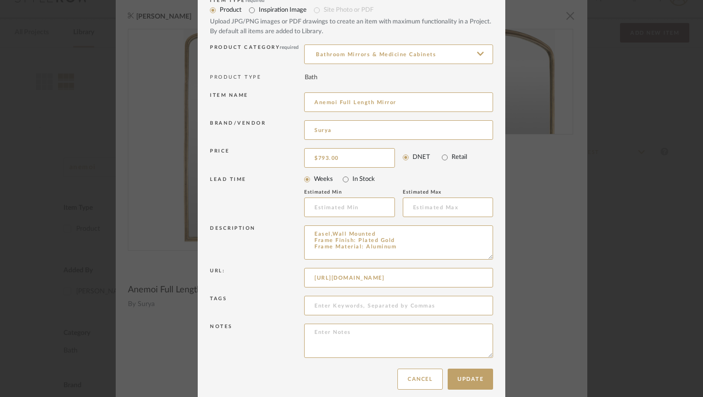
scroll to position [48, 0]
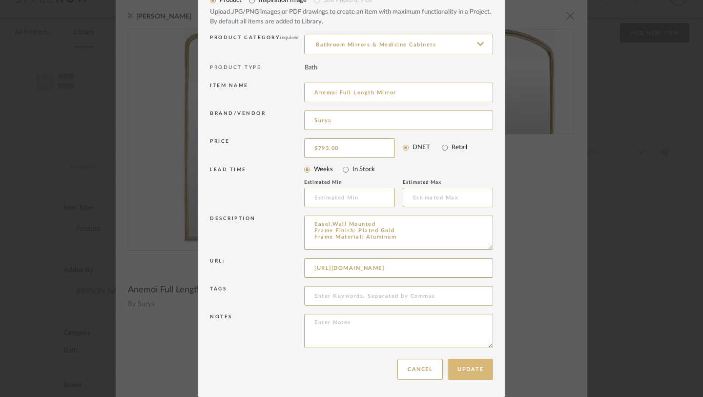
type textarea "Easel,Wall Mounted Frame Finish: Plated Gold Frame Material: Aluminum"
click at [457, 369] on button "Update" at bounding box center [470, 369] width 45 height 21
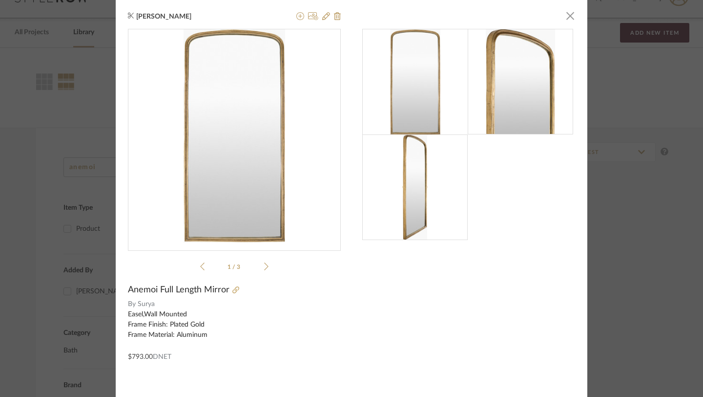
scroll to position [0, 0]
click at [518, 21] on span "button" at bounding box center [571, 16] width 20 height 20
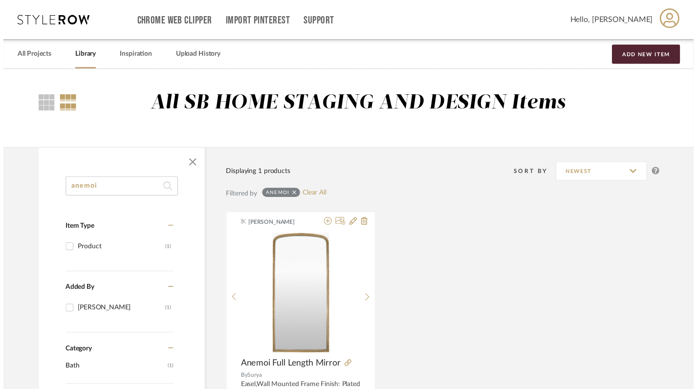
scroll to position [22, 0]
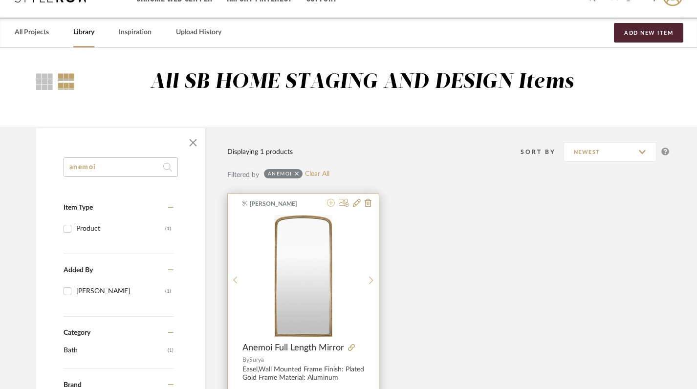
click at [329, 203] on icon at bounding box center [331, 203] width 8 height 8
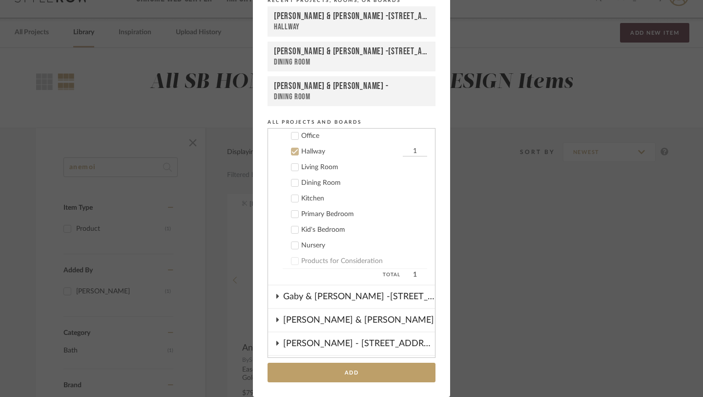
scroll to position [239, 0]
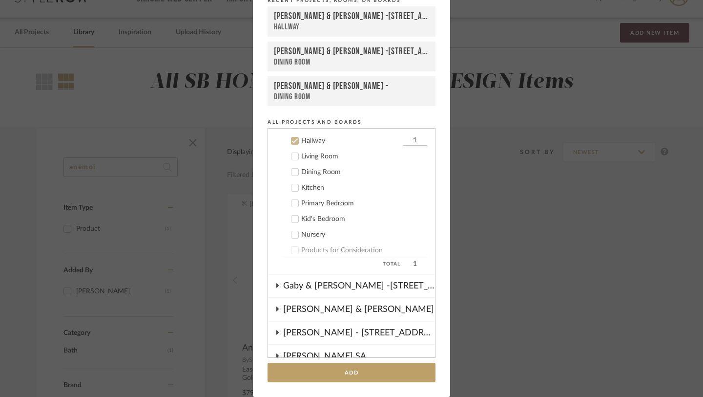
click at [292, 141] on icon at bounding box center [295, 141] width 6 height 5
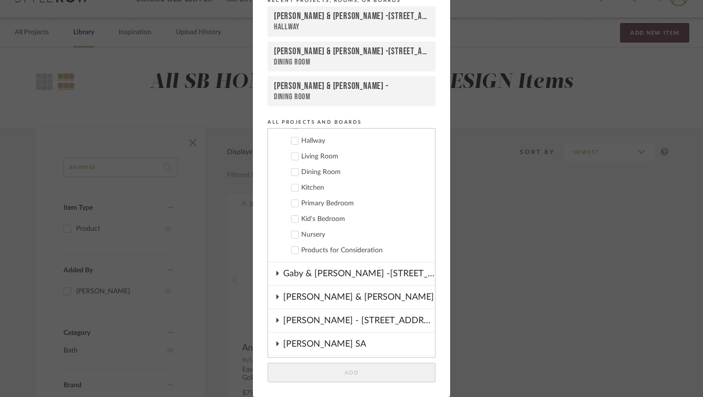
click at [274, 295] on icon at bounding box center [278, 296] width 8 height 5
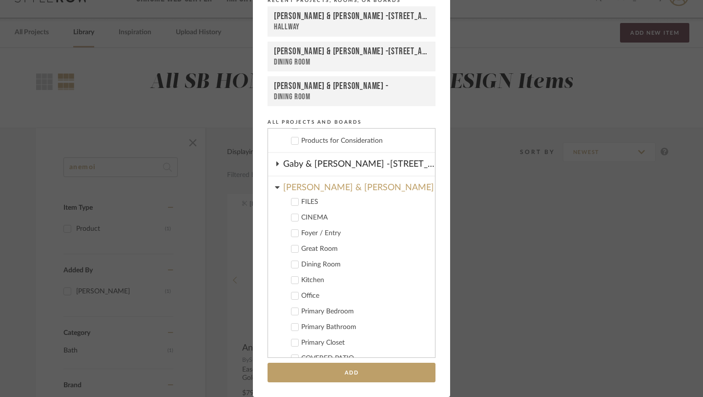
scroll to position [355, 0]
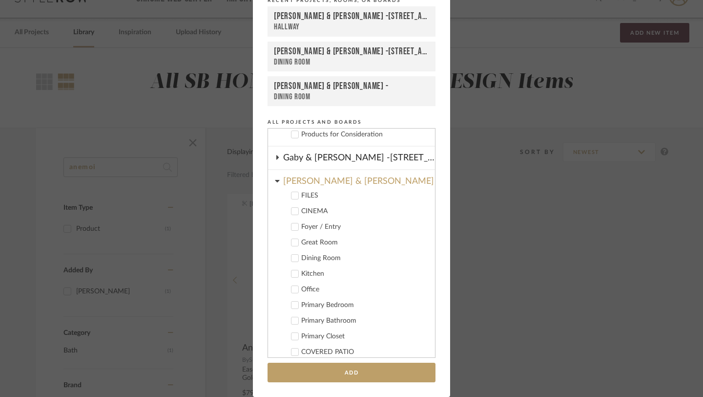
click at [292, 307] on icon at bounding box center [295, 304] width 7 height 7
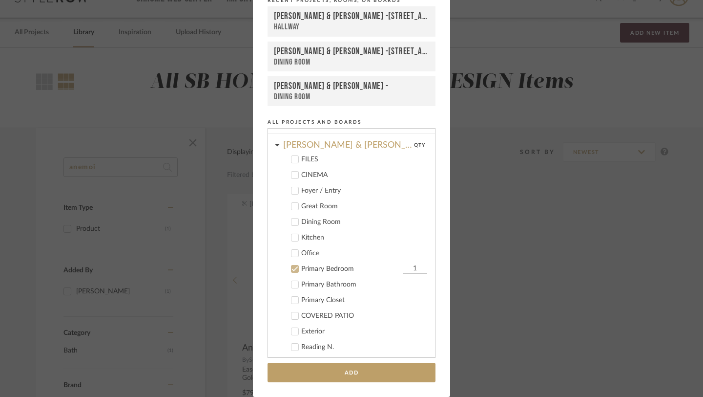
scroll to position [393, 0]
drag, startPoint x: 403, startPoint y: 264, endPoint x: 409, endPoint y: 264, distance: 5.9
click at [409, 264] on input "1" at bounding box center [415, 267] width 24 height 10
type input "2"
click at [293, 283] on icon at bounding box center [295, 282] width 7 height 7
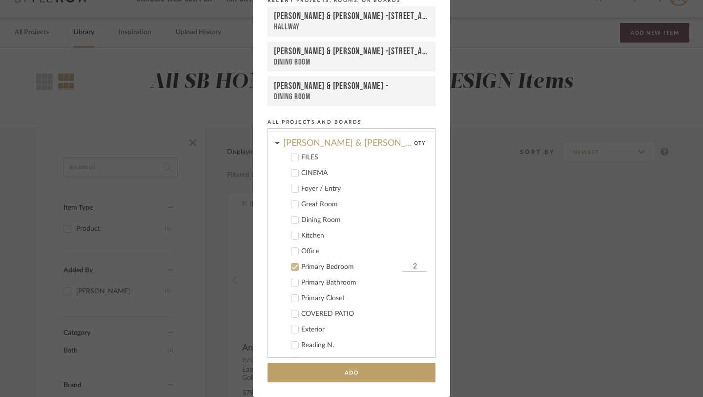
click at [292, 268] on icon at bounding box center [295, 266] width 7 height 7
drag, startPoint x: 402, startPoint y: 280, endPoint x: 411, endPoint y: 280, distance: 9.3
click at [411, 281] on input "1" at bounding box center [415, 282] width 24 height 10
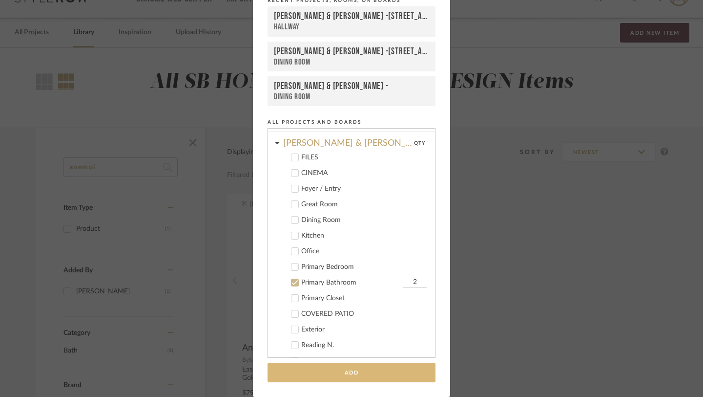
type input "2"
click at [369, 373] on button "Add" at bounding box center [352, 372] width 168 height 20
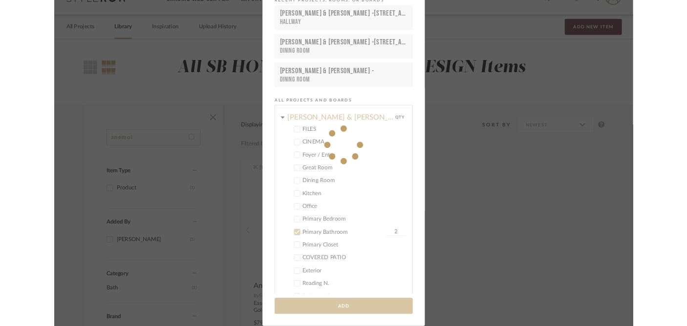
scroll to position [22, 0]
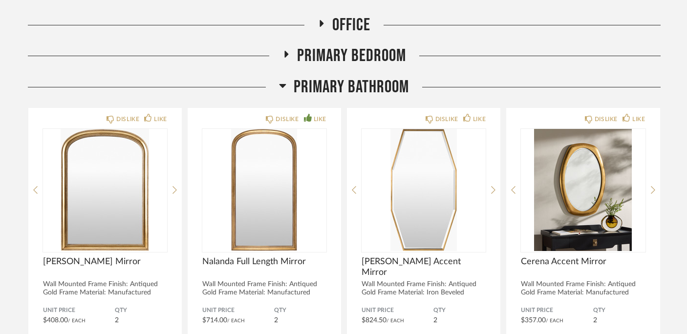
scroll to position [318, 0]
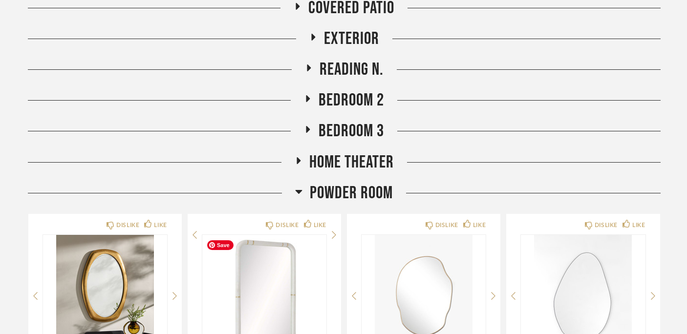
scroll to position [784, 0]
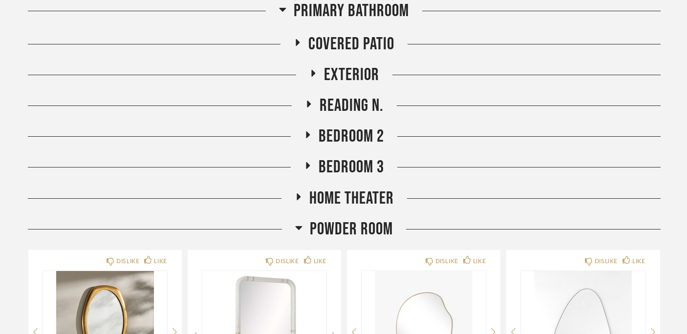
click at [307, 104] on icon at bounding box center [309, 104] width 4 height 7
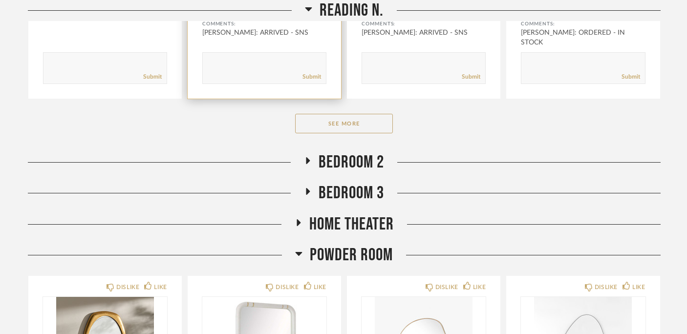
scroll to position [1153, 0]
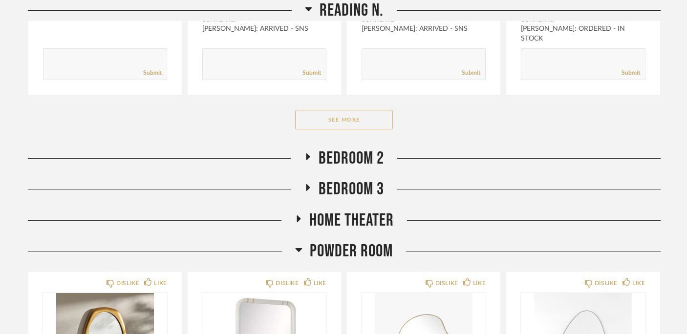
click at [321, 121] on button "See More" at bounding box center [344, 120] width 98 height 20
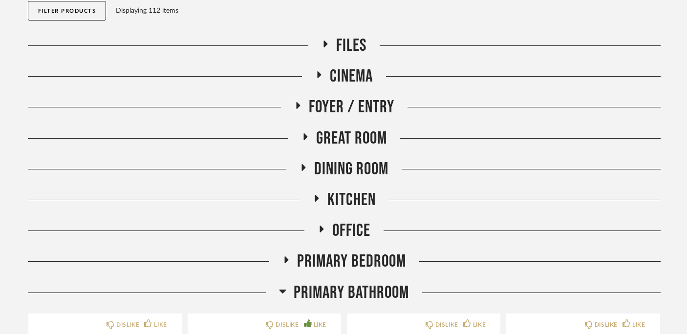
scroll to position [0, 0]
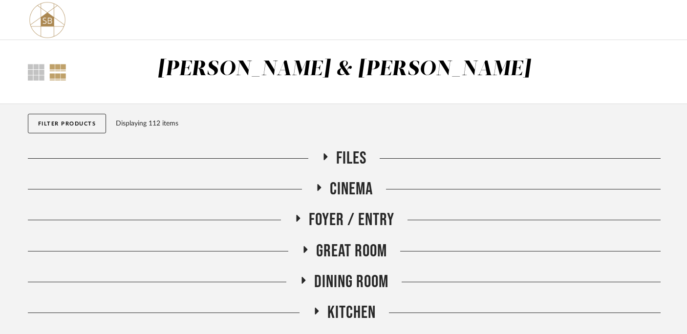
click at [295, 218] on icon at bounding box center [298, 218] width 12 height 7
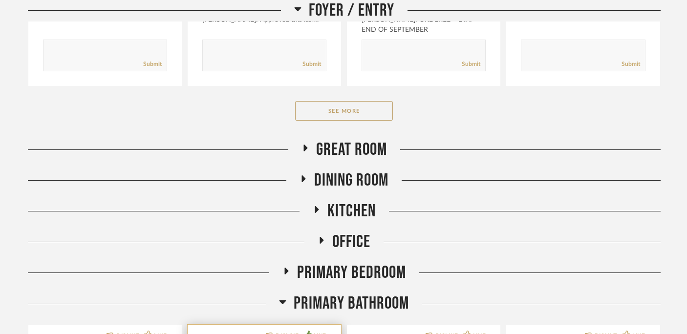
scroll to position [471, 0]
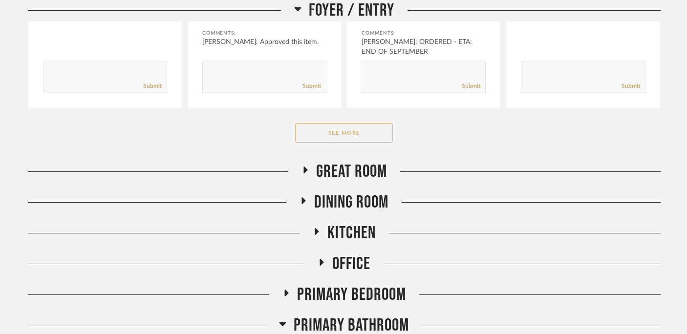
click at [349, 128] on button "See More" at bounding box center [344, 133] width 98 height 20
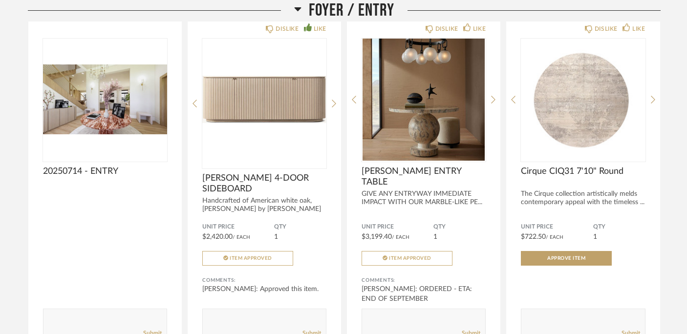
scroll to position [0, 0]
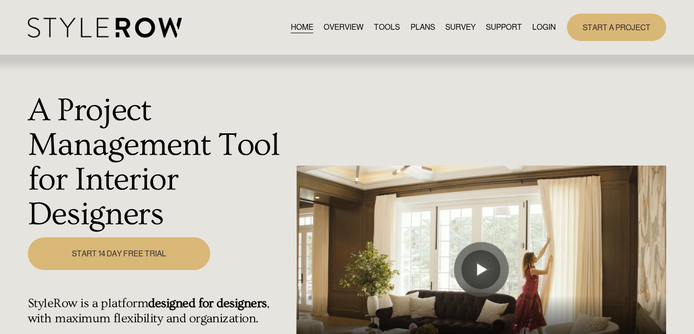
click at [545, 30] on link "LOGIN" at bounding box center [543, 27] width 23 height 13
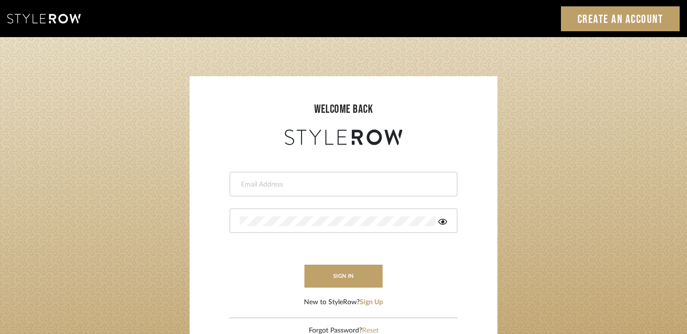
click at [256, 177] on div at bounding box center [344, 184] width 228 height 24
type input "[PERSON_NAME][EMAIL_ADDRESS][DOMAIN_NAME]"
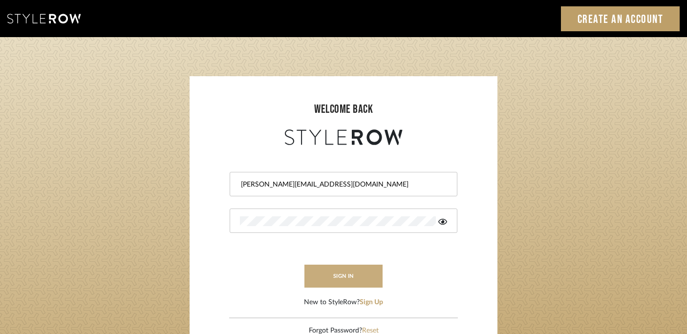
click at [354, 266] on button "sign in" at bounding box center [343, 276] width 78 height 23
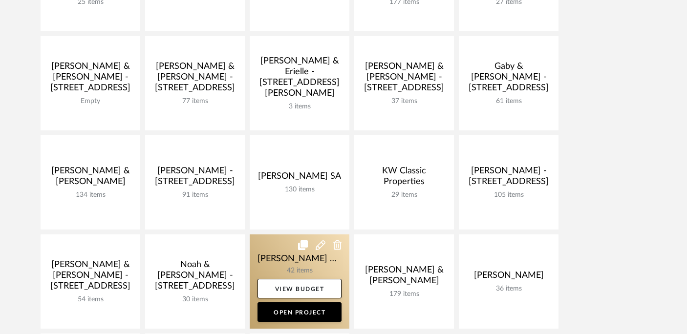
scroll to position [307, 0]
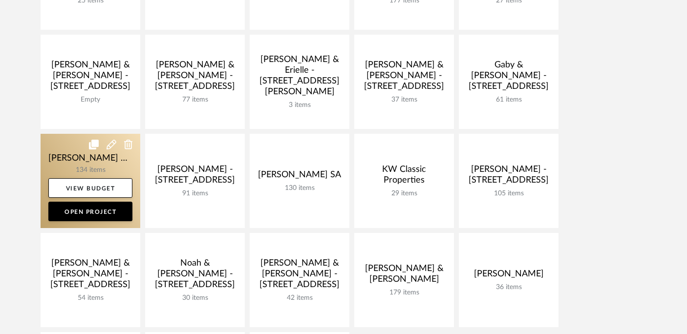
click at [116, 166] on link at bounding box center [91, 181] width 100 height 94
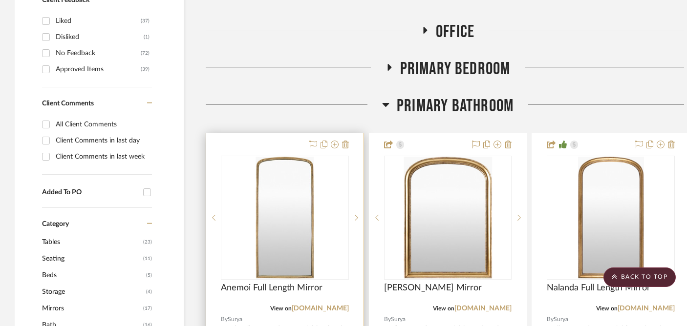
scroll to position [546, 0]
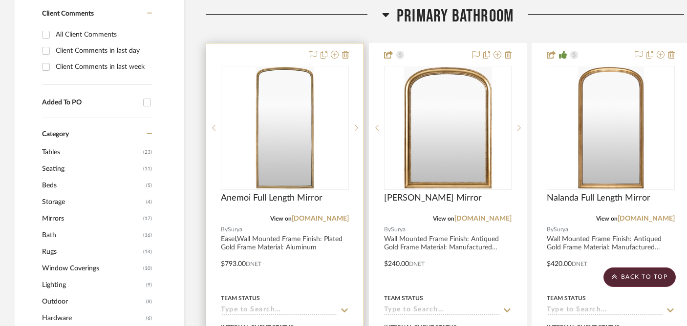
click at [287, 124] on img "0" at bounding box center [285, 128] width 58 height 122
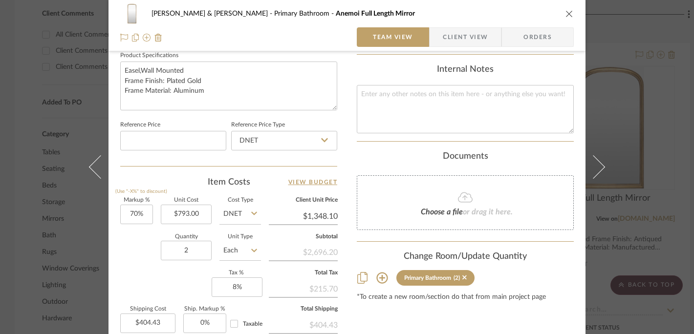
scroll to position [0, 0]
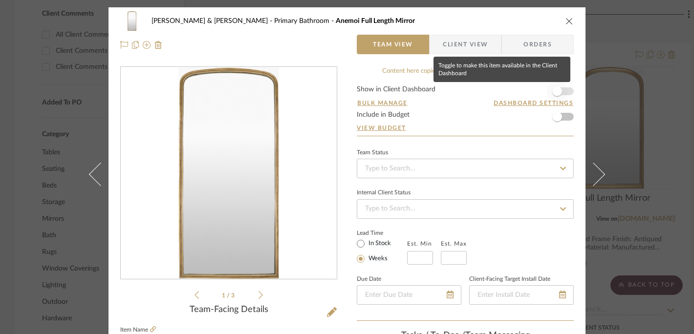
click at [552, 93] on span "button" at bounding box center [557, 91] width 10 height 10
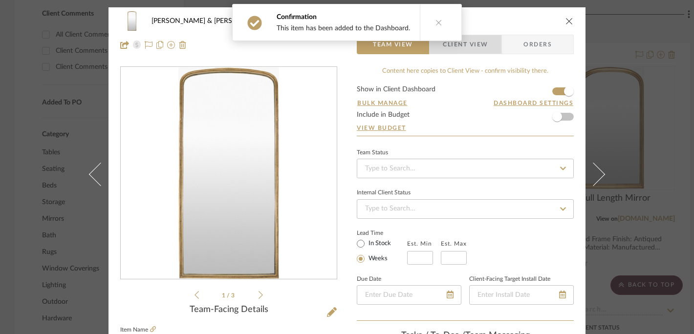
click at [471, 44] on span "Client View" at bounding box center [465, 45] width 45 height 20
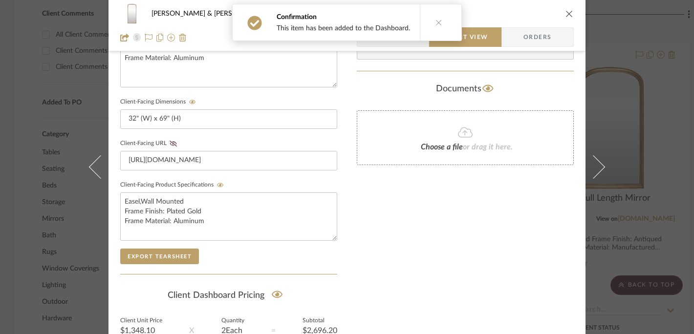
scroll to position [321, 0]
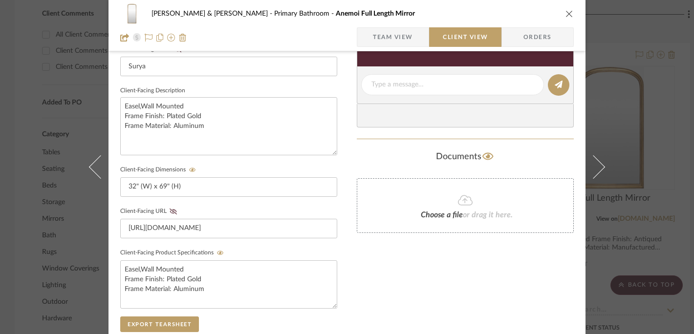
click at [565, 10] on icon "close" at bounding box center [569, 14] width 8 height 8
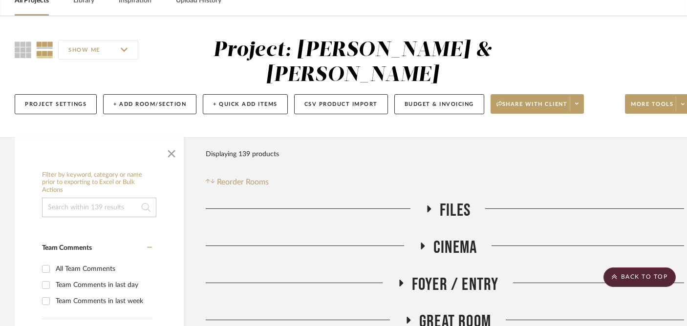
scroll to position [0, 0]
